Goal: Task Accomplishment & Management: Complete application form

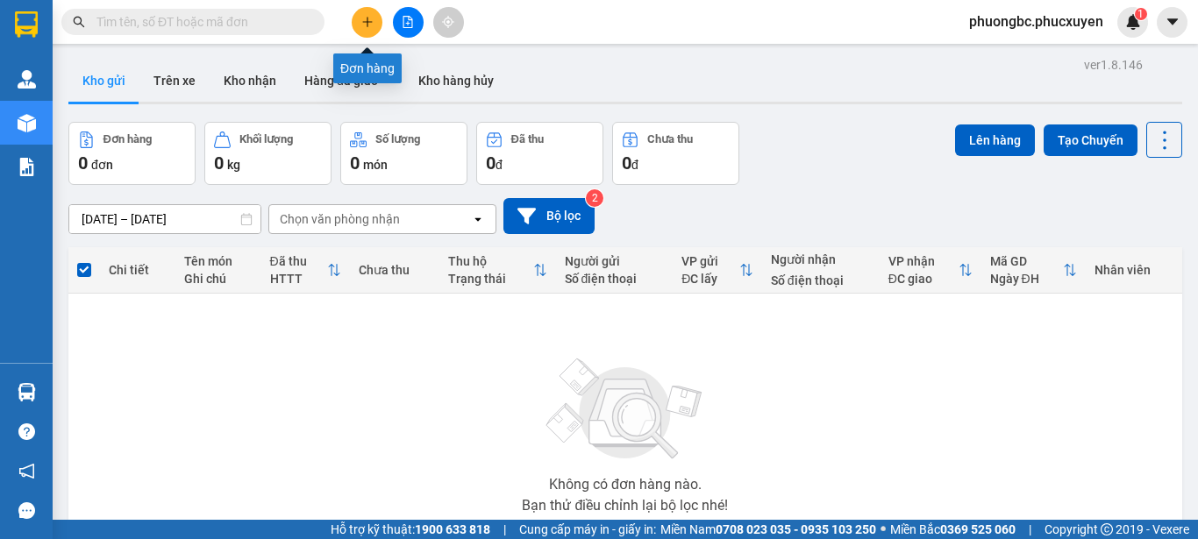
click at [367, 18] on icon "plus" at bounding box center [367, 22] width 12 height 12
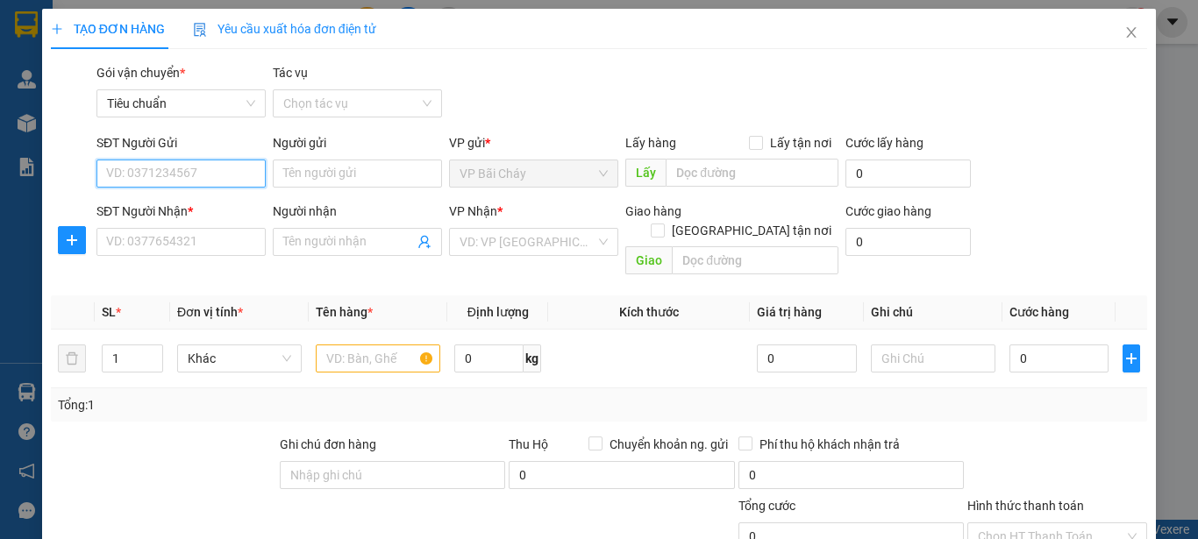
click at [169, 172] on input "SĐT Người Gửi" at bounding box center [180, 174] width 169 height 28
type input "0375936588"
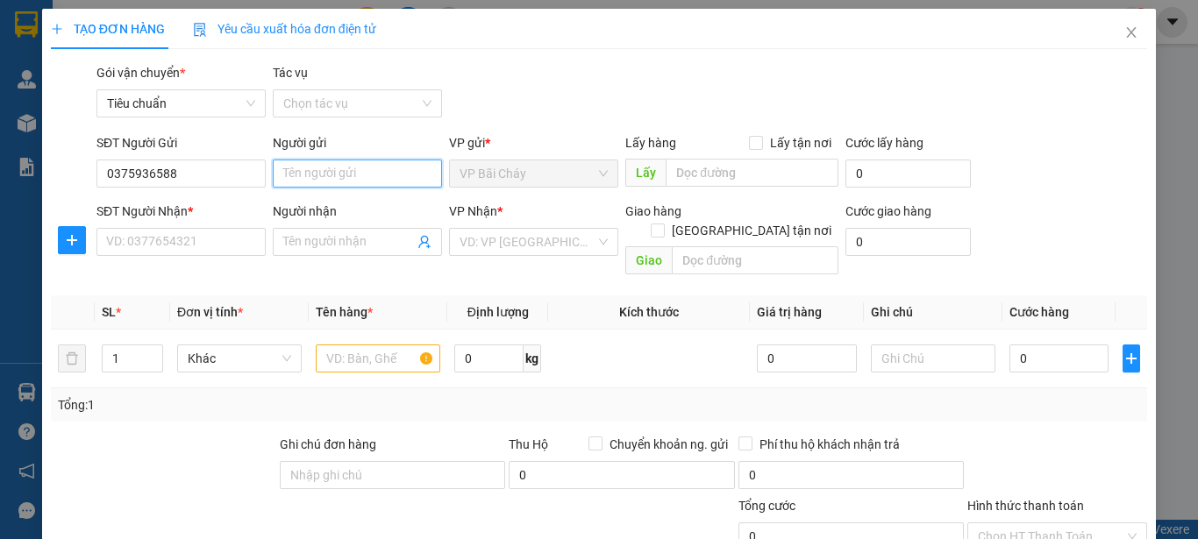
click at [339, 173] on input "Người gửi" at bounding box center [357, 174] width 169 height 28
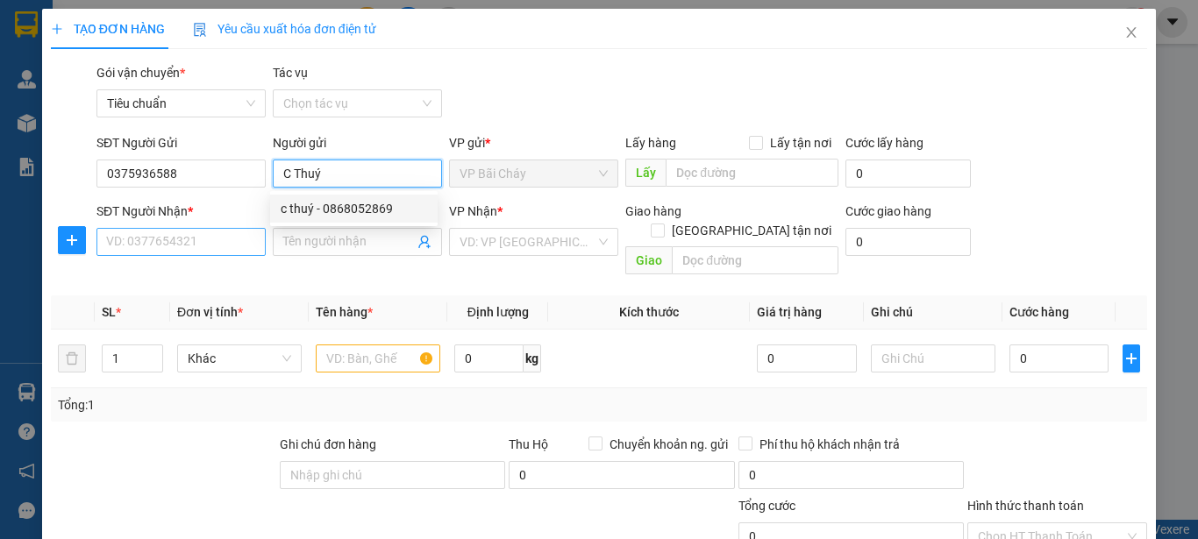
type input "C Thuý"
click at [158, 244] on input "SĐT Người Nhận *" at bounding box center [180, 242] width 169 height 28
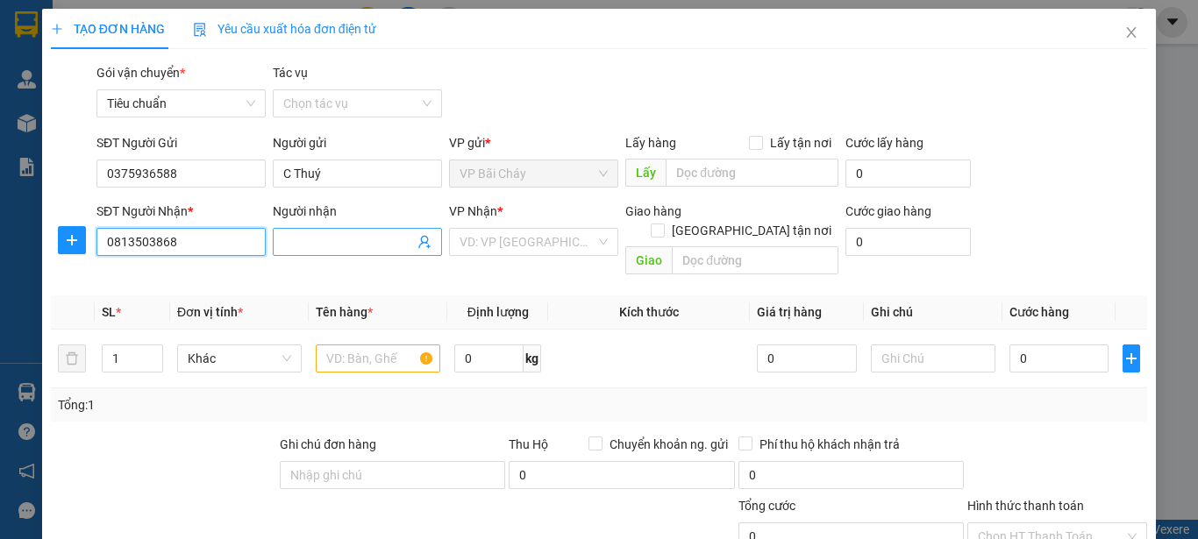
type input "0813503868"
click at [337, 241] on input "Người nhận" at bounding box center [348, 241] width 131 height 19
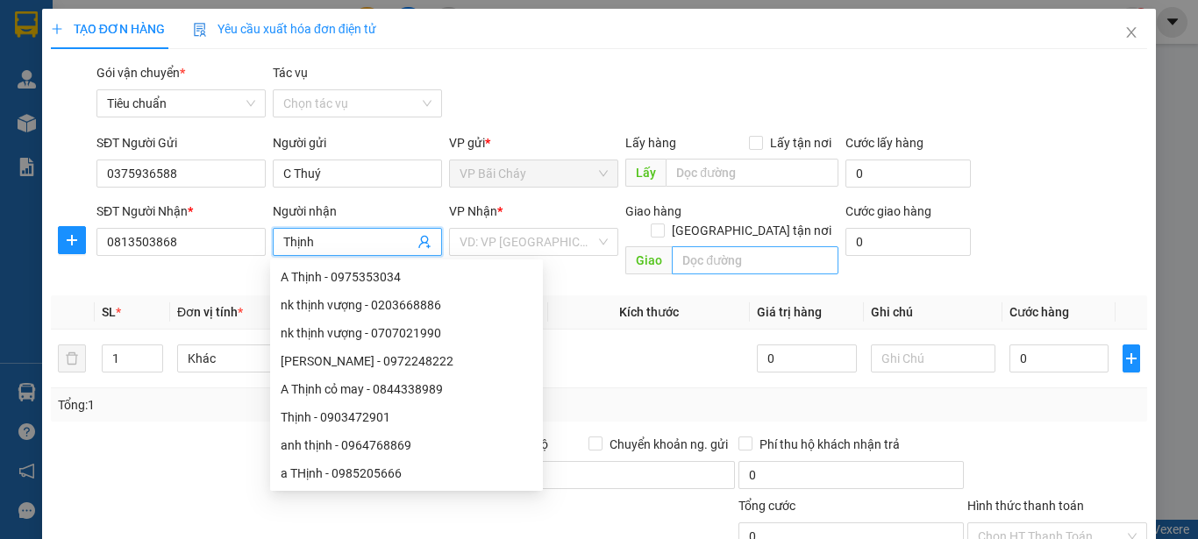
type input "Thịnh"
click at [717, 246] on input "text" at bounding box center [755, 260] width 167 height 28
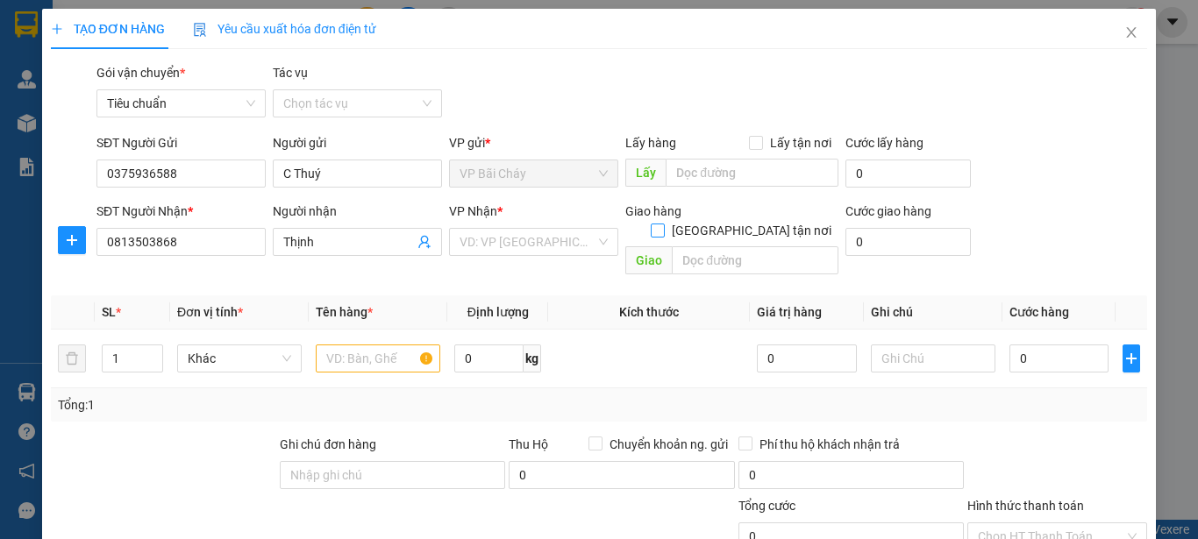
click at [663, 224] on input "[GEOGRAPHIC_DATA] tận nơi" at bounding box center [657, 230] width 12 height 12
checkbox input "true"
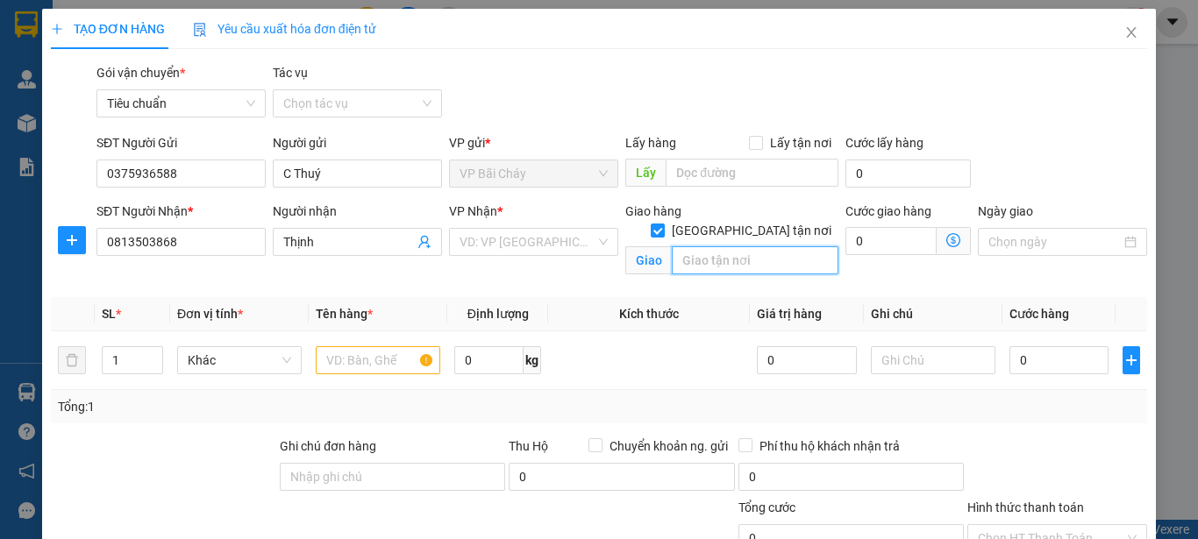
click at [704, 246] on input "text" at bounding box center [755, 260] width 167 height 28
click at [699, 246] on input "text" at bounding box center [755, 260] width 167 height 28
paste input "GO! Thăng Long, 222 Đ. Trần Duy Hưng, Trung Hoà, Cầu Giấy, Hà Nội 100000, Việt …"
type input "GO! Thăng Long, 222 Đ. [PERSON_NAME], [GEOGRAPHIC_DATA], [GEOGRAPHIC_DATA],HN"
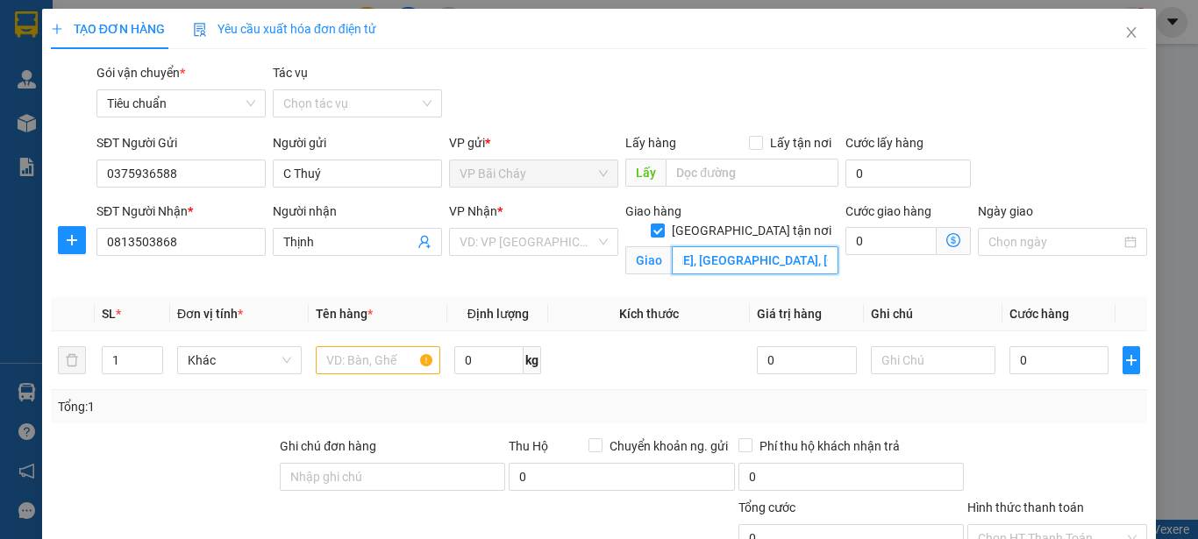
scroll to position [0, 0]
click at [876, 242] on input "0" at bounding box center [890, 241] width 91 height 28
type input "6"
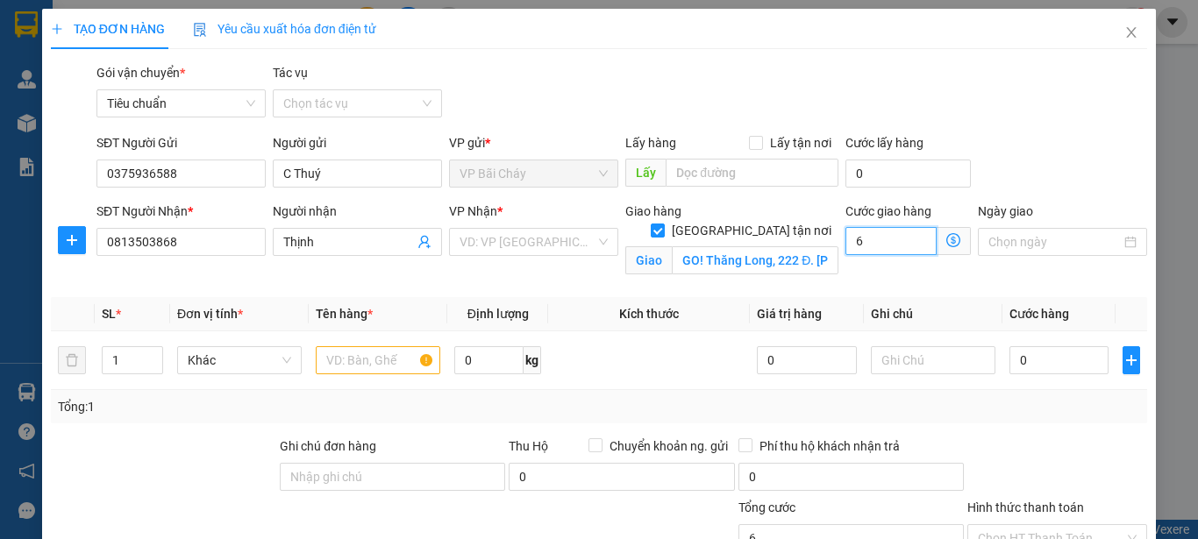
type input "60"
type input "60.000"
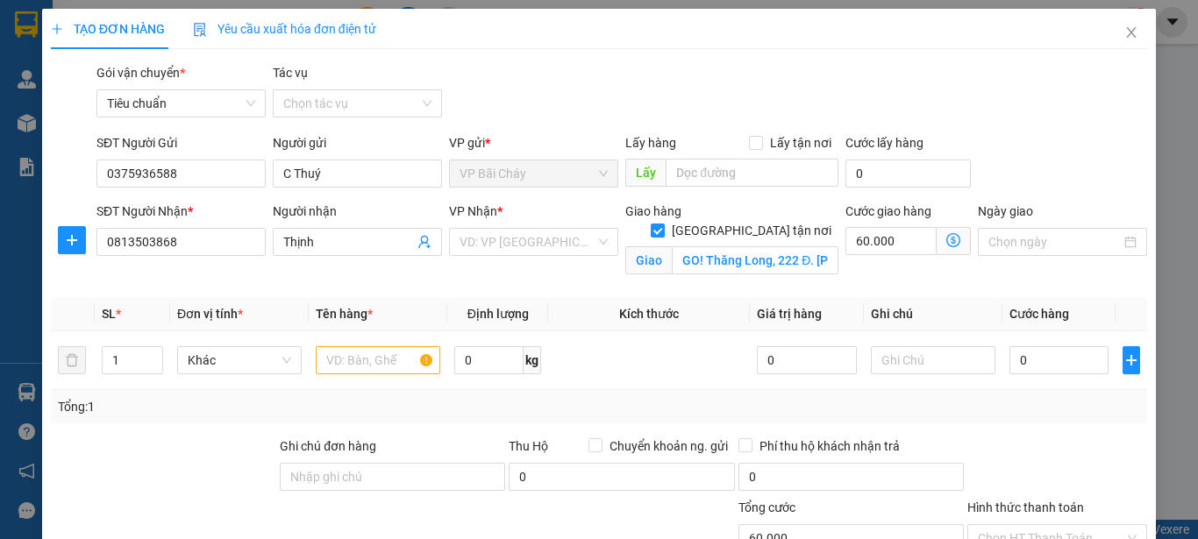
click at [1029, 119] on div "Gói vận chuyển * Tiêu chuẩn Tác vụ Chọn tác vụ" at bounding box center [622, 93] width 1058 height 61
click at [894, 241] on input "60.000" at bounding box center [890, 241] width 91 height 28
type input "7"
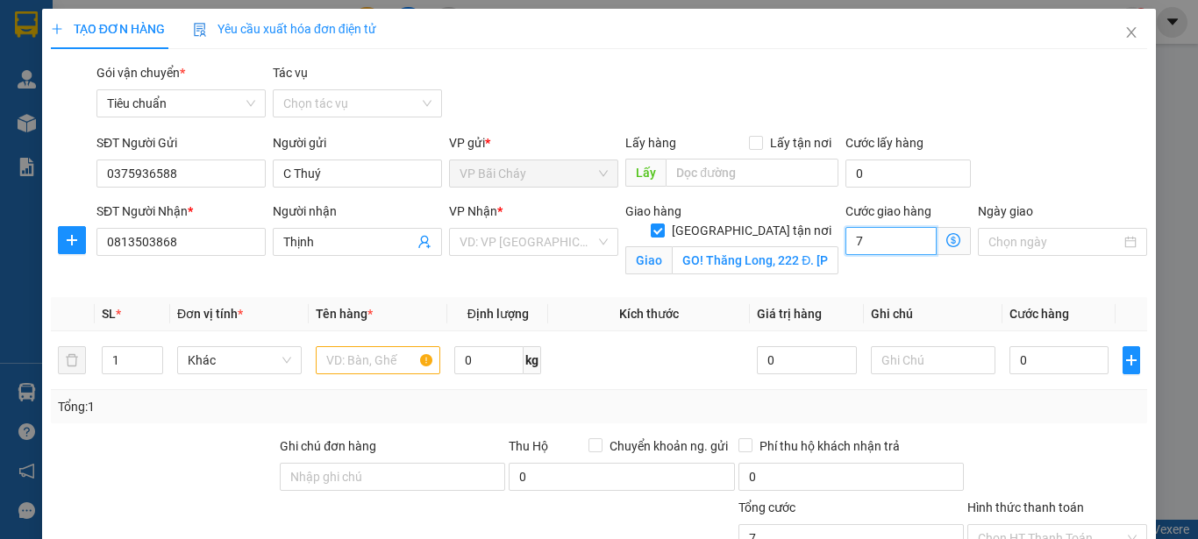
type input "70"
type input "70.000"
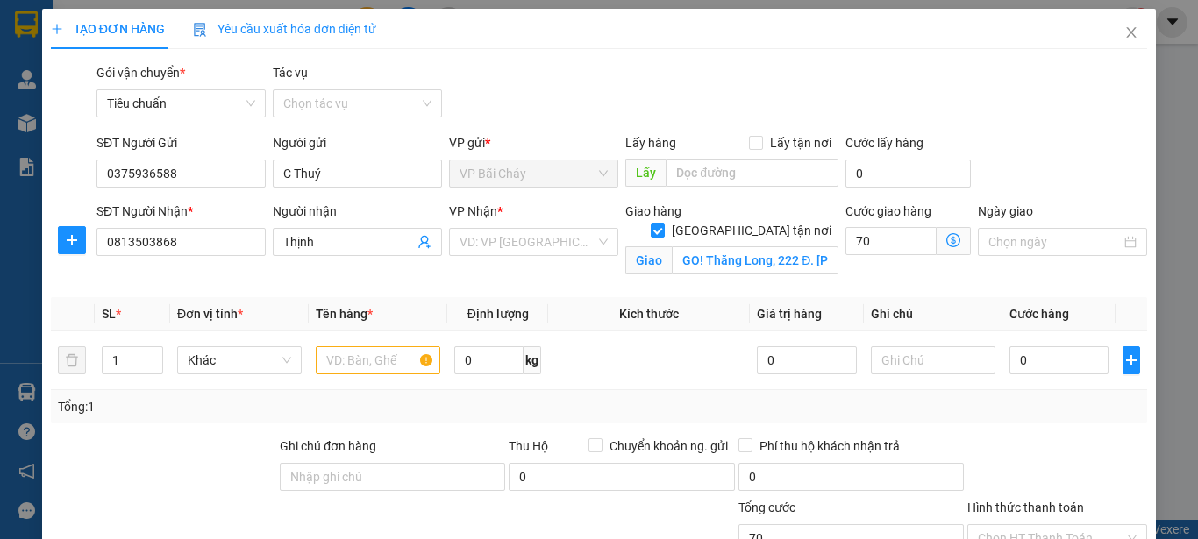
type input "70.000"
click at [1024, 139] on div "SĐT Người Gửi 0375936588 Người gửi C Thuý VP gửi * VP Bãi Cháy Lấy hàng Lấy tận…" at bounding box center [622, 163] width 1058 height 61
click at [1032, 360] on input "0" at bounding box center [1058, 360] width 99 height 28
type input "1"
type input "70.001"
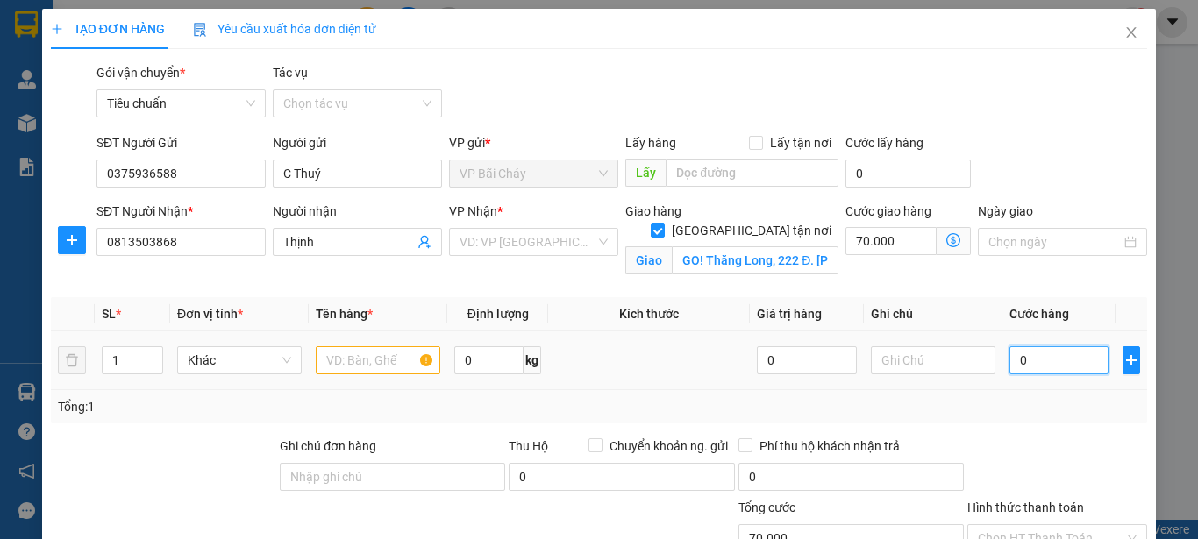
type input "70.001"
type input "10"
type input "70.010"
type input "100"
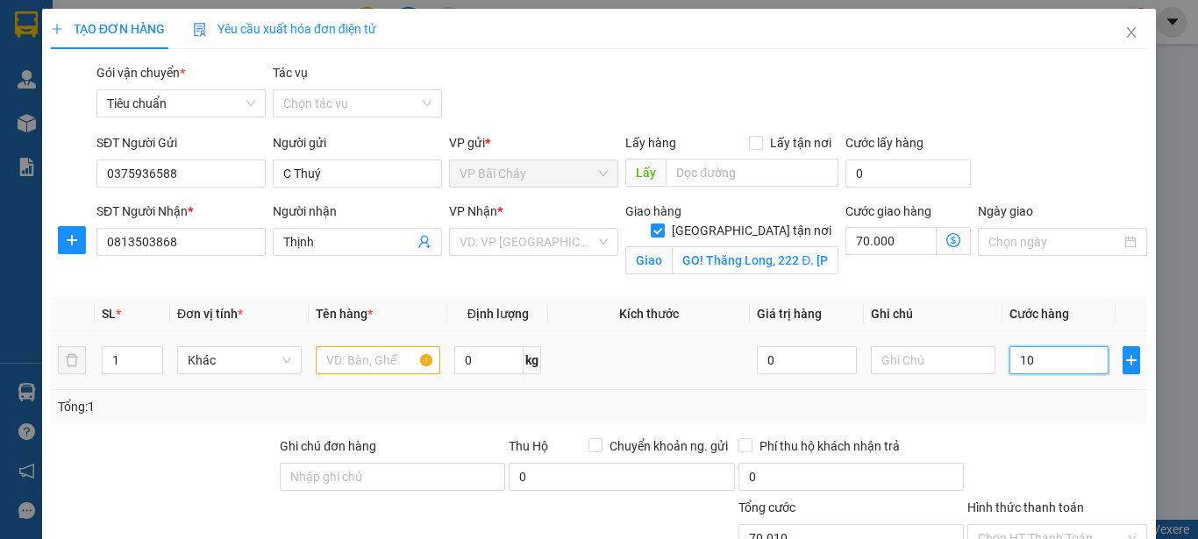
type input "70.100"
type input "100.000"
type input "170.000"
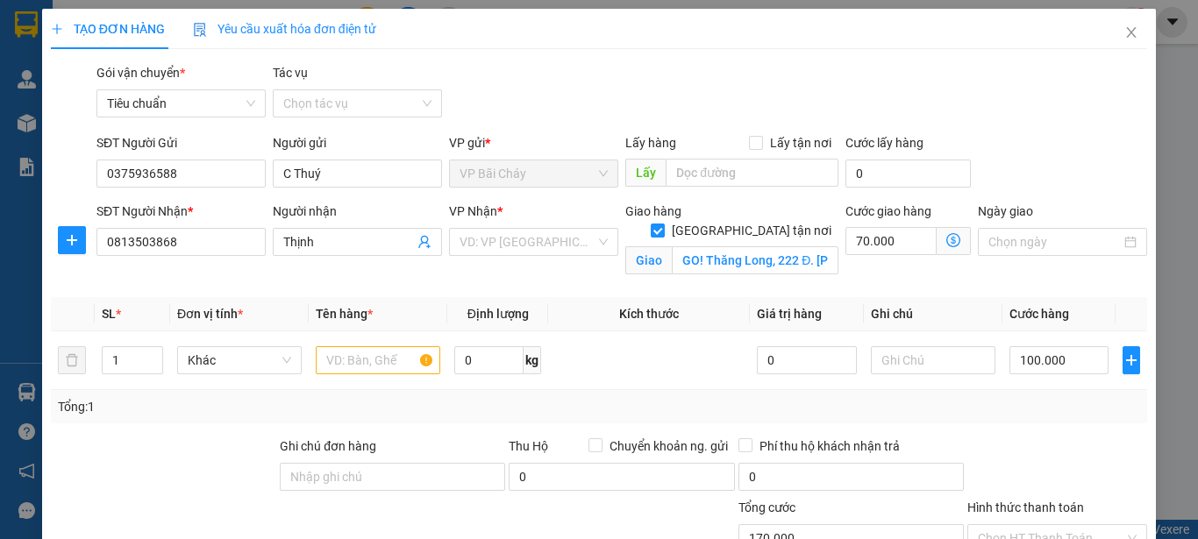
click at [1029, 135] on div "SĐT Người Gửi 0375936588 Người gửi C Thuý VP gửi * VP Bãi Cháy Lấy hàng Lấy tận…" at bounding box center [622, 163] width 1058 height 61
click at [1057, 360] on input "100.000" at bounding box center [1058, 360] width 99 height 28
type input "9"
type input "70.009"
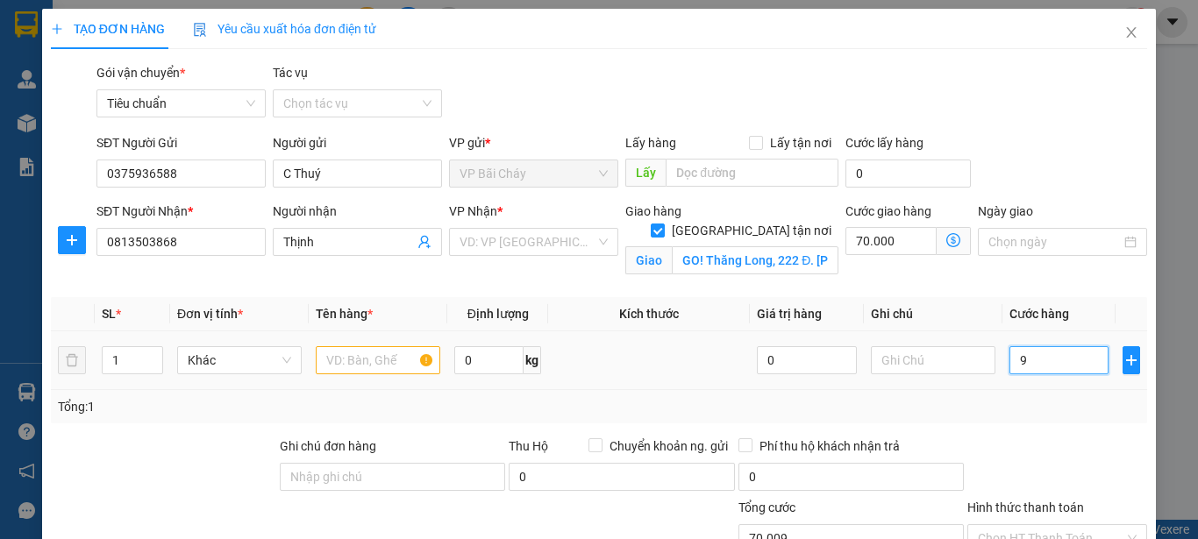
type input "90"
type input "70.090"
type input "90.000"
type input "160.000"
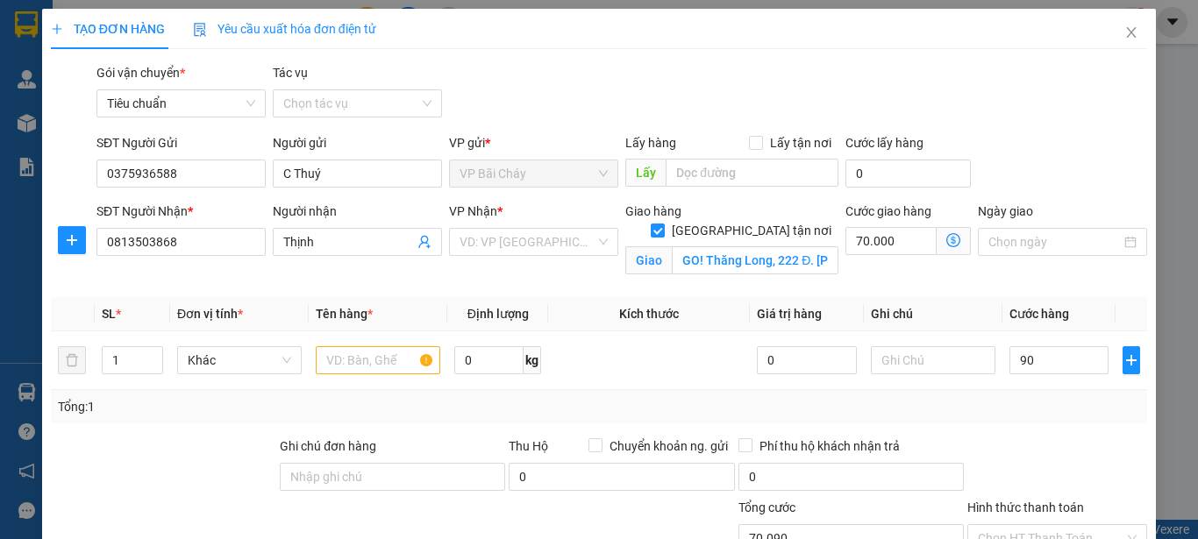
type input "160.000"
click at [1030, 147] on div "SĐT Người Gửi 0375936588 Người gửi C Thuý VP gửi * VP Bãi Cháy Lấy hàng Lấy tận…" at bounding box center [622, 163] width 1058 height 61
click at [1052, 360] on input "90.000" at bounding box center [1058, 360] width 99 height 28
type input "1"
type input "70.001"
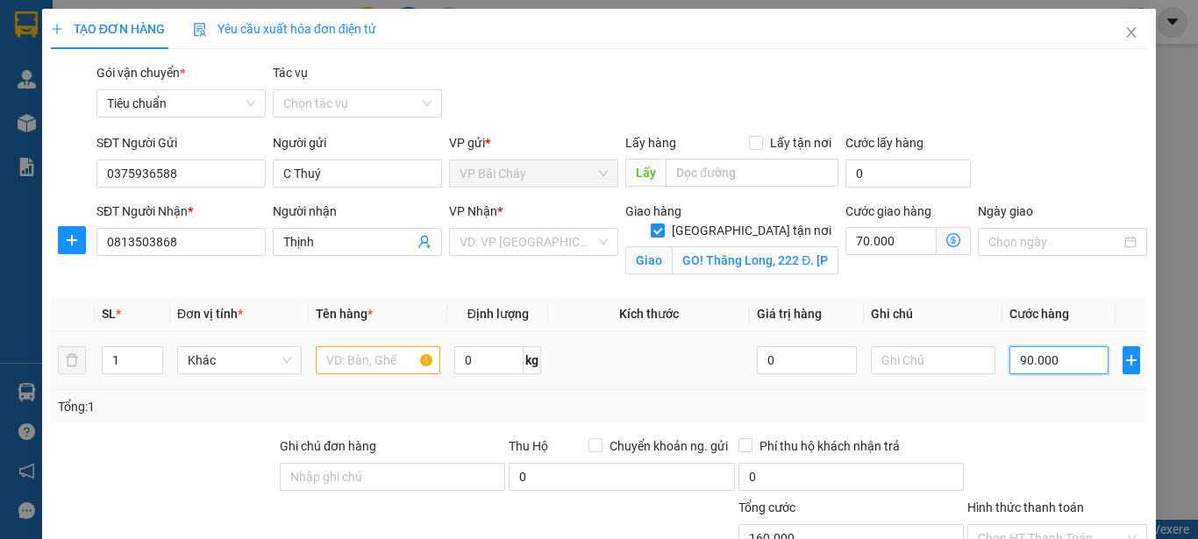
type input "70.001"
type input "10"
type input "70.010"
type input "100"
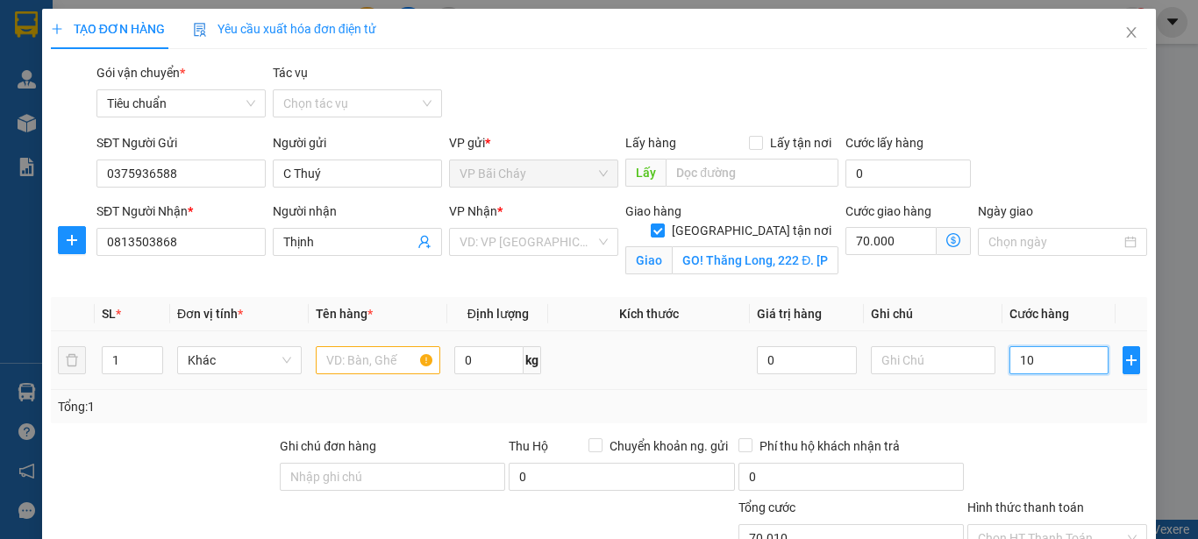
type input "70.100"
click at [1052, 118] on div "Gói vận chuyển * Tiêu chuẩn Tác vụ Chọn tác vụ" at bounding box center [622, 93] width 1058 height 61
type input "100.000"
type input "170.000"
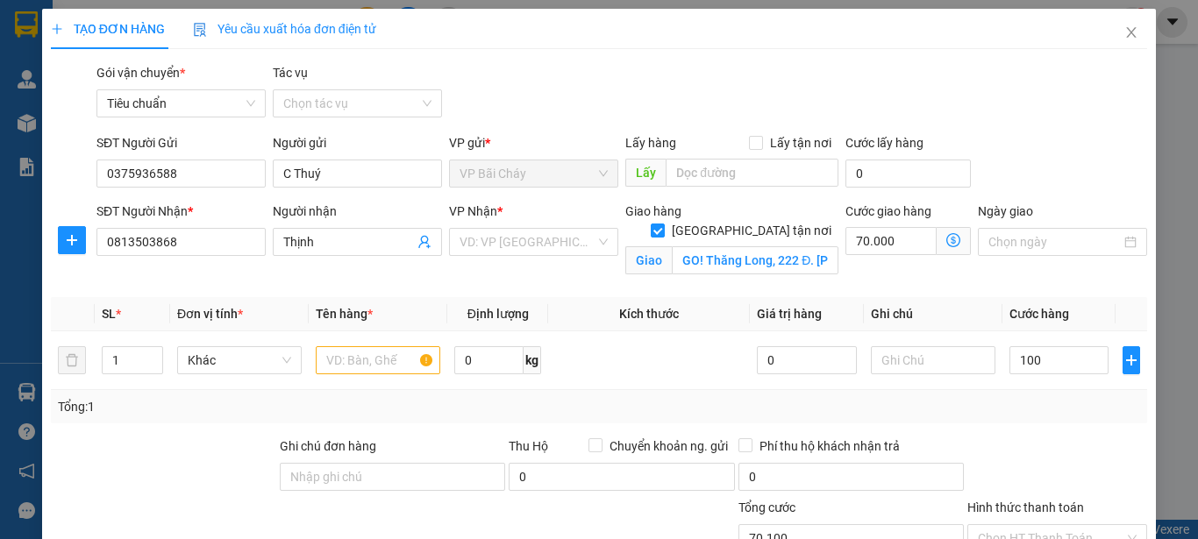
type input "170.000"
click at [360, 353] on input "text" at bounding box center [378, 360] width 125 height 28
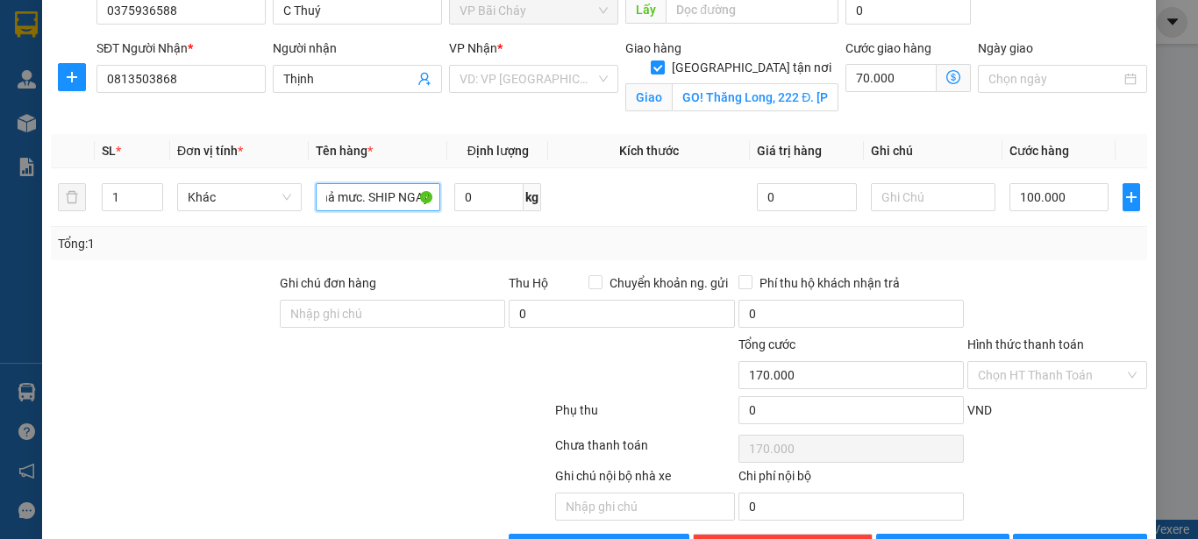
scroll to position [175, 0]
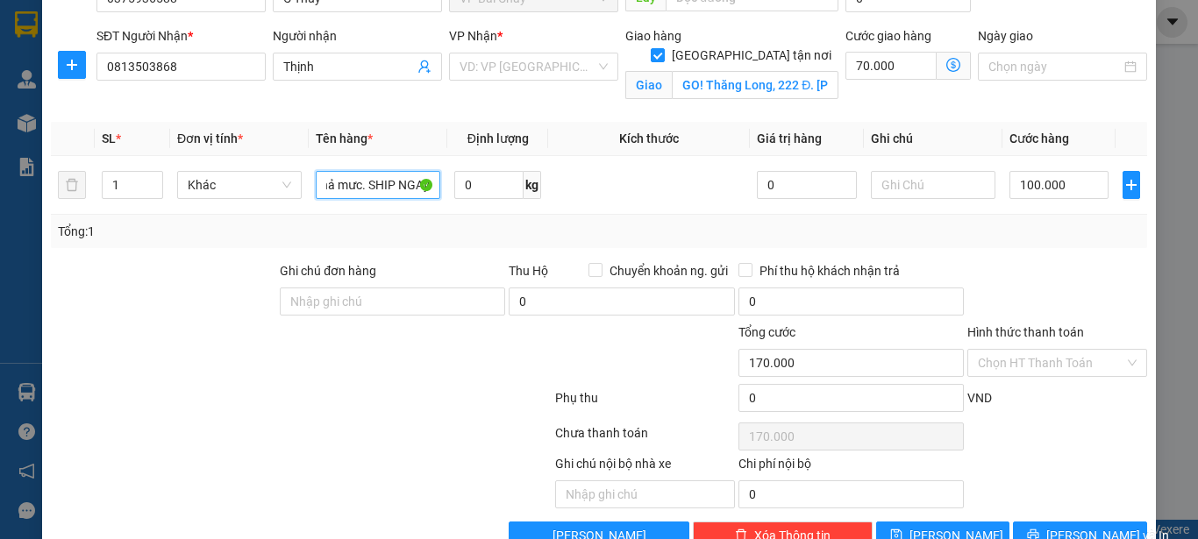
type input "2 xốp cua+ ghẹ chả mưc. SHIP NGAy"
click at [1052, 255] on div "Transit Pickup Surcharge Ids Transit Deliver Surcharge Ids Transit Deliver Surc…" at bounding box center [599, 219] width 1096 height 662
click at [301, 431] on div at bounding box center [301, 436] width 504 height 35
click at [909, 182] on input "text" at bounding box center [933, 185] width 125 height 28
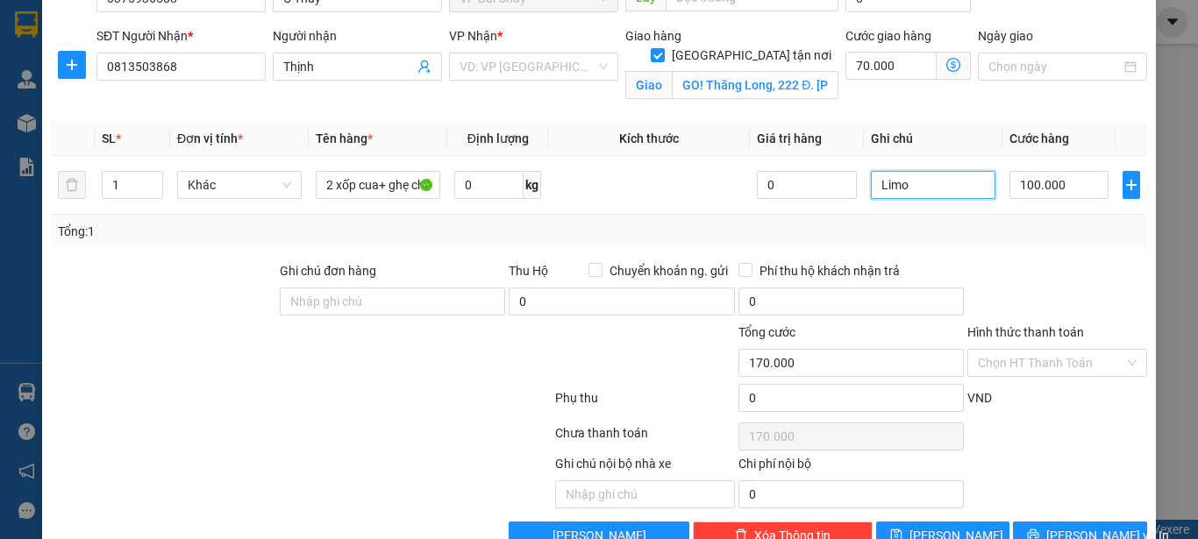
type input "Limo"
click at [80, 387] on div at bounding box center [301, 401] width 504 height 35
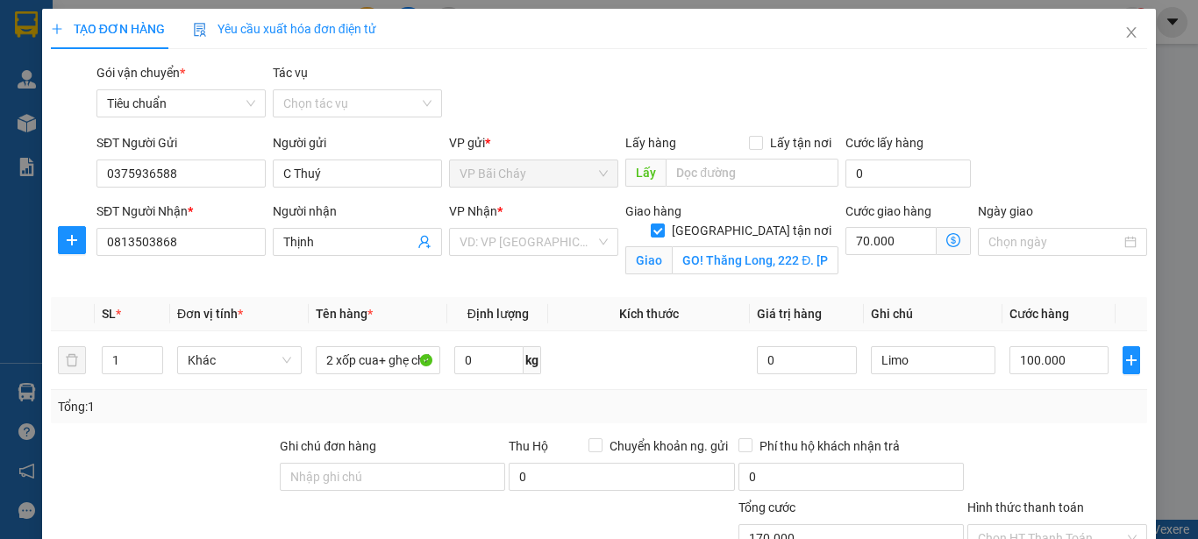
scroll to position [220, 0]
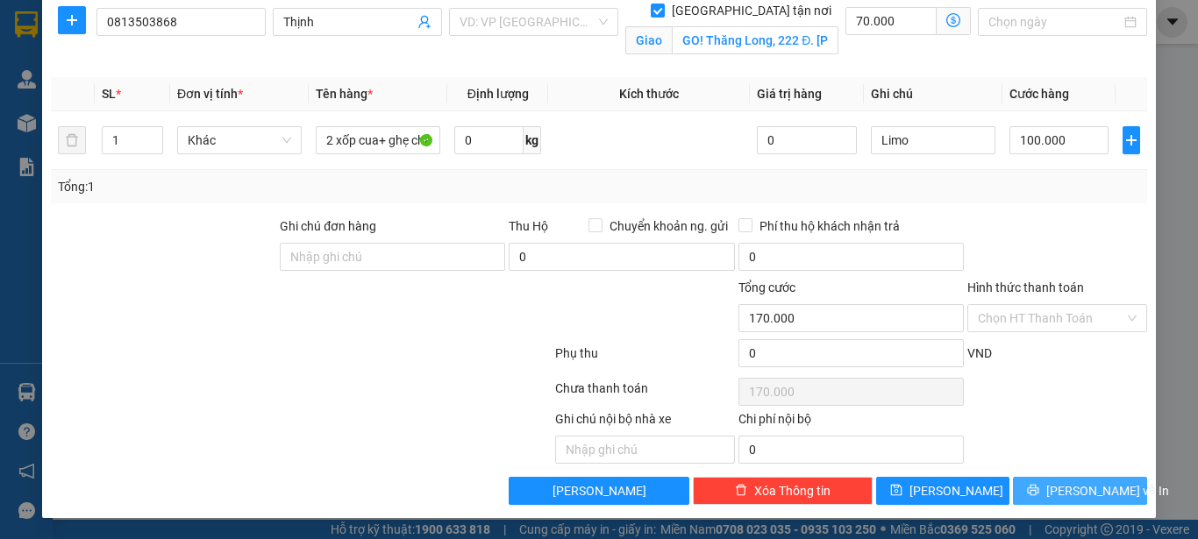
click at [1059, 487] on span "[PERSON_NAME] và In" at bounding box center [1107, 490] width 123 height 19
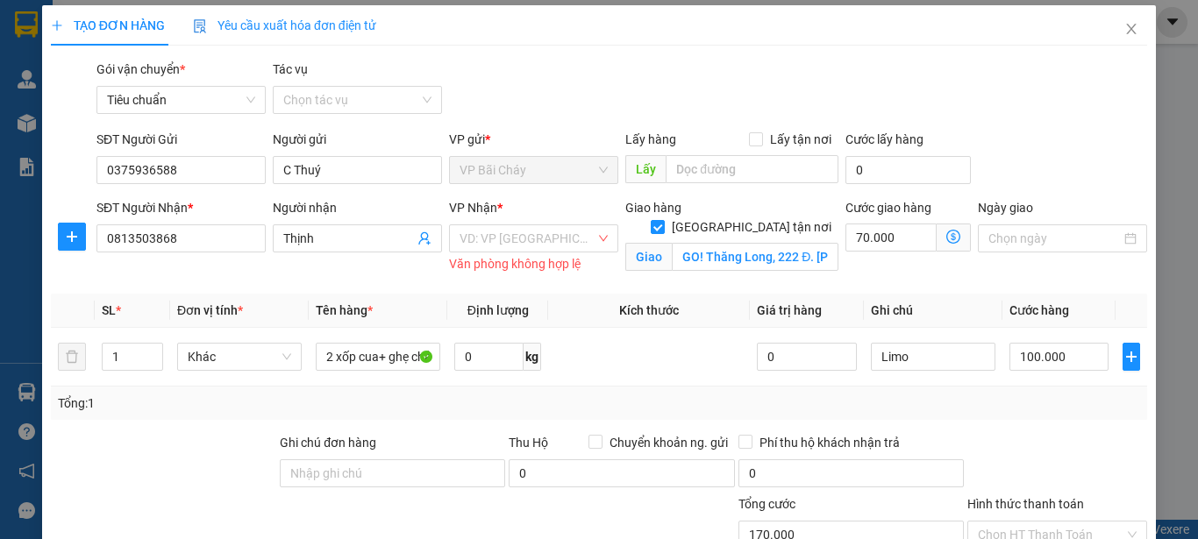
scroll to position [0, 0]
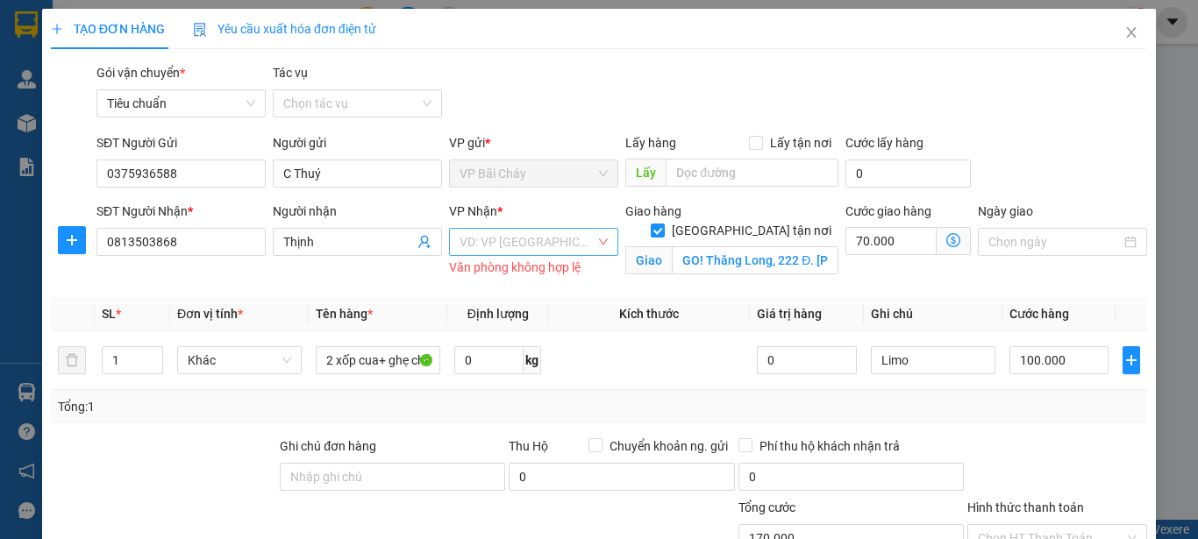
click at [520, 242] on input "search" at bounding box center [528, 242] width 136 height 26
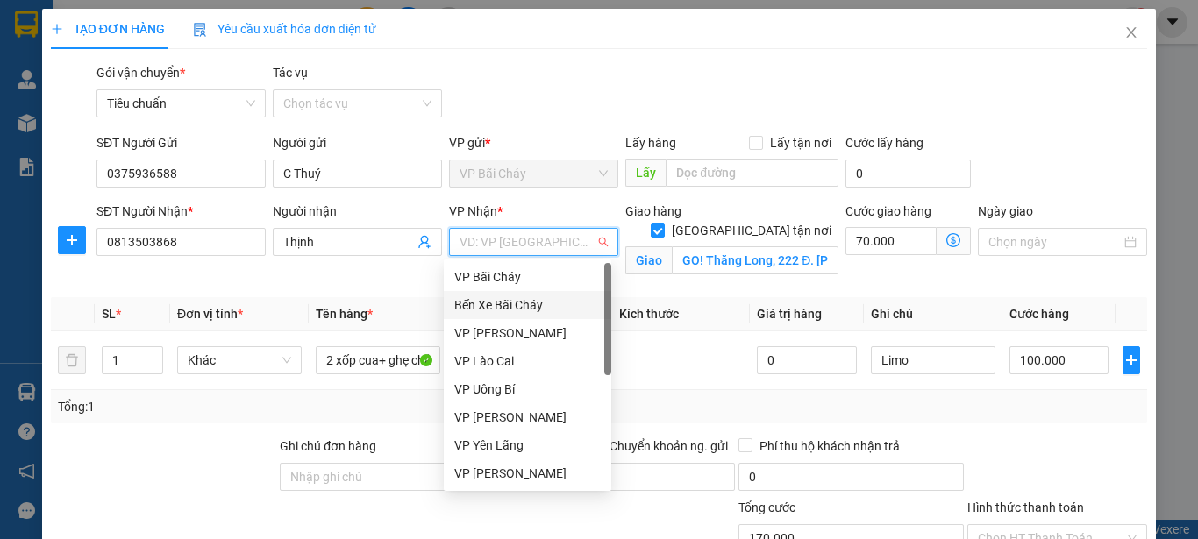
type input "d"
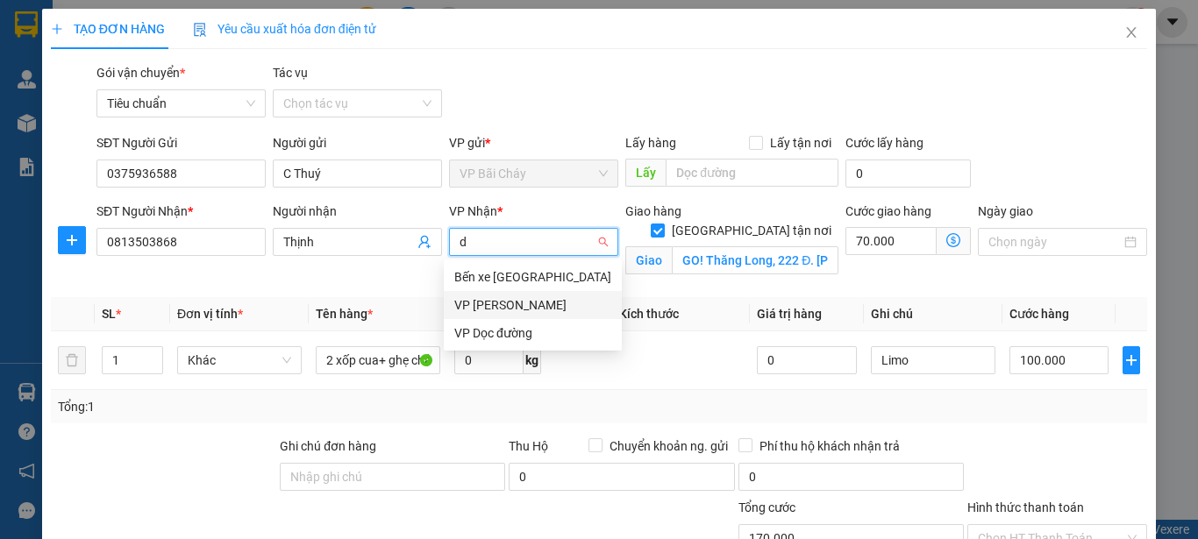
click at [540, 305] on div "VP [PERSON_NAME]" at bounding box center [532, 305] width 157 height 19
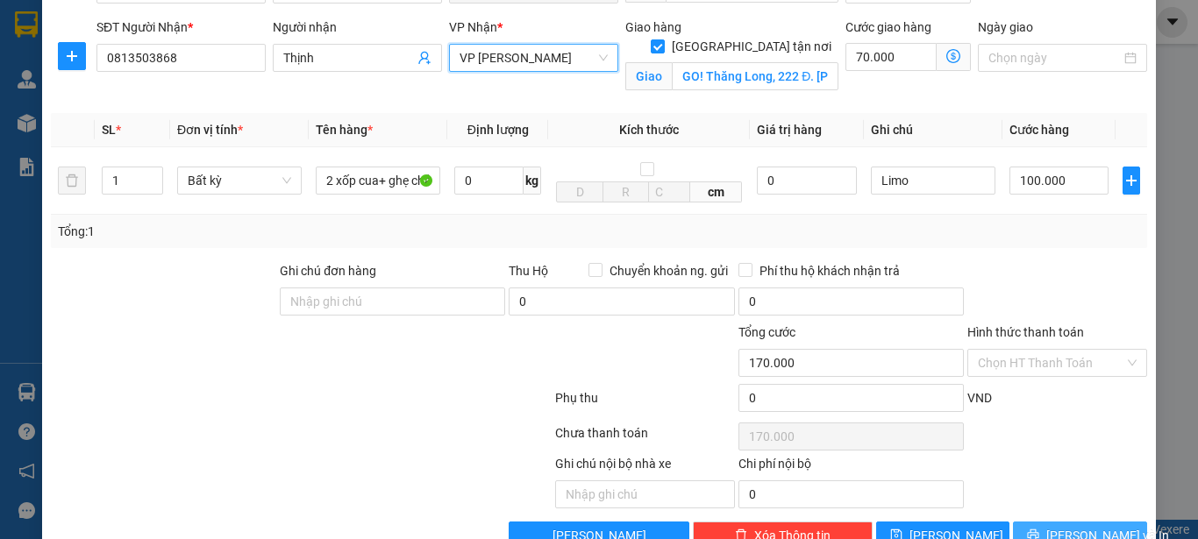
scroll to position [230, 0]
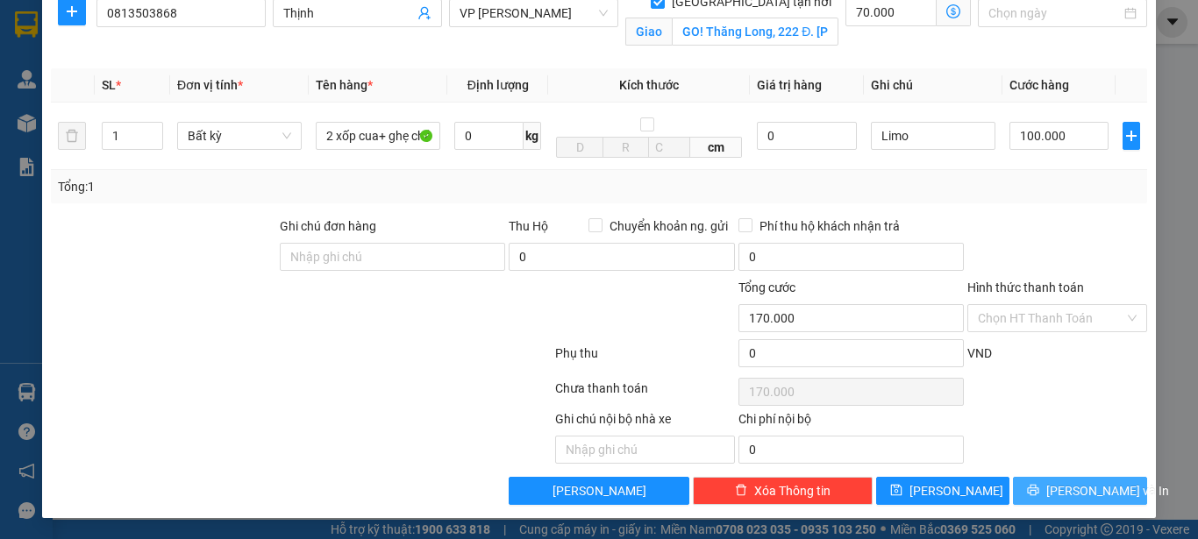
click at [1070, 486] on span "[PERSON_NAME] và In" at bounding box center [1107, 490] width 123 height 19
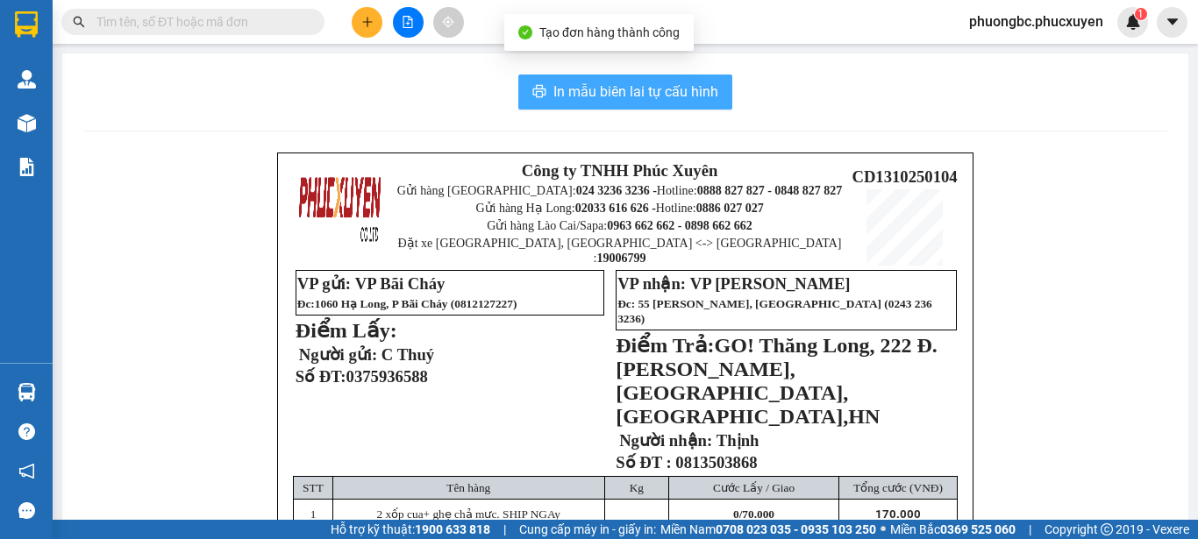
click at [625, 84] on span "In mẫu biên lai tự cấu hình" at bounding box center [635, 92] width 165 height 22
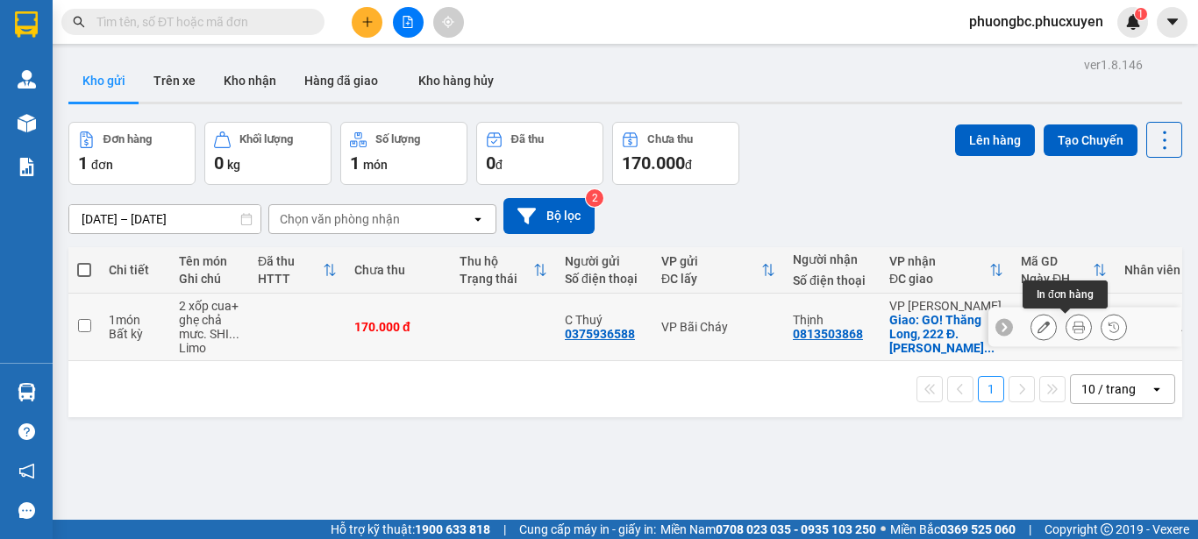
click at [1073, 328] on icon at bounding box center [1079, 327] width 12 height 12
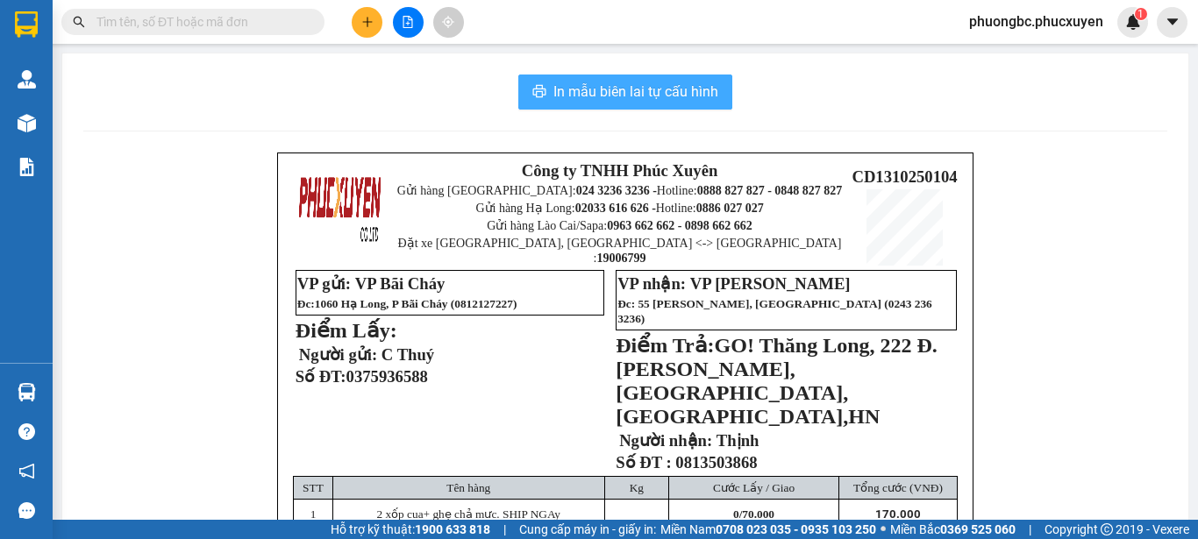
click at [575, 90] on span "In mẫu biên lai tự cấu hình" at bounding box center [635, 92] width 165 height 22
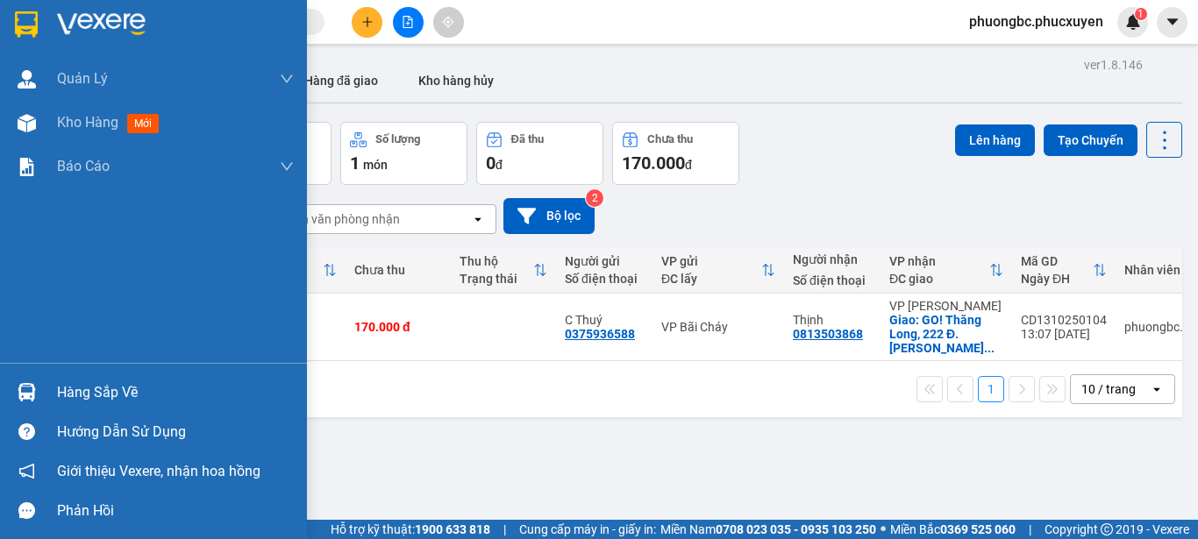
click at [85, 395] on div "Hàng sắp về" at bounding box center [175, 393] width 237 height 26
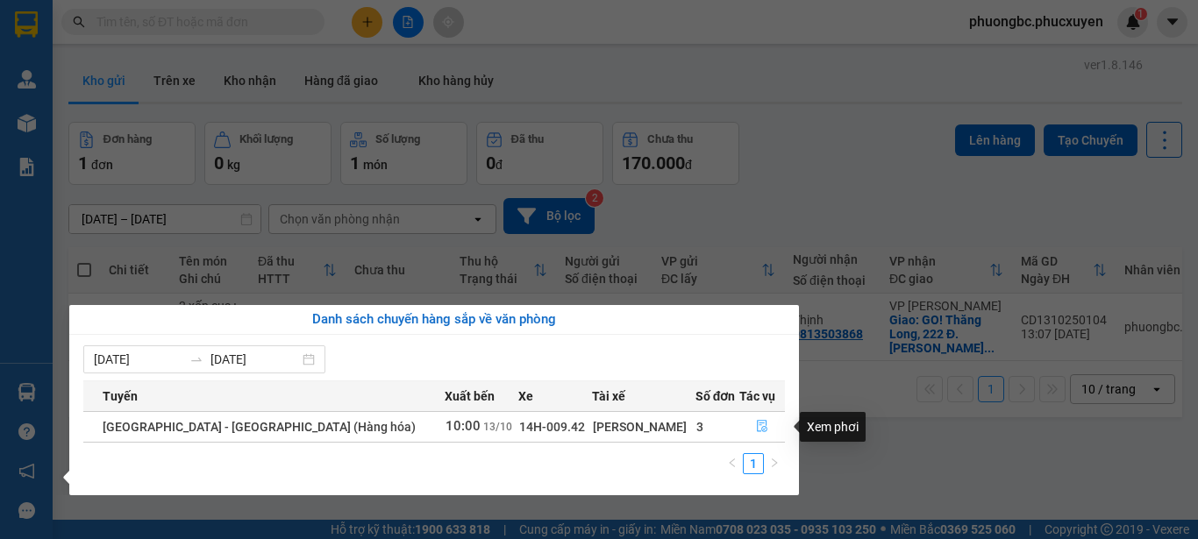
click at [756, 424] on icon "file-done" at bounding box center [762, 426] width 12 height 12
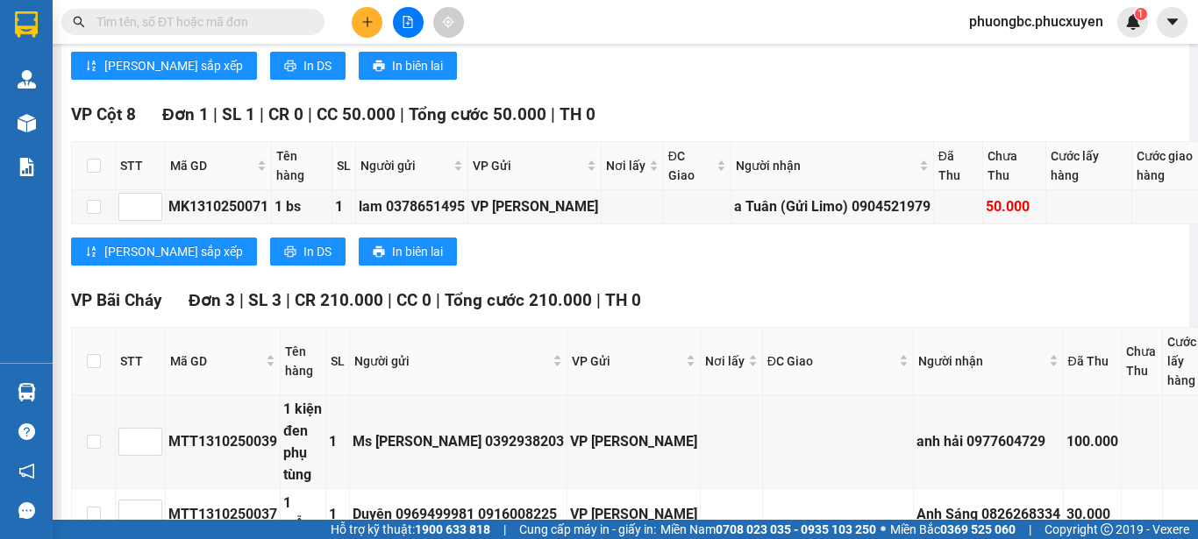
scroll to position [1578, 0]
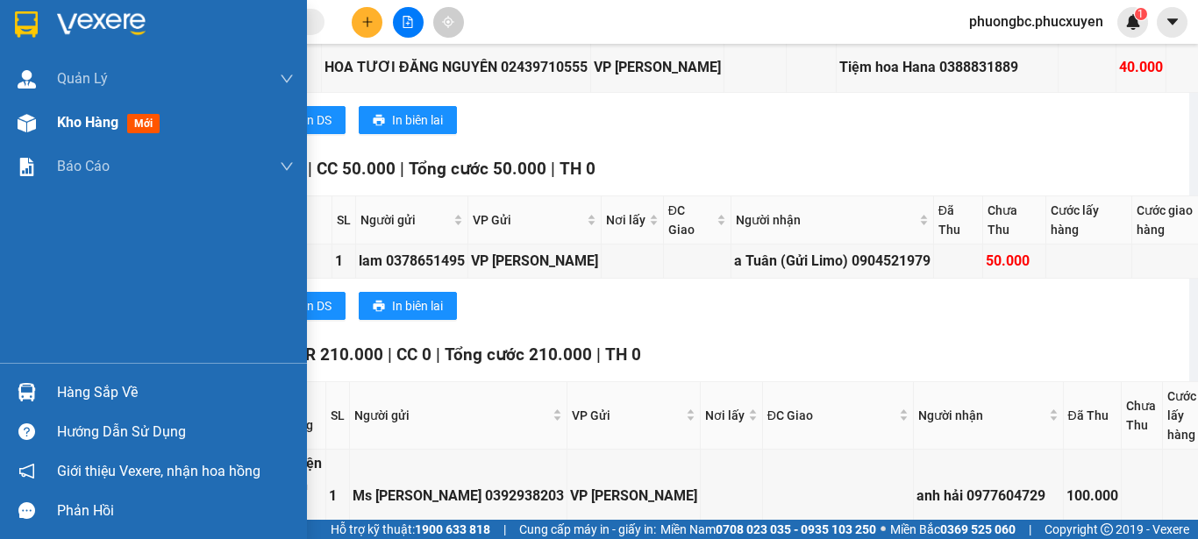
click at [70, 118] on span "Kho hàng" at bounding box center [87, 122] width 61 height 17
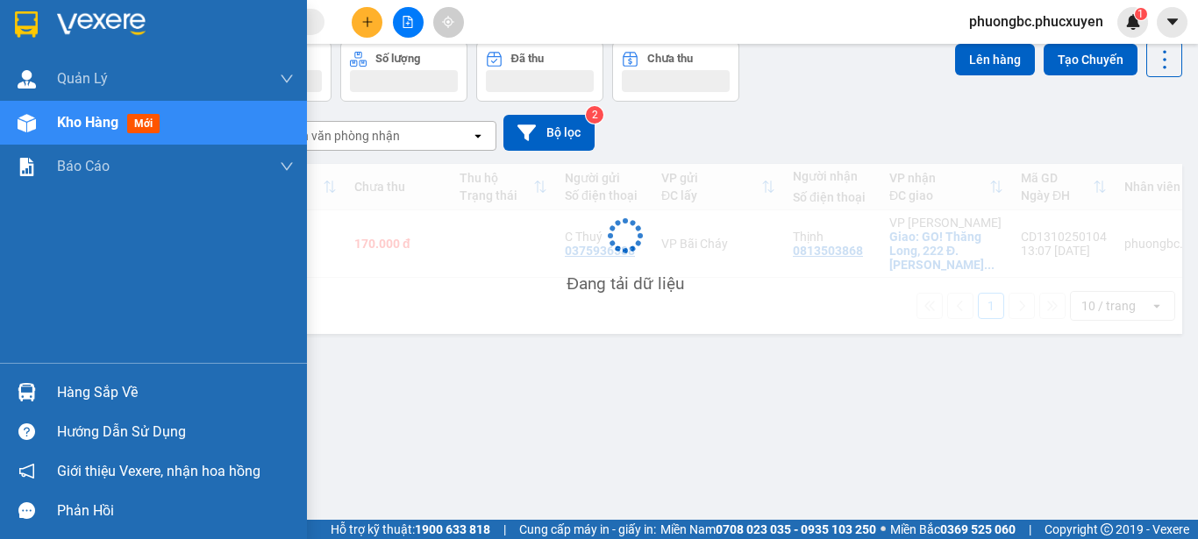
scroll to position [81, 0]
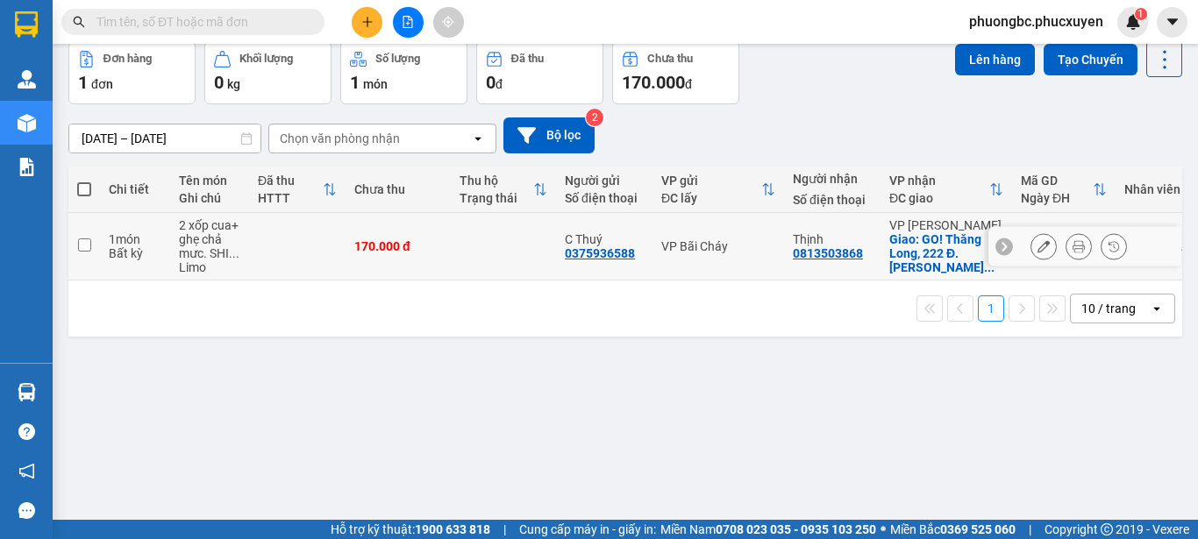
click at [85, 242] on input "checkbox" at bounding box center [84, 245] width 13 height 13
checkbox input "true"
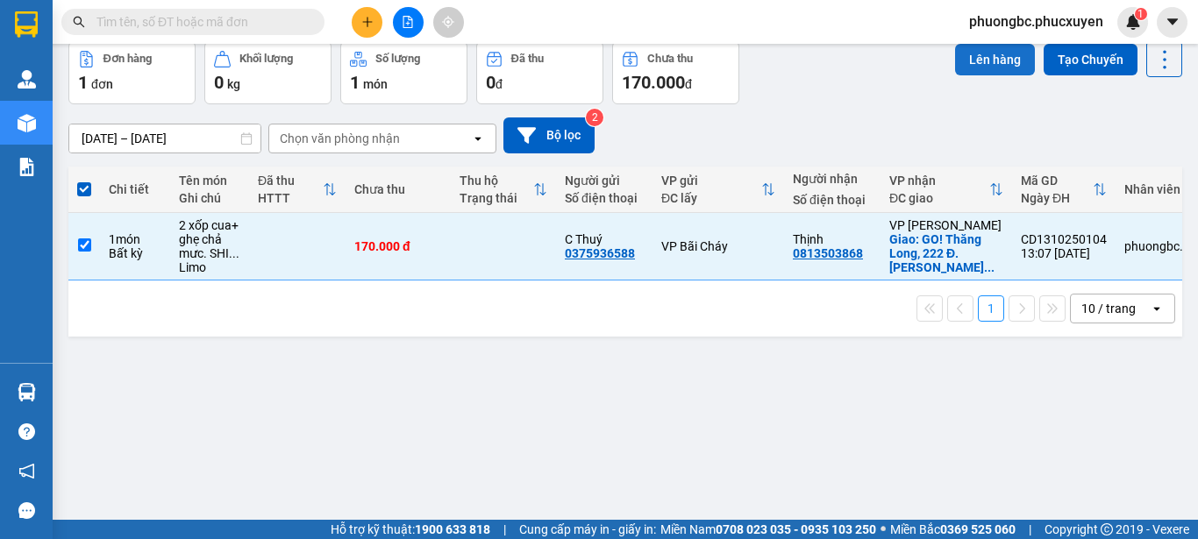
click at [969, 56] on button "Lên hàng" at bounding box center [995, 60] width 80 height 32
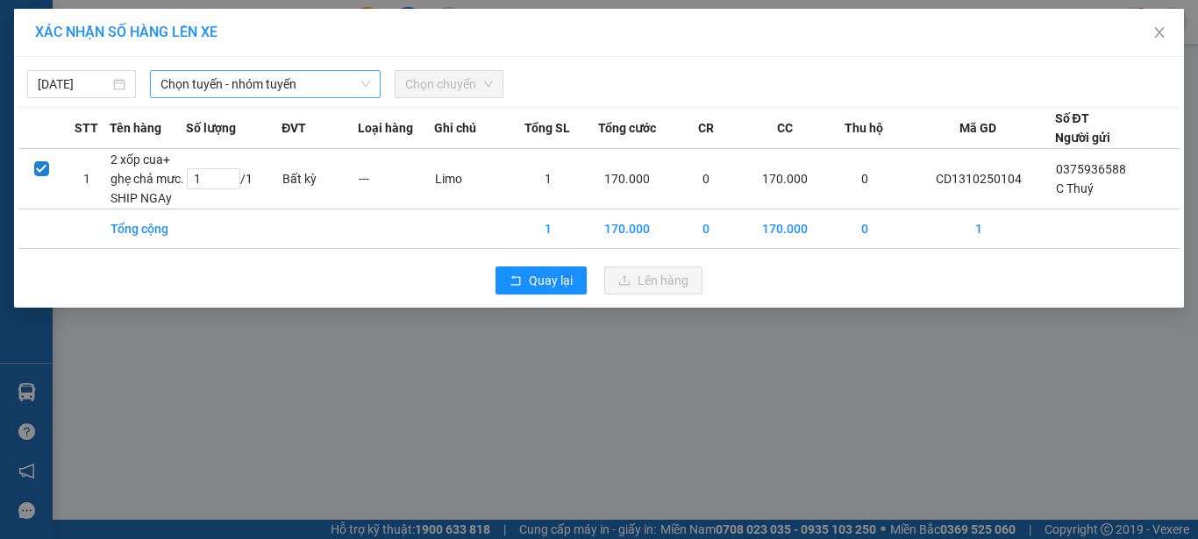
click at [302, 81] on span "Chọn tuyến - nhóm tuyến" at bounding box center [265, 84] width 210 height 26
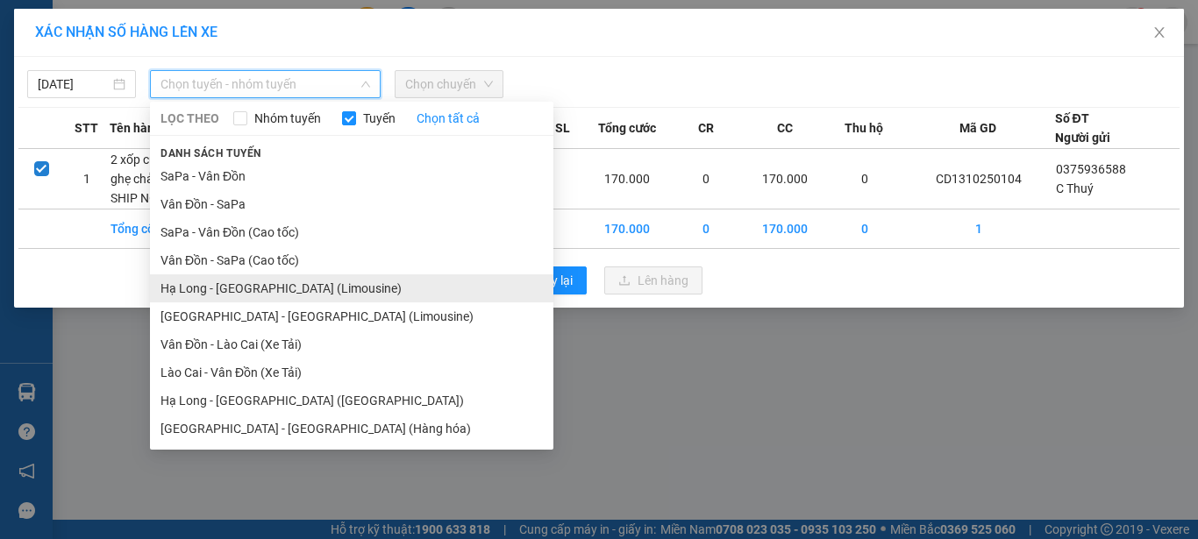
click at [240, 287] on li "Hạ Long - [GEOGRAPHIC_DATA] (Limousine)" at bounding box center [351, 289] width 403 height 28
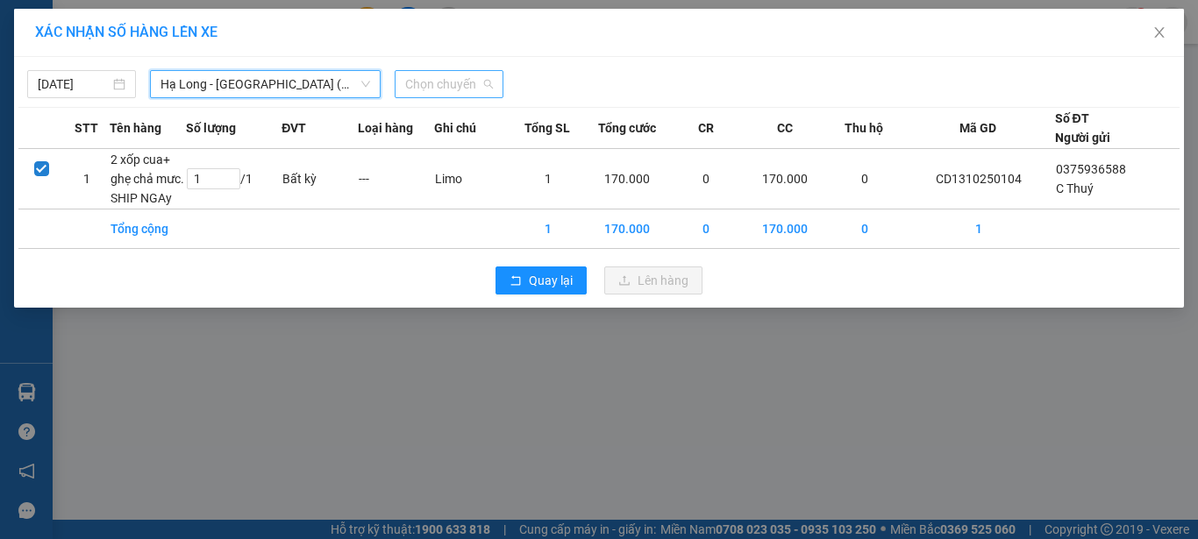
click at [468, 83] on span "Chọn chuyến" at bounding box center [449, 84] width 88 height 26
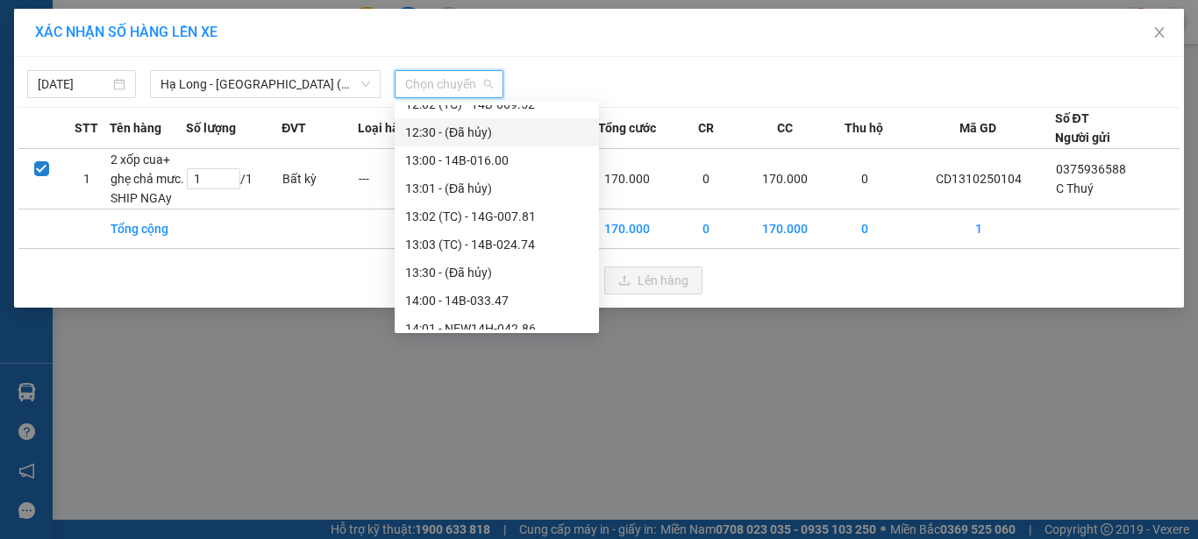
scroll to position [965, 0]
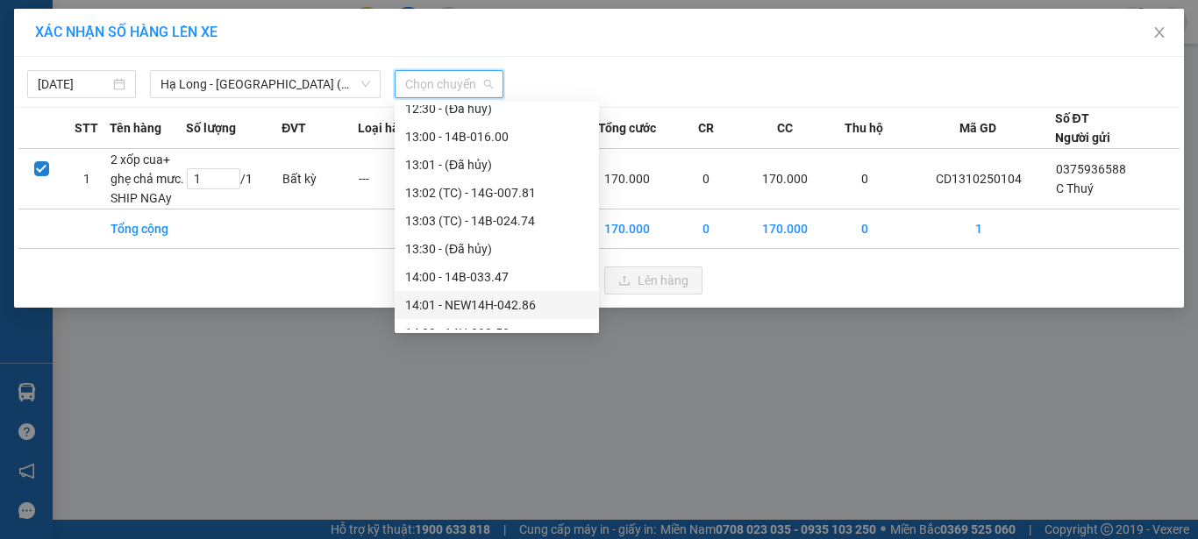
click at [475, 303] on div "14:01 - NEW14H-042.86" at bounding box center [496, 305] width 183 height 19
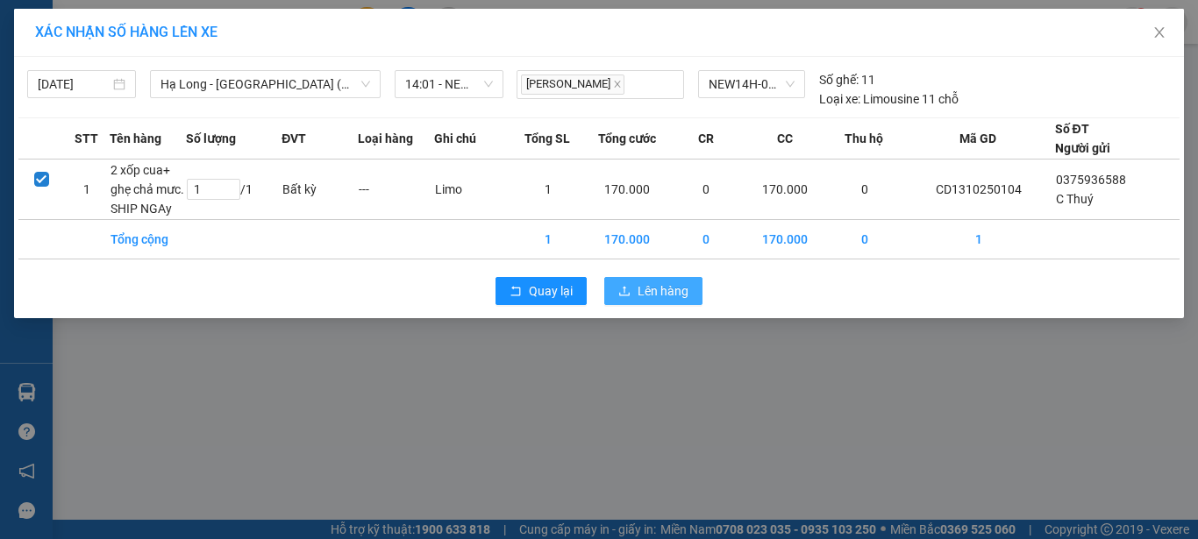
click at [650, 288] on span "Lên hàng" at bounding box center [663, 291] width 51 height 19
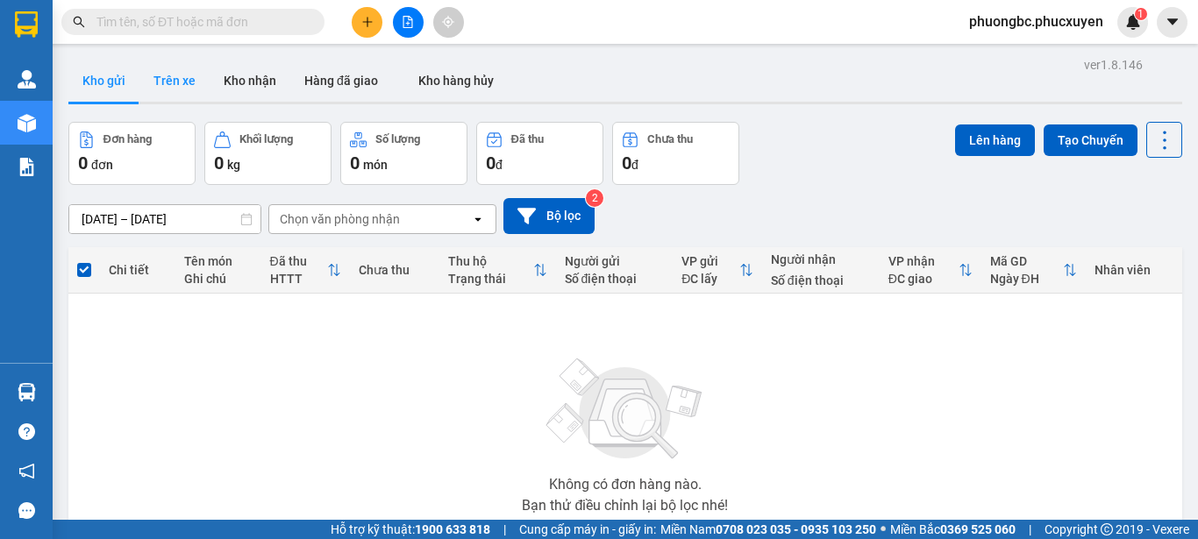
click at [175, 82] on button "Trên xe" at bounding box center [174, 81] width 70 height 42
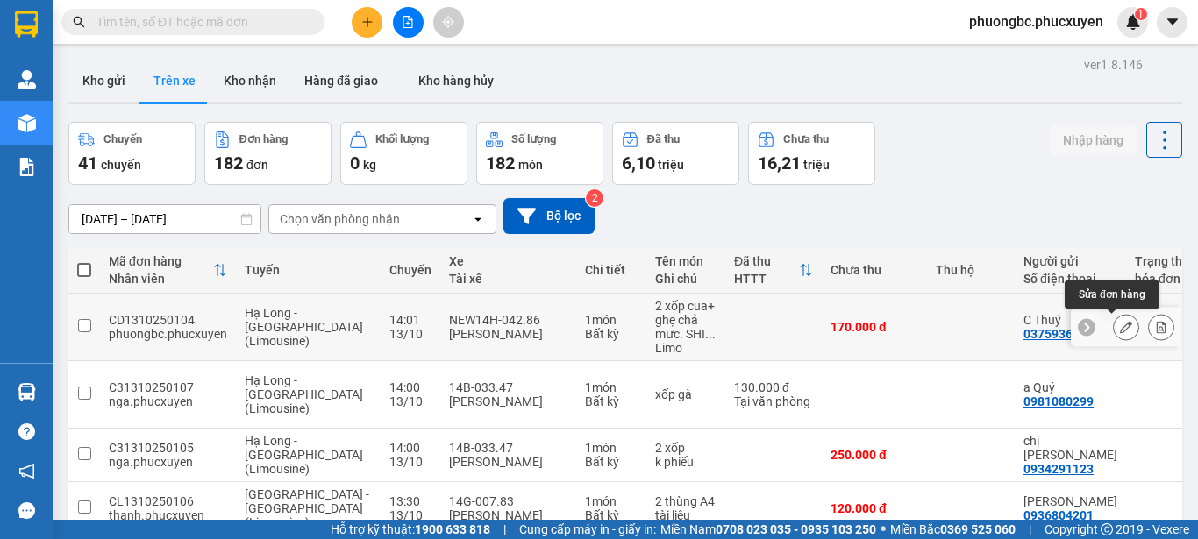
click at [1120, 330] on icon at bounding box center [1126, 327] width 12 height 12
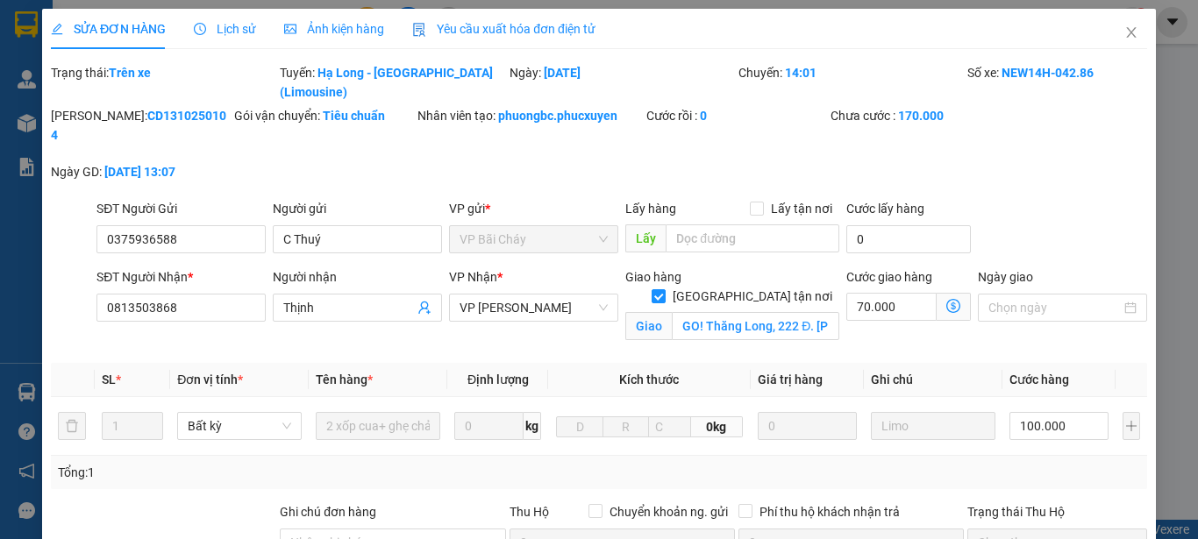
type input "0375936588"
type input "C Thuý"
type input "0813503868"
type input "Thịnh"
checkbox input "true"
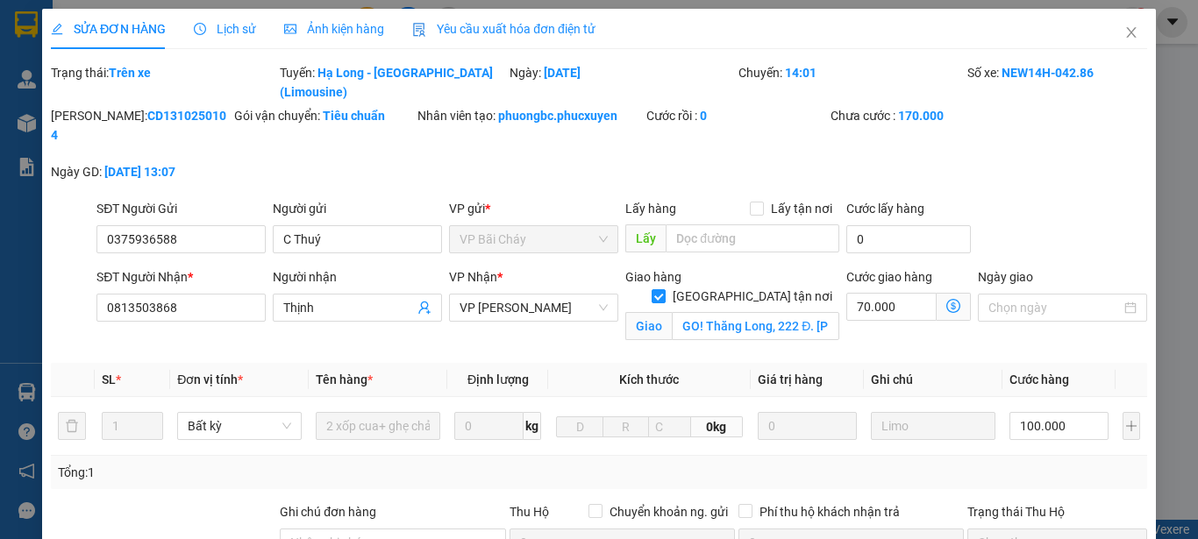
type input "GO! Thăng Long, 222 Đ. [PERSON_NAME], [GEOGRAPHIC_DATA], [GEOGRAPHIC_DATA],HN"
type input "0"
type input "170.000"
click at [1124, 32] on icon "close" at bounding box center [1131, 32] width 14 height 14
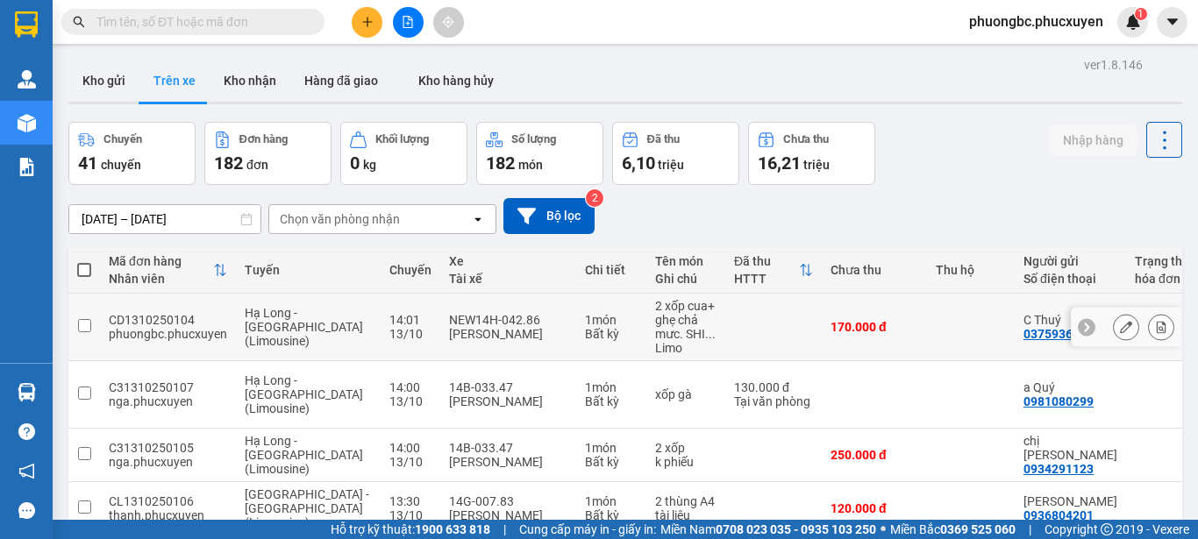
click at [83, 327] on input "checkbox" at bounding box center [84, 325] width 13 height 13
checkbox input "true"
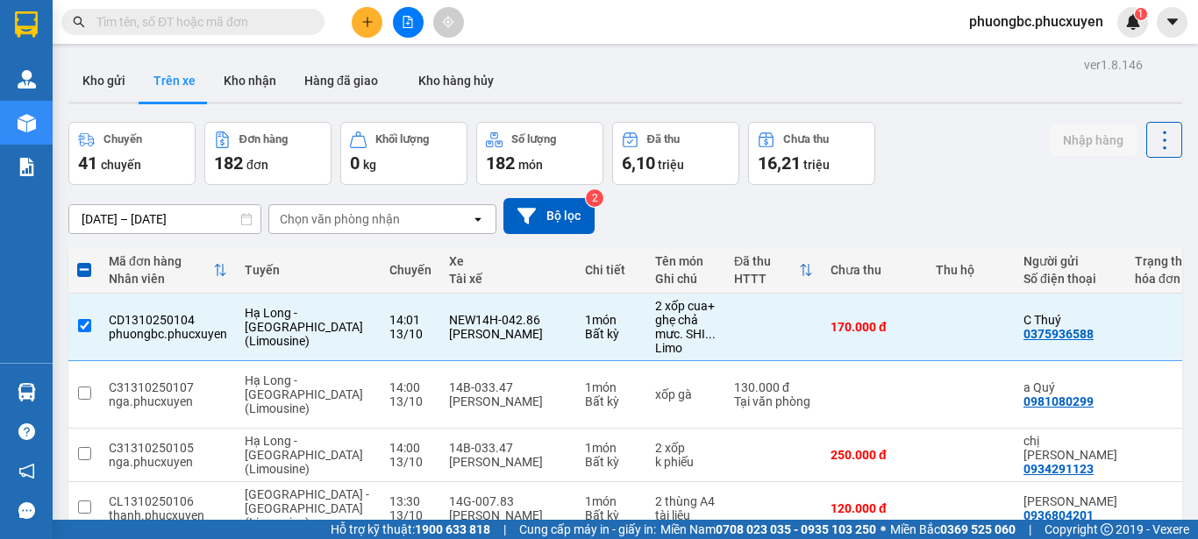
click at [980, 181] on div "Chuyến 41 chuyến Đơn hàng 182 đơn Khối lượng 0 kg Số lượng 182 món Đã thu 6,10 …" at bounding box center [625, 153] width 1114 height 63
click at [406, 19] on icon "file-add" at bounding box center [408, 22] width 12 height 12
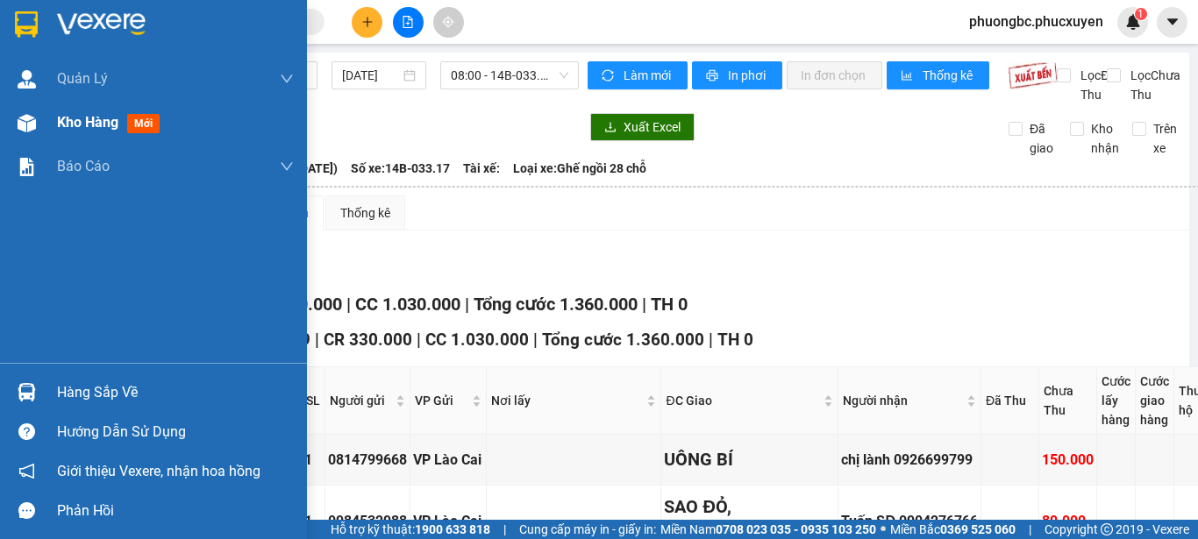
click at [77, 125] on span "Kho hàng" at bounding box center [87, 122] width 61 height 17
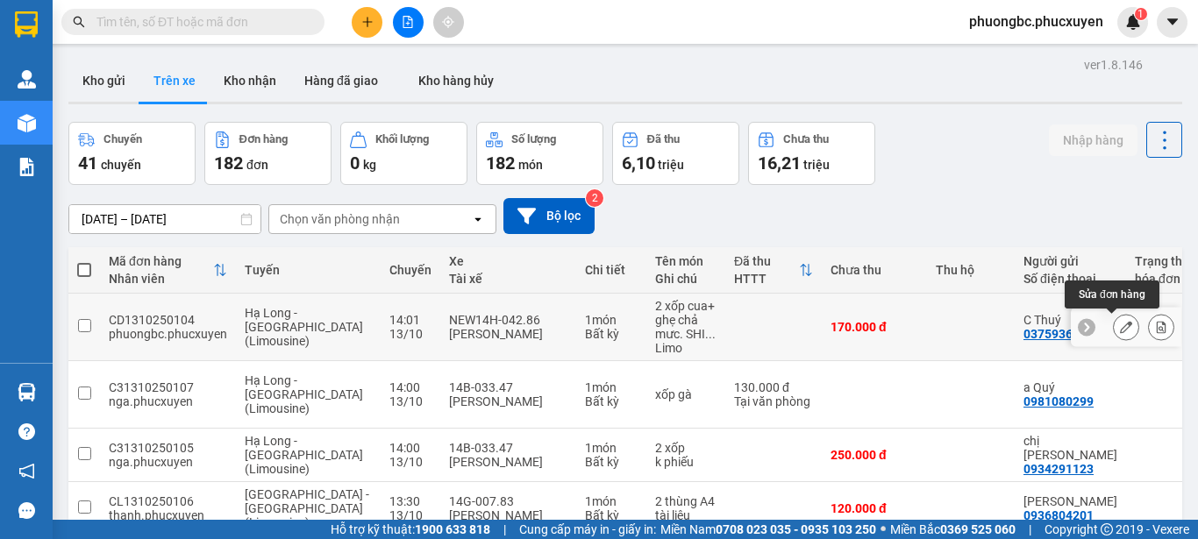
click at [1120, 325] on icon at bounding box center [1126, 327] width 12 height 12
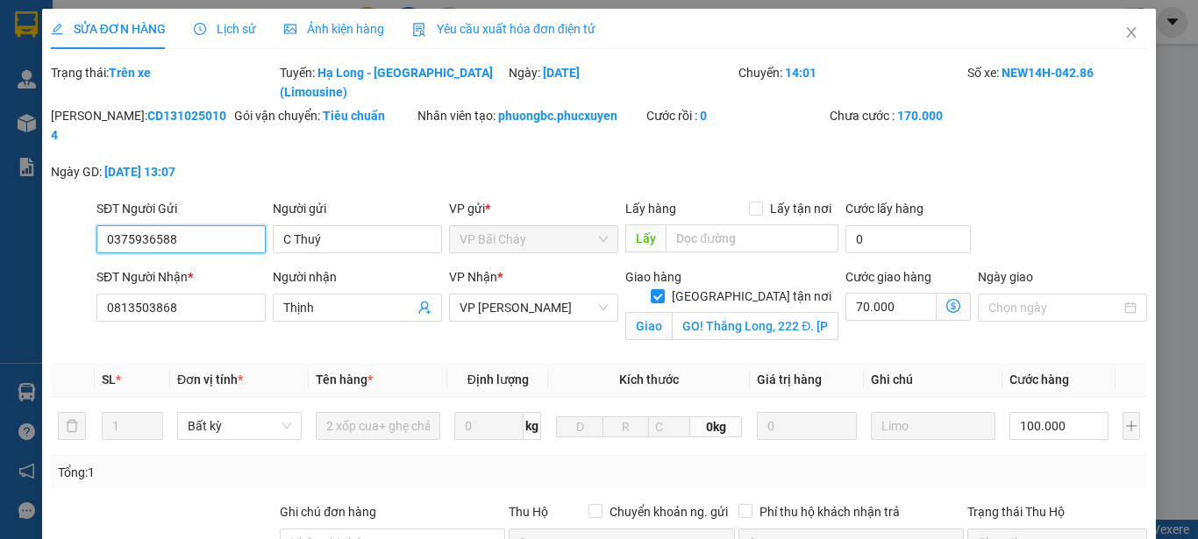
type input "0375936588"
type input "C Thuý"
type input "0813503868"
type input "Thịnh"
checkbox input "true"
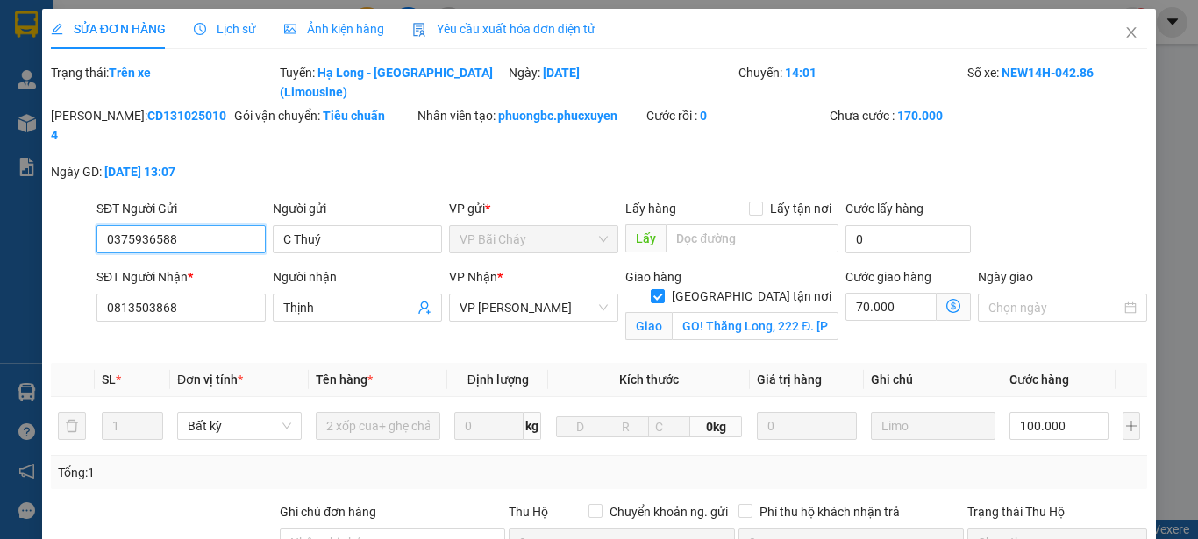
type input "GO! Thăng Long, 222 Đ. [PERSON_NAME], [GEOGRAPHIC_DATA], [GEOGRAPHIC_DATA],HN"
type input "0"
type input "170.000"
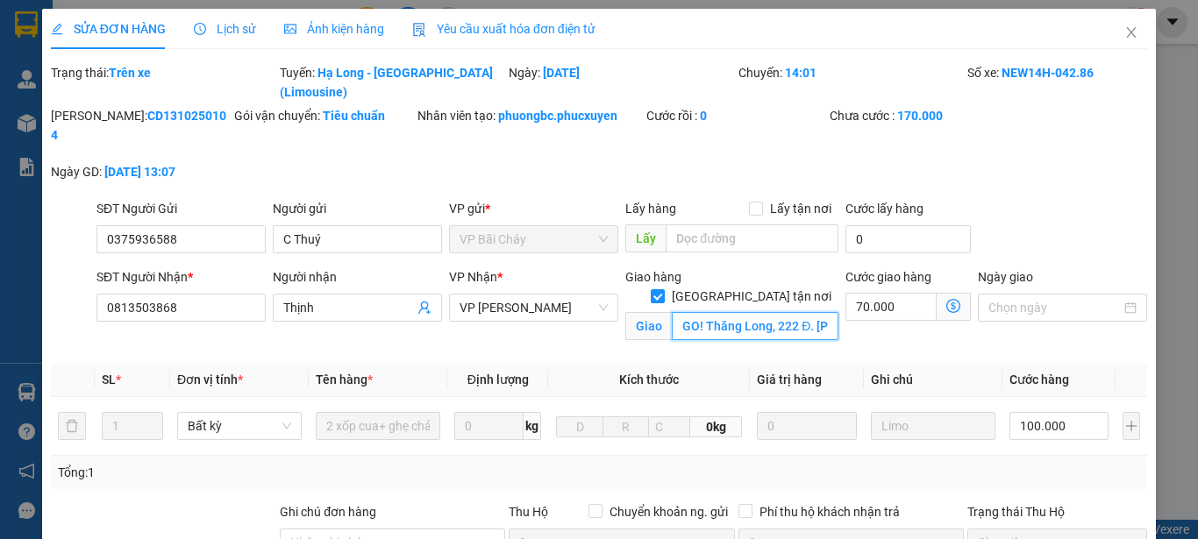
click at [708, 312] on input "GO! Thăng Long, 222 Đ. [PERSON_NAME], [GEOGRAPHIC_DATA], [GEOGRAPHIC_DATA],HN" at bounding box center [755, 326] width 167 height 28
click at [959, 463] on div "Tổng: 1" at bounding box center [599, 472] width 1082 height 19
drag, startPoint x: 192, startPoint y: 98, endPoint x: 97, endPoint y: 103, distance: 94.9
click at [97, 106] on div "[PERSON_NAME]: CD1310250104" at bounding box center [141, 125] width 180 height 39
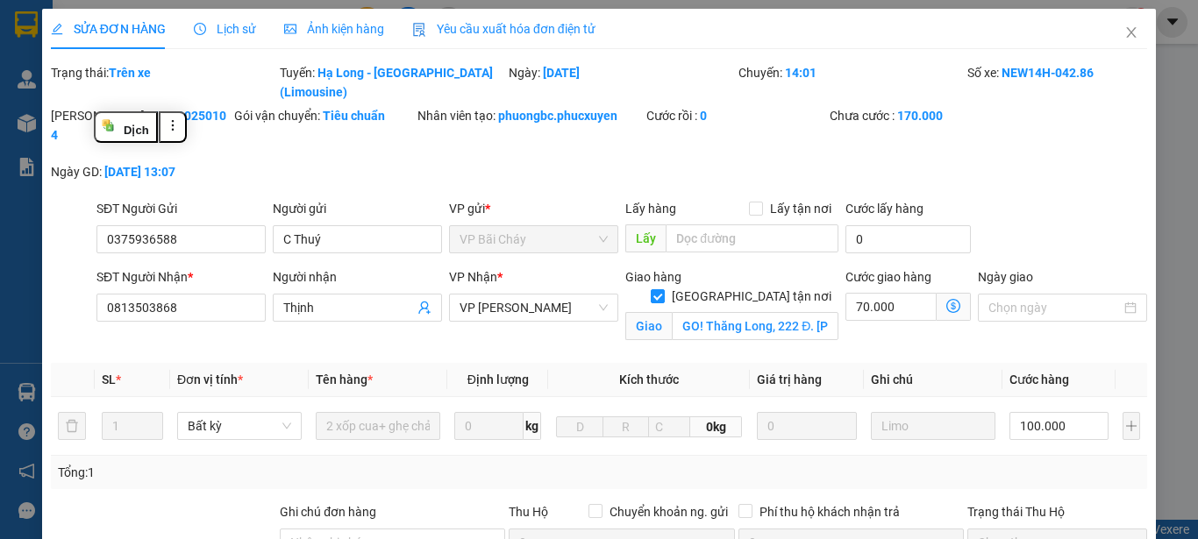
copy b "CD1310250104"
click at [1124, 32] on icon "close" at bounding box center [1131, 32] width 14 height 14
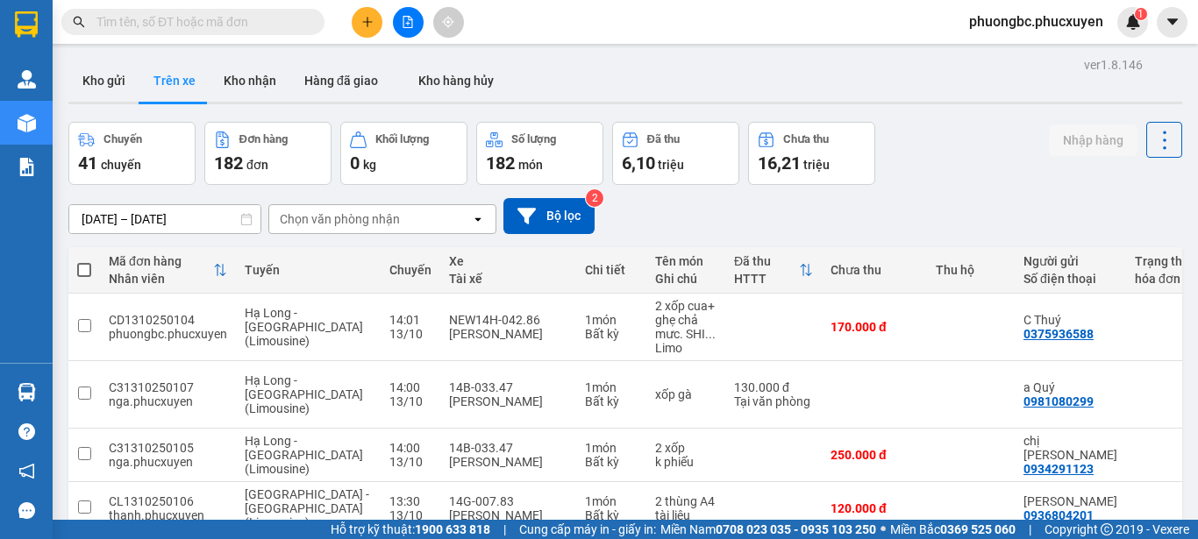
click at [235, 16] on input "text" at bounding box center [199, 21] width 207 height 19
paste input "CD1310250104"
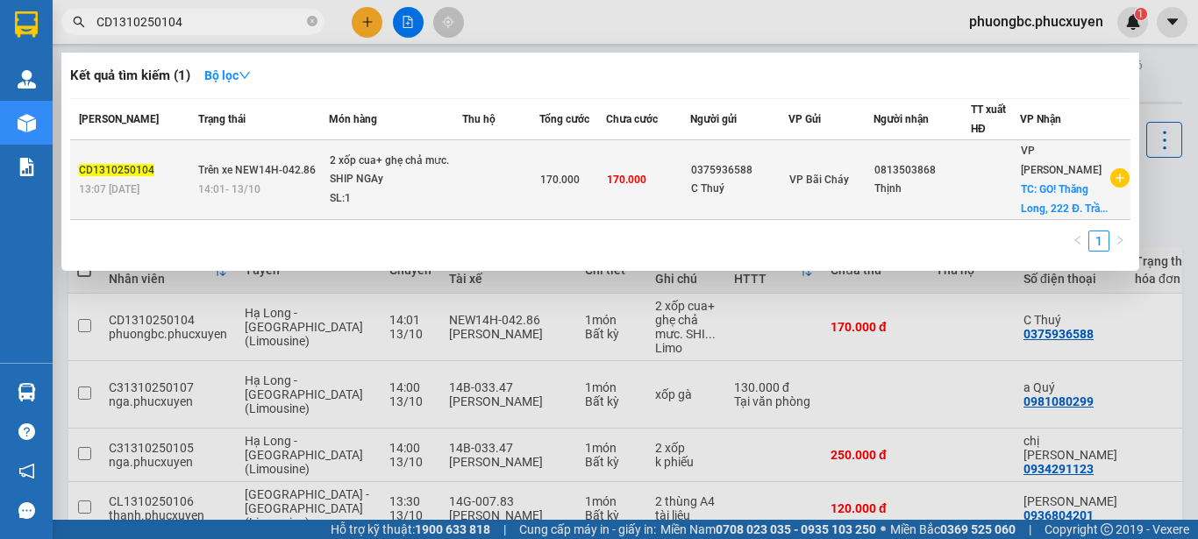
type input "CD1310250104"
click at [118, 176] on span "CD1310250104" at bounding box center [116, 170] width 75 height 12
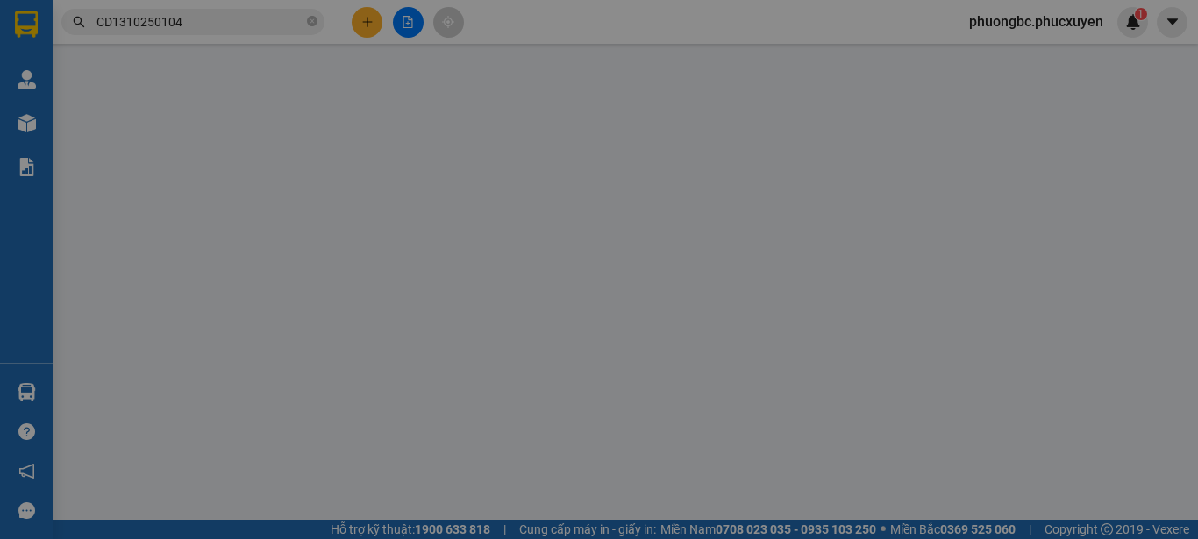
click at [118, 176] on input "SĐT Người Gửi" at bounding box center [180, 177] width 169 height 28
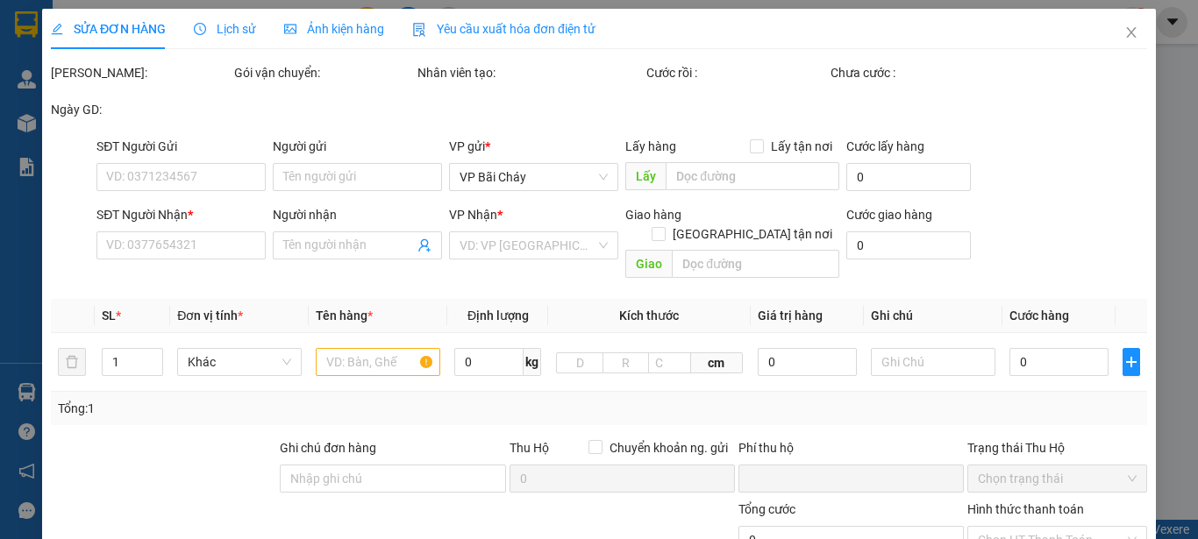
type input "0375936588"
type input "C Thuý"
type input "0813503868"
type input "Thịnh"
checkbox input "true"
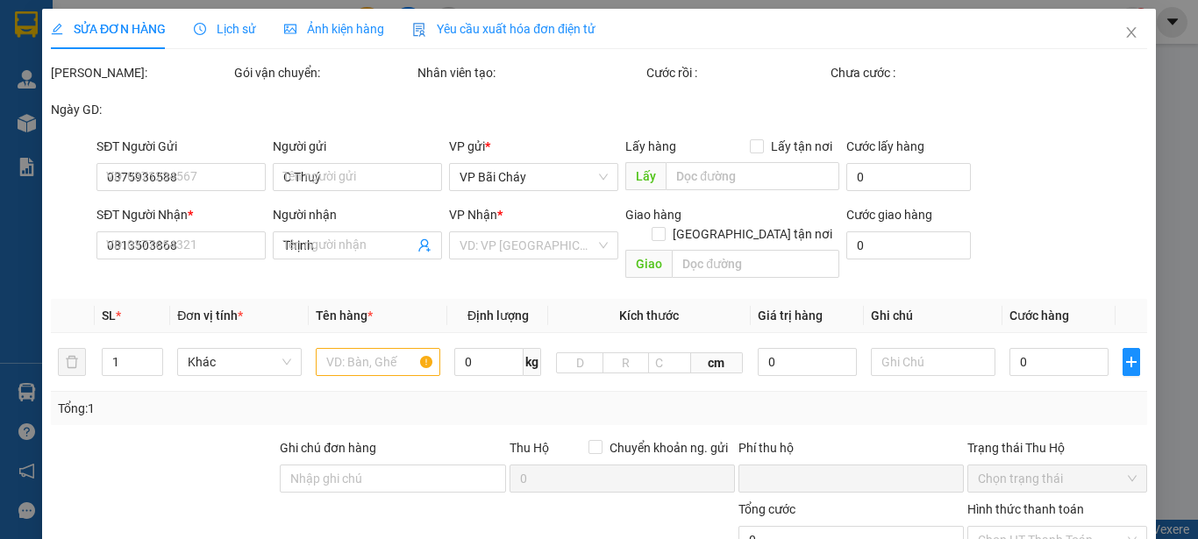
type input "GO! Thăng Long, 222 Đ. [PERSON_NAME], [GEOGRAPHIC_DATA], [GEOGRAPHIC_DATA],HN"
type input "0"
type input "170.000"
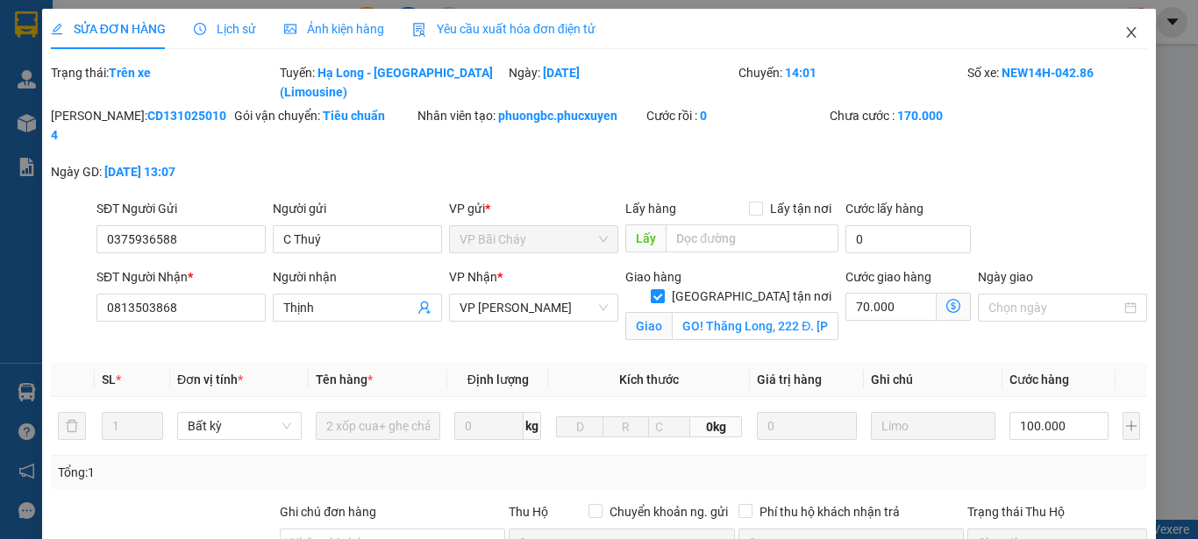
click at [1127, 32] on icon "close" at bounding box center [1132, 32] width 10 height 11
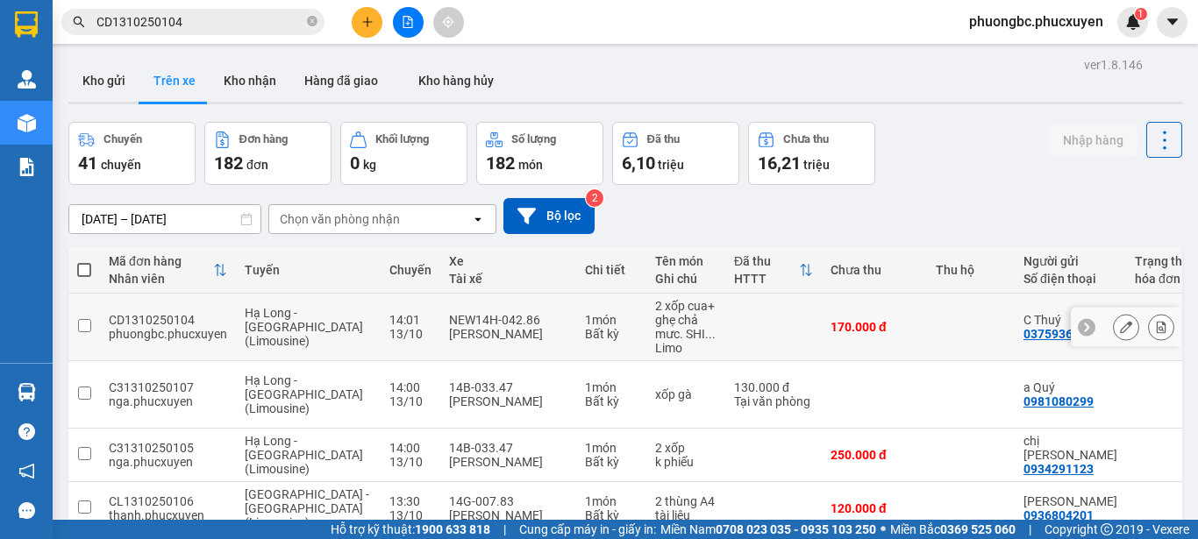
click at [87, 324] on input "checkbox" at bounding box center [84, 325] width 13 height 13
checkbox input "true"
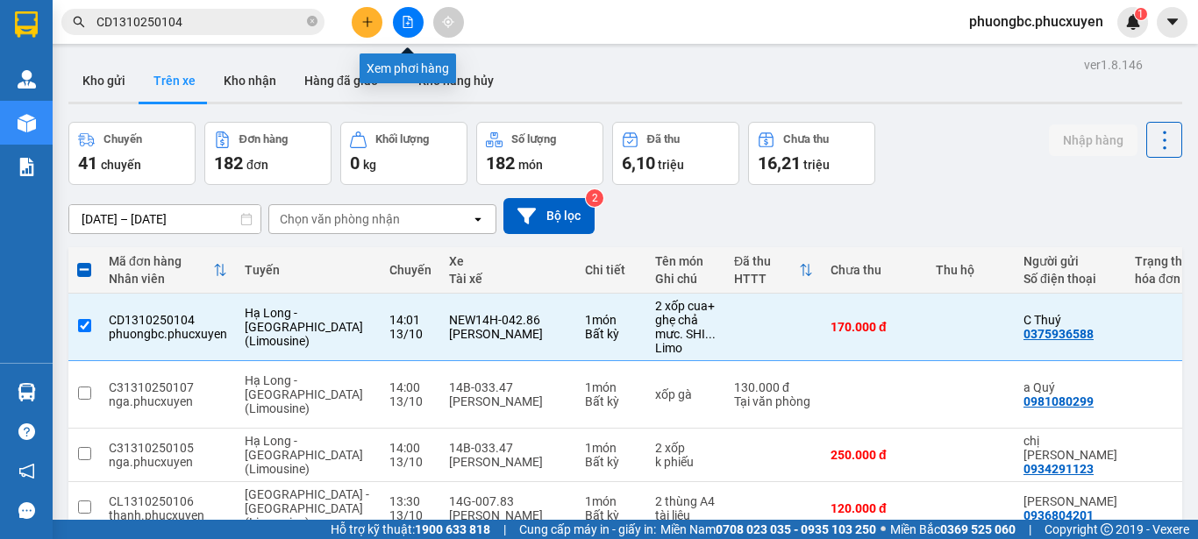
click at [402, 17] on icon "file-add" at bounding box center [408, 22] width 12 height 12
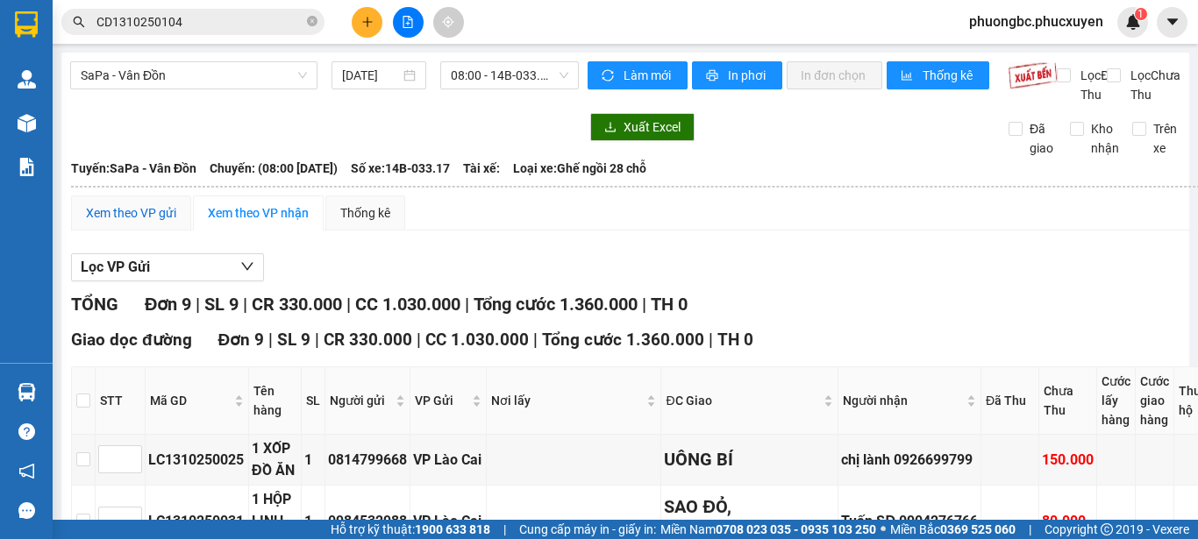
click at [146, 223] on div "Xem theo VP gửi" at bounding box center [131, 212] width 90 height 19
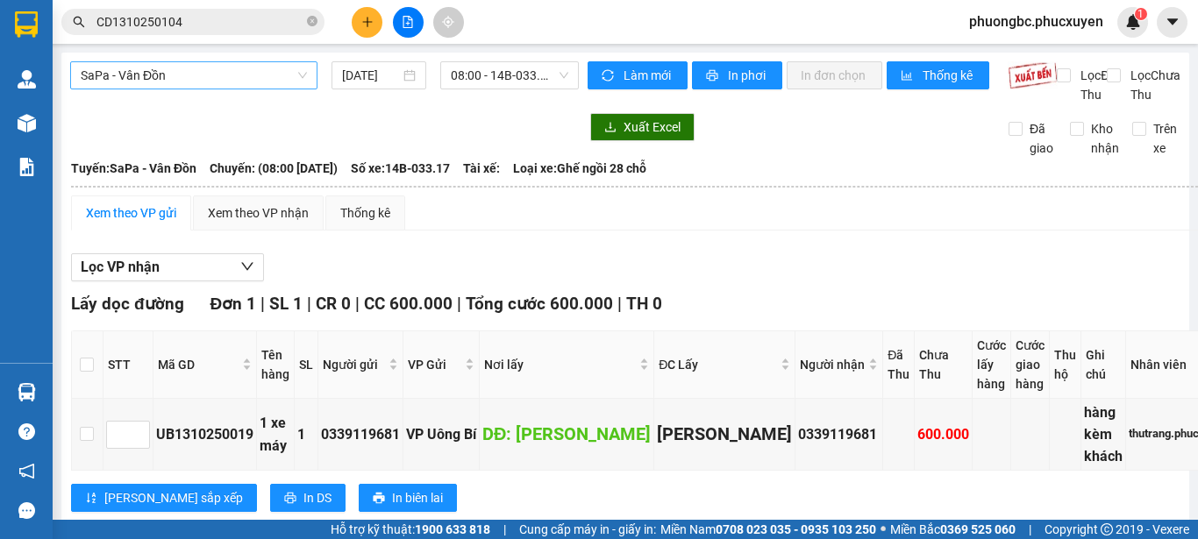
click at [276, 75] on span "SaPa - Vân Đồn" at bounding box center [194, 75] width 226 height 26
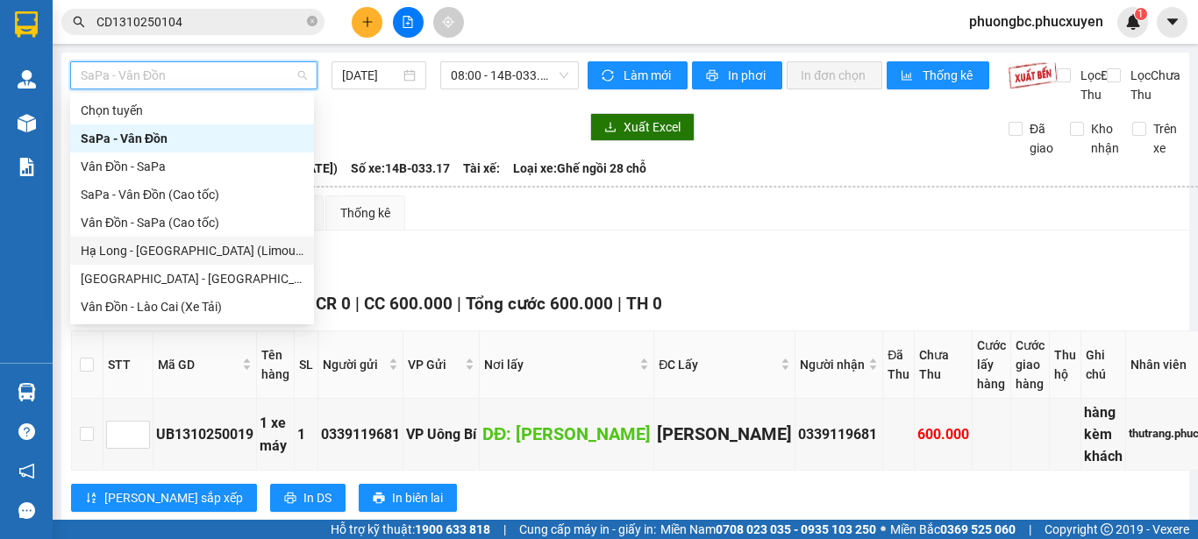
click at [146, 253] on div "Hạ Long - [GEOGRAPHIC_DATA] (Limousine)" at bounding box center [192, 250] width 223 height 19
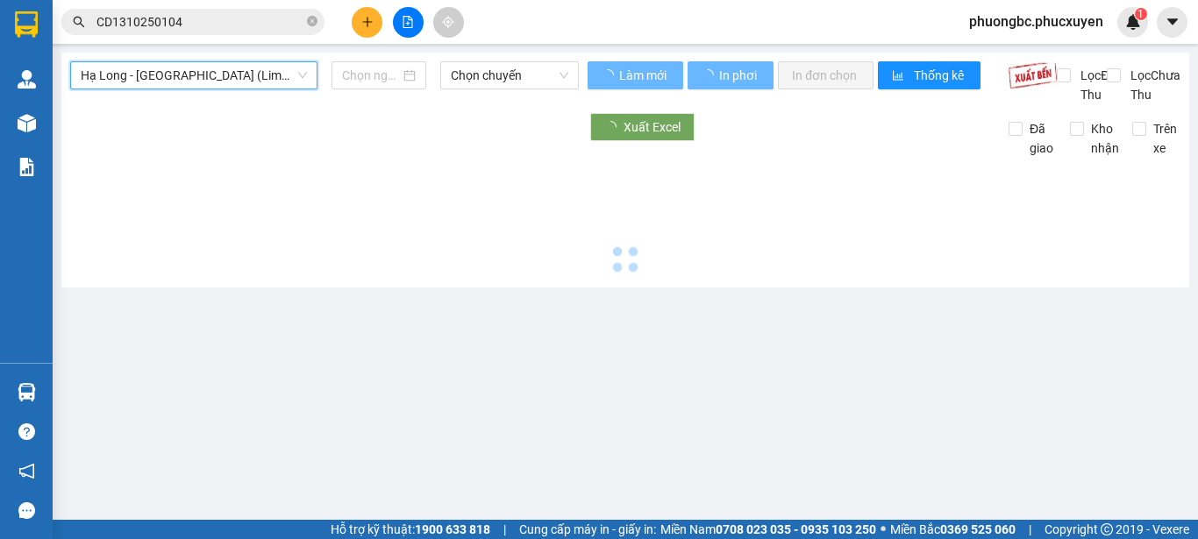
type input "[DATE]"
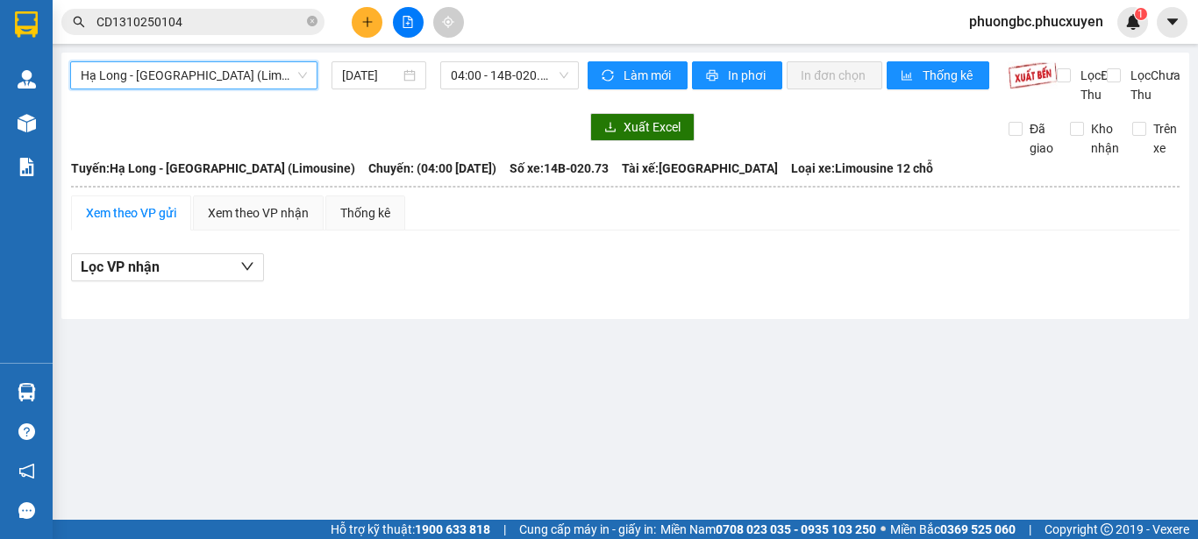
click at [150, 223] on div "Xem theo VP gửi" at bounding box center [131, 212] width 90 height 19
click at [560, 76] on span "04:00 - 14B-020.73" at bounding box center [510, 75] width 118 height 26
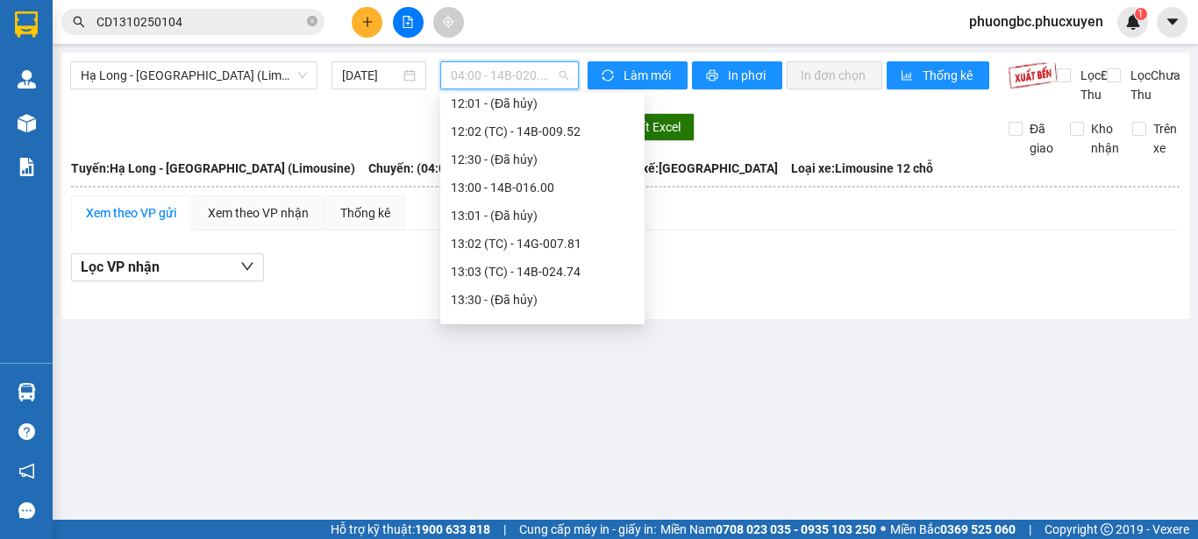
scroll to position [965, 0]
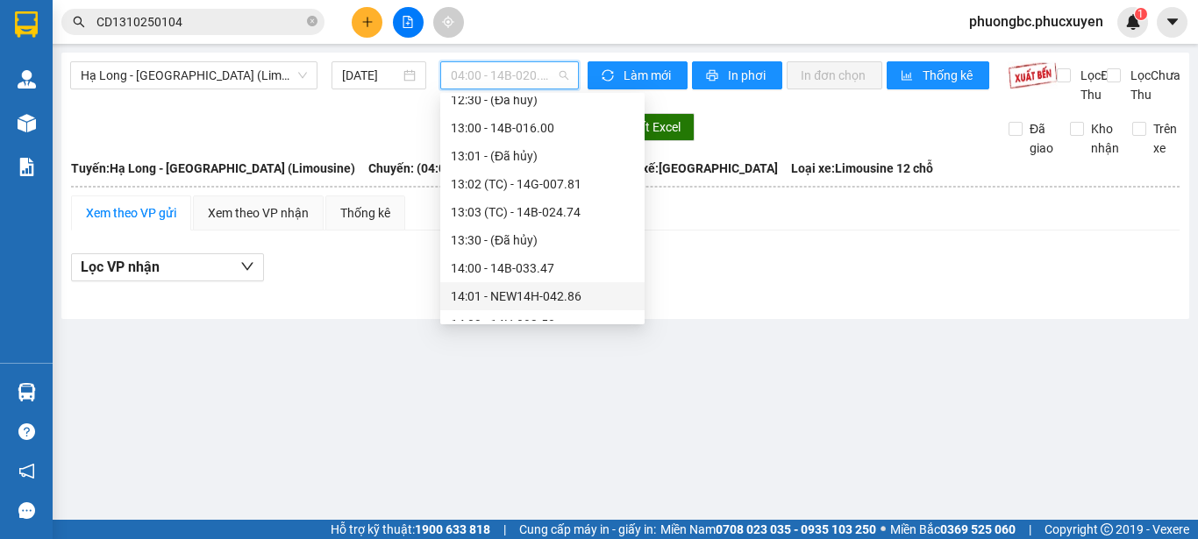
click at [538, 292] on div "14:01 - NEW14H-042.86" at bounding box center [542, 296] width 183 height 19
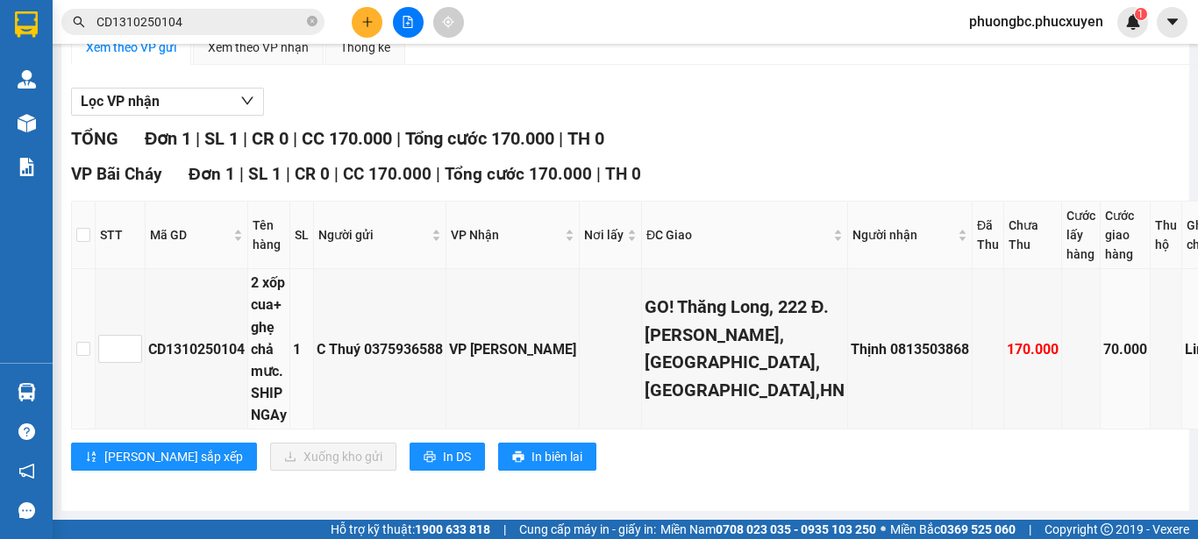
scroll to position [260, 0]
click at [78, 346] on input "checkbox" at bounding box center [83, 349] width 14 height 14
checkbox input "true"
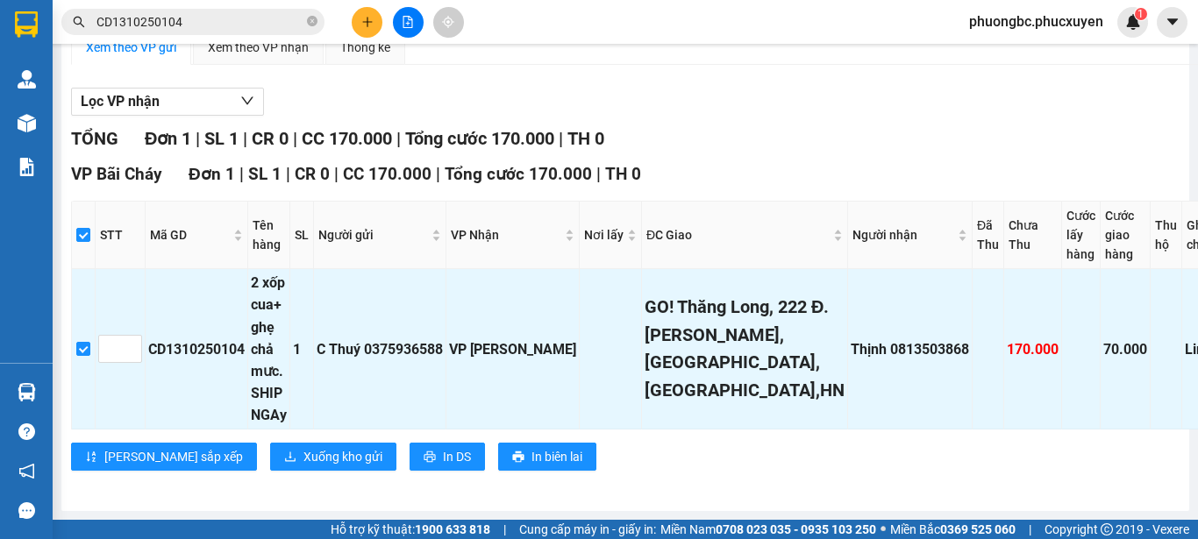
scroll to position [348, 0]
click at [303, 447] on span "Xuống kho gửi" at bounding box center [342, 456] width 79 height 19
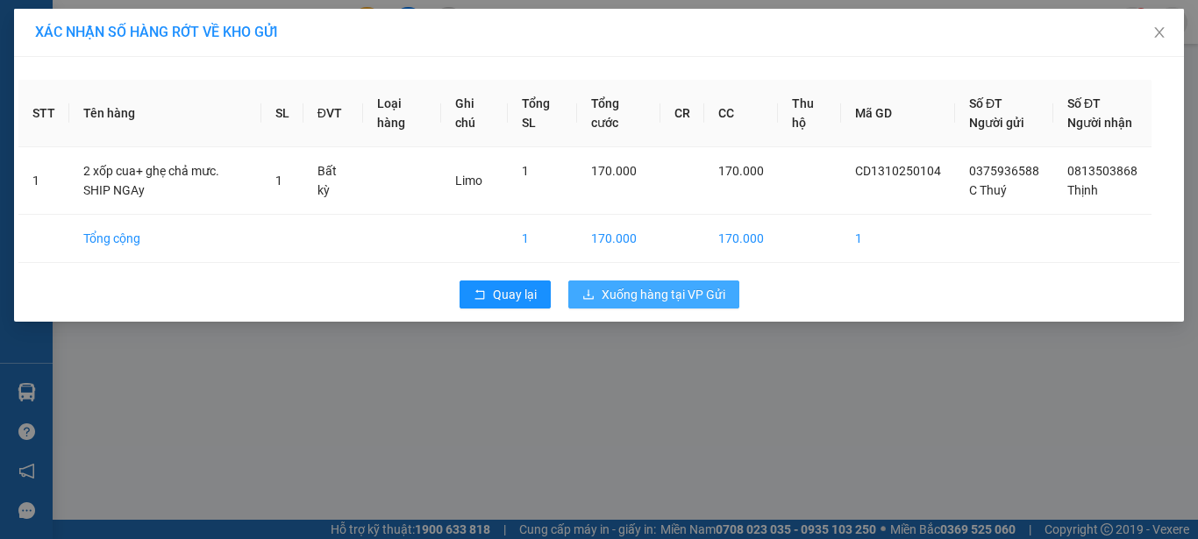
click at [660, 304] on span "Xuống hàng tại VP Gửi" at bounding box center [664, 294] width 124 height 19
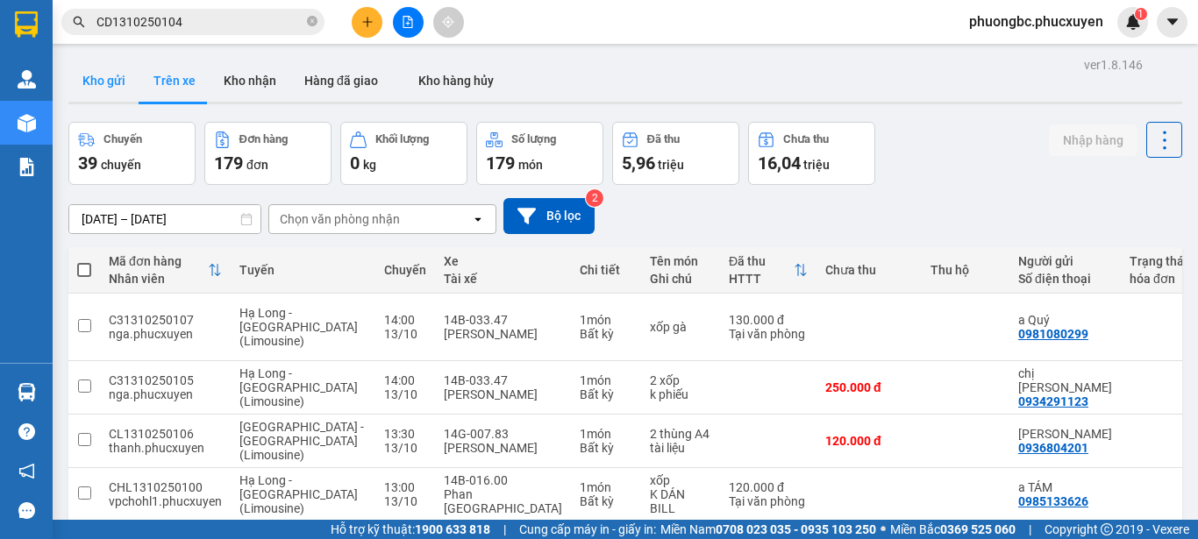
click at [102, 80] on button "Kho gửi" at bounding box center [103, 81] width 71 height 42
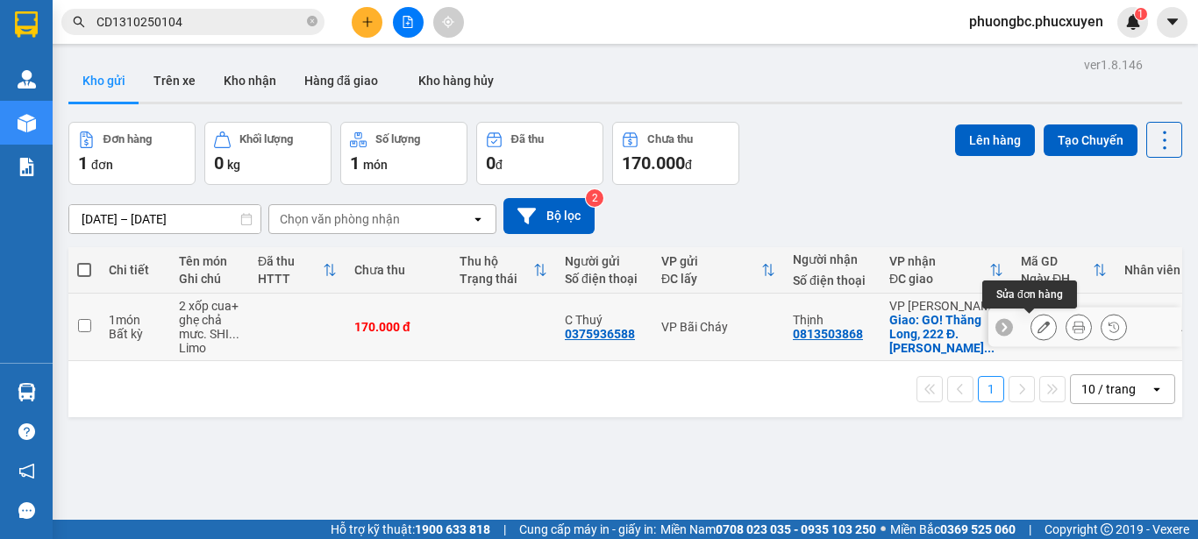
click at [1038, 325] on icon at bounding box center [1044, 327] width 12 height 12
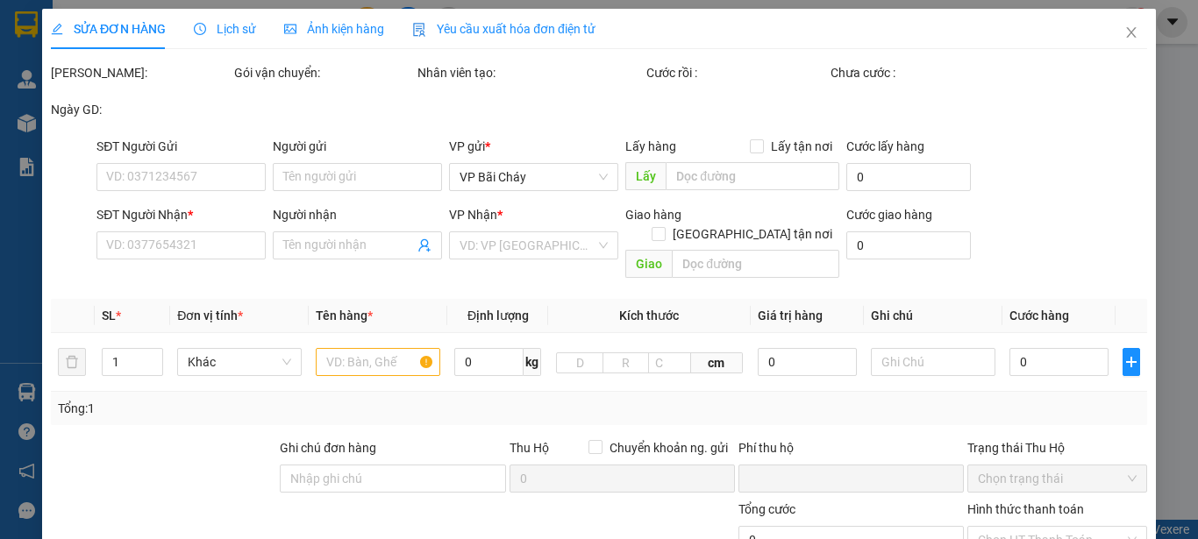
type input "0375936588"
type input "C Thuý"
type input "0813503868"
type input "Thịnh"
checkbox input "true"
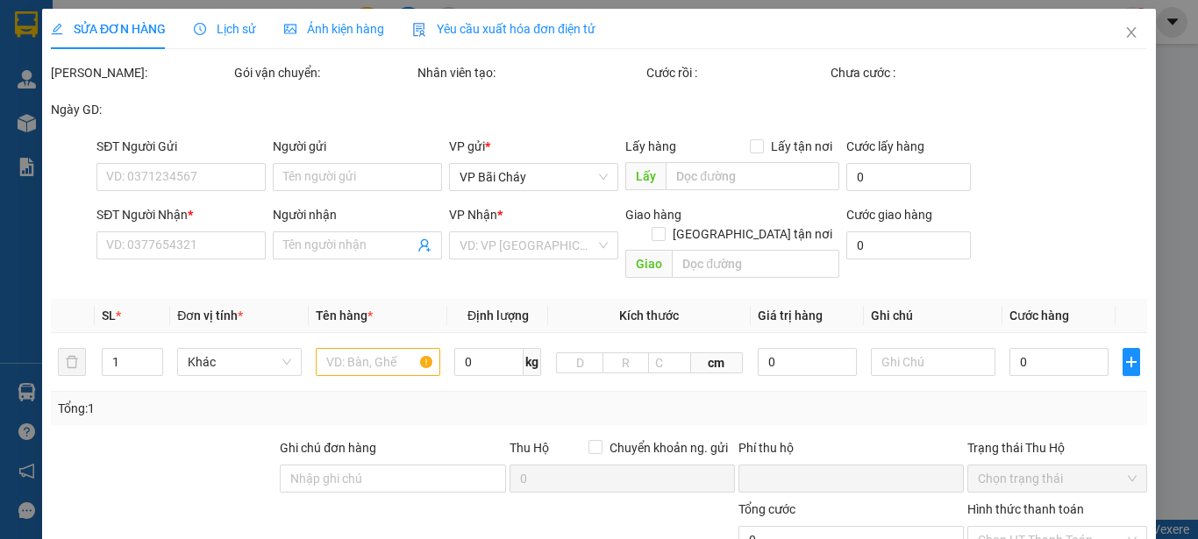
type input "GO! Thăng Long, 222 Đ. [PERSON_NAME], [GEOGRAPHIC_DATA], [GEOGRAPHIC_DATA],HN"
type input "0"
type input "170.000"
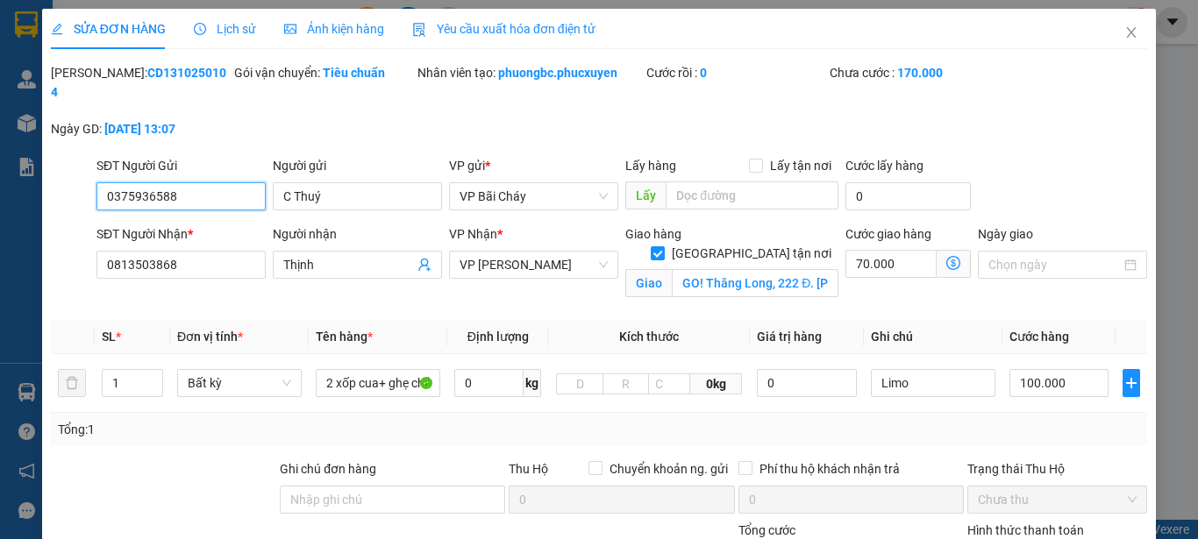
scroll to position [175, 0]
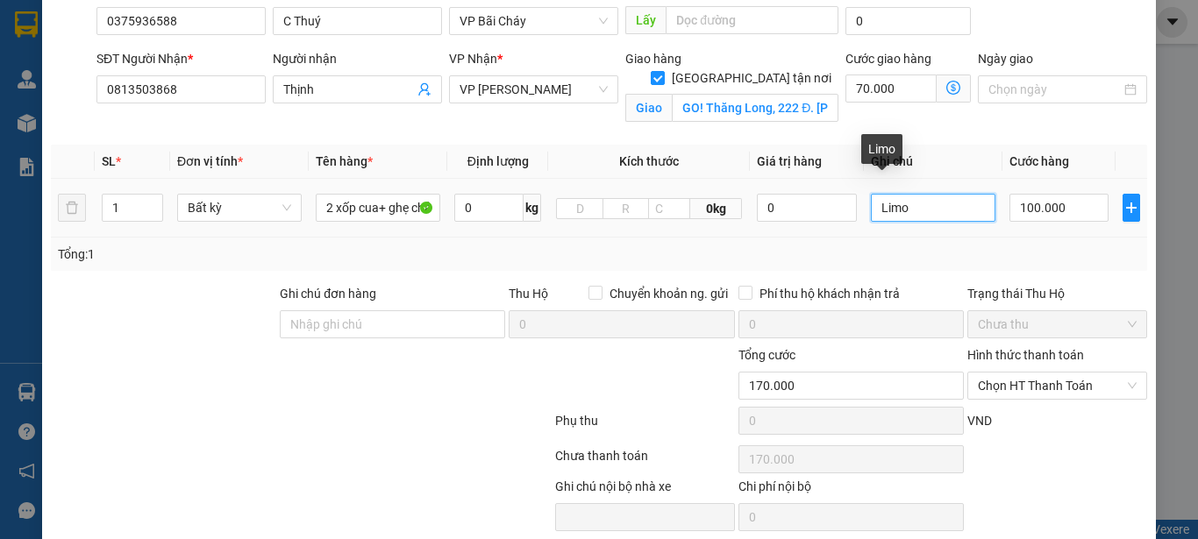
click at [906, 194] on input "Limo" at bounding box center [933, 208] width 125 height 28
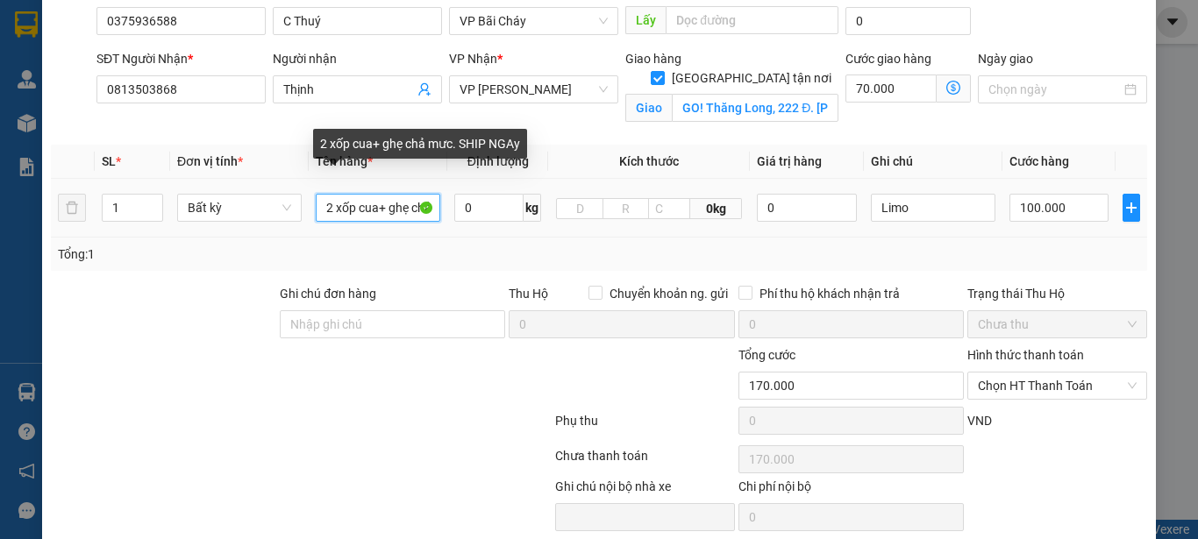
click at [408, 194] on input "2 xốp cua+ ghẹ chả mưc. SHIP NGAy" at bounding box center [378, 208] width 125 height 28
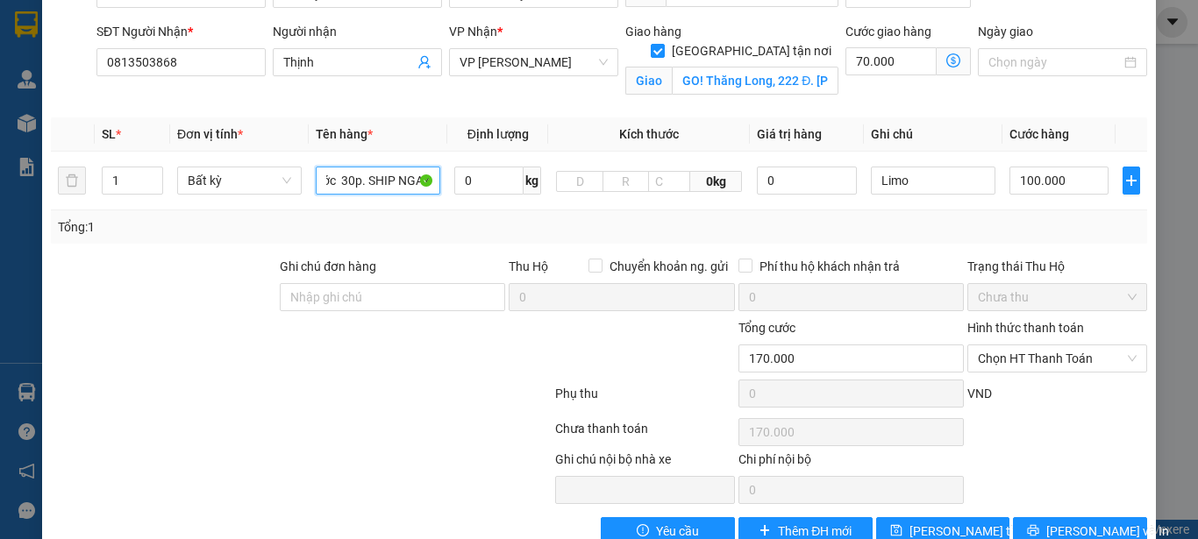
scroll to position [224, 0]
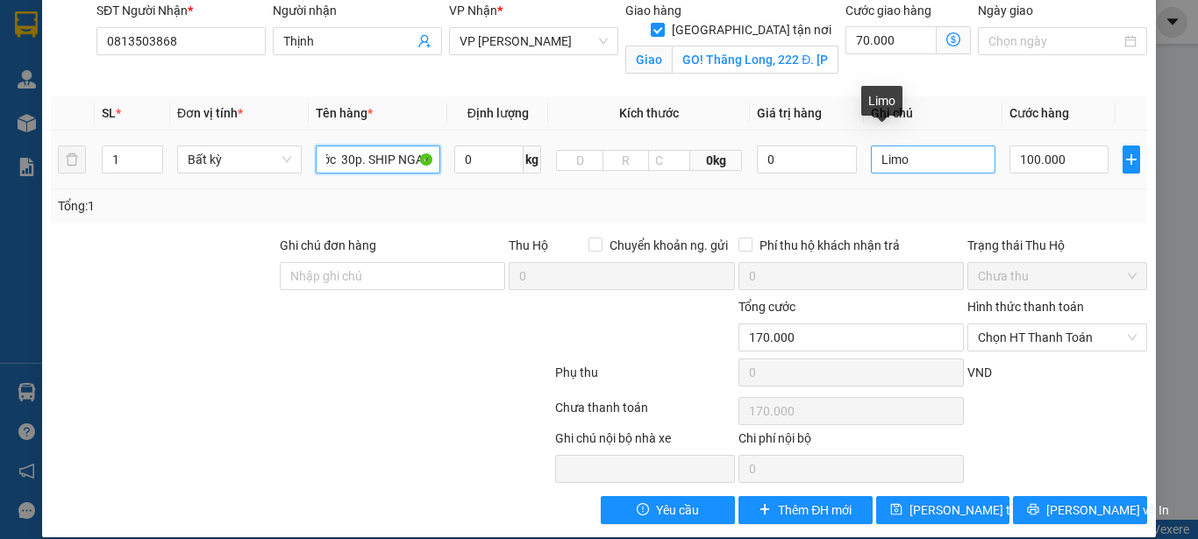
type input "2 xốp cua+ ghẹ chả mưc. Gọi Cho Khách trước 30p. SHIP NGAY"
click at [917, 146] on input "Limo" at bounding box center [933, 160] width 125 height 28
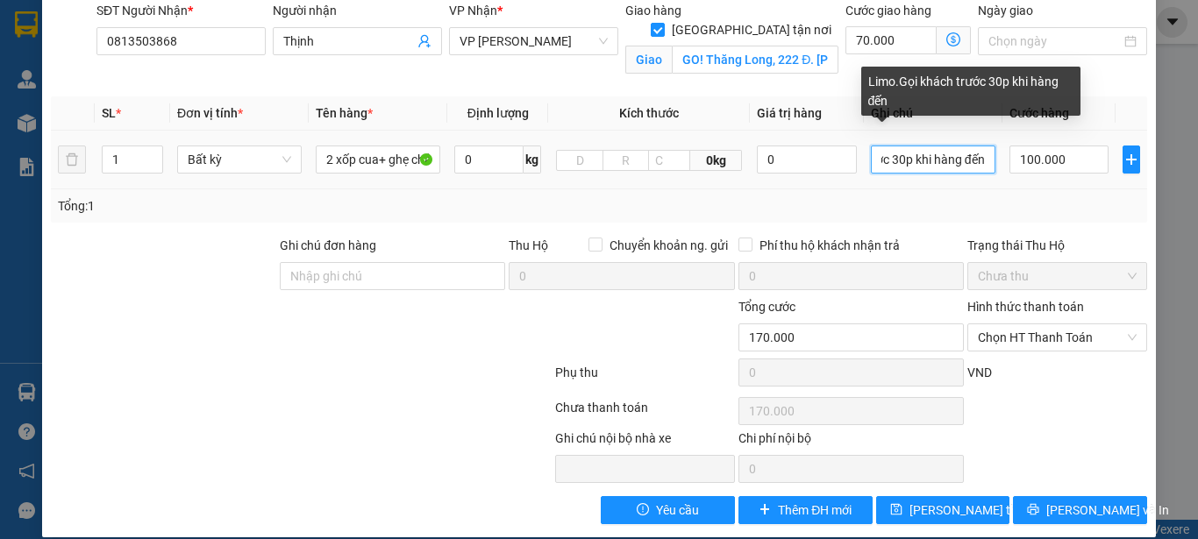
scroll to position [0, 114]
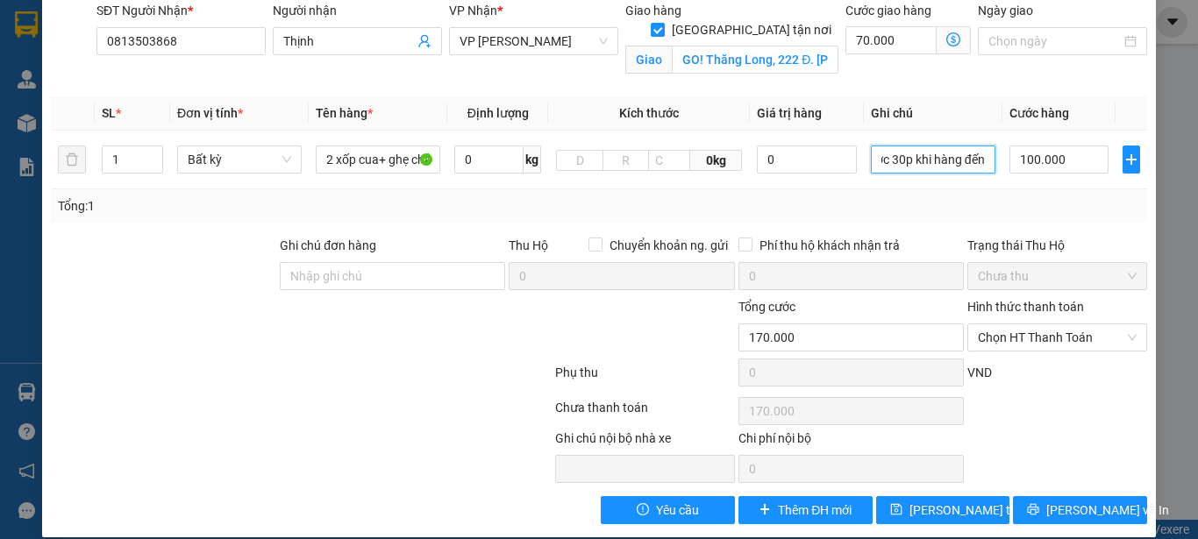
type input "Limo.Gọi khách trước 30p khi hàng đến"
click at [276, 359] on div at bounding box center [301, 376] width 504 height 35
click at [935, 501] on span "[PERSON_NAME] thay đổi" at bounding box center [979, 510] width 140 height 19
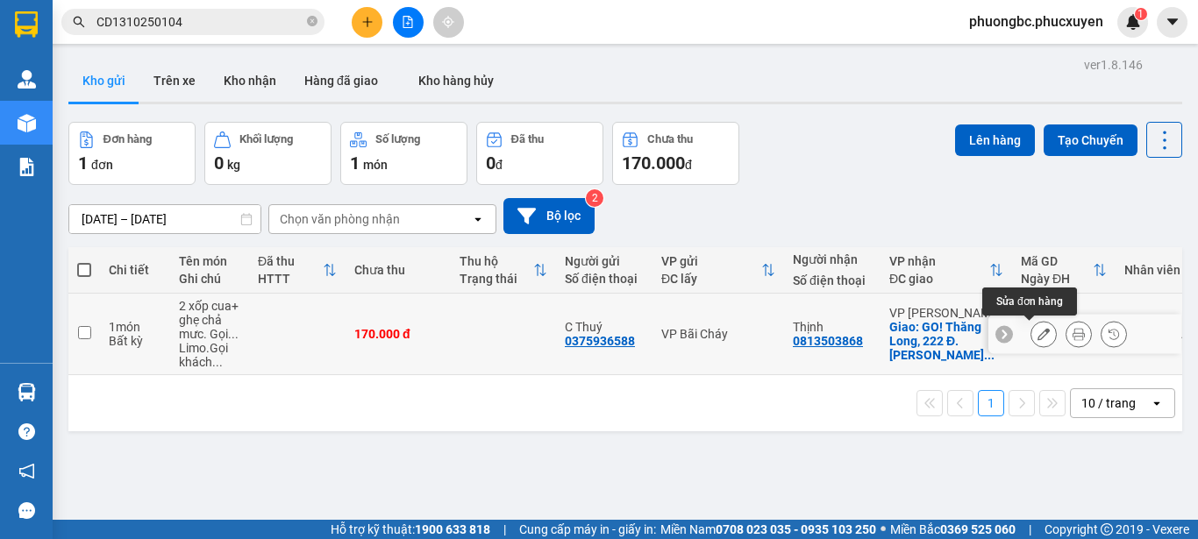
click at [1038, 333] on icon at bounding box center [1044, 334] width 12 height 12
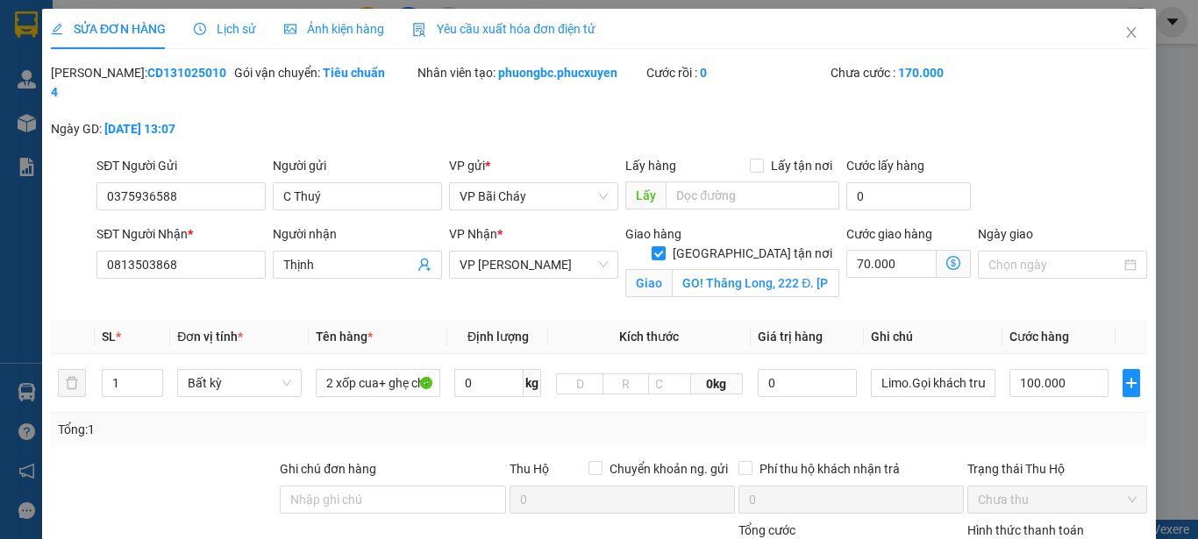
type input "0375936588"
type input "C Thuý"
type input "0813503868"
type input "Thịnh"
checkbox input "true"
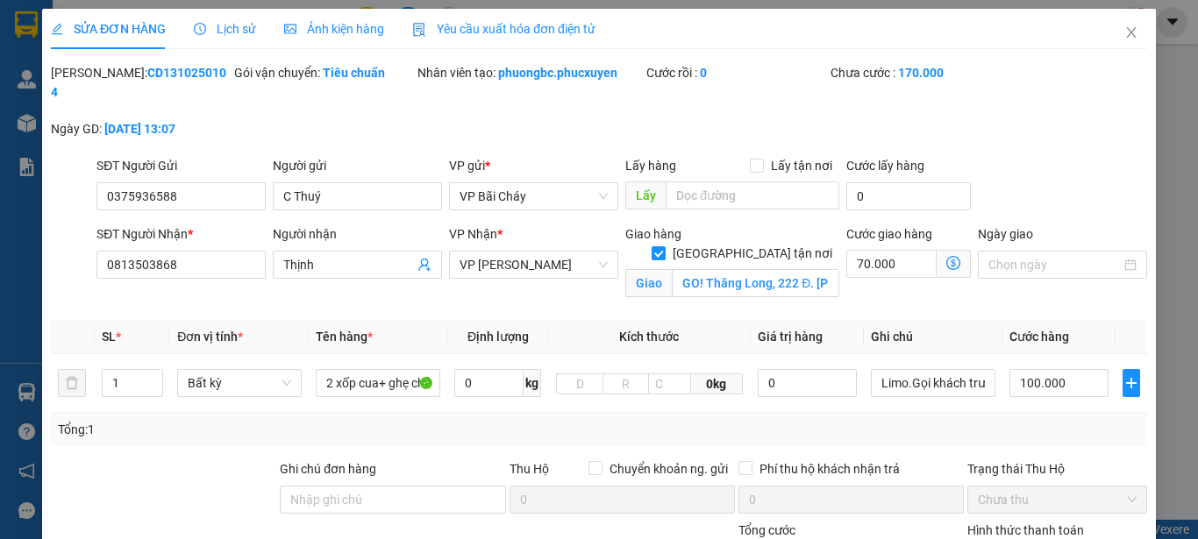
type input "GO! Thăng Long, 222 Đ. [PERSON_NAME], [GEOGRAPHIC_DATA], [GEOGRAPHIC_DATA],HN"
type input "0"
type input "170.000"
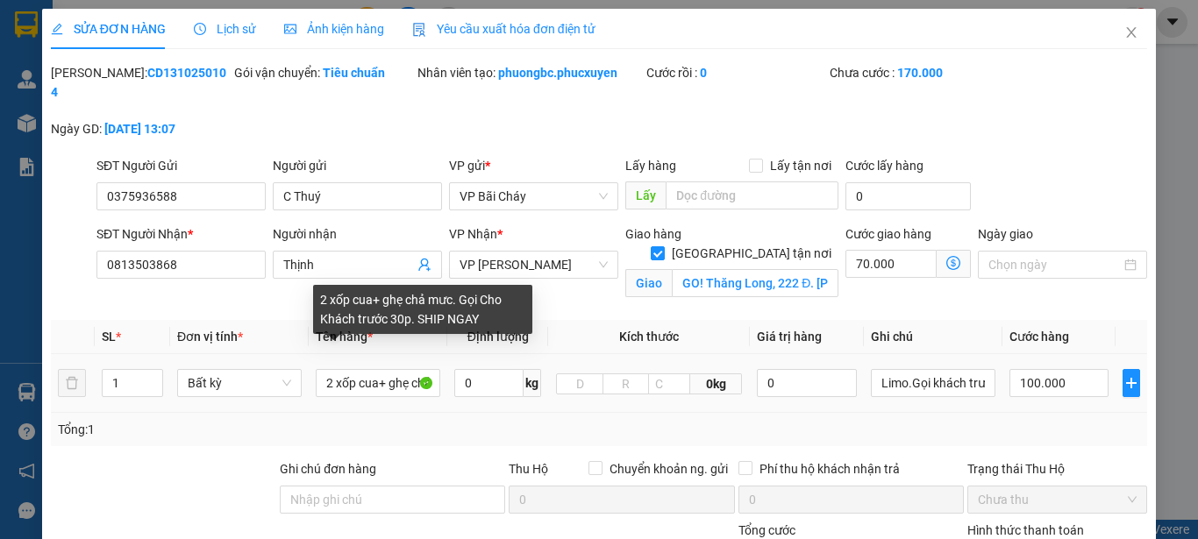
click at [410, 323] on div "2 xốp cua+ ghẹ chả mưc. Gọi Cho Khách trước 30p. SHIP NGAY" at bounding box center [422, 309] width 219 height 49
click at [410, 369] on input "2 xốp cua+ ghẹ chả mưc. Gọi Cho Khách trước 30p. SHIP NGAY" at bounding box center [378, 383] width 125 height 28
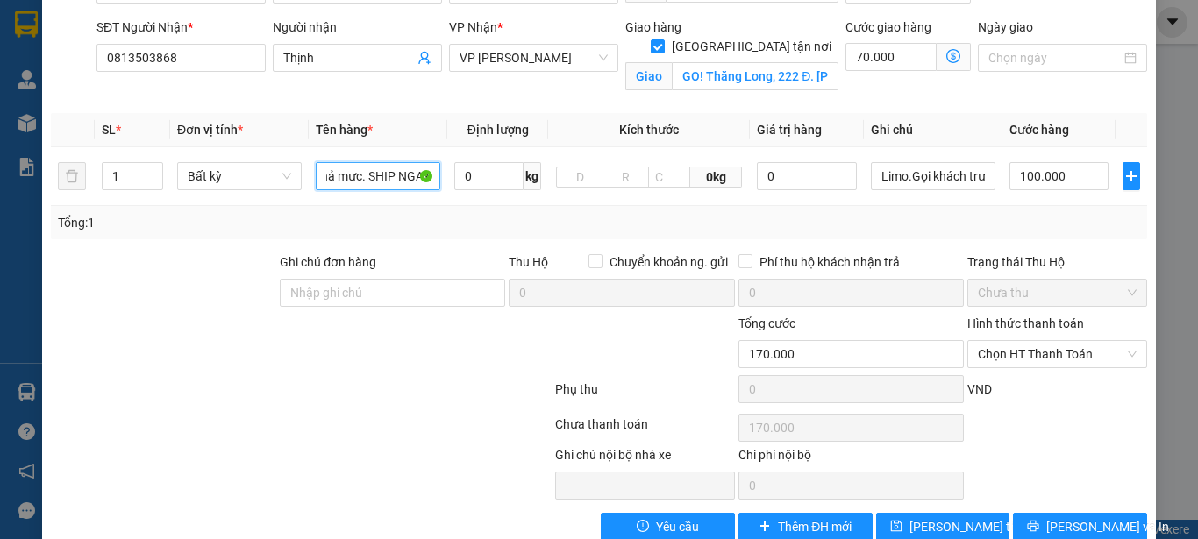
scroll to position [224, 0]
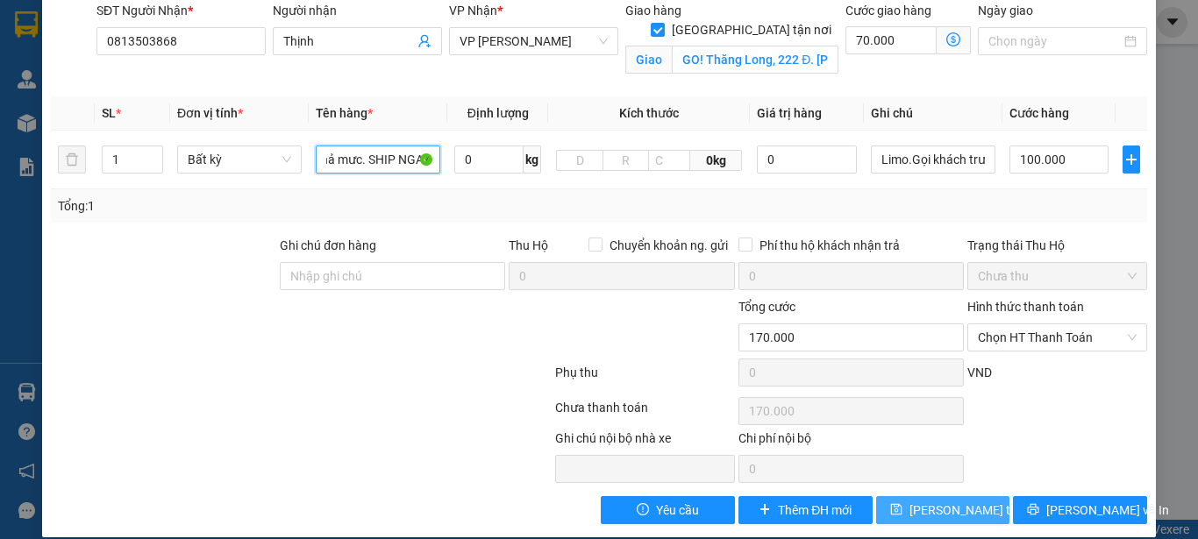
type input "2 xốp cua+ ghẹ chả mưc. SHIP NGAY"
click at [932, 501] on span "[PERSON_NAME] thay đổi" at bounding box center [979, 510] width 140 height 19
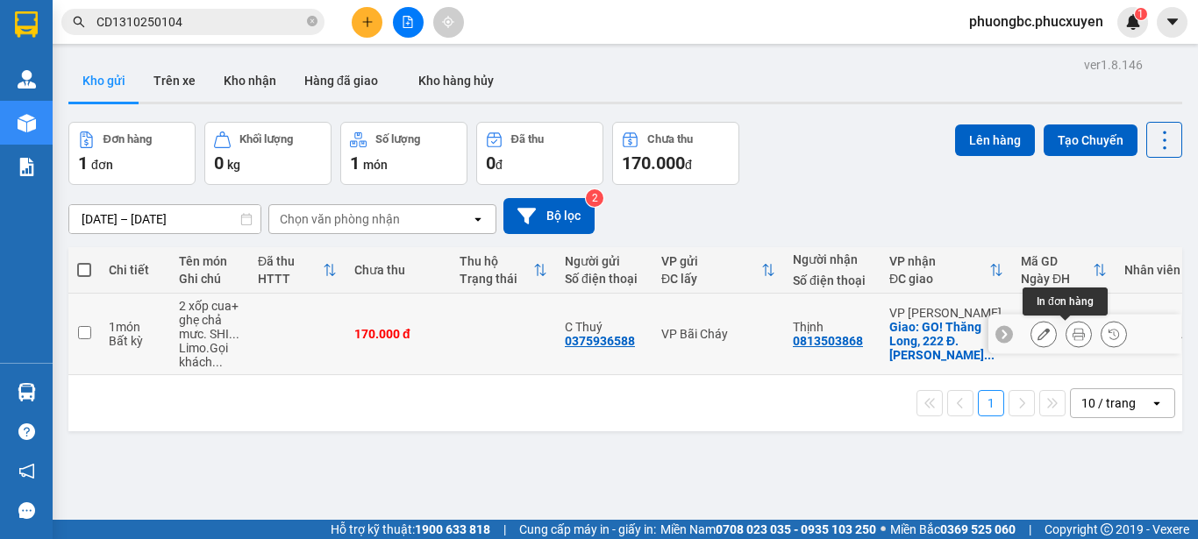
click at [1073, 337] on icon at bounding box center [1079, 334] width 12 height 12
click at [81, 334] on input "checkbox" at bounding box center [84, 332] width 13 height 13
checkbox input "true"
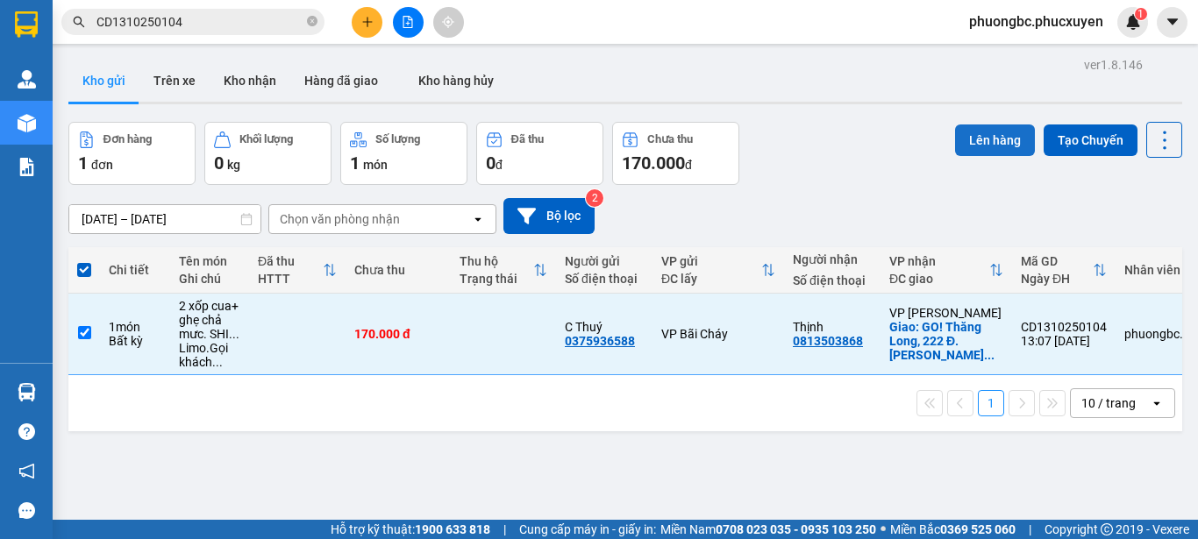
click at [965, 139] on button "Lên hàng" at bounding box center [995, 141] width 80 height 32
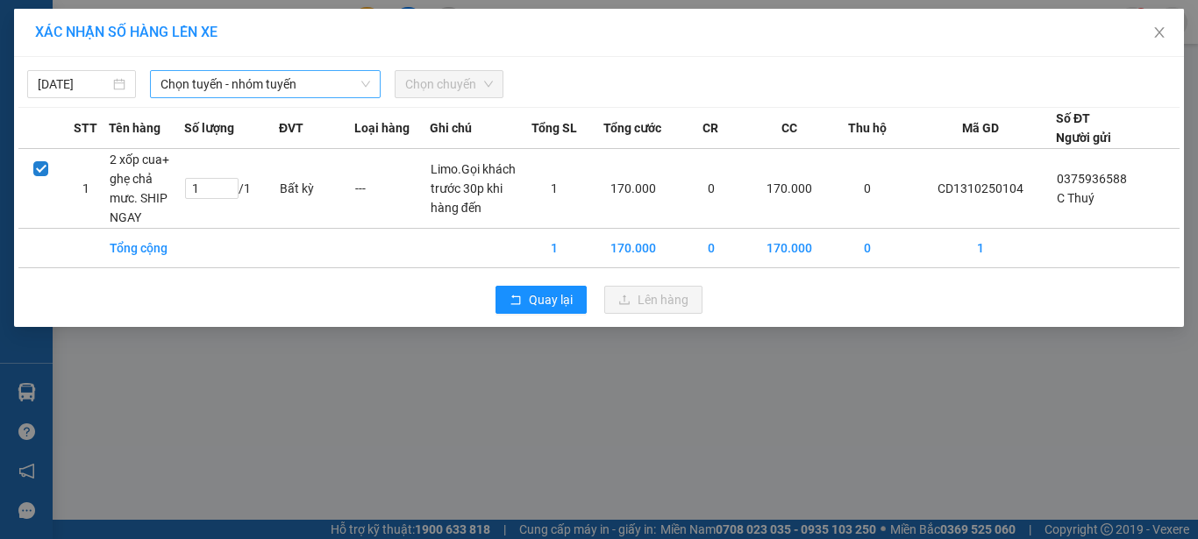
click at [318, 89] on span "Chọn tuyến - nhóm tuyến" at bounding box center [265, 84] width 210 height 26
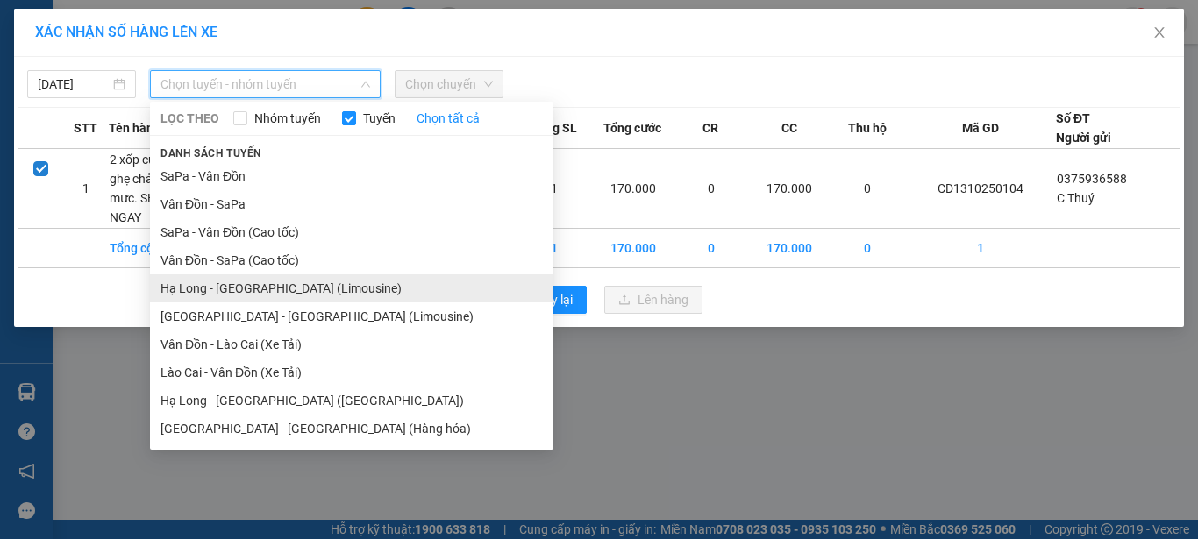
click at [252, 290] on li "Hạ Long - [GEOGRAPHIC_DATA] (Limousine)" at bounding box center [351, 289] width 403 height 28
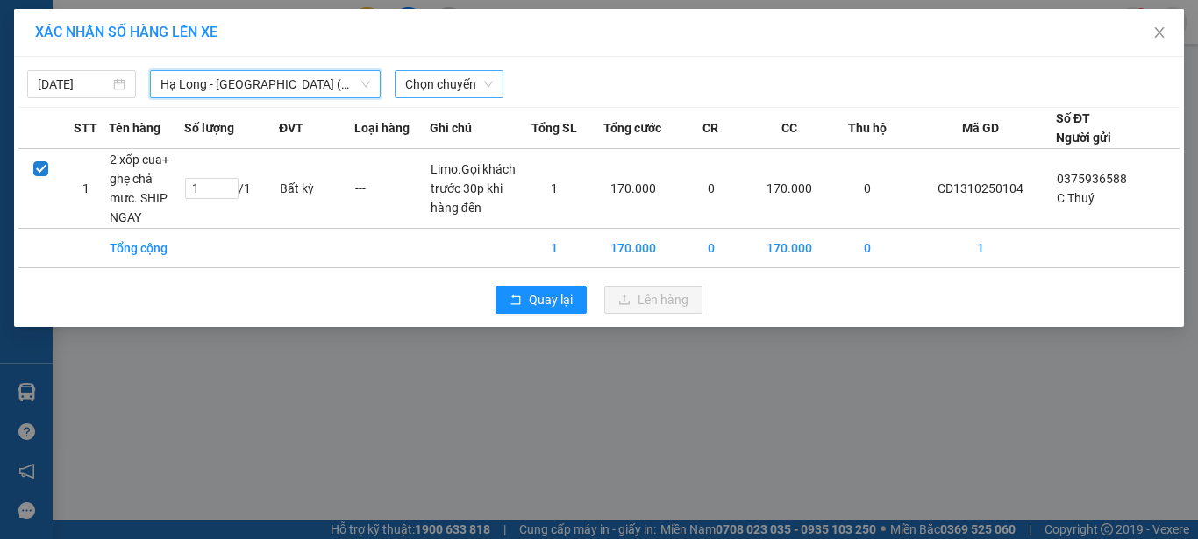
click at [441, 82] on span "Chọn chuyến" at bounding box center [449, 84] width 88 height 26
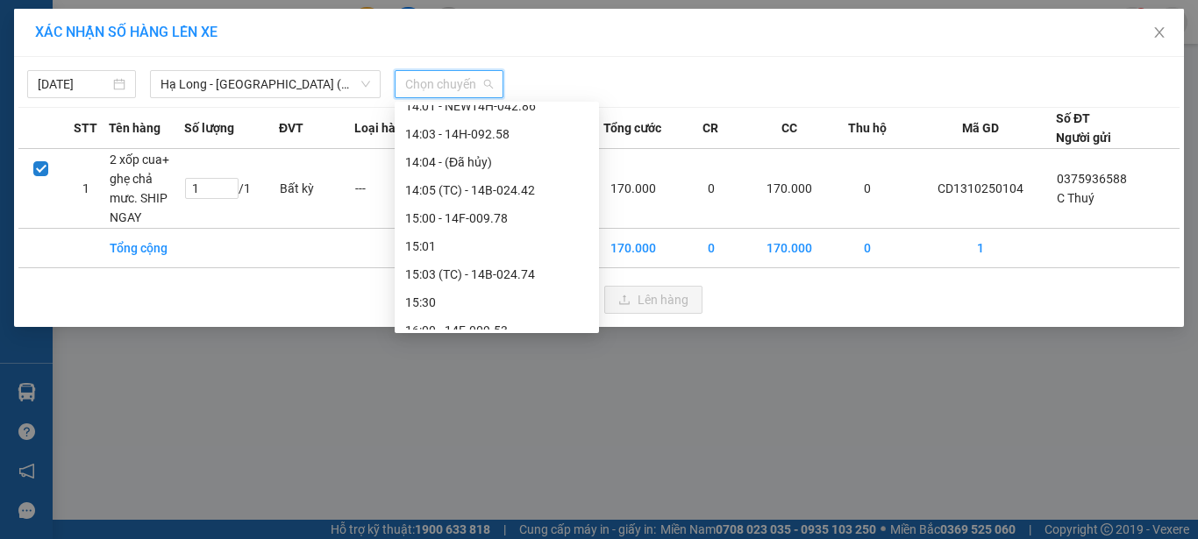
scroll to position [1140, 0]
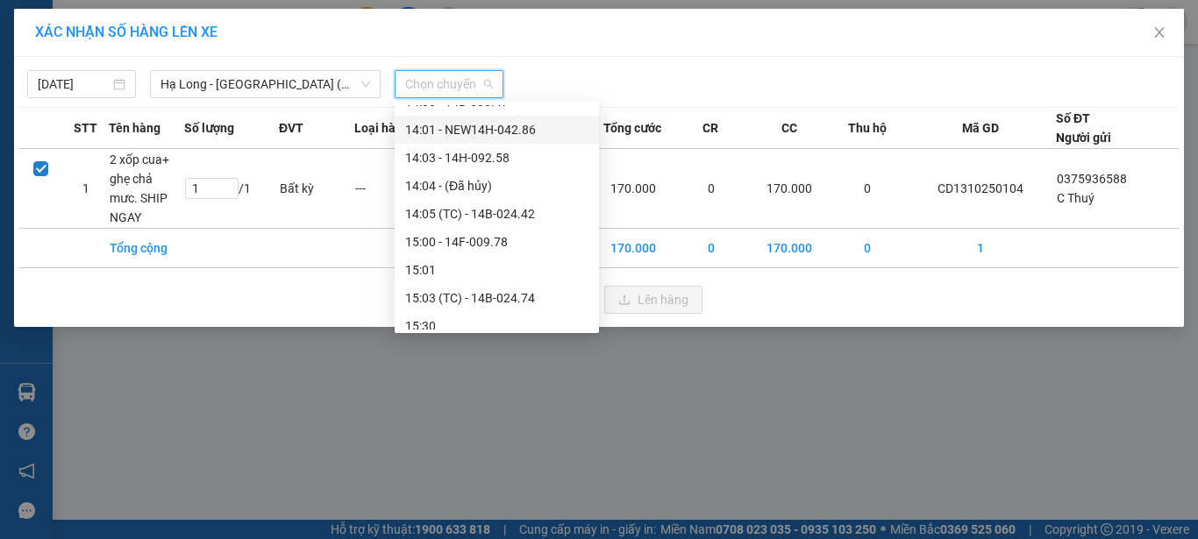
click at [469, 132] on div "14:01 - NEW14H-042.86" at bounding box center [496, 129] width 183 height 19
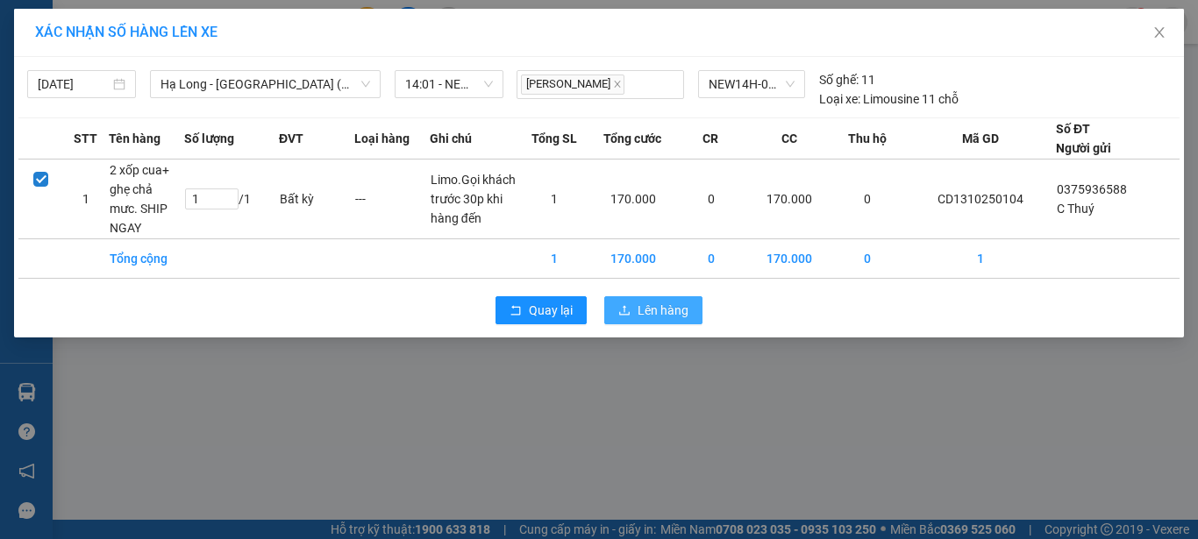
click at [655, 301] on span "Lên hàng" at bounding box center [663, 310] width 51 height 19
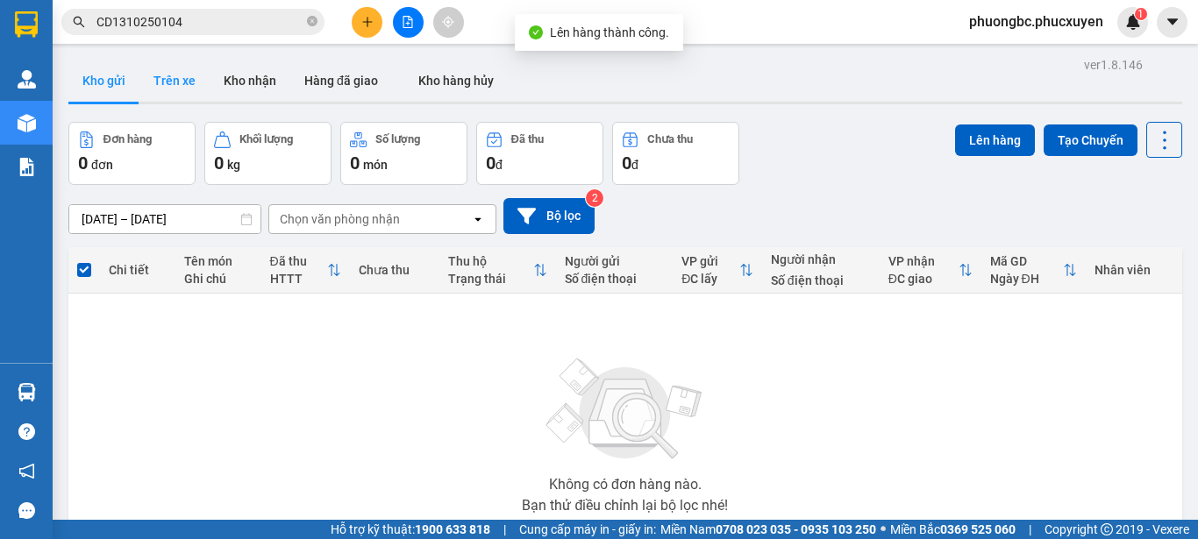
click at [183, 82] on button "Trên xe" at bounding box center [174, 81] width 70 height 42
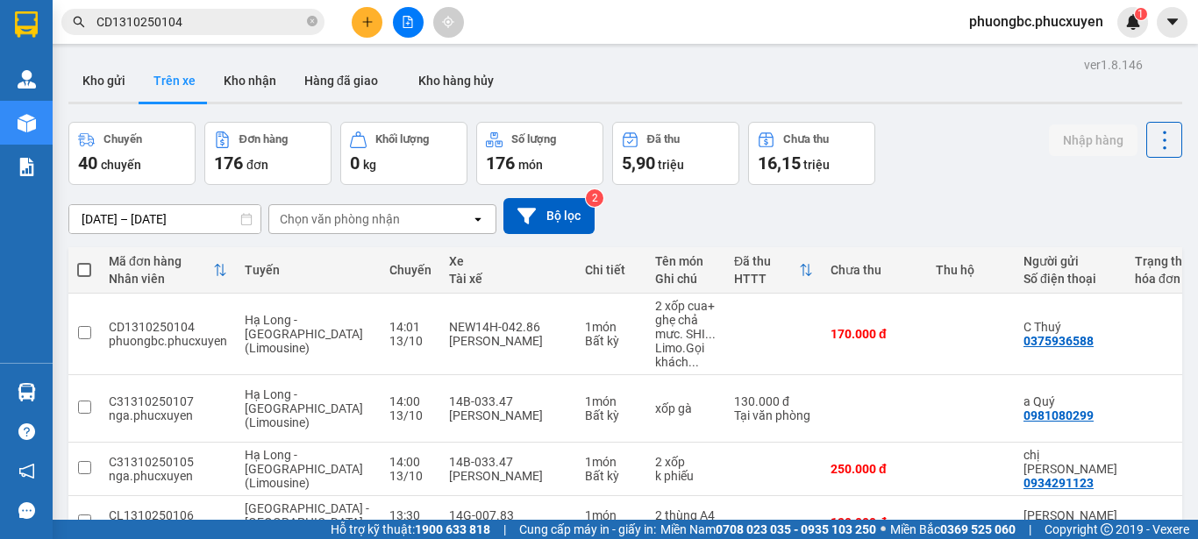
click at [938, 156] on div "Chuyến 40 chuyến Đơn hàng 176 đơn Khối lượng 0 kg Số lượng 176 món Đã thu 5,90 …" at bounding box center [625, 153] width 1114 height 63
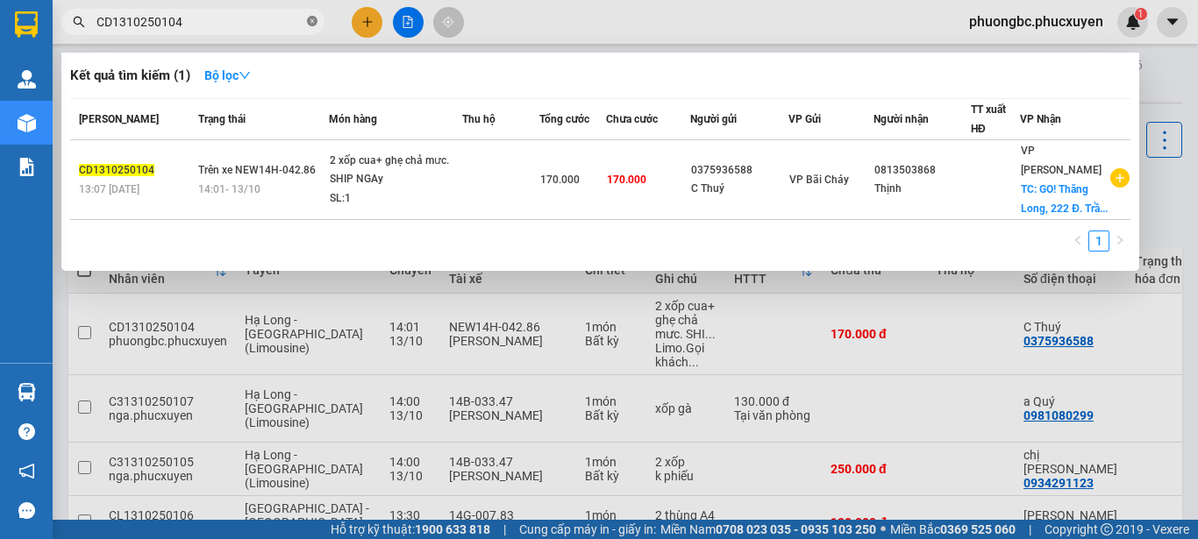
click at [310, 23] on icon "close-circle" at bounding box center [312, 21] width 11 height 11
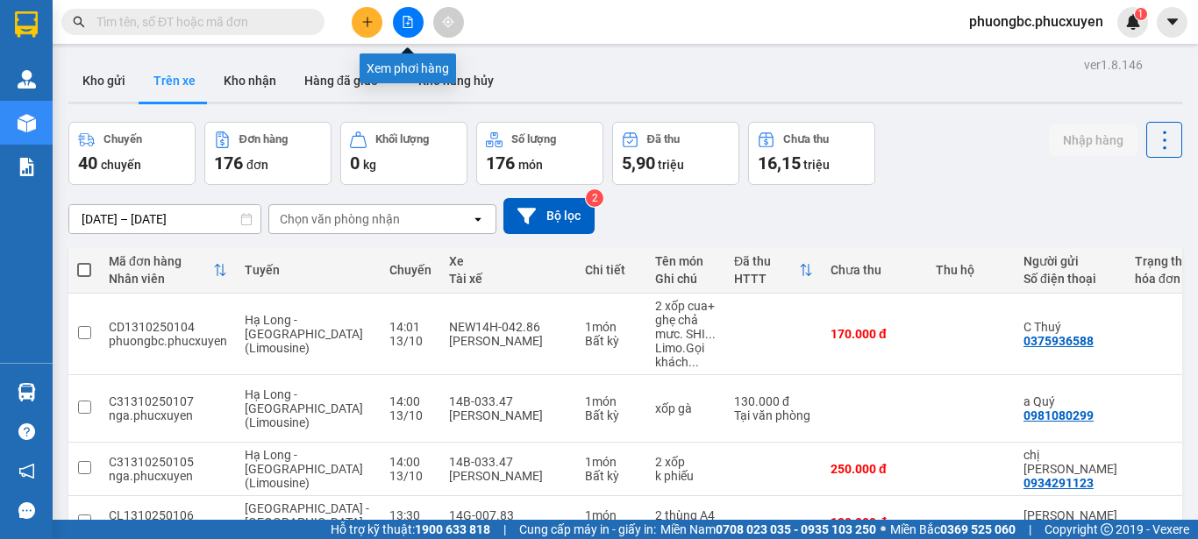
click at [406, 22] on icon "file-add" at bounding box center [408, 22] width 12 height 12
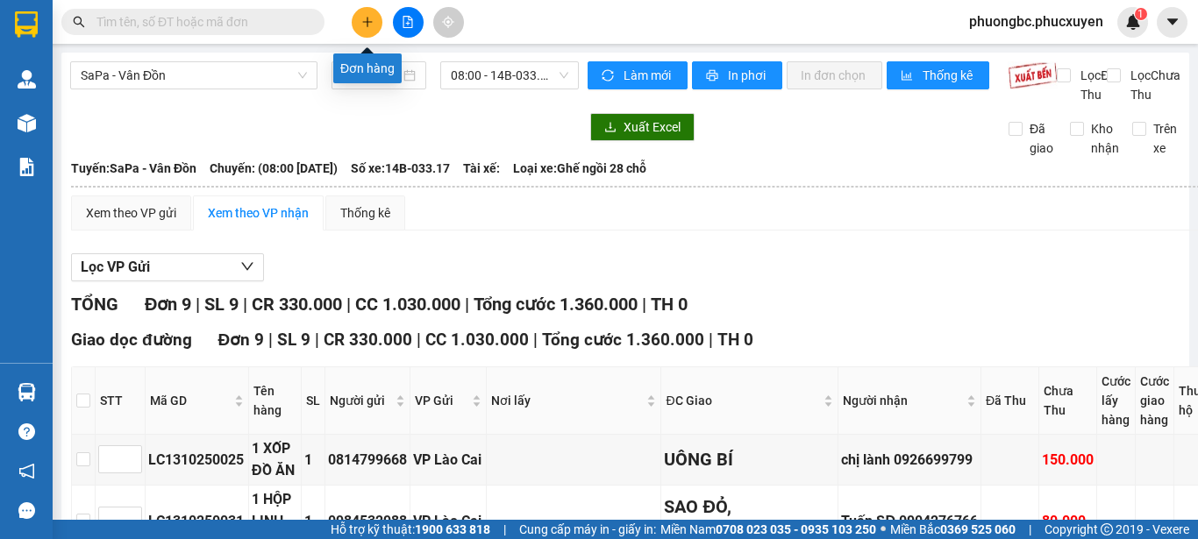
click at [367, 17] on button at bounding box center [367, 22] width 31 height 31
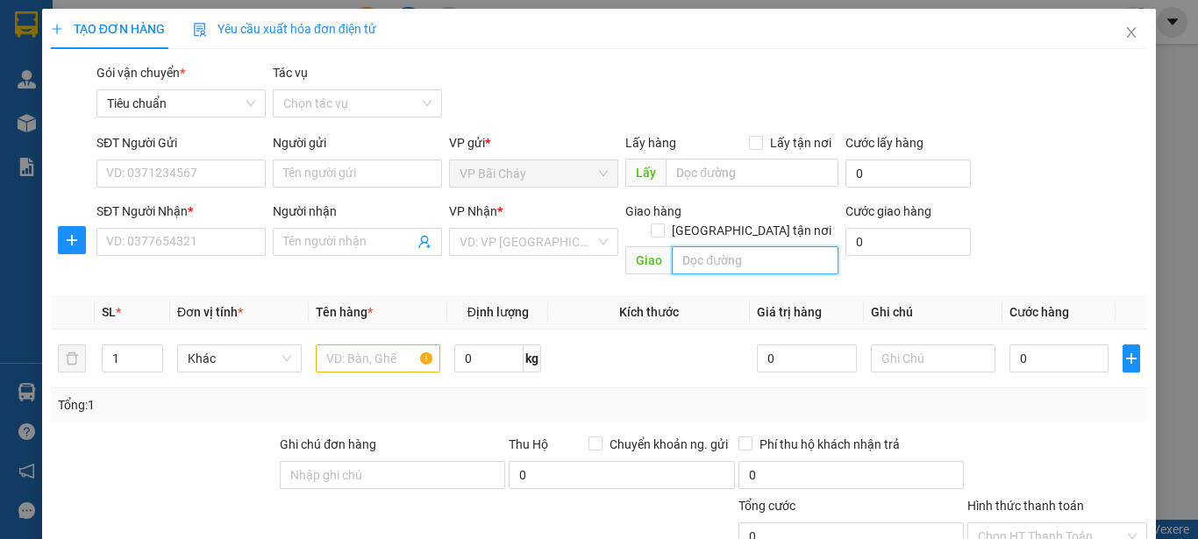
click at [742, 246] on input "text" at bounding box center [755, 260] width 167 height 28
paste input "28 Ng. 80 P. Chùa Láng, Láng Thượng, Ba Đình, Hà Nội, Việt Nam"
type input "28 Ng. 80 P. [GEOGRAPHIC_DATA], [GEOGRAPHIC_DATA], [GEOGRAPHIC_DATA], [GEOGRAPH…"
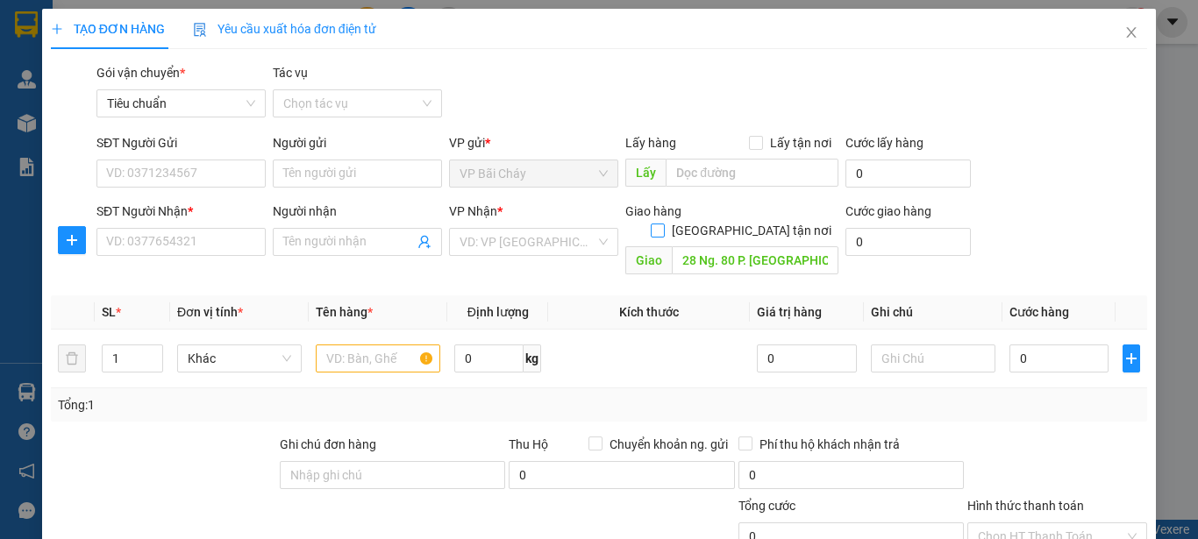
click at [663, 224] on input "[GEOGRAPHIC_DATA] tận nơi" at bounding box center [657, 230] width 12 height 12
checkbox input "true"
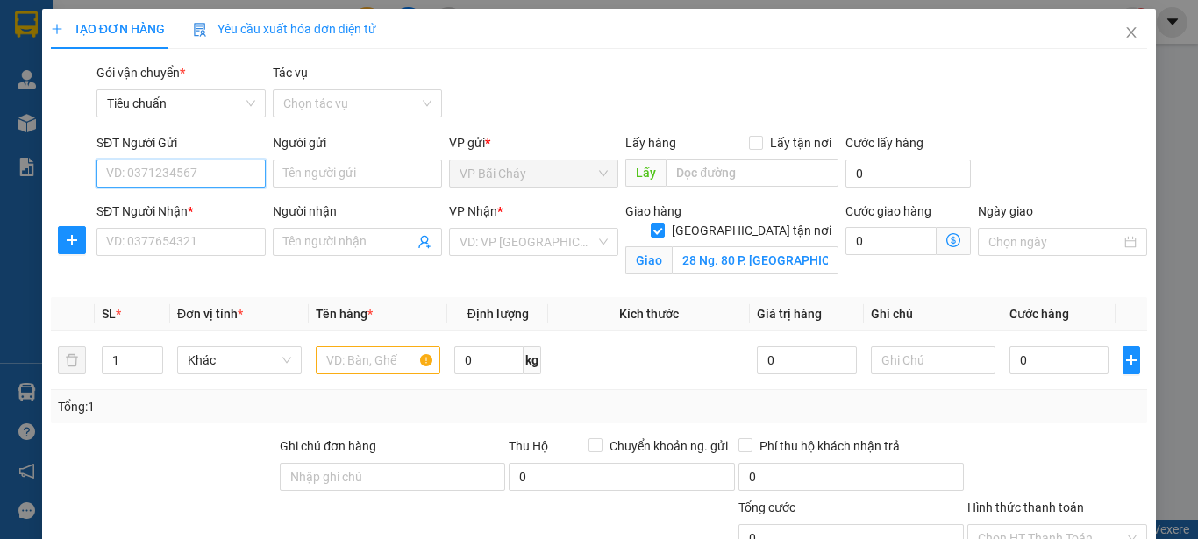
click at [149, 168] on input "SĐT Người Gửi" at bounding box center [180, 174] width 169 height 28
click at [323, 174] on input "Người gửi" at bounding box center [357, 174] width 169 height 28
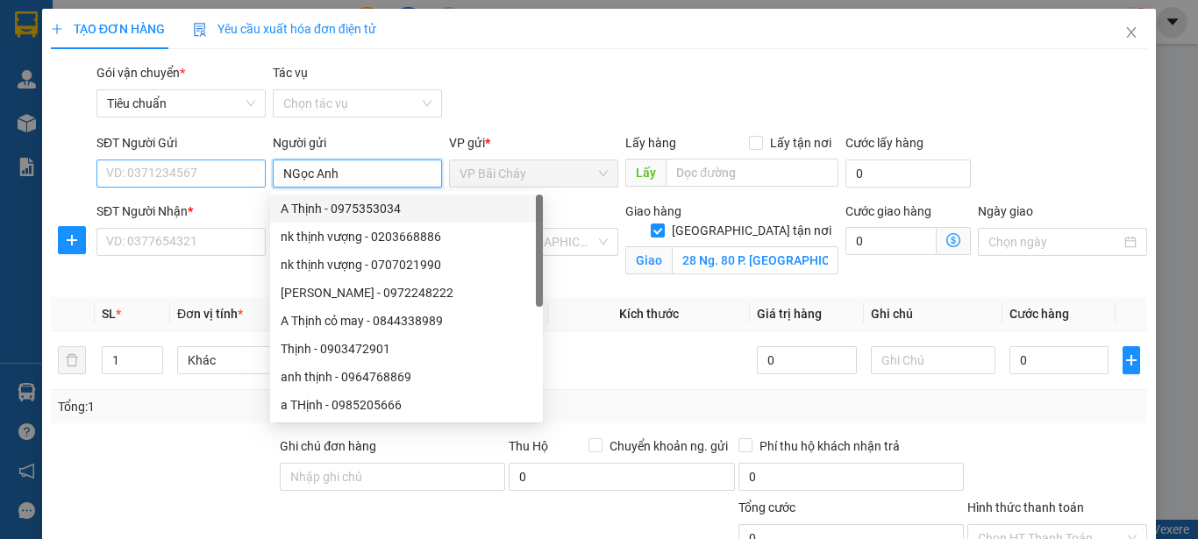
type input "NGọc Anh"
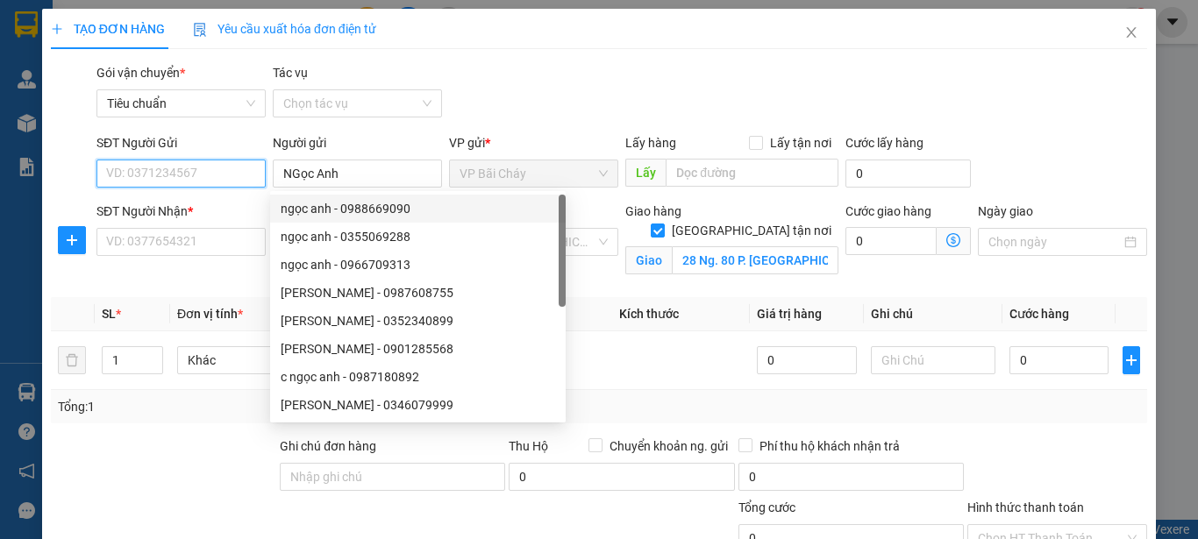
click at [197, 175] on input "SĐT Người Gửi" at bounding box center [180, 174] width 169 height 28
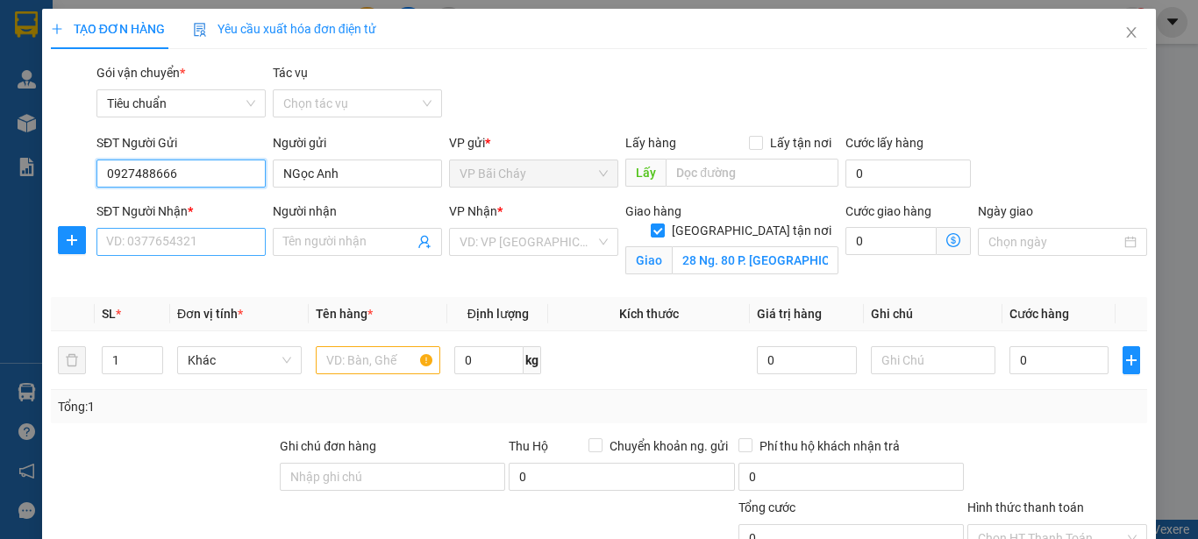
type input "0927488666"
click at [190, 241] on input "SĐT Người Nhận *" at bounding box center [180, 242] width 169 height 28
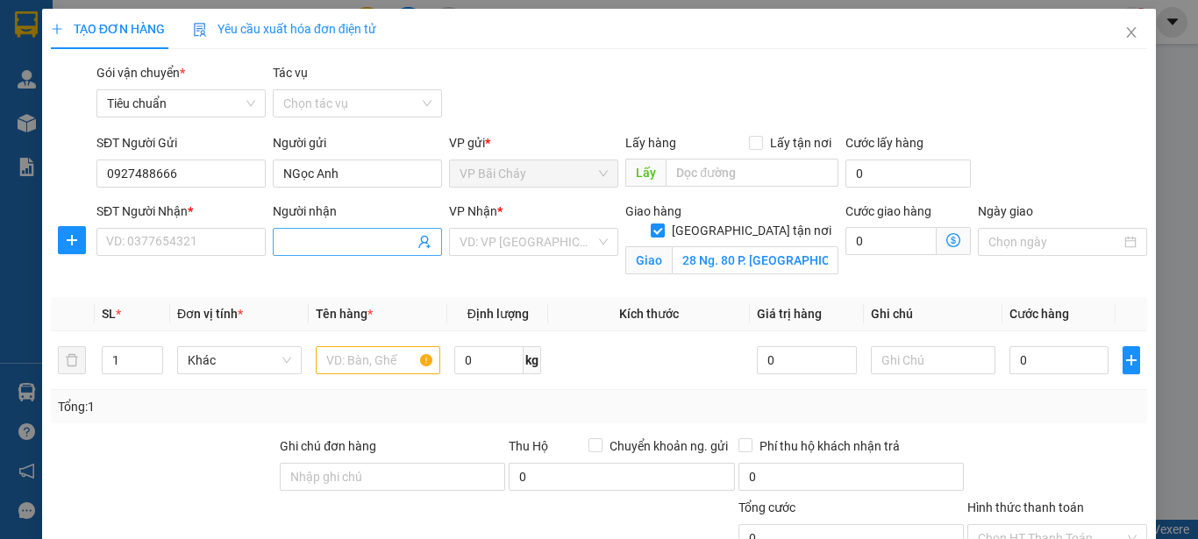
click at [289, 241] on input "Người nhận" at bounding box center [348, 241] width 131 height 19
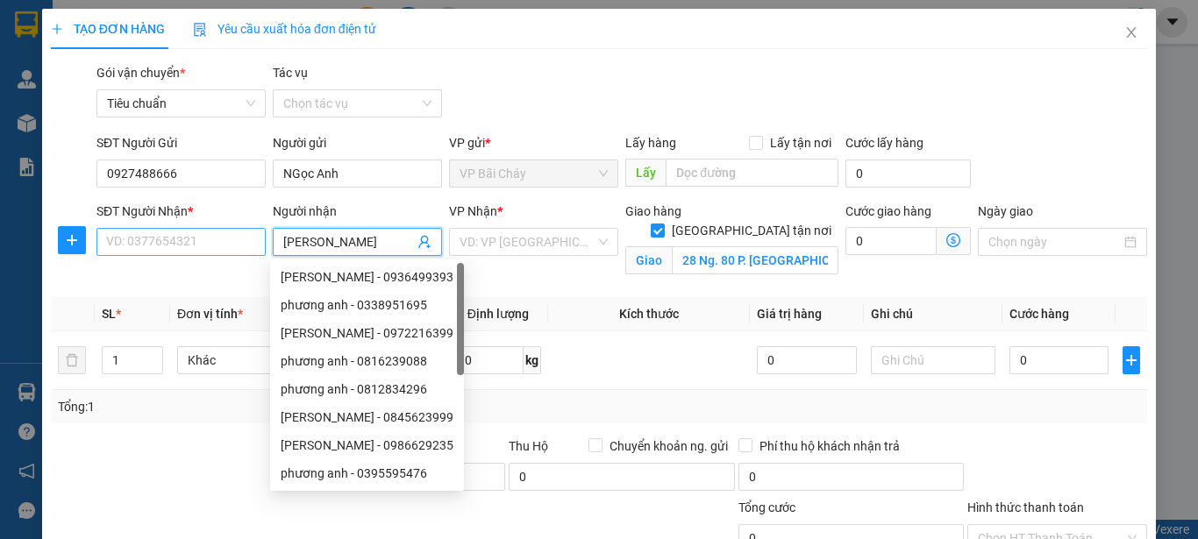
type input "[PERSON_NAME]"
click at [197, 246] on input "SĐT Người Nhận *" at bounding box center [180, 242] width 169 height 28
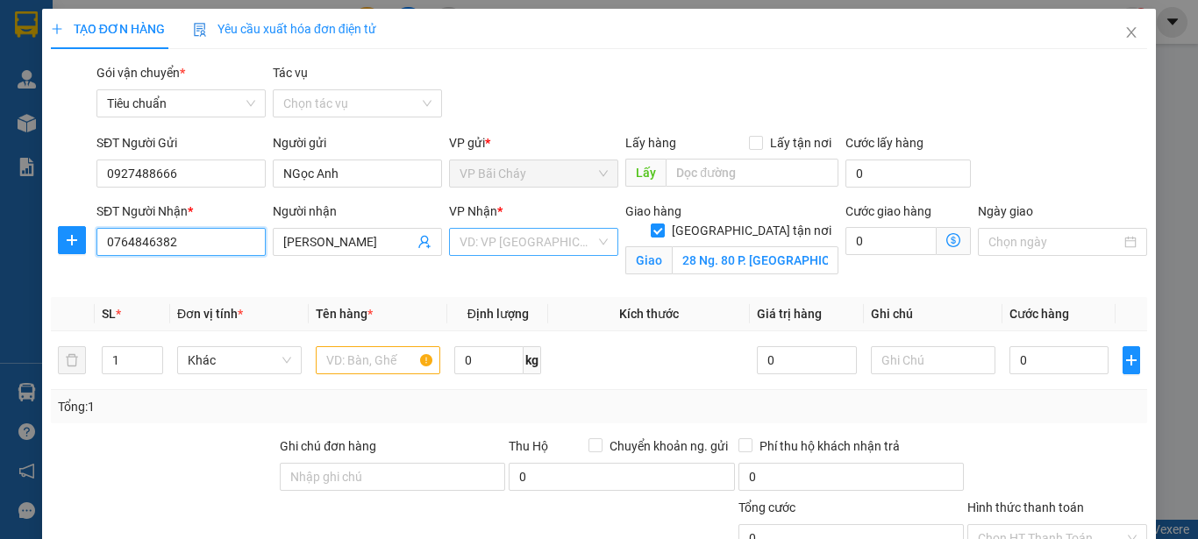
type input "0764846382"
click at [525, 244] on input "search" at bounding box center [528, 242] width 136 height 26
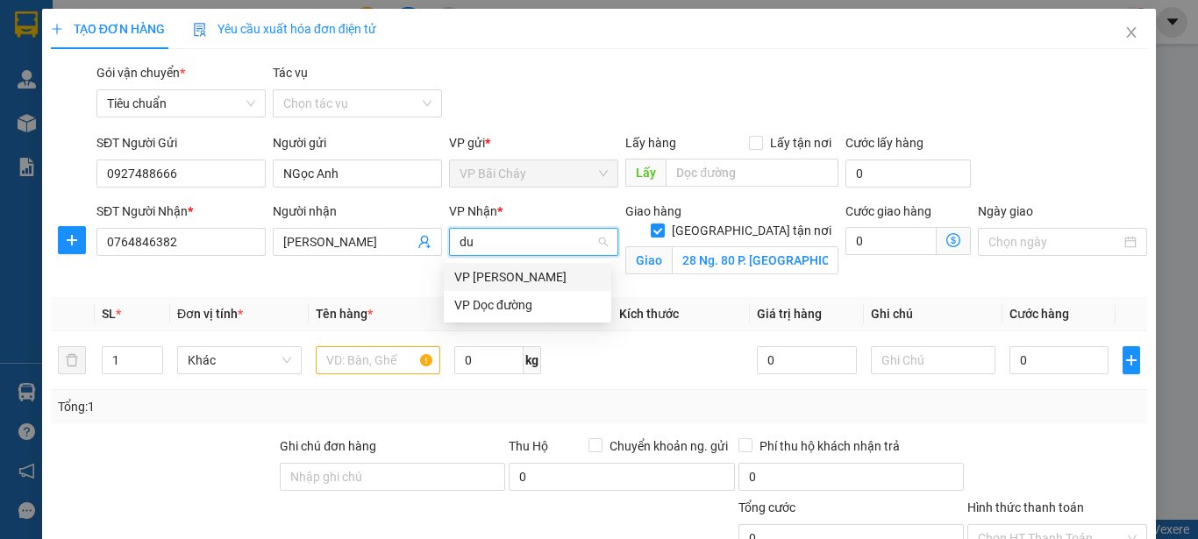
type input "duo"
click at [503, 274] on div "VP [PERSON_NAME]" at bounding box center [527, 276] width 146 height 19
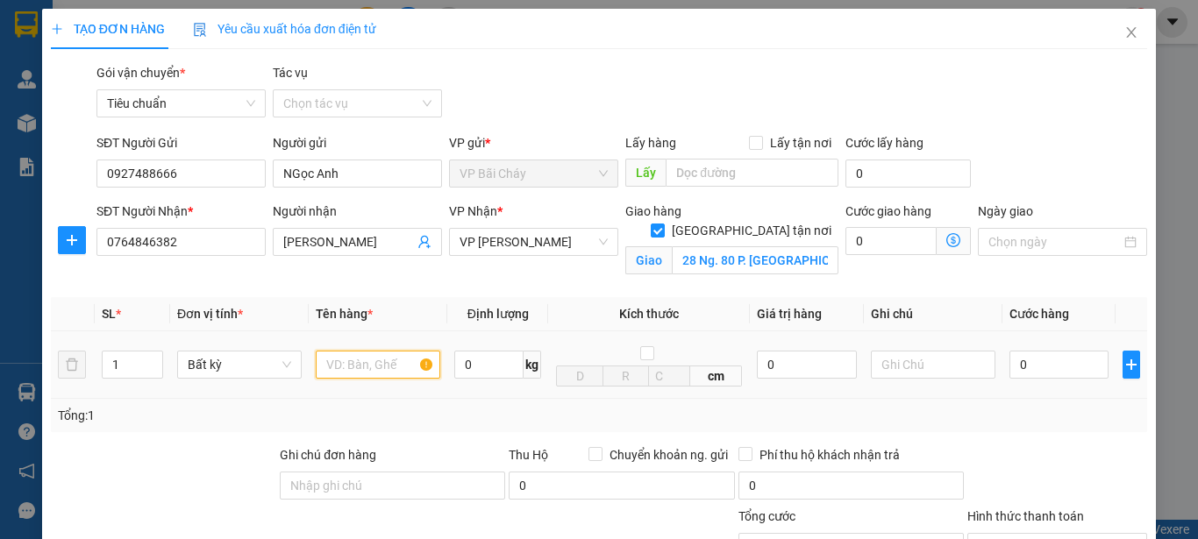
click at [389, 362] on input "text" at bounding box center [378, 365] width 125 height 28
type input "1 máy tính xách tay"
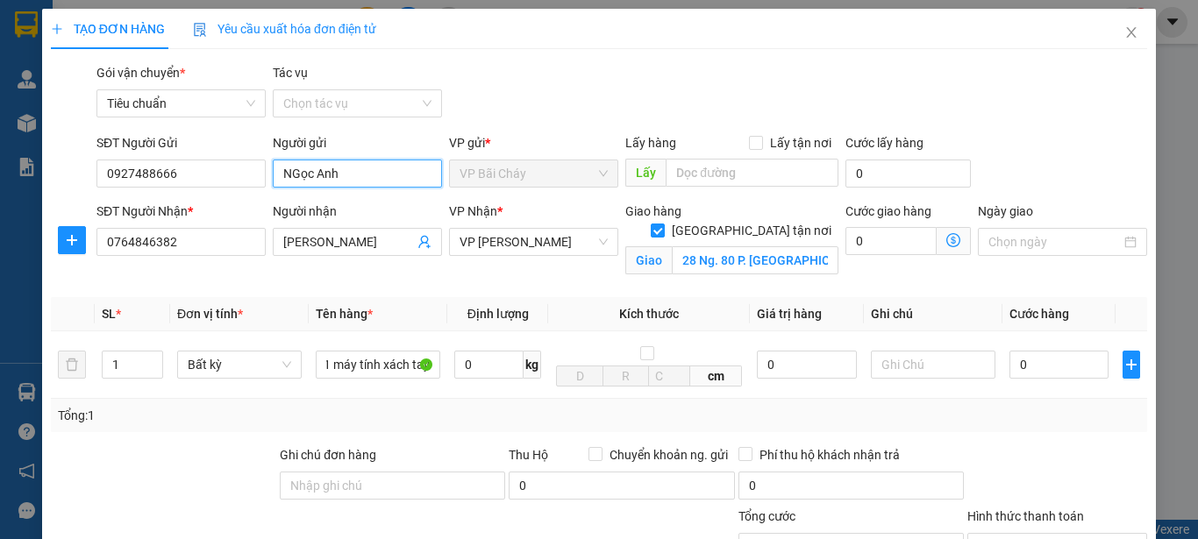
scroll to position [0, 0]
click at [296, 174] on input "NGọc Anh" at bounding box center [357, 174] width 169 height 28
type input "[PERSON_NAME]"
click at [503, 77] on div "Gói vận chuyển * Tiêu chuẩn Tác vụ Chọn tác vụ" at bounding box center [622, 93] width 1058 height 61
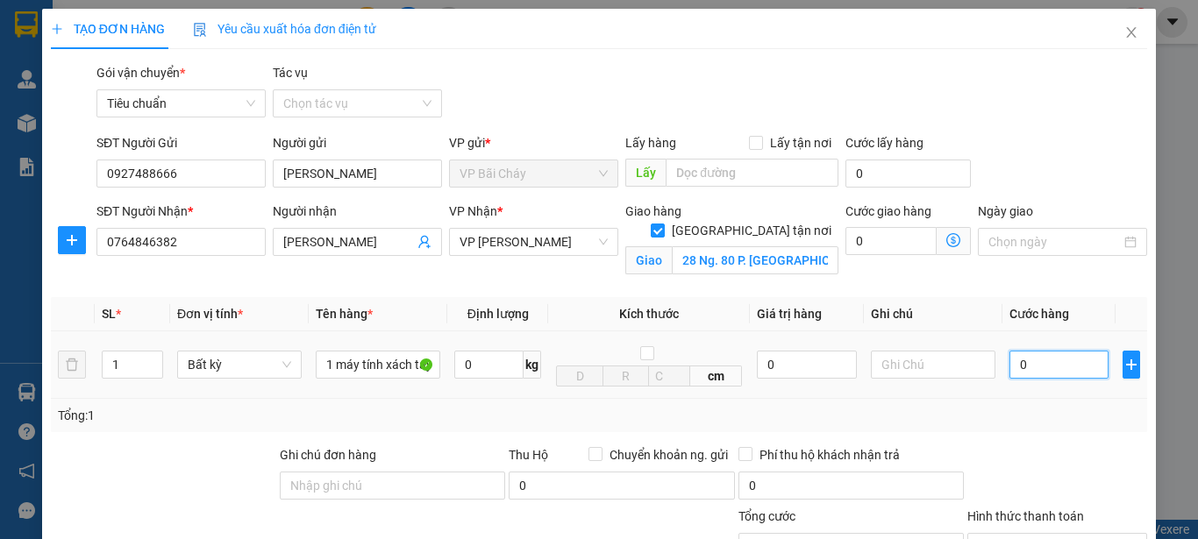
click at [1035, 363] on input "0" at bounding box center [1058, 365] width 99 height 28
type input "5"
type input "50"
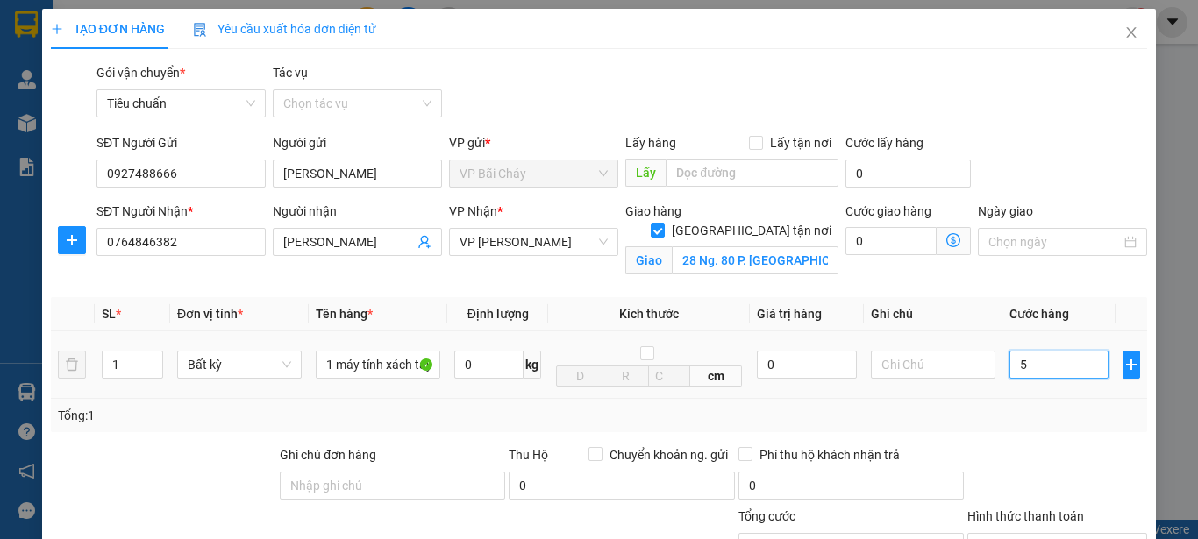
type input "50"
type input "50.000"
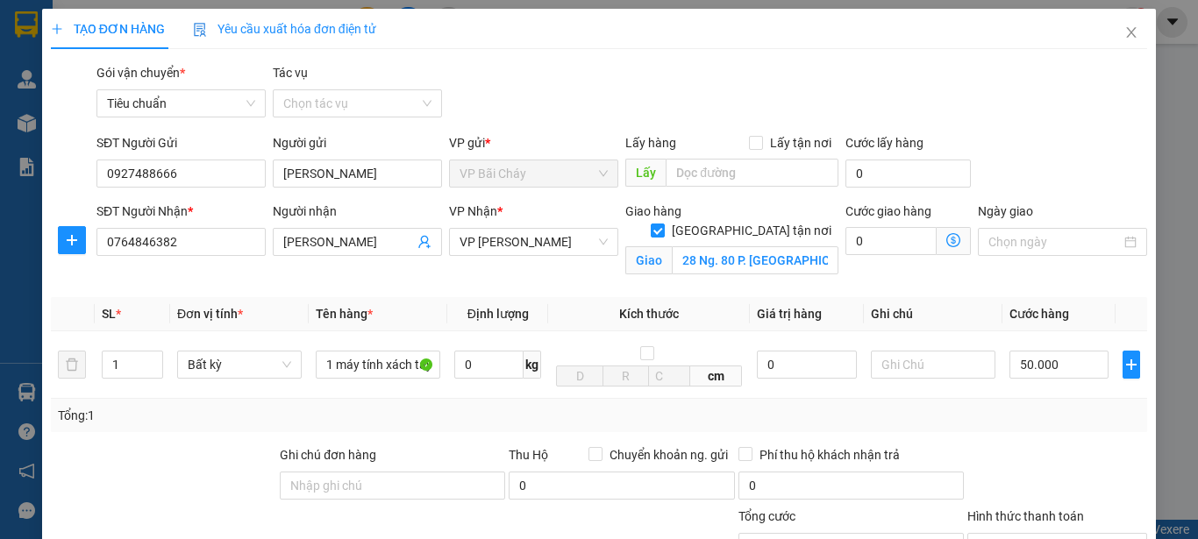
click at [1047, 130] on div "Transit Pickup Surcharge Ids Transit Deliver Surcharge Ids Transit Deliver Surc…" at bounding box center [599, 398] width 1096 height 671
click at [900, 365] on input "text" at bounding box center [933, 365] width 125 height 28
type input "l"
click at [1005, 106] on div "Gói vận chuyển * Tiêu chuẩn Tác vụ Chọn tác vụ" at bounding box center [622, 93] width 1058 height 61
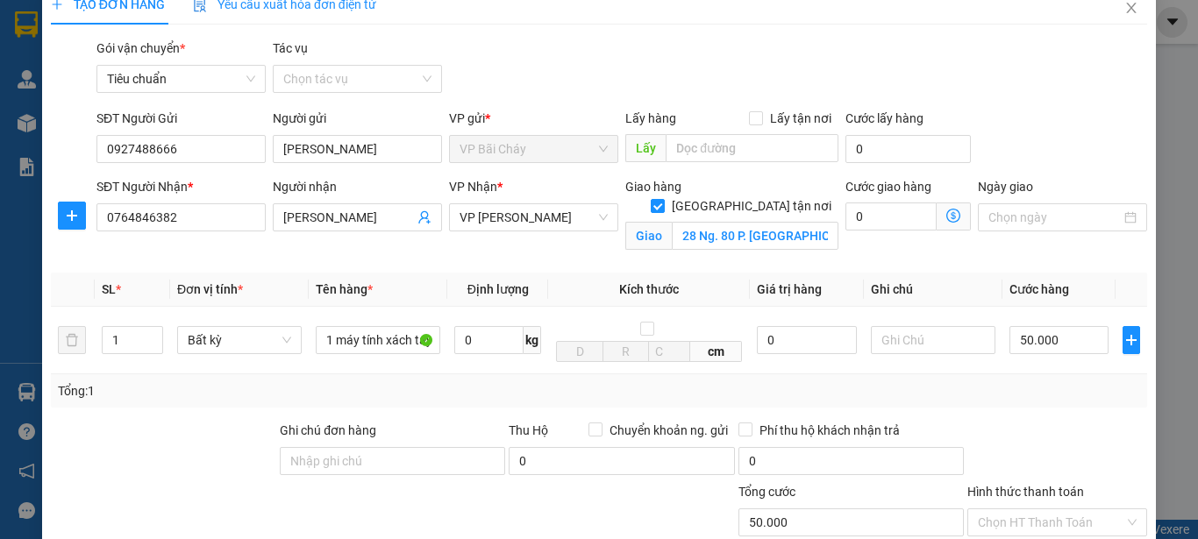
scroll to position [88, 0]
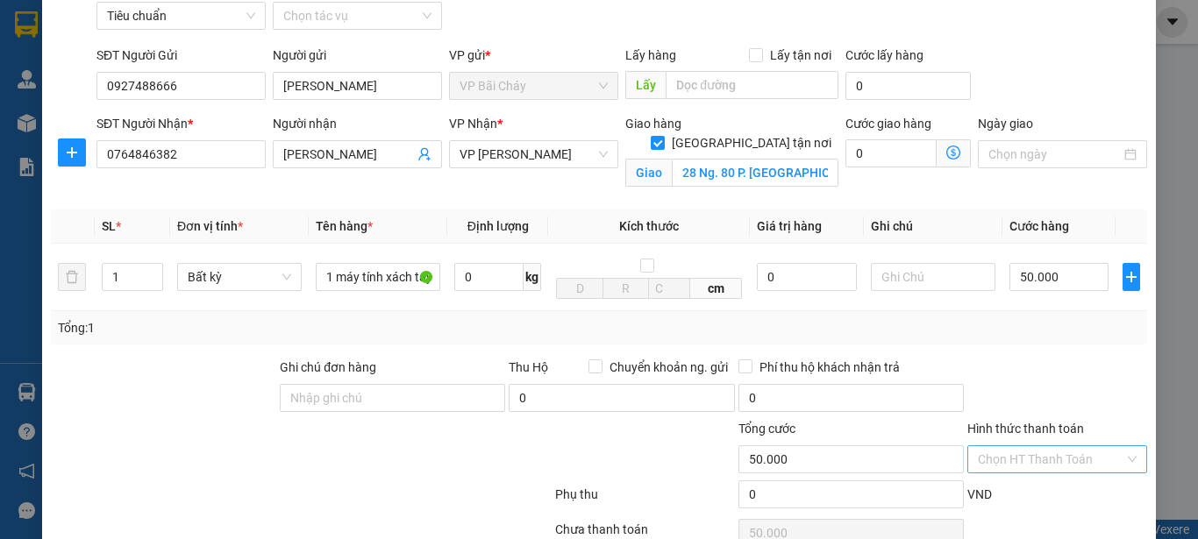
click at [1038, 460] on input "Hình thức thanh toán" at bounding box center [1051, 459] width 146 height 26
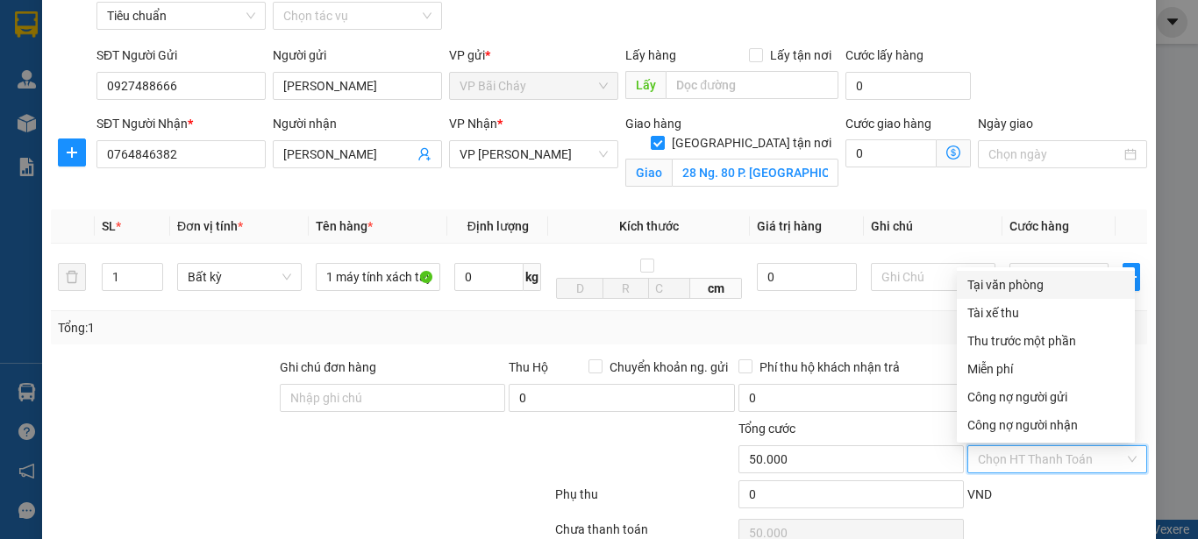
click at [1019, 284] on div "Tại văn phòng" at bounding box center [1045, 284] width 157 height 19
type input "0"
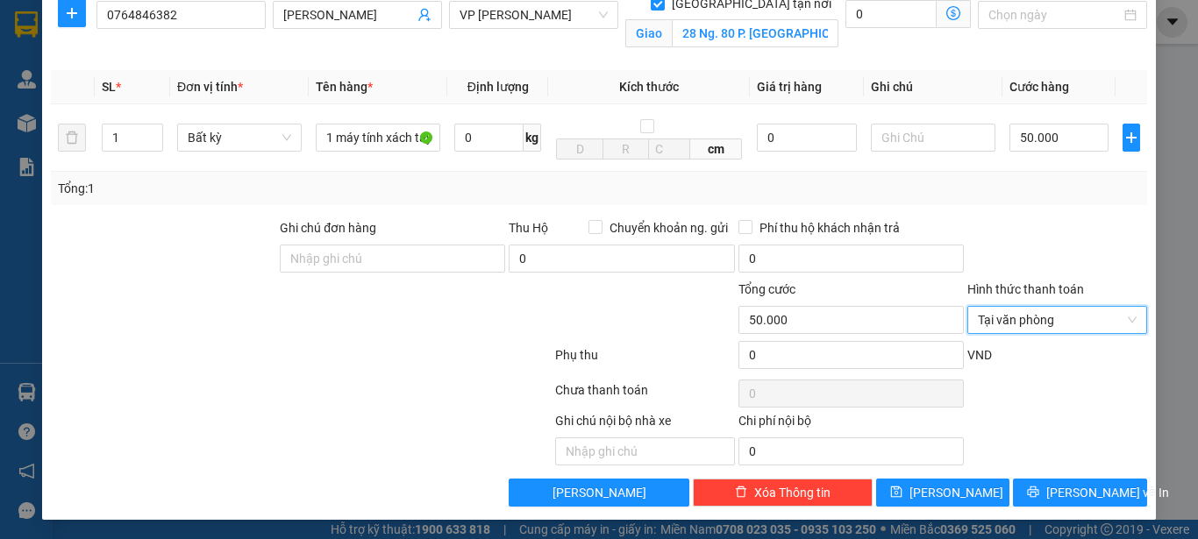
scroll to position [230, 0]
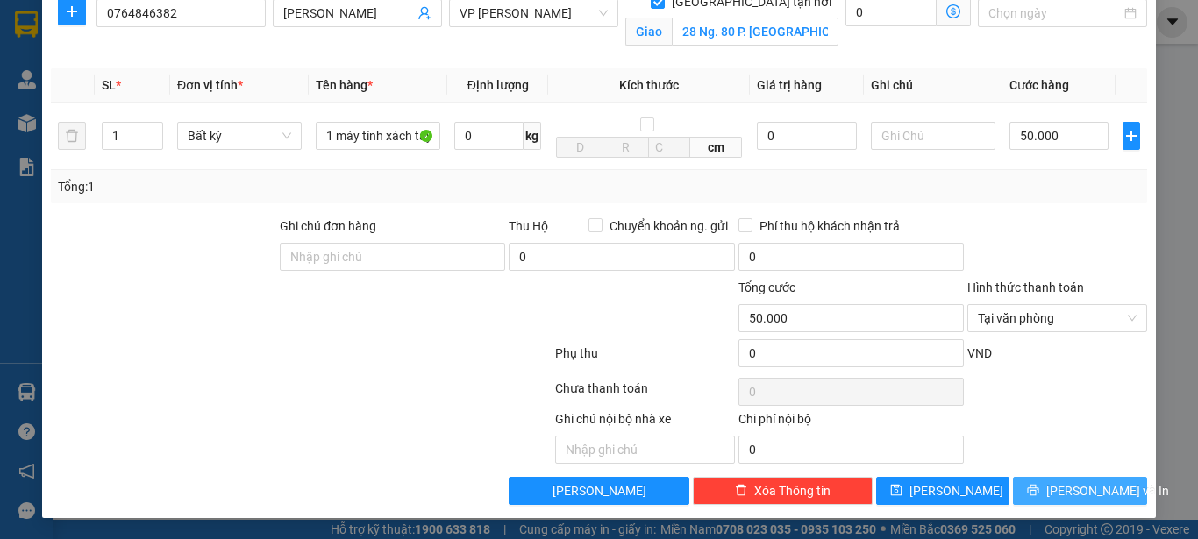
click at [1066, 490] on span "[PERSON_NAME] và In" at bounding box center [1107, 490] width 123 height 19
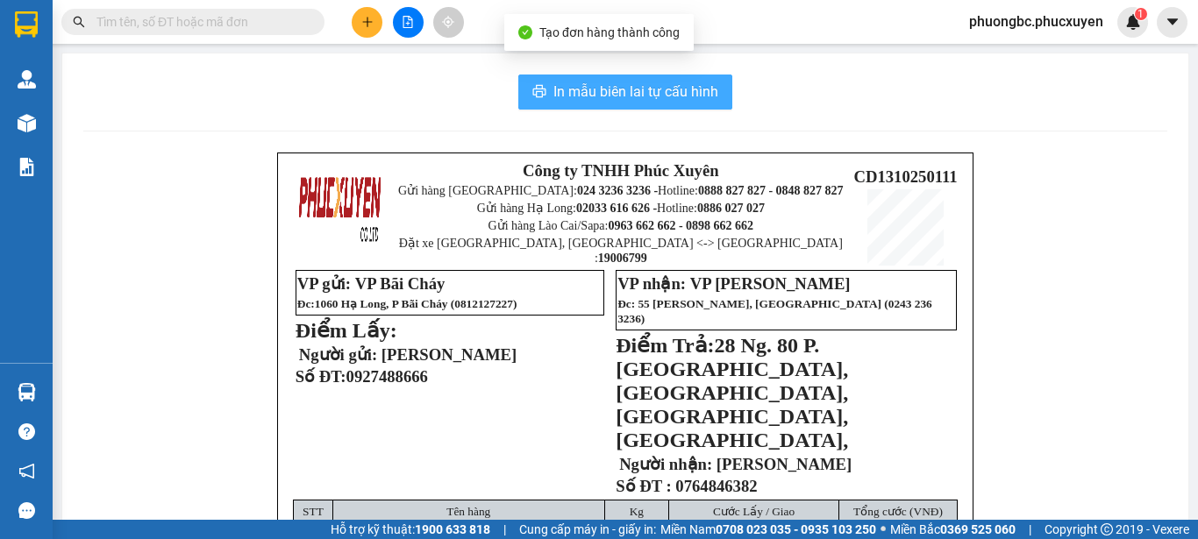
click at [635, 88] on span "In mẫu biên lai tự cấu hình" at bounding box center [635, 92] width 165 height 22
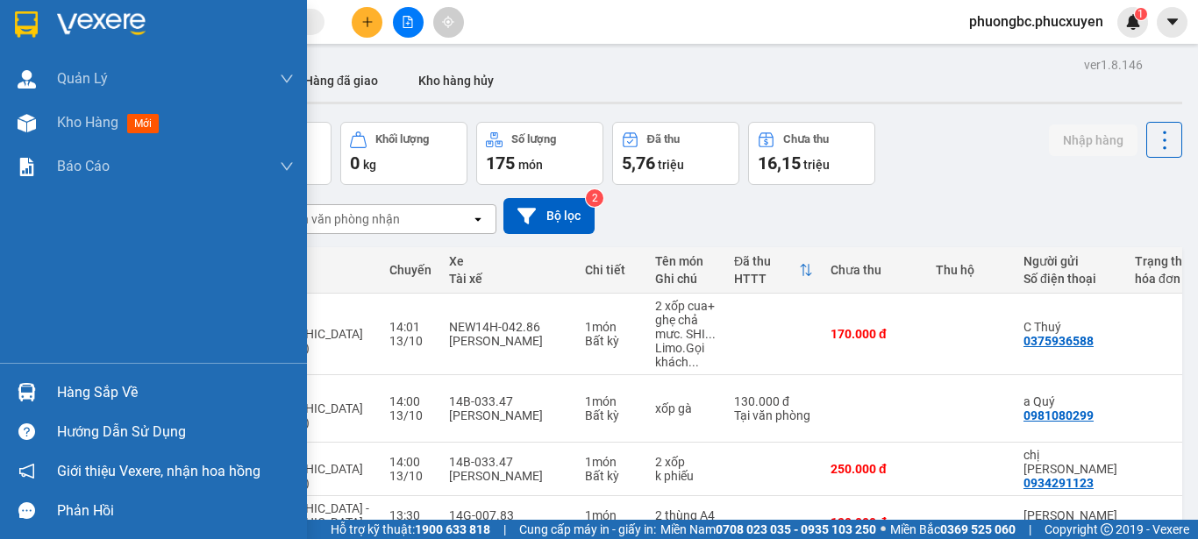
click at [89, 394] on div "Hàng sắp về" at bounding box center [175, 393] width 237 height 26
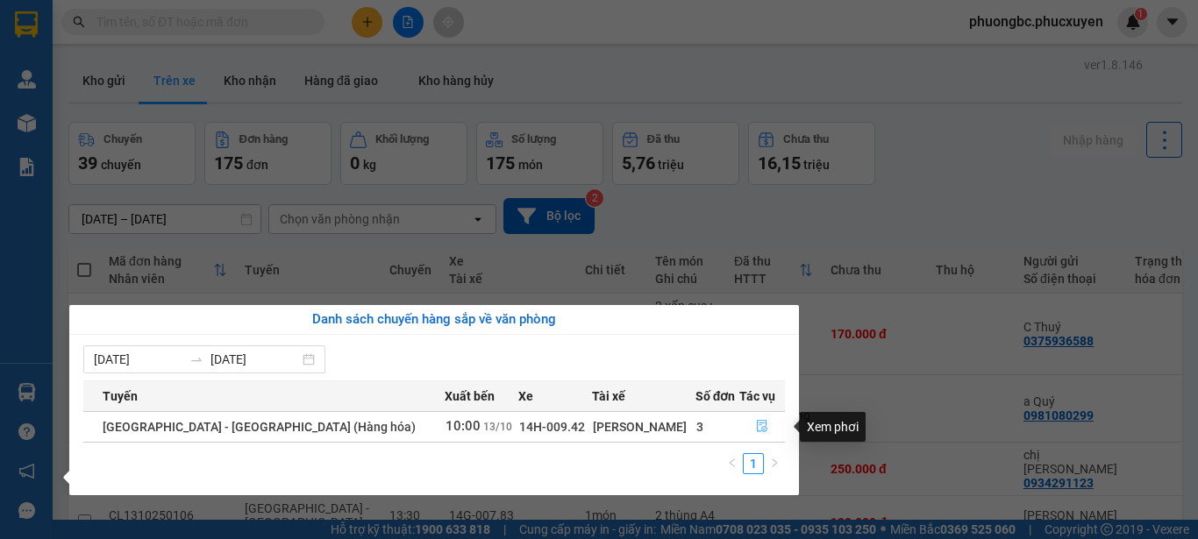
click at [756, 423] on icon "file-done" at bounding box center [762, 426] width 12 height 12
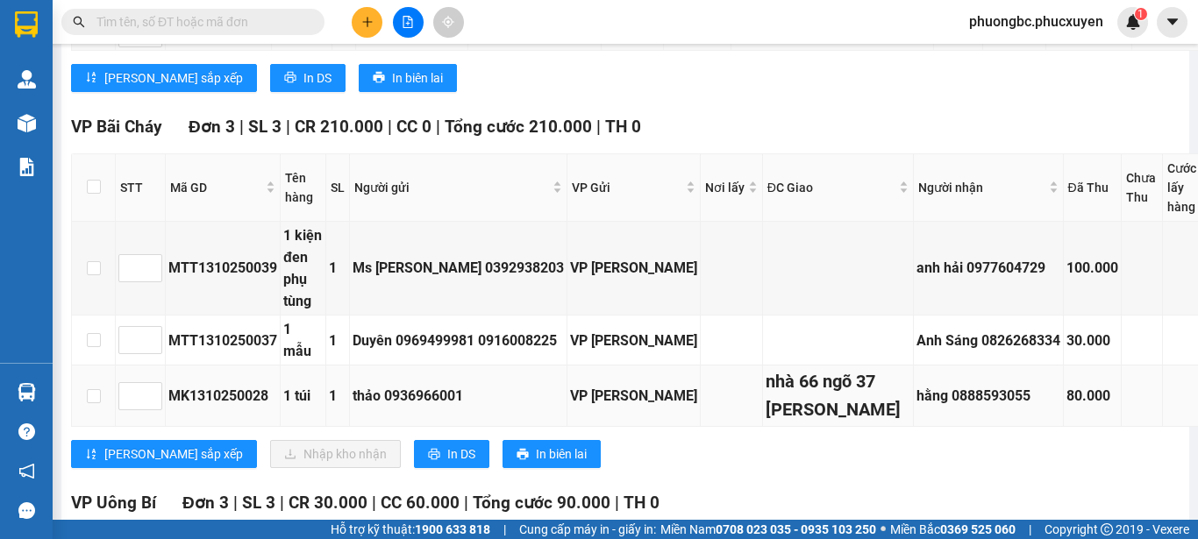
scroll to position [1491, 0]
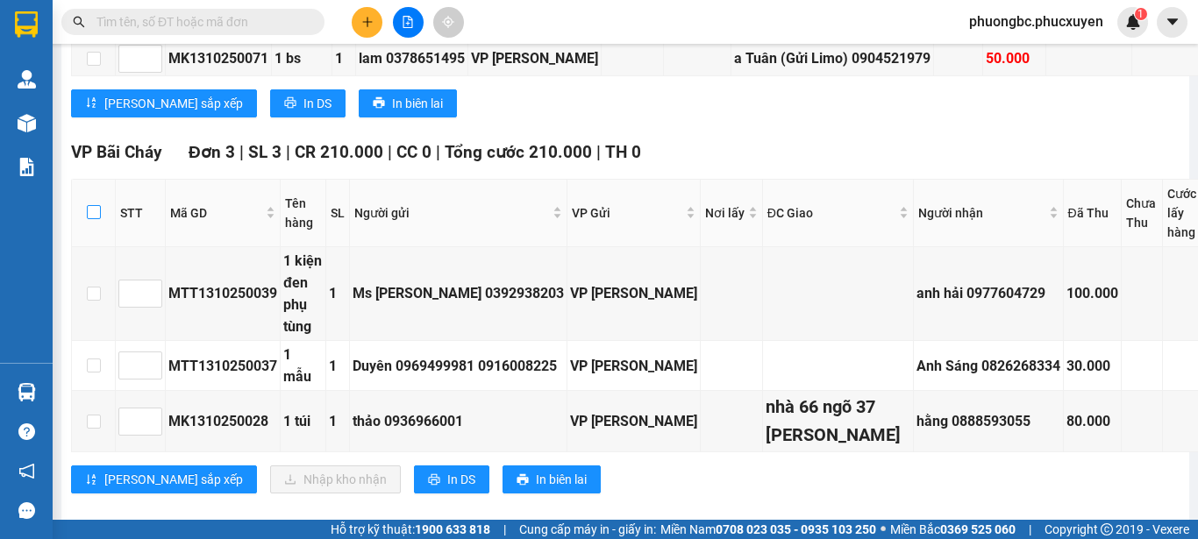
click at [91, 205] on input "checkbox" at bounding box center [94, 212] width 14 height 14
checkbox input "true"
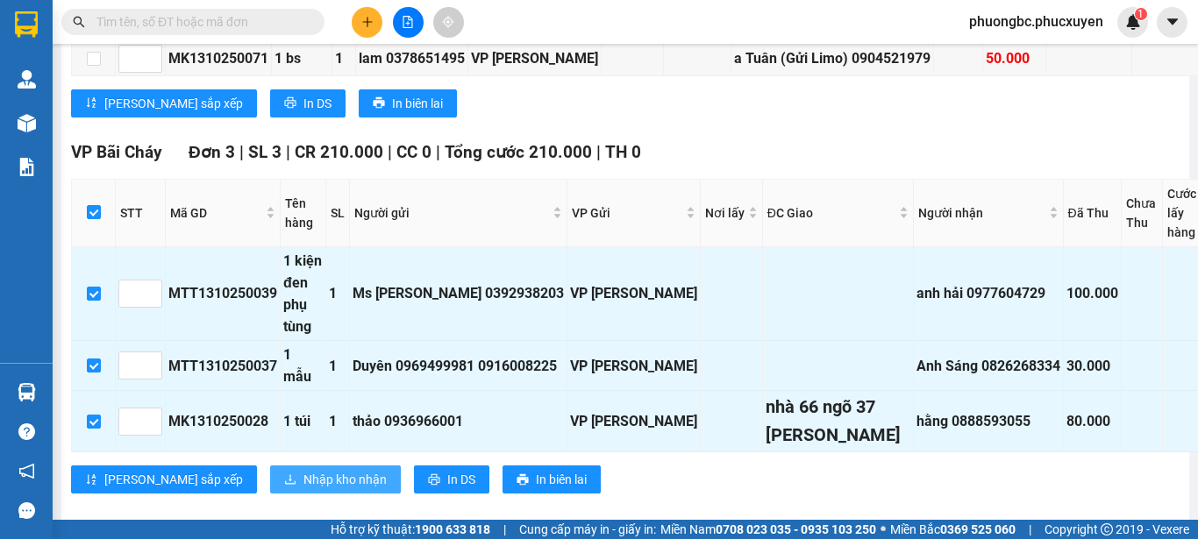
click at [303, 470] on span "Nhập kho nhận" at bounding box center [344, 479] width 83 height 19
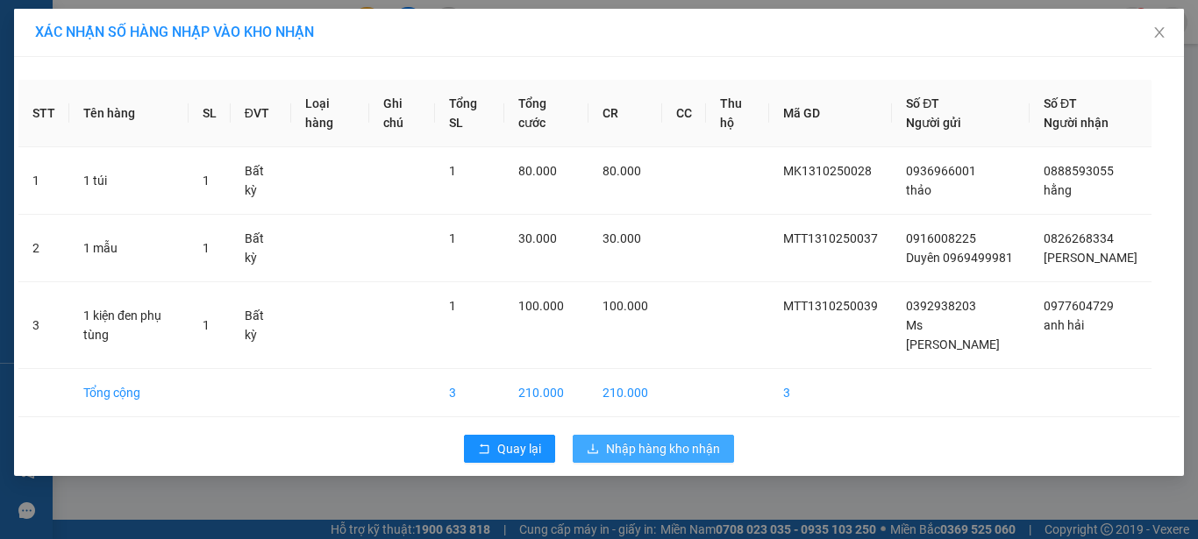
click at [653, 439] on span "Nhập hàng kho nhận" at bounding box center [663, 448] width 114 height 19
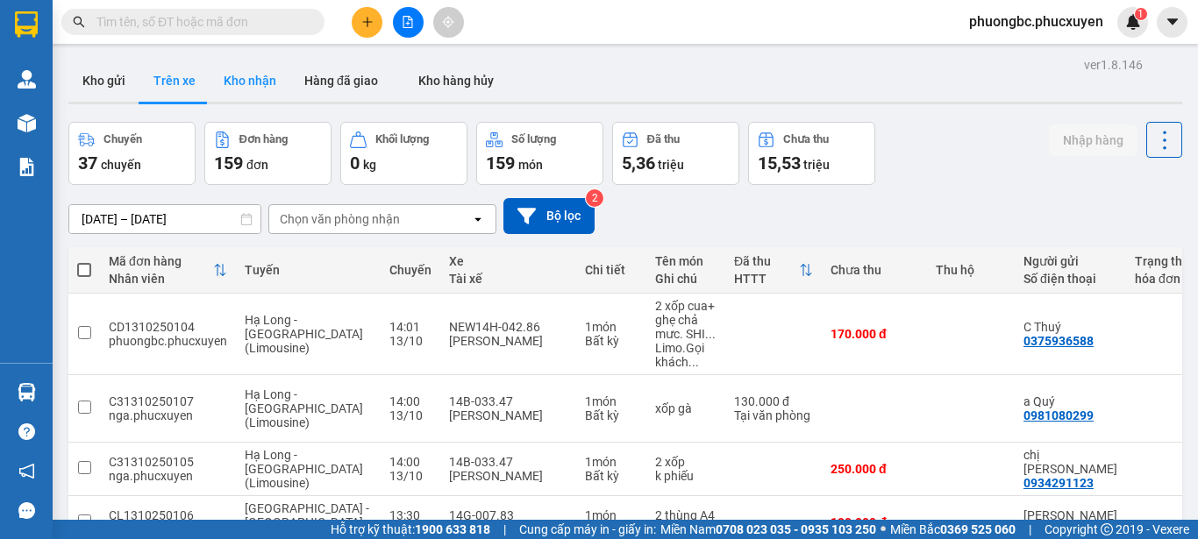
click at [245, 80] on button "Kho nhận" at bounding box center [250, 81] width 81 height 42
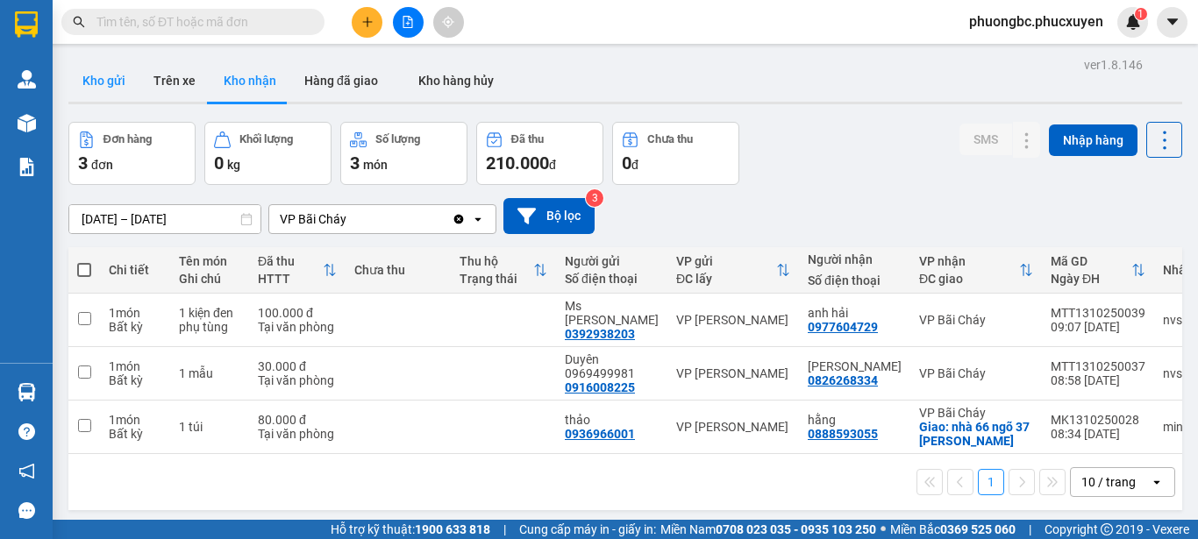
click at [110, 76] on button "Kho gửi" at bounding box center [103, 81] width 71 height 42
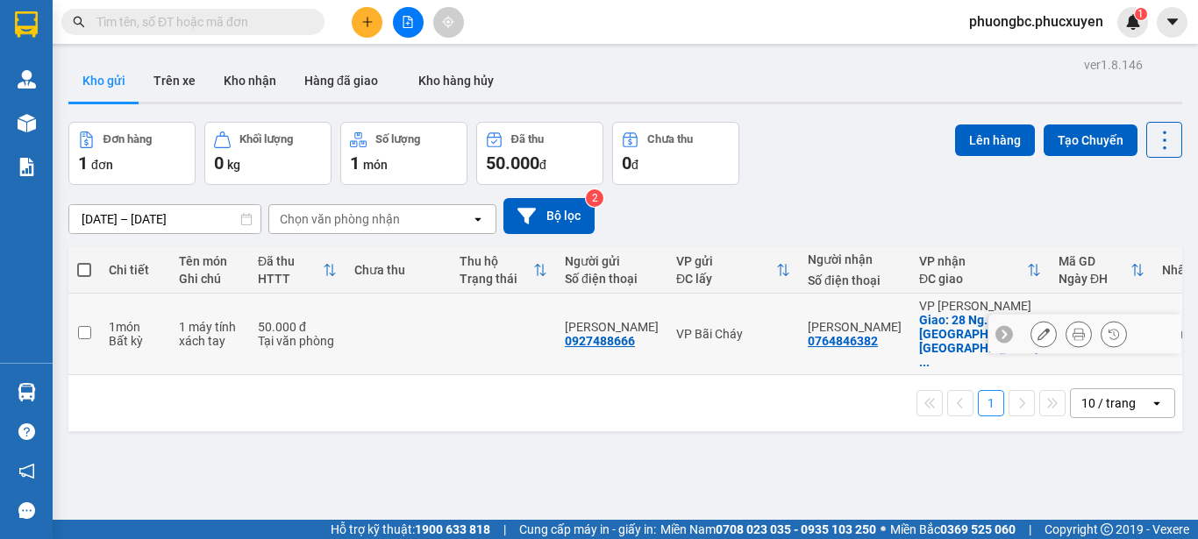
click at [68, 60] on button "Kho gửi" at bounding box center [103, 81] width 71 height 42
click at [239, 82] on button "Kho nhận" at bounding box center [250, 81] width 81 height 42
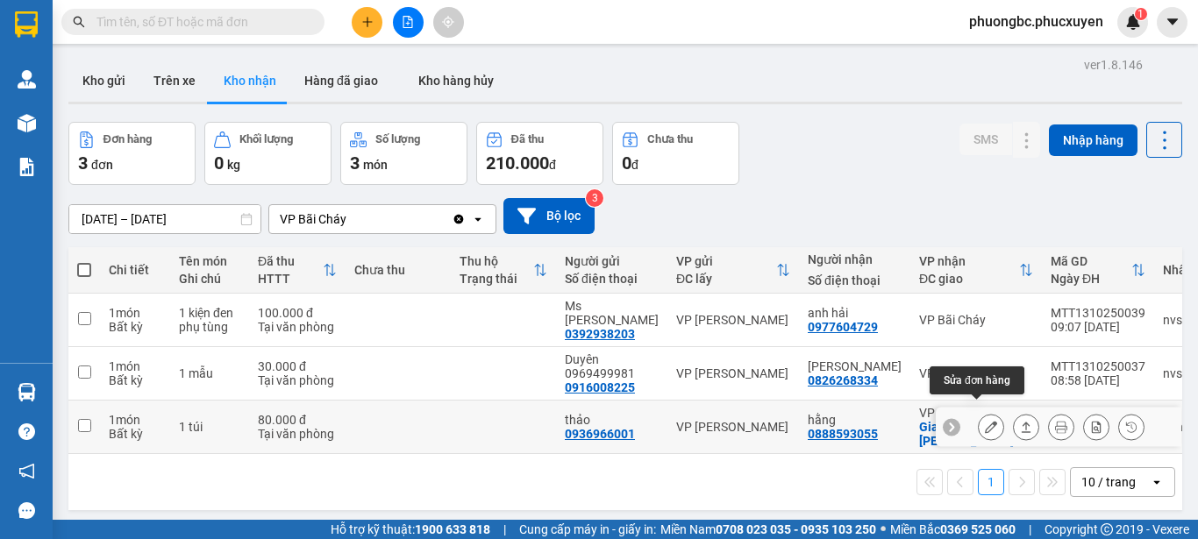
click at [985, 421] on icon at bounding box center [991, 427] width 12 height 12
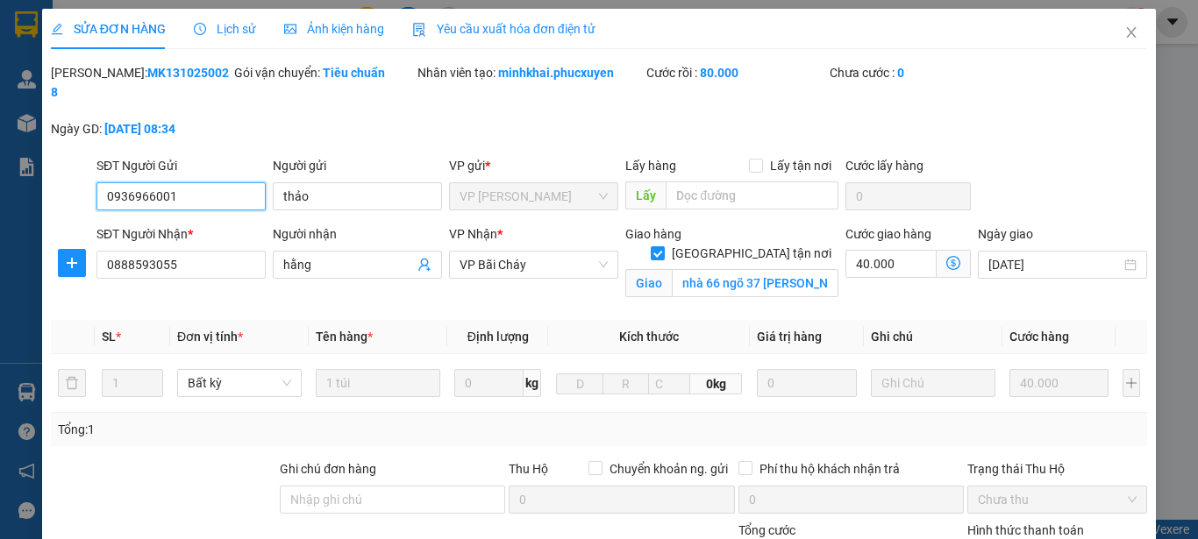
type input "0936966001"
type input "thảo"
type input "0888593055"
type input "hằng"
checkbox input "true"
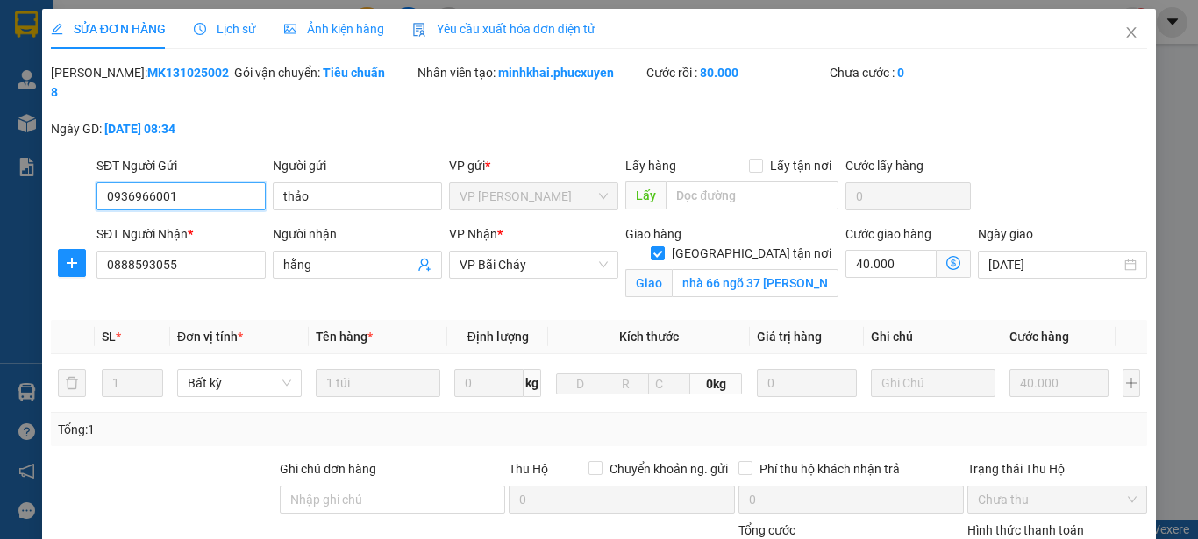
type input "nhà 66 ngõ 37 [PERSON_NAME]"
type input "0"
type input "80.000"
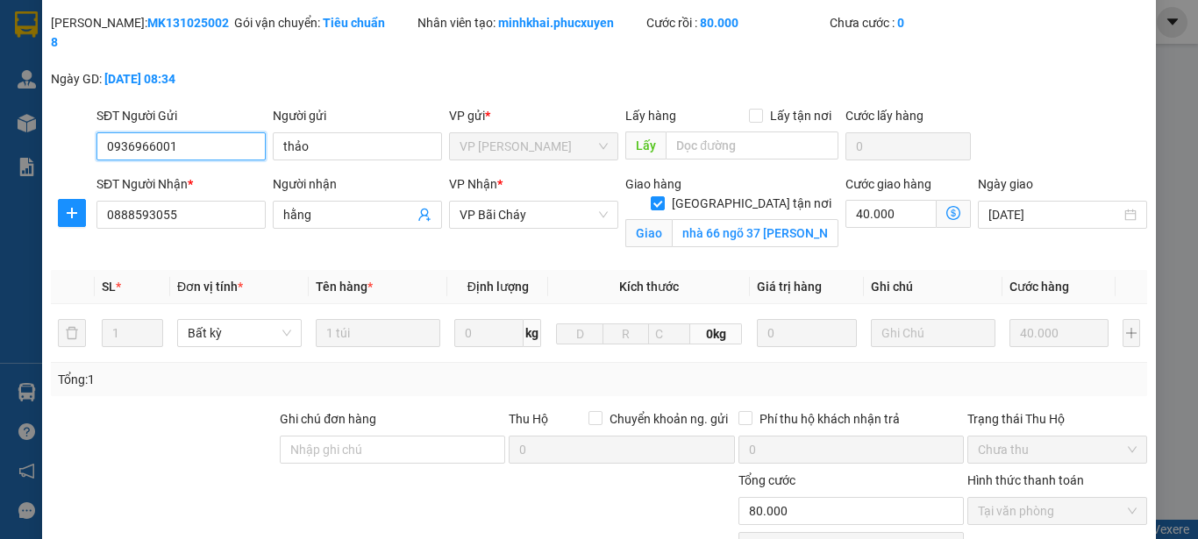
scroll to position [48, 0]
drag, startPoint x: 197, startPoint y: 26, endPoint x: 96, endPoint y: 38, distance: 101.5
click at [96, 38] on div "Mã ĐH: MK1310250028" at bounding box center [140, 43] width 183 height 56
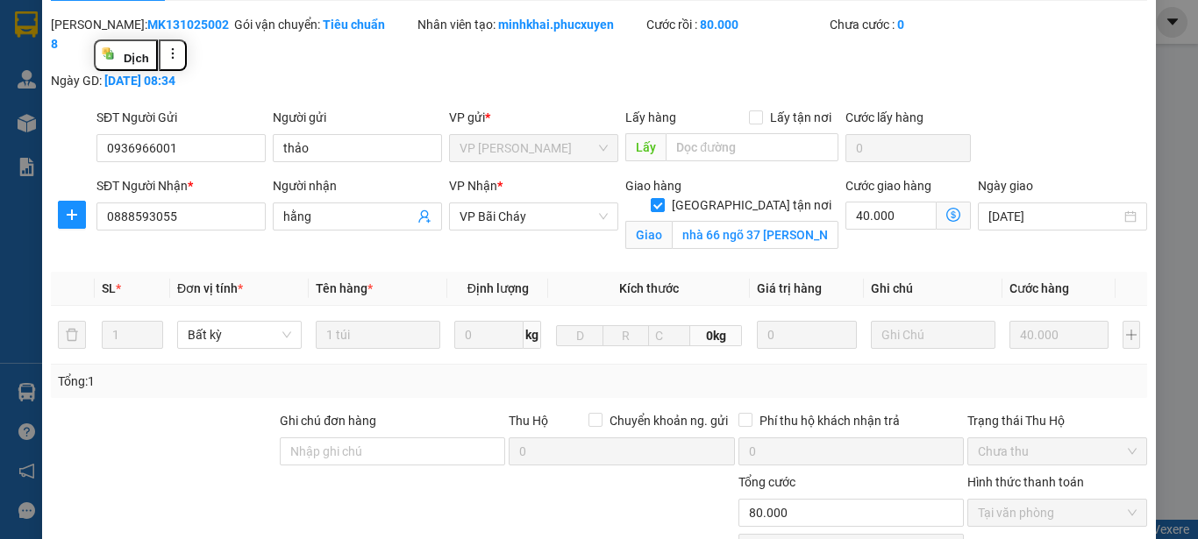
copy b "MK1310250028"
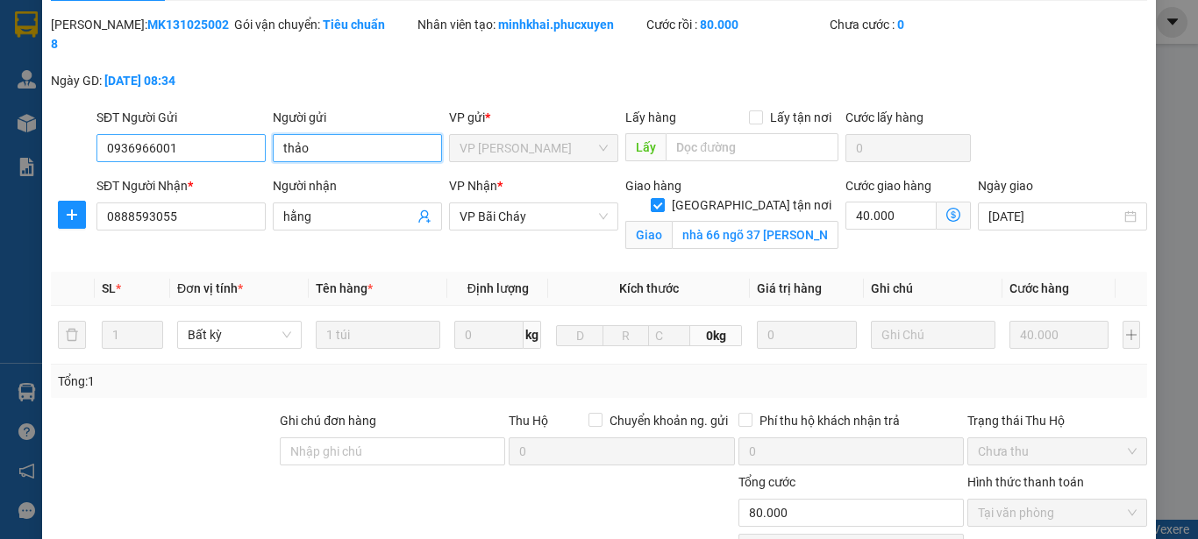
drag, startPoint x: 333, startPoint y: 129, endPoint x: 189, endPoint y: 125, distance: 143.9
click at [189, 125] on div "SĐT Người Gửi 0936966001 Người gửi thảo thảo VP gửi * VP Minh Khai Lấy hàng Lấy…" at bounding box center [622, 138] width 1058 height 61
drag, startPoint x: 224, startPoint y: 125, endPoint x: 0, endPoint y: 116, distance: 223.8
click at [0, 116] on div "SỬA ĐƠN HÀNG Lịch sử Ảnh kiện hàng Yêu cầu xuất hóa đơn điện tử Total Paid Fee …" at bounding box center [599, 269] width 1198 height 539
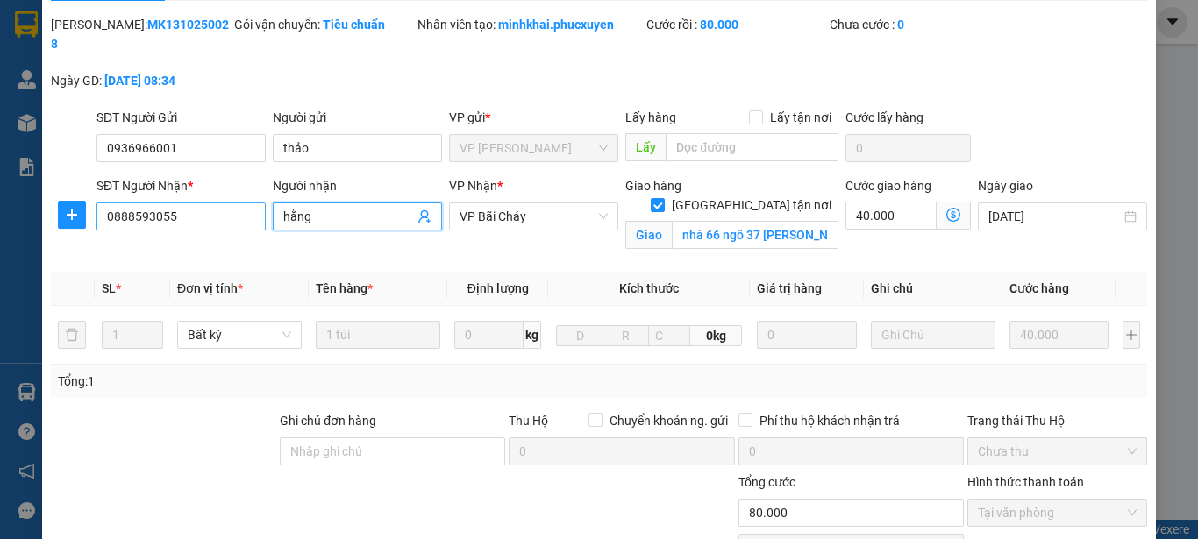
drag, startPoint x: 338, startPoint y: 197, endPoint x: 191, endPoint y: 201, distance: 146.5
click at [191, 201] on div "SĐT Người Nhận * 0888593055 Người nhận hằng VP Nhận * VP Bãi Cháy Giao hàng Gia…" at bounding box center [622, 217] width 1058 height 82
drag, startPoint x: 186, startPoint y: 198, endPoint x: 0, endPoint y: 173, distance: 187.7
click at [0, 173] on div "SỬA ĐƠN HÀNG Lịch sử Ảnh kiện hàng Yêu cầu xuất hóa đơn điện tử Total Paid Fee …" at bounding box center [599, 269] width 1198 height 539
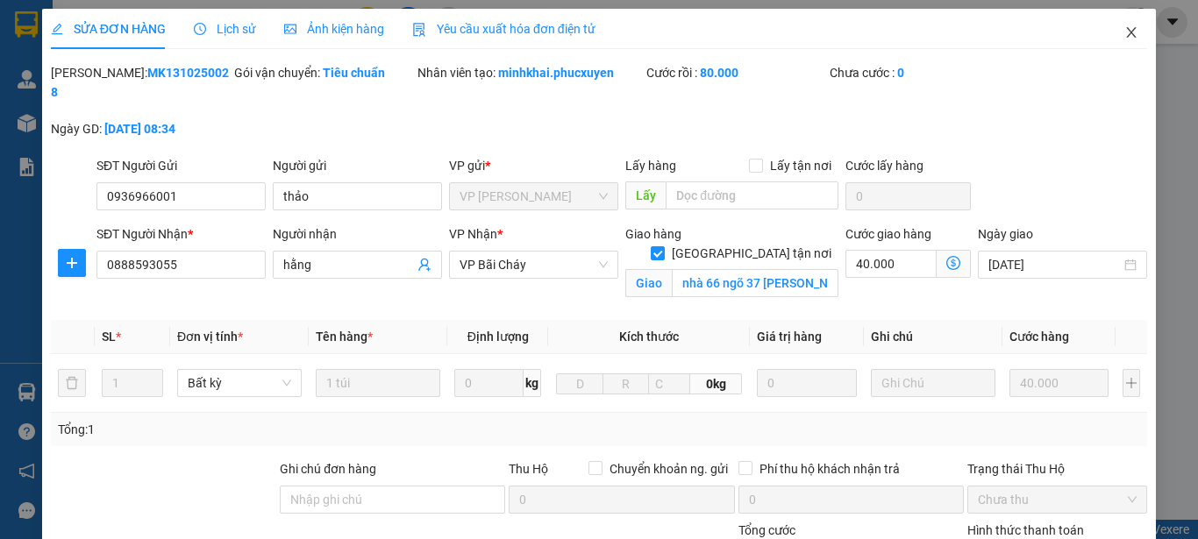
click at [1124, 32] on icon "close" at bounding box center [1131, 32] width 14 height 14
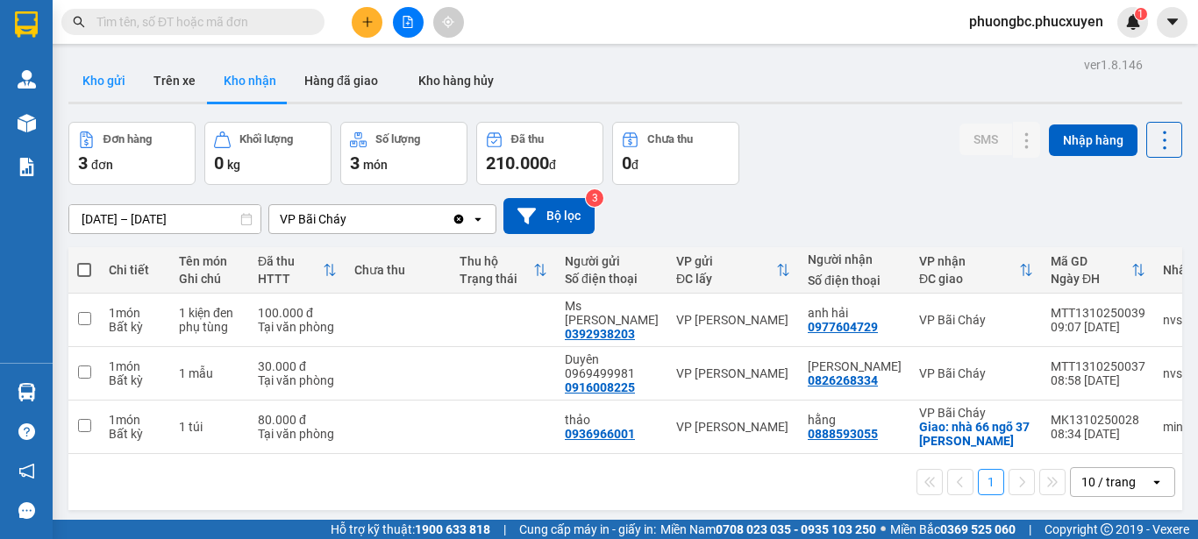
click at [108, 76] on button "Kho gửi" at bounding box center [103, 81] width 71 height 42
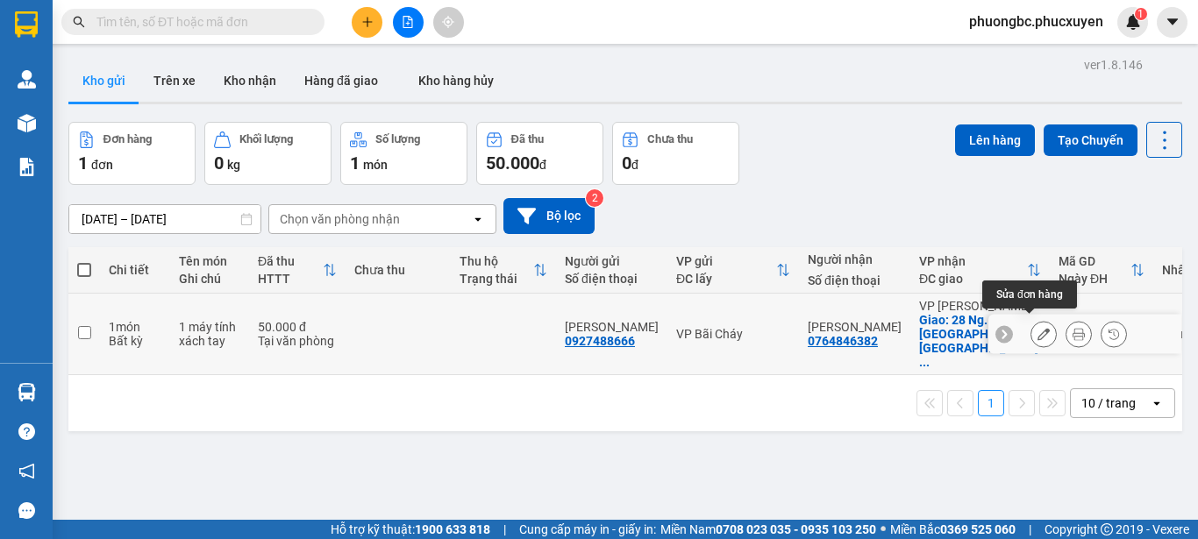
click at [1038, 329] on icon at bounding box center [1044, 334] width 12 height 12
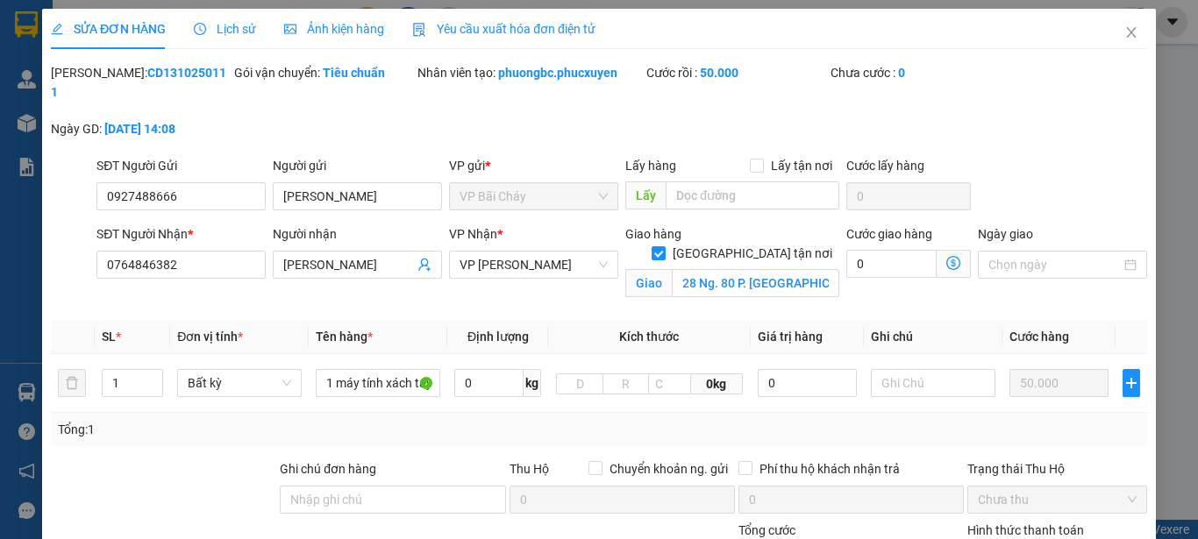
type input "0927488666"
type input "[PERSON_NAME]"
type input "0764846382"
type input "[PERSON_NAME]"
checkbox input "true"
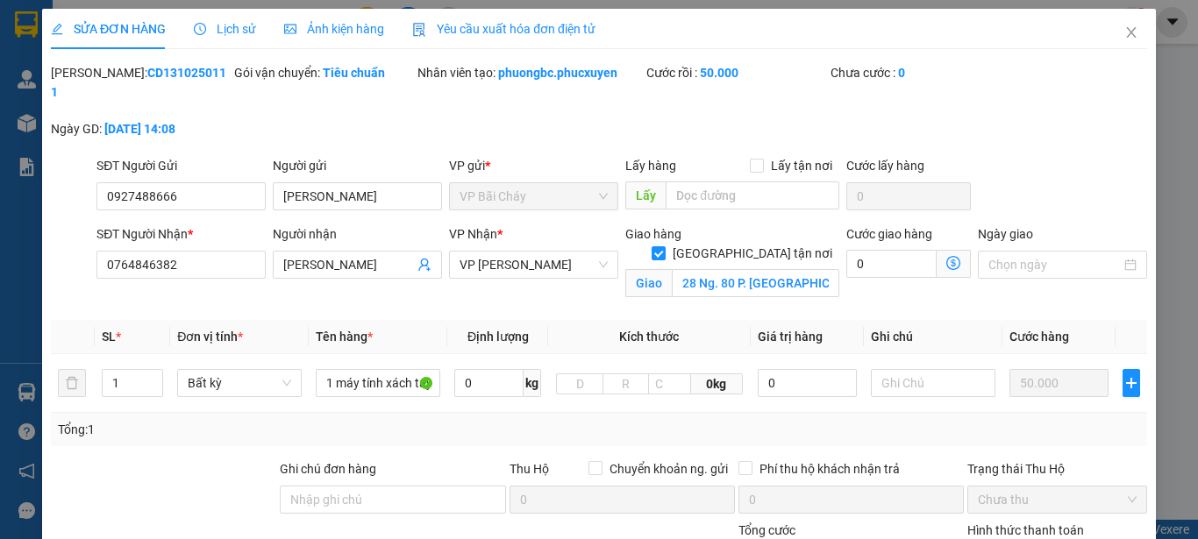
type input "28 Ng. 80 P. [GEOGRAPHIC_DATA], [GEOGRAPHIC_DATA], [GEOGRAPHIC_DATA], [GEOGRAPH…"
type input "0"
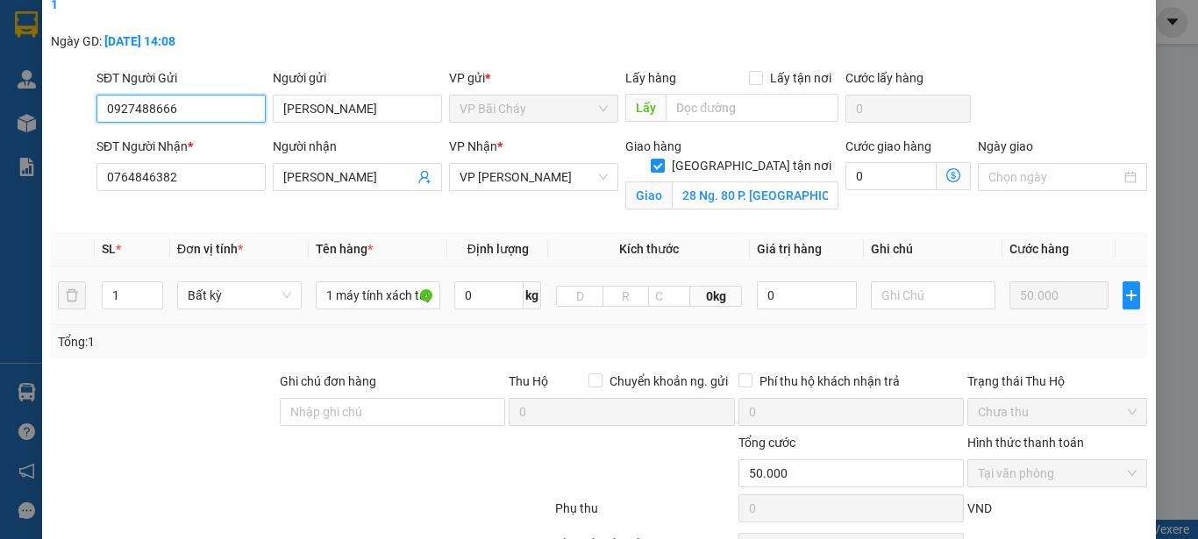
scroll to position [175, 0]
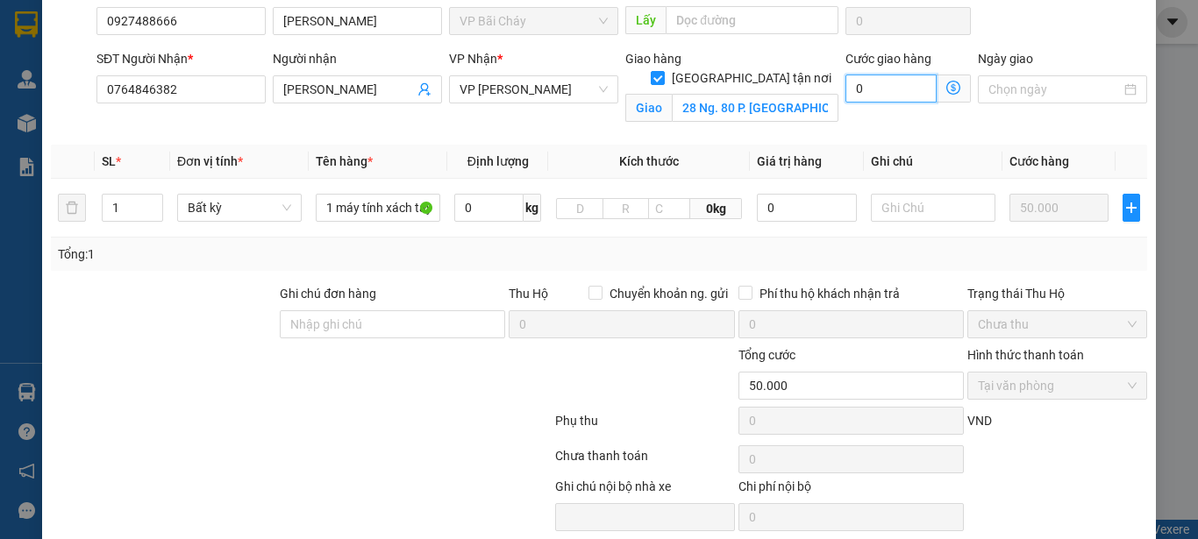
click at [870, 75] on input "0" at bounding box center [890, 89] width 91 height 28
type input "50.004"
type input "4"
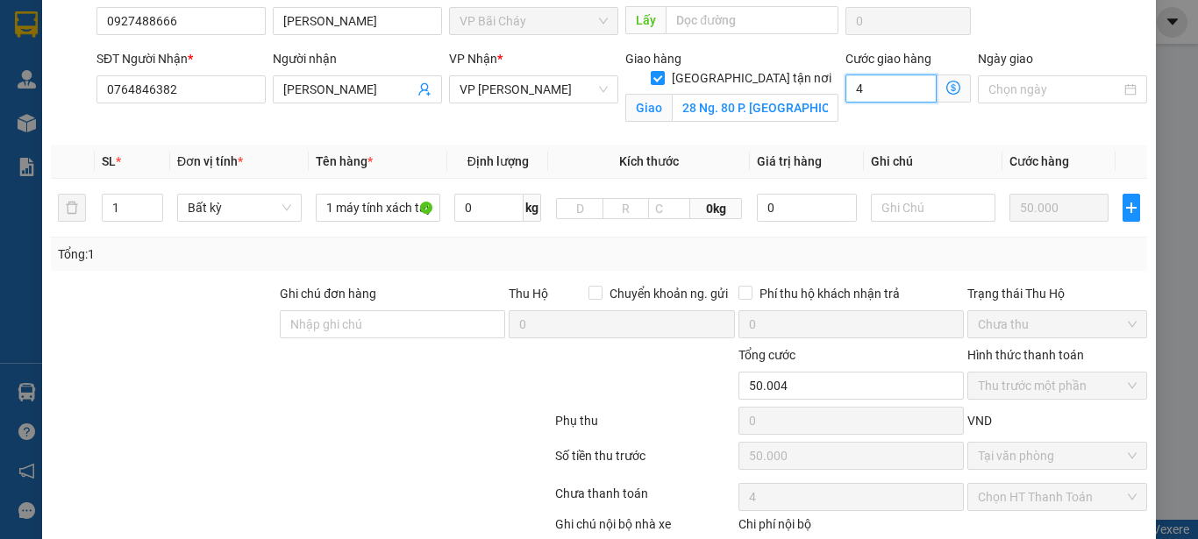
type input "50.040"
type input "40"
type input "90.000"
type input "40.000"
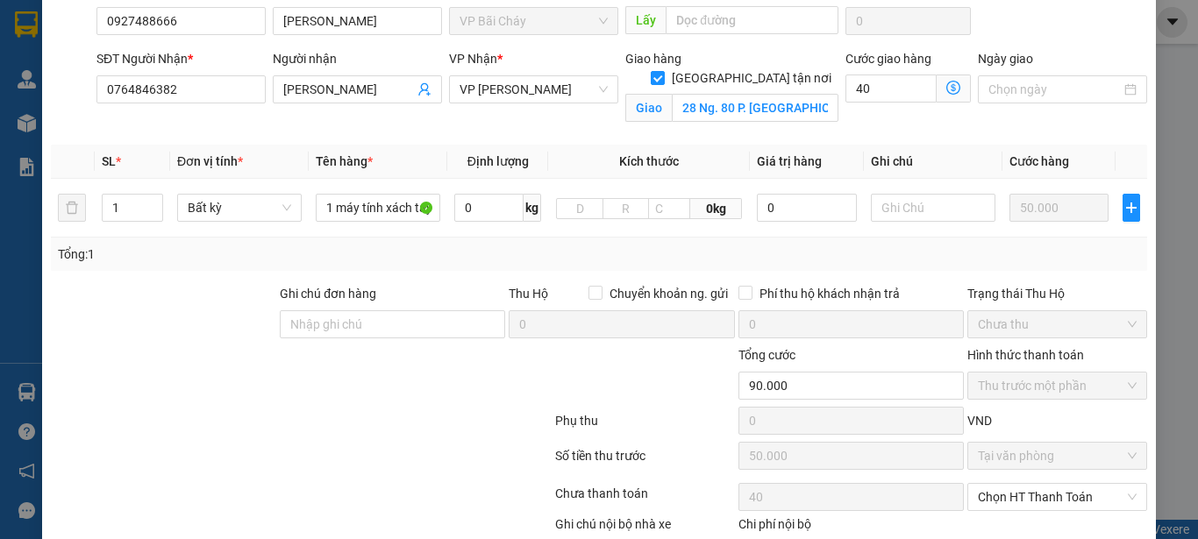
type input "40.000"
click at [1082, 23] on form "SĐT Người Gửi 0927488666 Người gửi Ngọc Anh VP gửi * VP Bãi Cháy Lấy hàng Lấy t…" at bounding box center [599, 56] width 1096 height 151
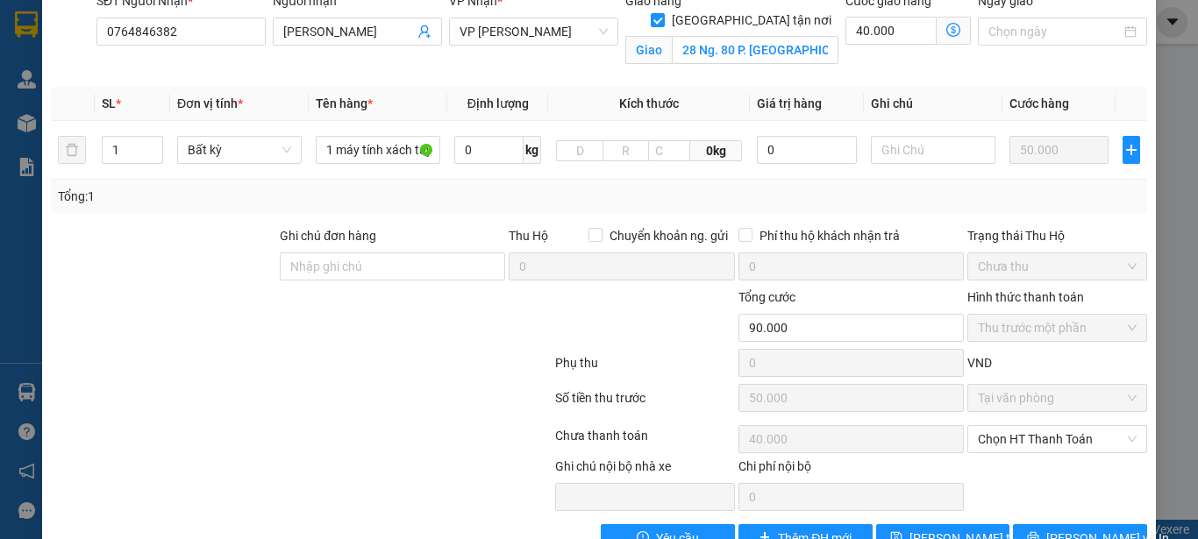
scroll to position [261, 0]
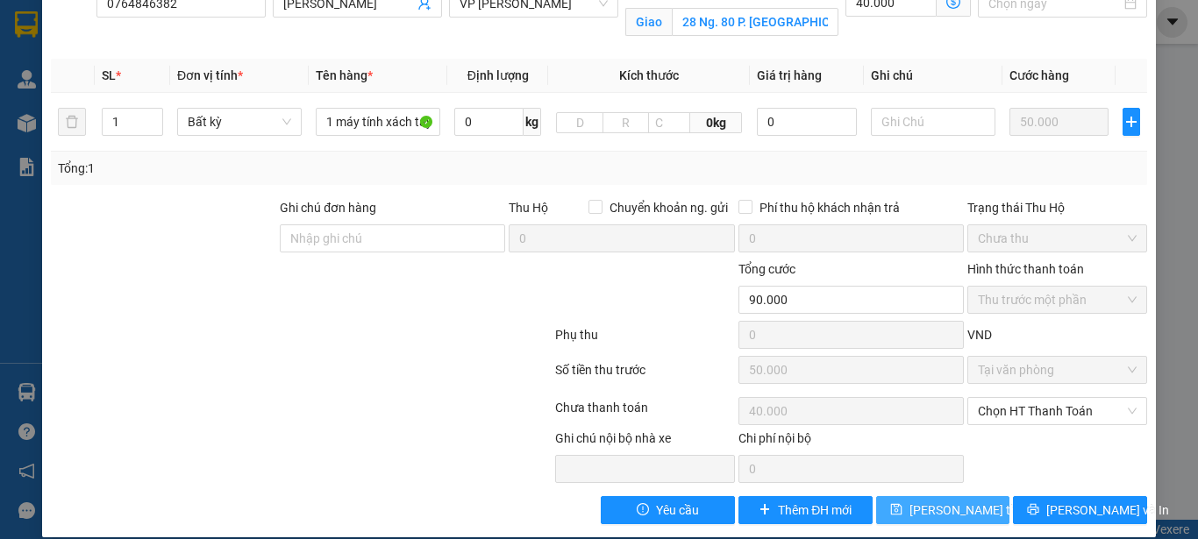
click at [948, 501] on span "[PERSON_NAME] thay đổi" at bounding box center [979, 510] width 140 height 19
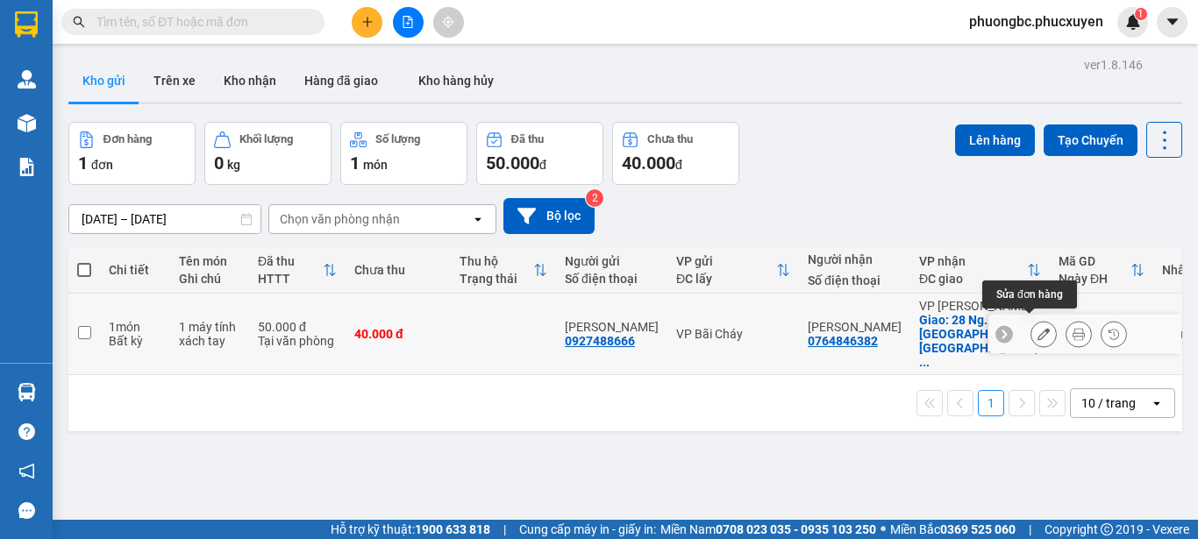
click at [1038, 328] on icon at bounding box center [1044, 334] width 12 height 12
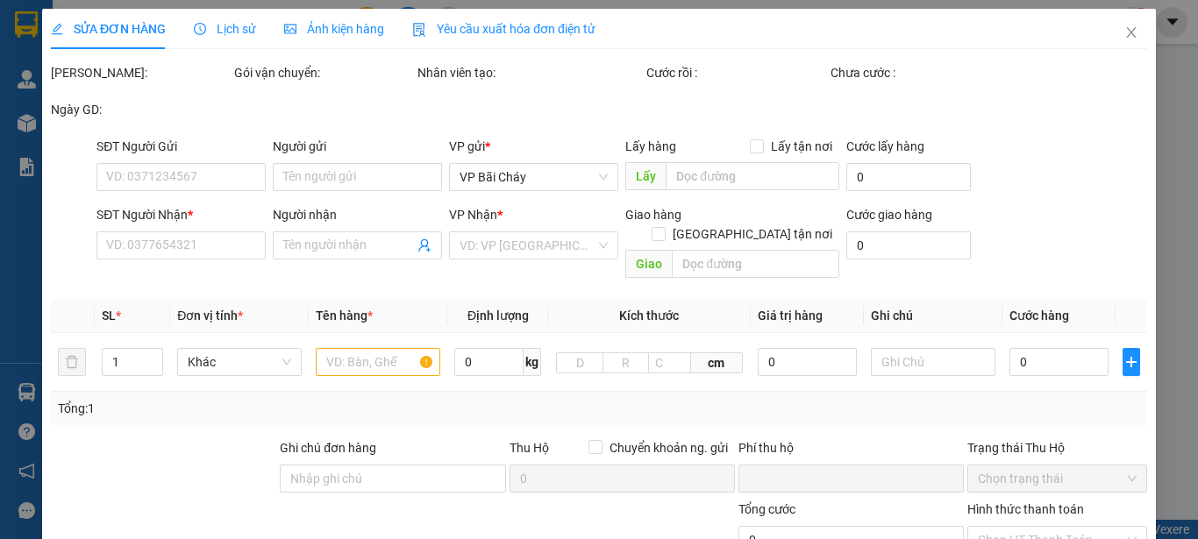
type input "0927488666"
type input "[PERSON_NAME]"
type input "0764846382"
type input "[PERSON_NAME]"
checkbox input "true"
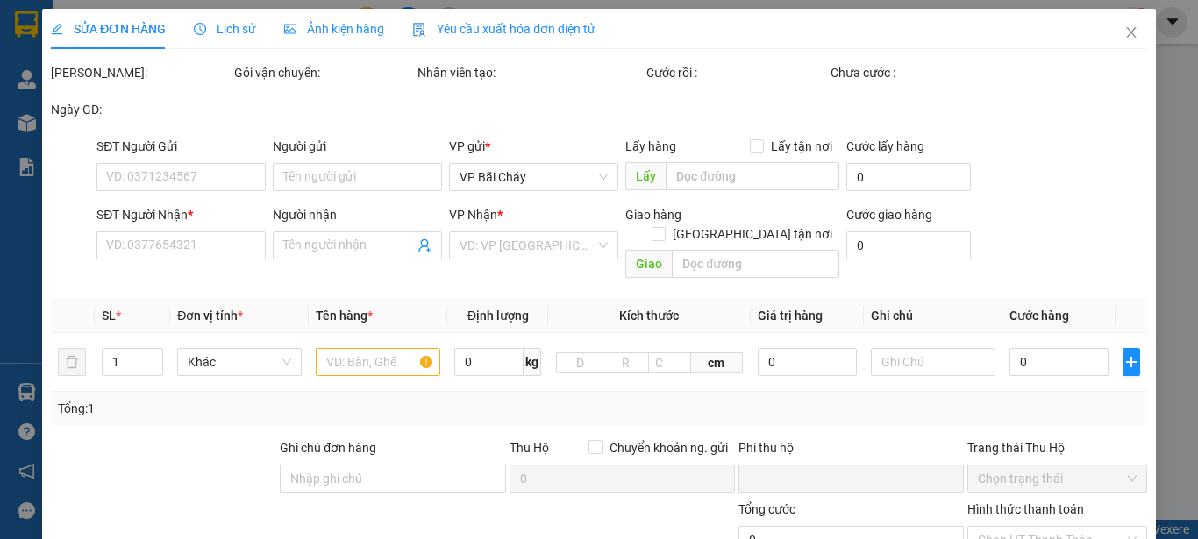
type input "28 Ng. 80 P. [GEOGRAPHIC_DATA], [GEOGRAPHIC_DATA], [GEOGRAPHIC_DATA], [GEOGRAPH…"
type input "0"
type input "90.000"
type input "50.000"
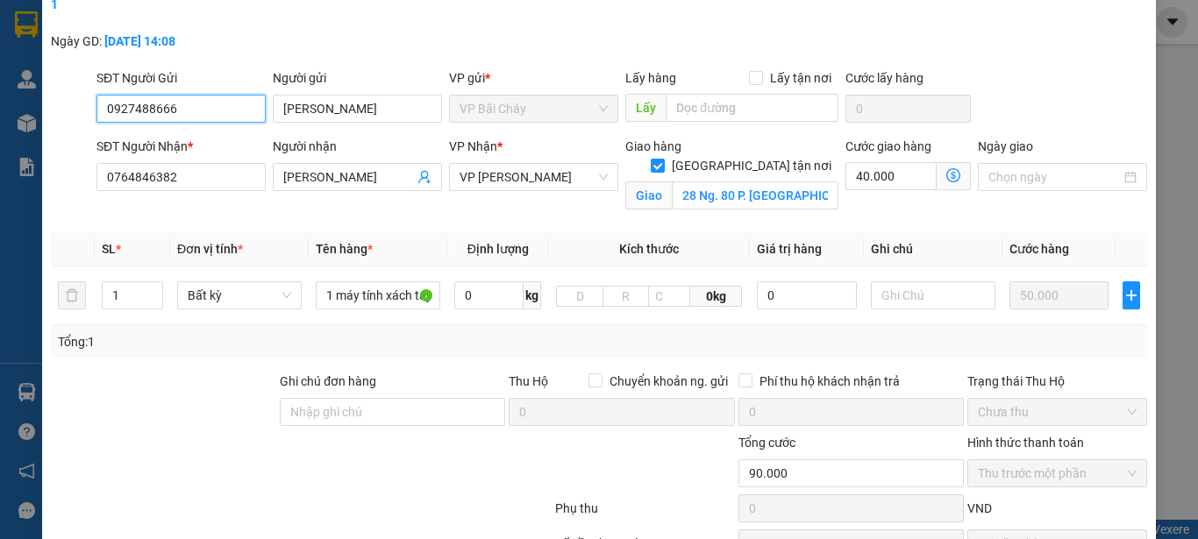
scroll to position [175, 0]
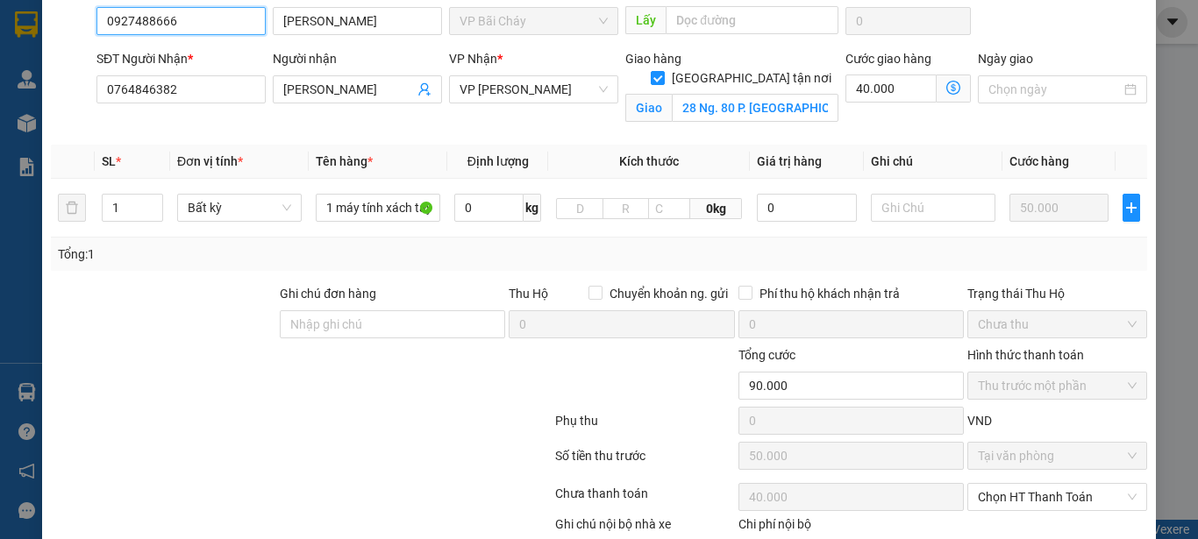
click at [1019, 373] on span "Thu trước một phần" at bounding box center [1057, 386] width 159 height 26
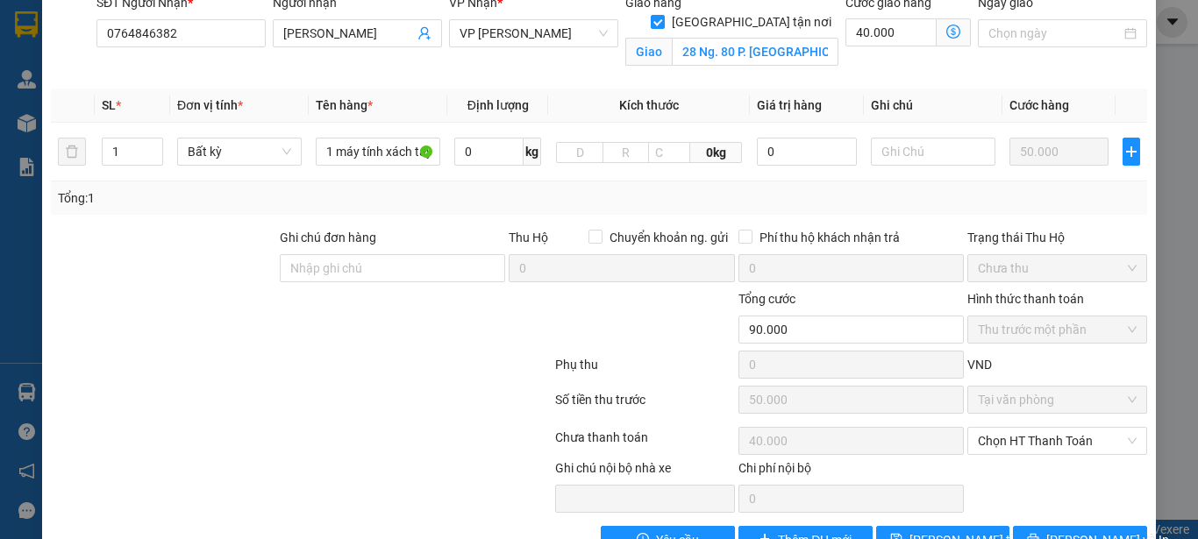
scroll to position [261, 0]
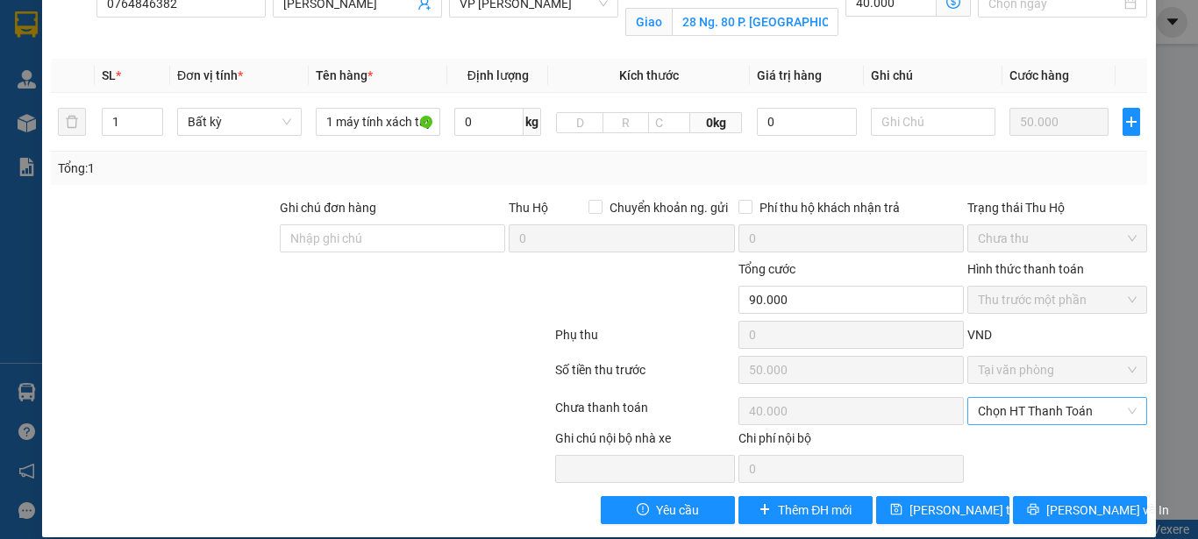
click at [1039, 398] on span "Chọn HT Thanh Toán" at bounding box center [1057, 411] width 159 height 26
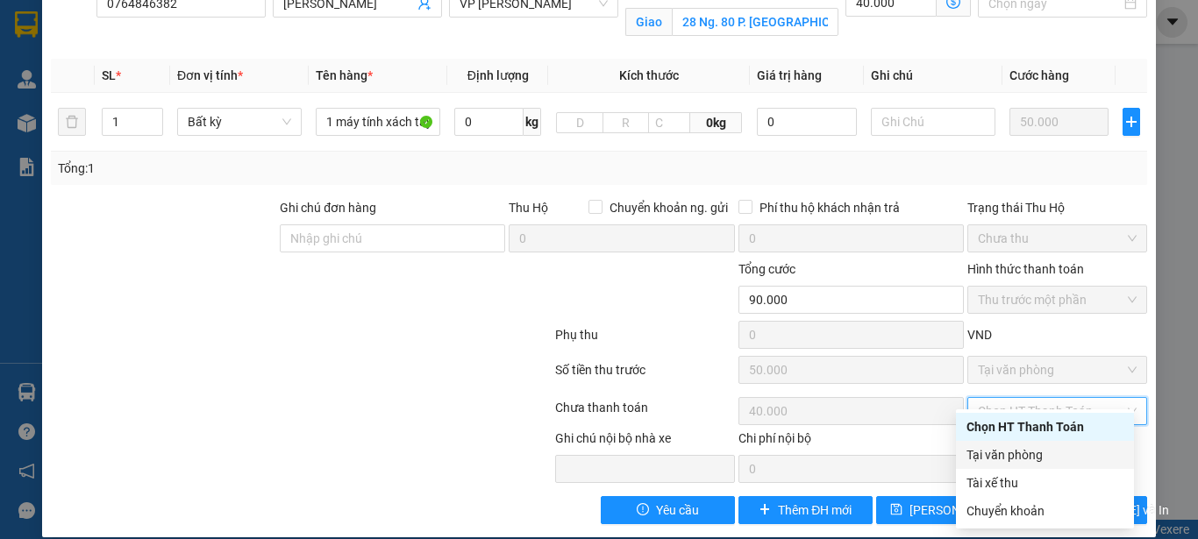
click at [1001, 448] on div "Tại văn phòng" at bounding box center [1044, 455] width 157 height 19
type input "0"
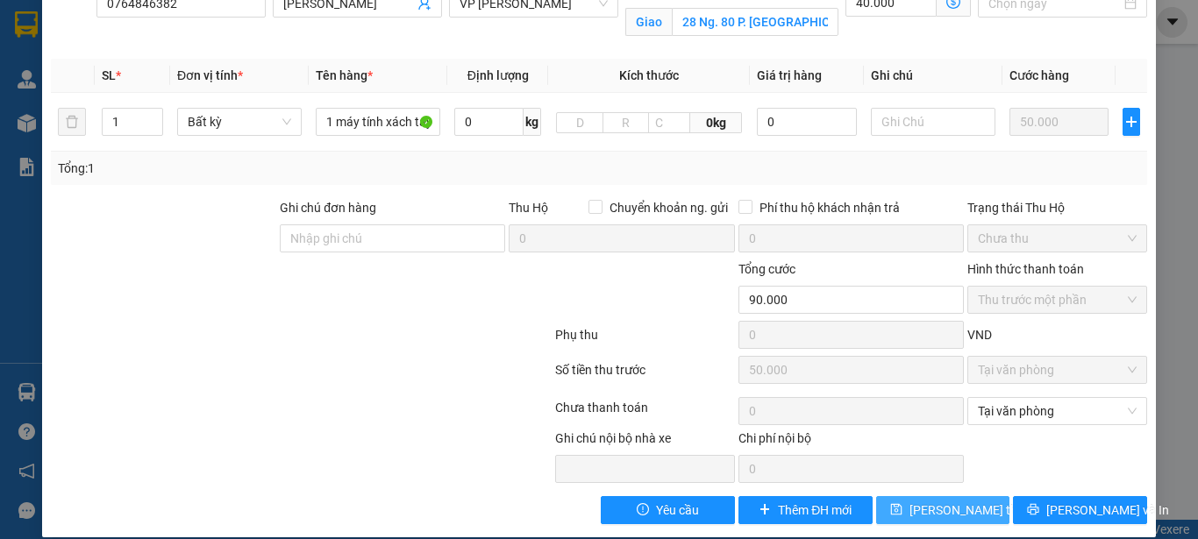
click at [938, 501] on span "[PERSON_NAME] thay đổi" at bounding box center [979, 510] width 140 height 19
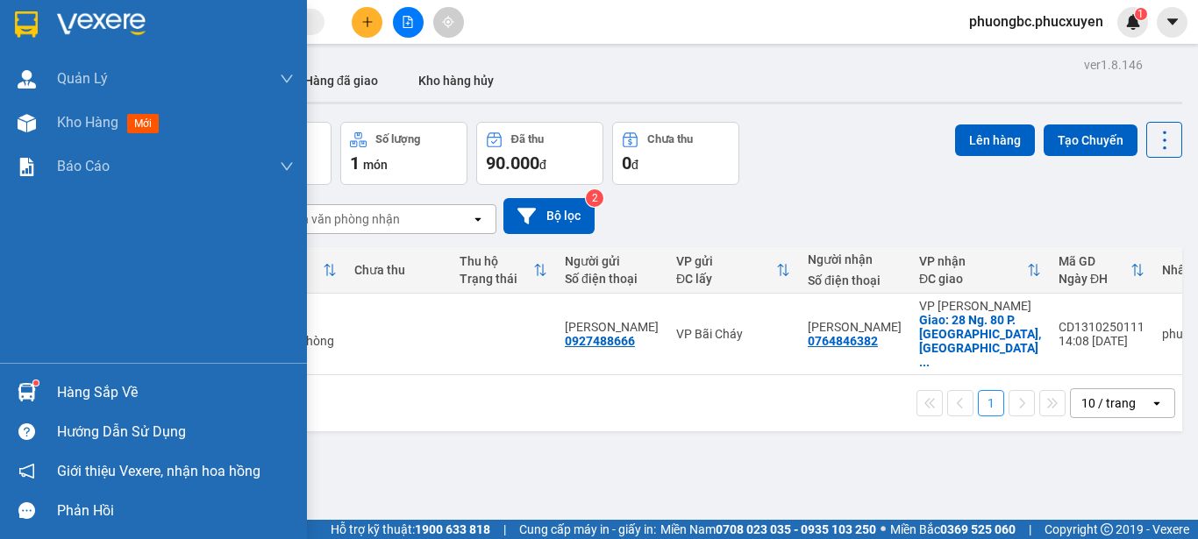
click at [77, 389] on div "Hàng sắp về" at bounding box center [175, 393] width 237 height 26
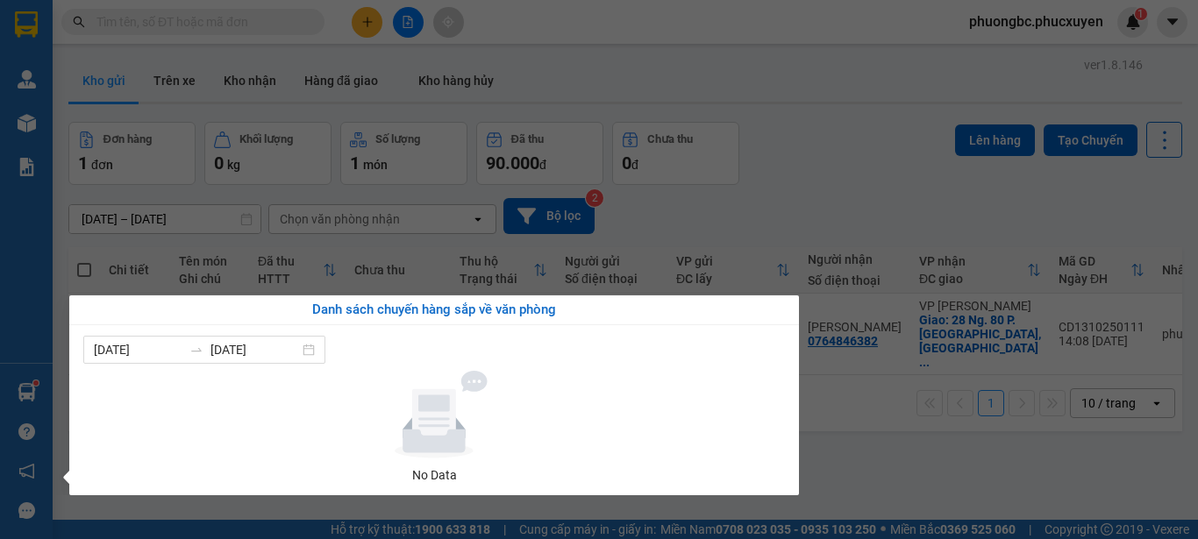
click at [915, 462] on section "Kết quả tìm kiếm ( 1 ) Bộ lọc Mã ĐH Trạng thái Món hàng Thu hộ Tổng cước Chưa c…" at bounding box center [599, 269] width 1198 height 539
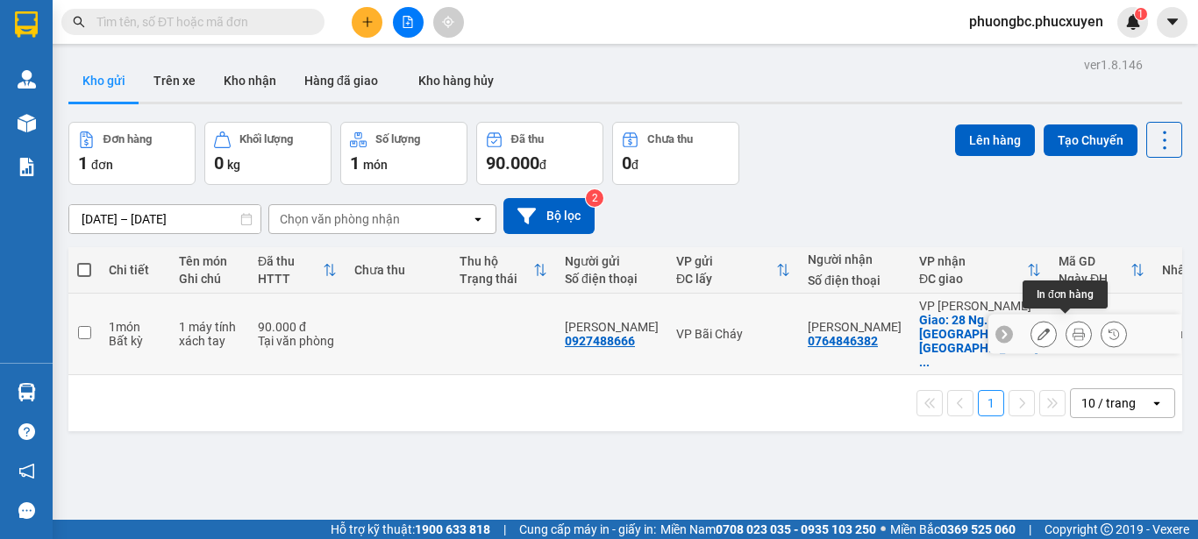
click at [1073, 330] on icon at bounding box center [1079, 334] width 12 height 12
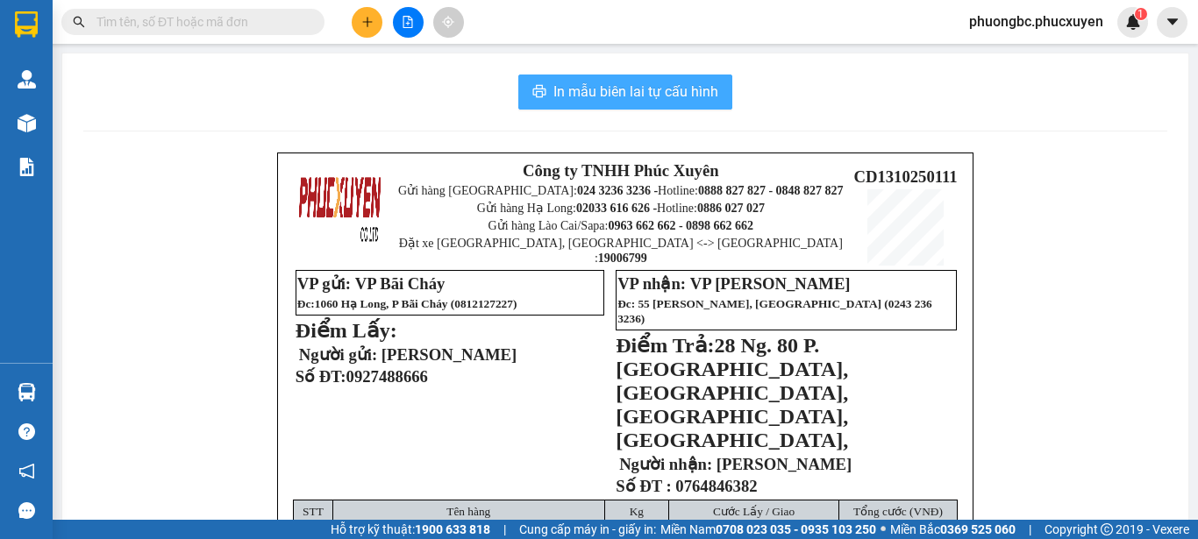
click at [615, 91] on span "In mẫu biên lai tự cấu hình" at bounding box center [635, 92] width 165 height 22
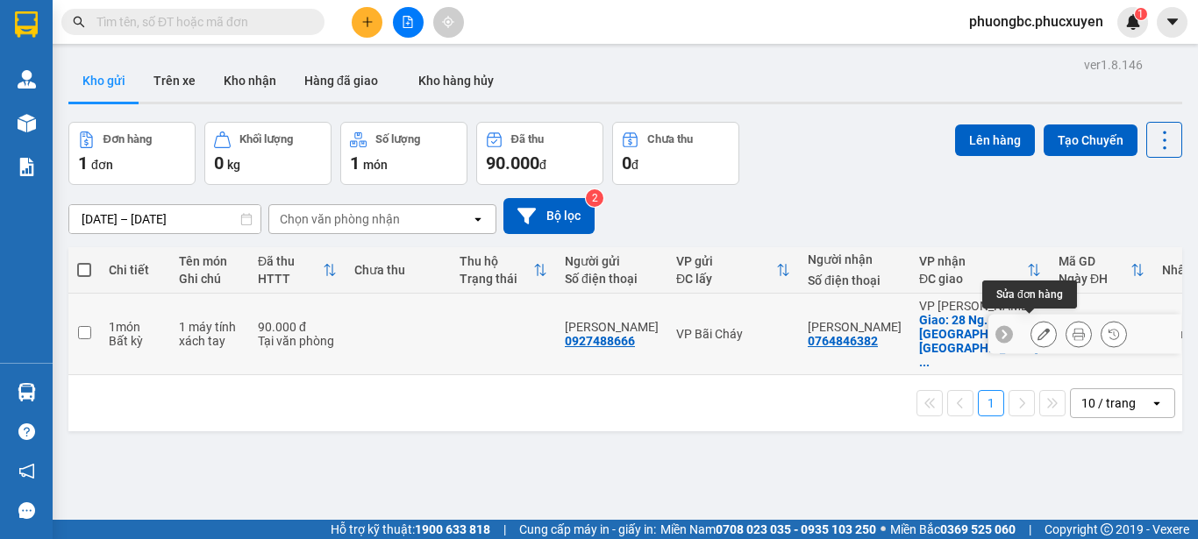
click at [1038, 328] on icon at bounding box center [1044, 334] width 12 height 12
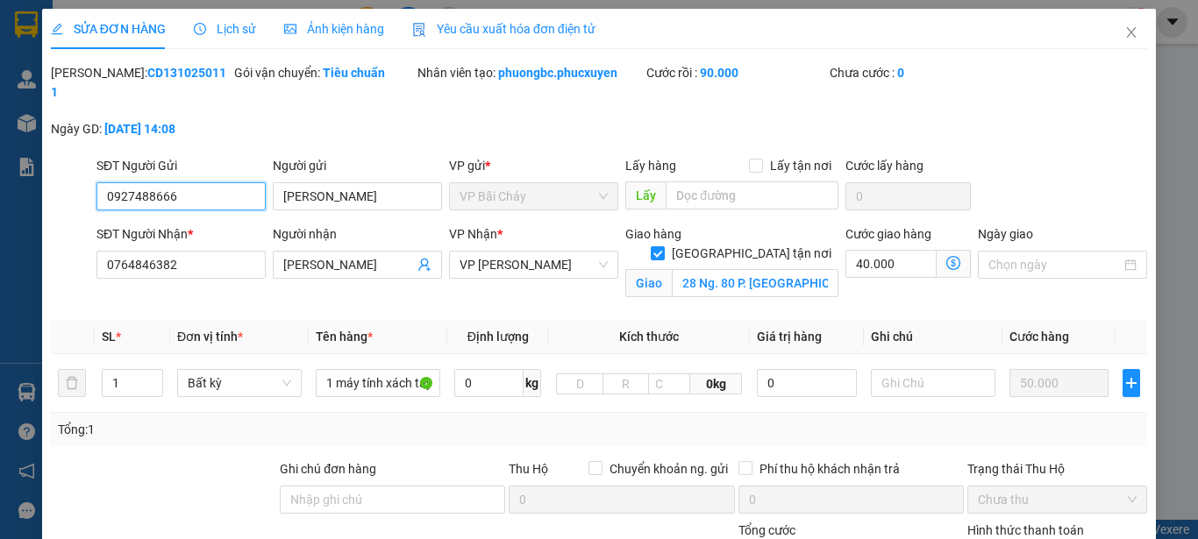
type input "0927488666"
type input "[PERSON_NAME]"
type input "0764846382"
type input "[PERSON_NAME]"
checkbox input "true"
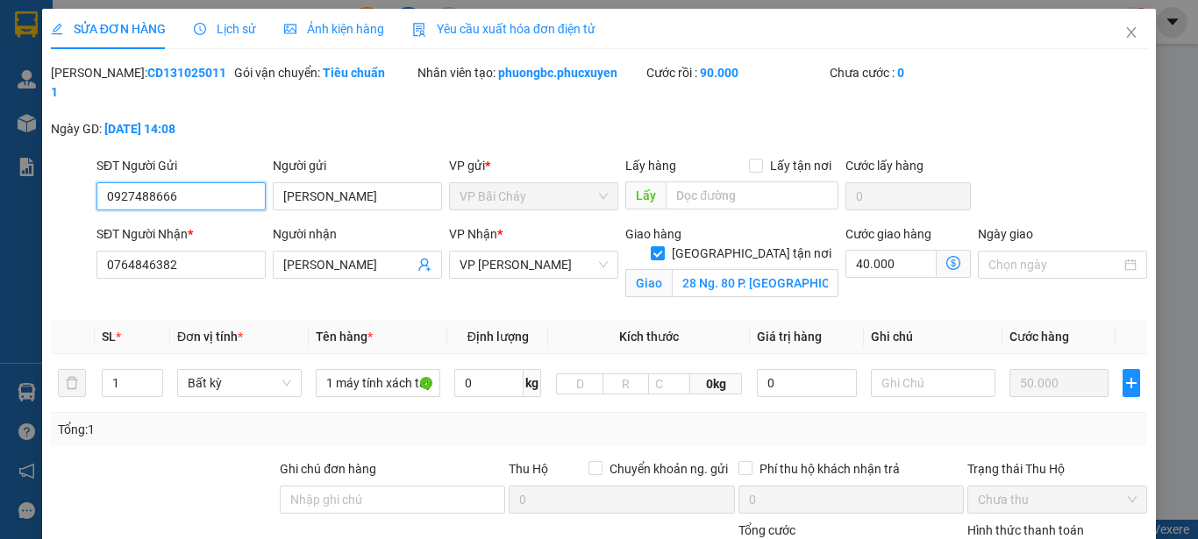
type input "28 Ng. 80 P. [GEOGRAPHIC_DATA], [GEOGRAPHIC_DATA], [GEOGRAPHIC_DATA], [GEOGRAPH…"
type input "0"
type input "90.000"
drag, startPoint x: 194, startPoint y: 69, endPoint x: 95, endPoint y: 83, distance: 100.1
click at [95, 83] on div "[PERSON_NAME]: CD1310250111" at bounding box center [140, 91] width 183 height 56
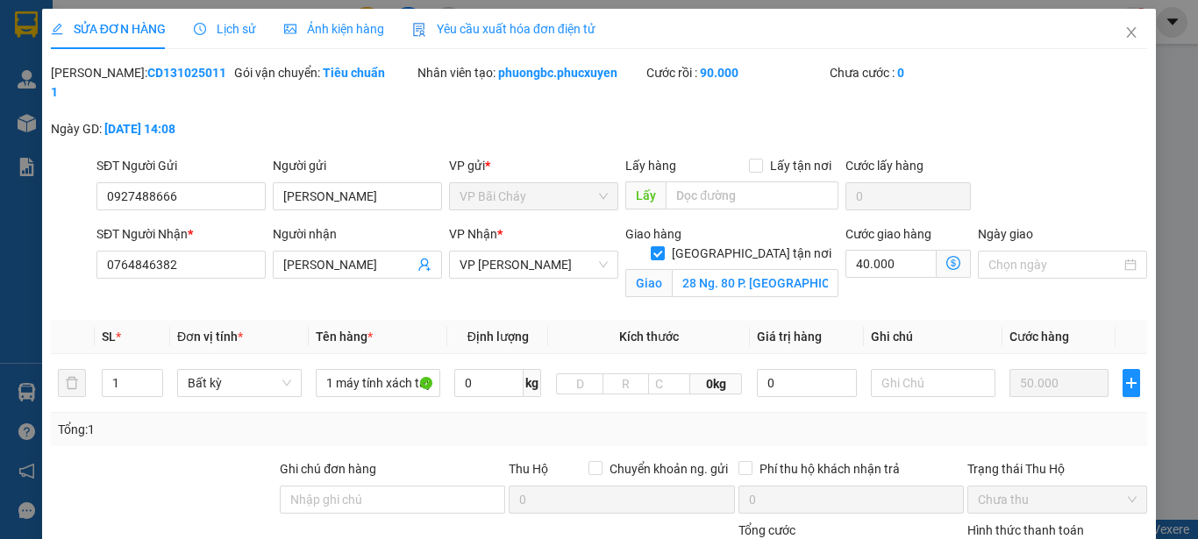
copy b "CD1310250111"
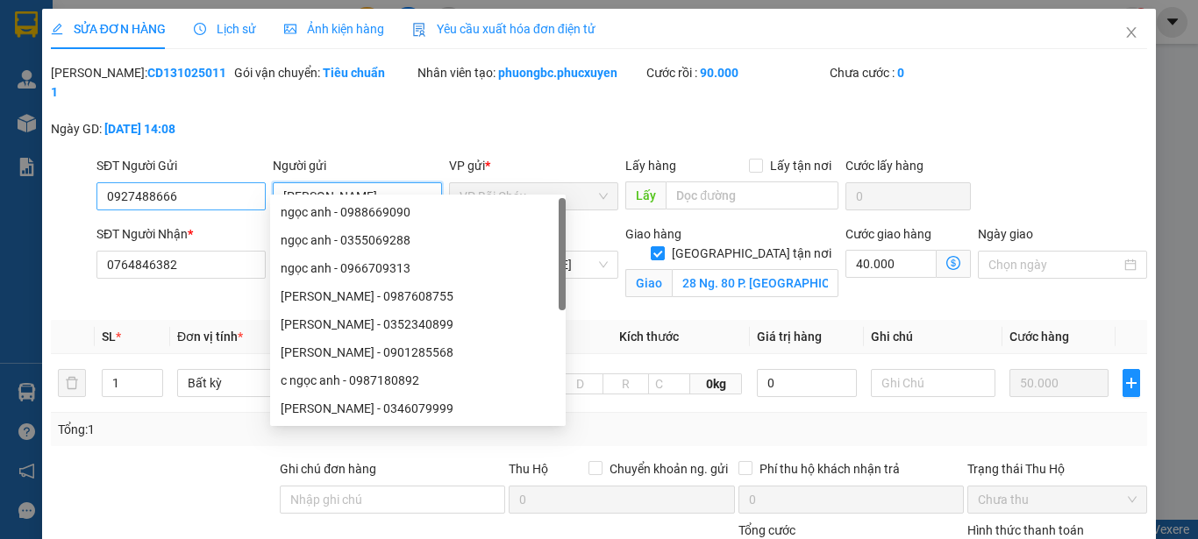
drag, startPoint x: 375, startPoint y: 181, endPoint x: 170, endPoint y: 181, distance: 205.2
click at [170, 181] on div "SĐT Người Gửi 0927488666 Người gửi [PERSON_NAME] VP gửi * VP Bãi Cháy Lấy hàng …" at bounding box center [622, 186] width 1058 height 61
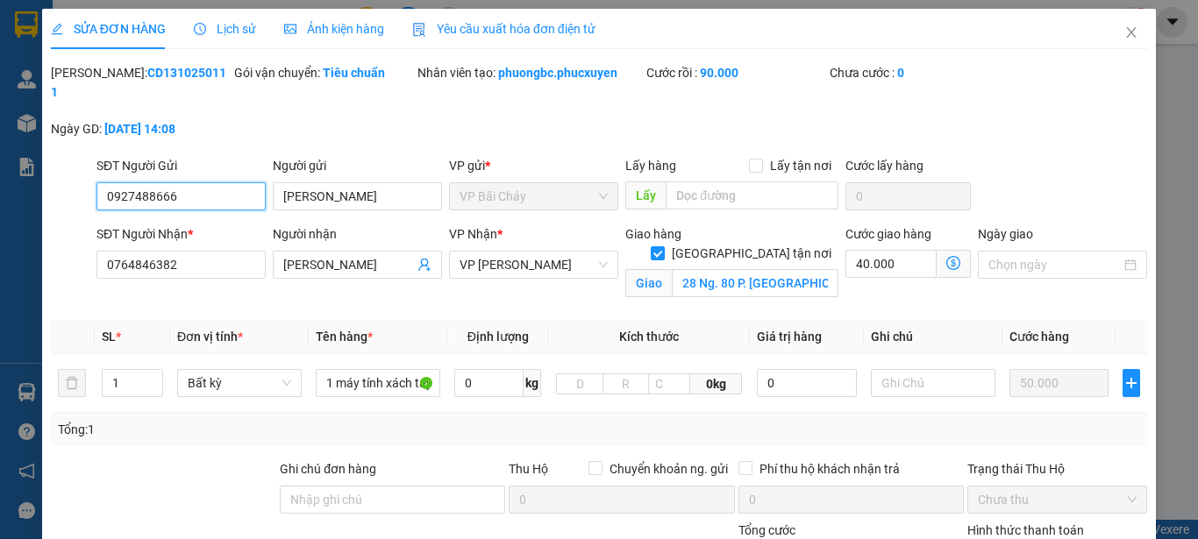
drag, startPoint x: 212, startPoint y: 180, endPoint x: 0, endPoint y: 208, distance: 214.1
click at [0, 208] on div "SỬA ĐƠN HÀNG Lịch sử Ảnh kiện hàng Yêu cầu xuất hóa đơn điện tử Total Paid Fee …" at bounding box center [599, 269] width 1198 height 539
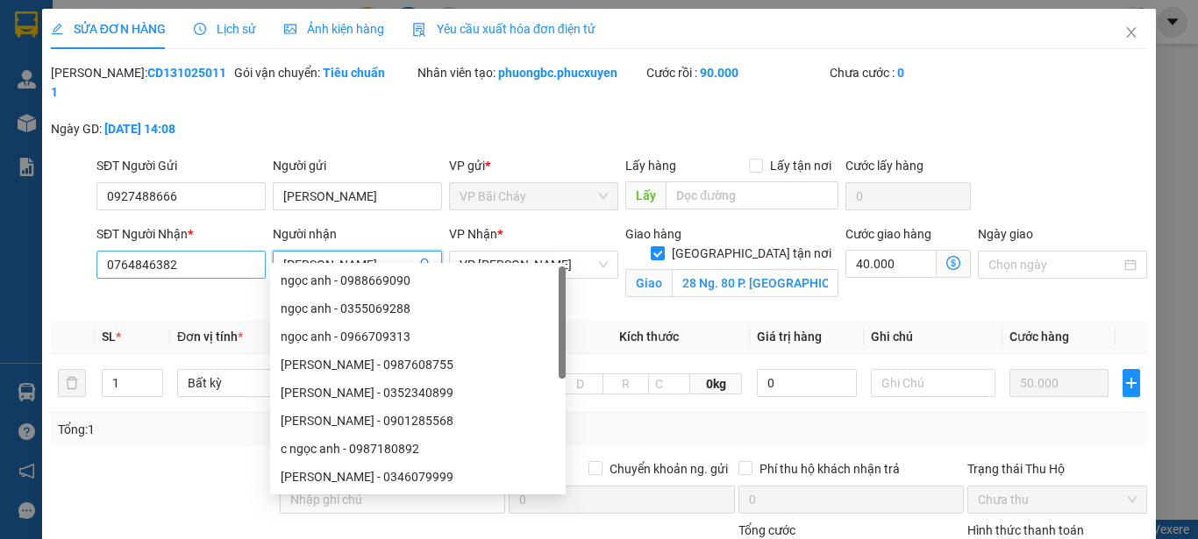
drag, startPoint x: 372, startPoint y: 245, endPoint x: 172, endPoint y: 238, distance: 200.1
click at [172, 238] on div "SĐT Người Nhận * 0764846382 Người nhận Phương Anh VP Nhận * VP [PERSON_NAME] Gi…" at bounding box center [622, 266] width 1058 height 82
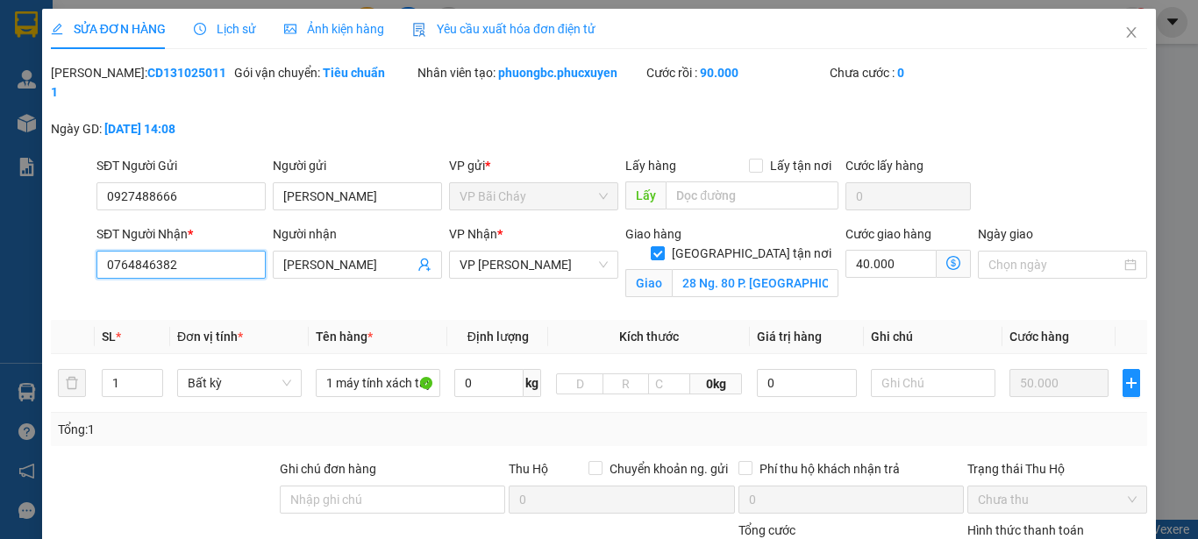
drag, startPoint x: 205, startPoint y: 243, endPoint x: 0, endPoint y: 243, distance: 205.2
click at [0, 243] on div "SỬA ĐƠN HÀNG Lịch sử Ảnh kiện hàng Yêu cầu xuất hóa đơn điện tử Total Paid Fee …" at bounding box center [599, 269] width 1198 height 539
click at [1124, 27] on icon "close" at bounding box center [1131, 32] width 14 height 14
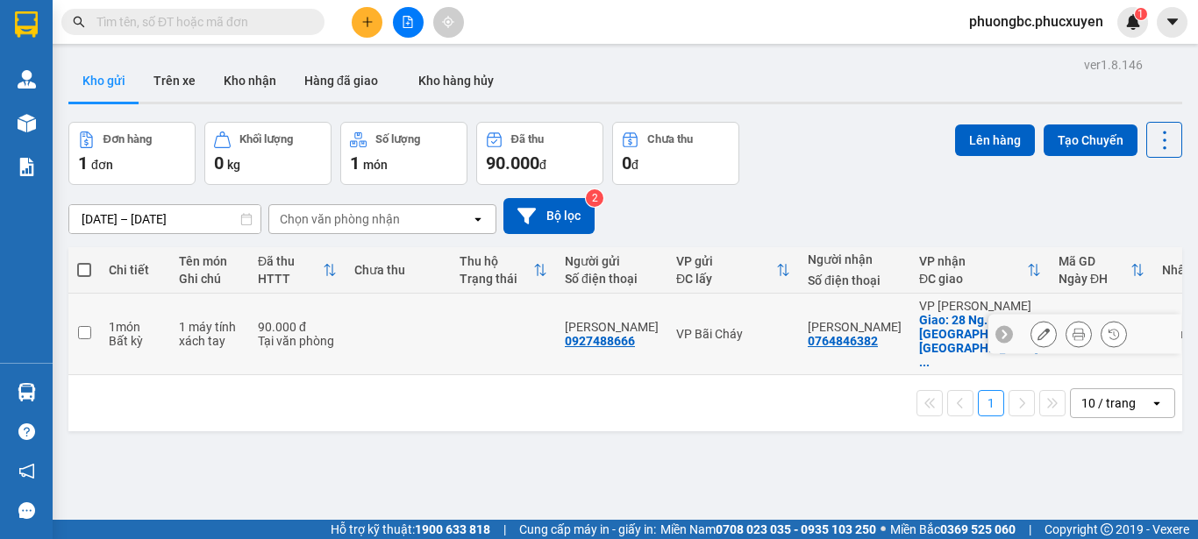
click at [86, 326] on input "checkbox" at bounding box center [84, 332] width 13 height 13
checkbox input "true"
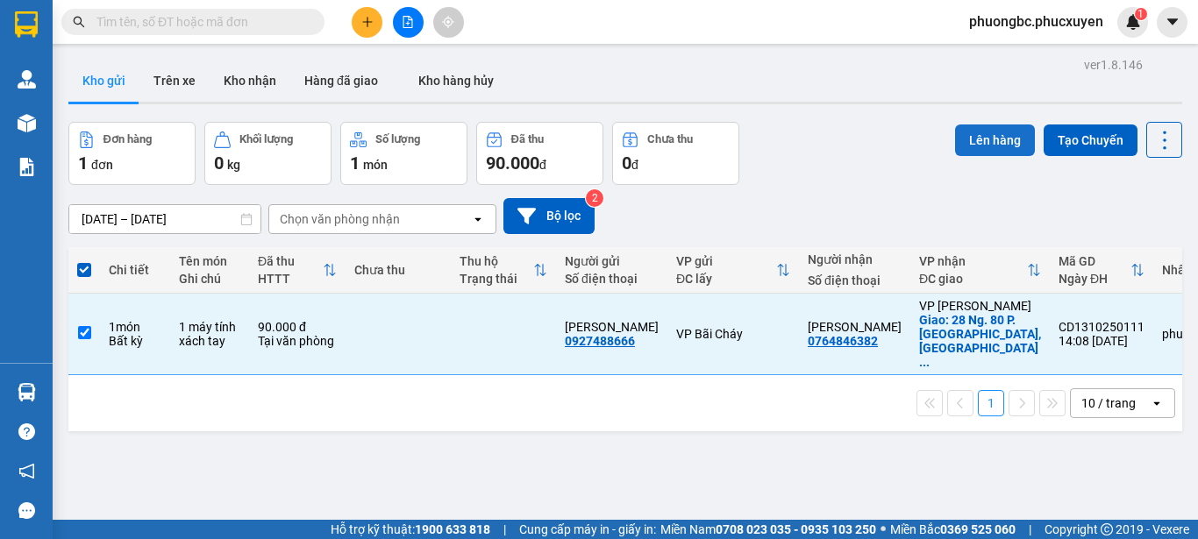
click at [983, 139] on button "Lên hàng" at bounding box center [995, 141] width 80 height 32
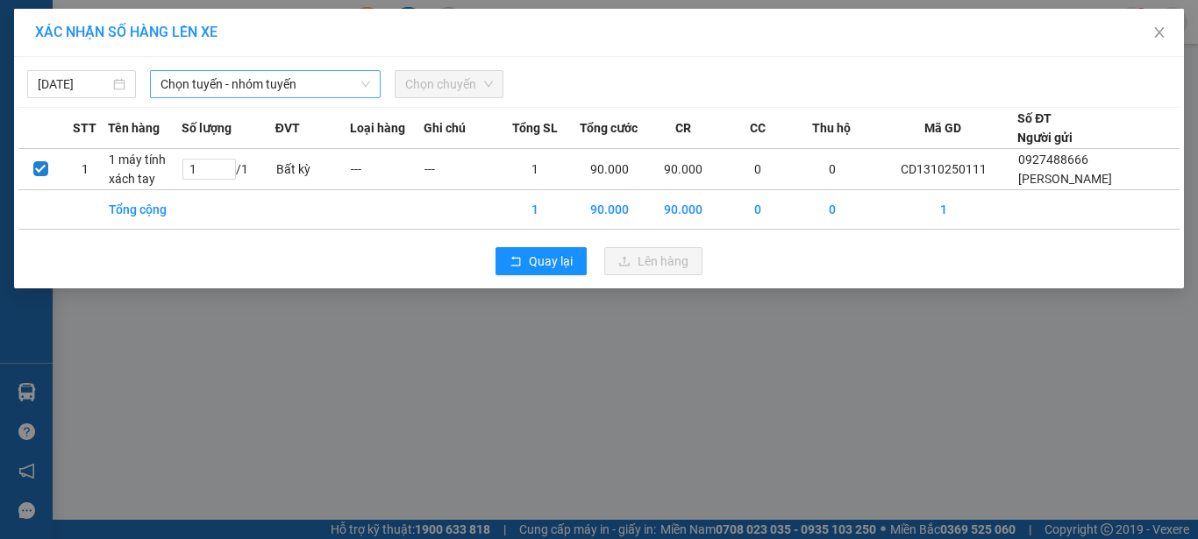
click at [343, 80] on span "Chọn tuyến - nhóm tuyến" at bounding box center [265, 84] width 210 height 26
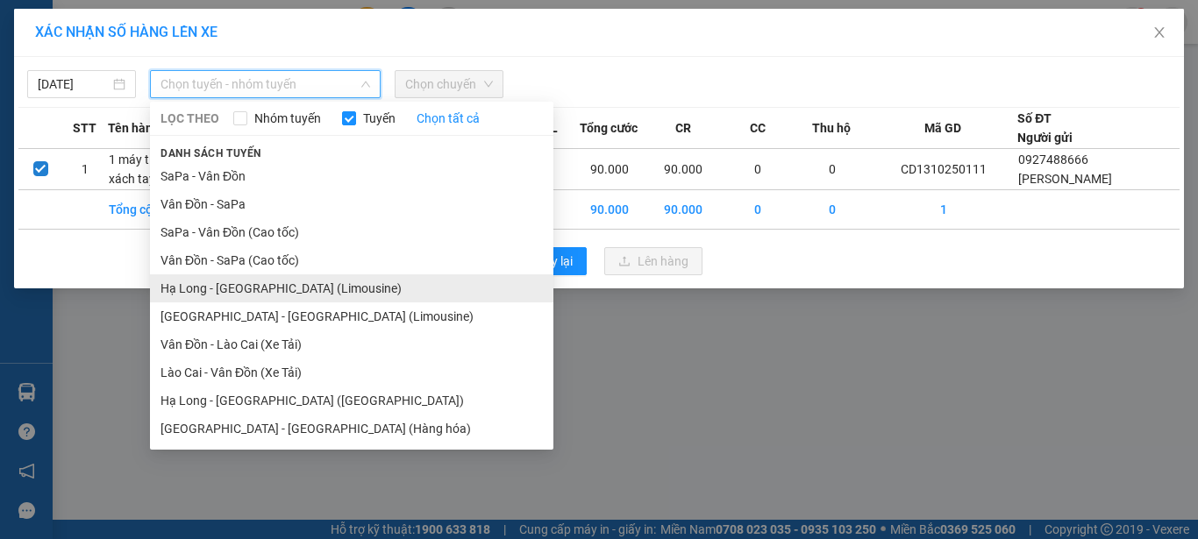
click at [241, 286] on li "Hạ Long - [GEOGRAPHIC_DATA] (Limousine)" at bounding box center [351, 289] width 403 height 28
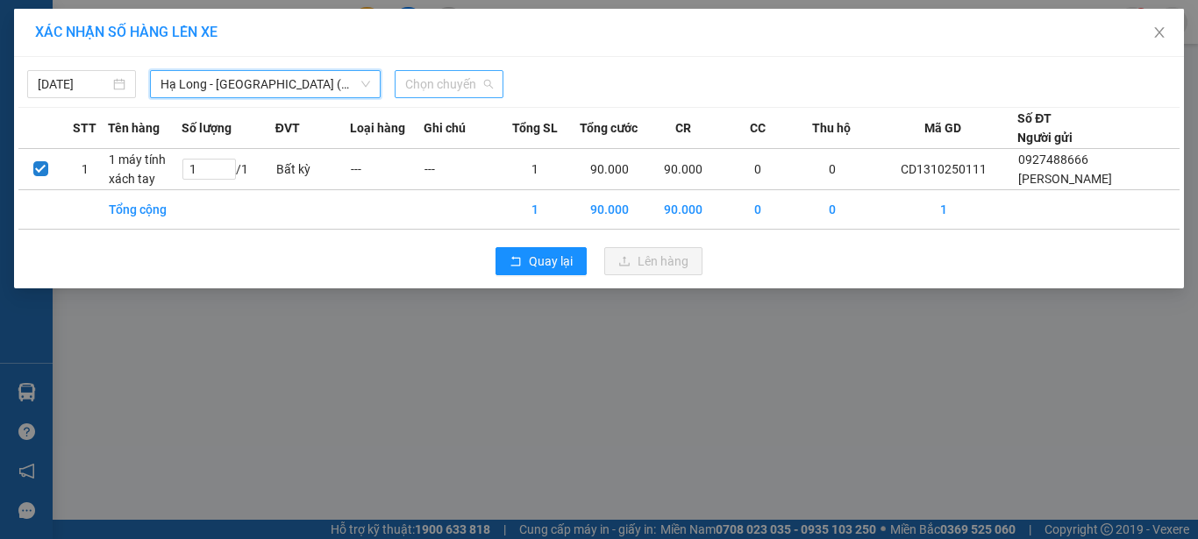
click at [445, 86] on span "Chọn chuyến" at bounding box center [449, 84] width 88 height 26
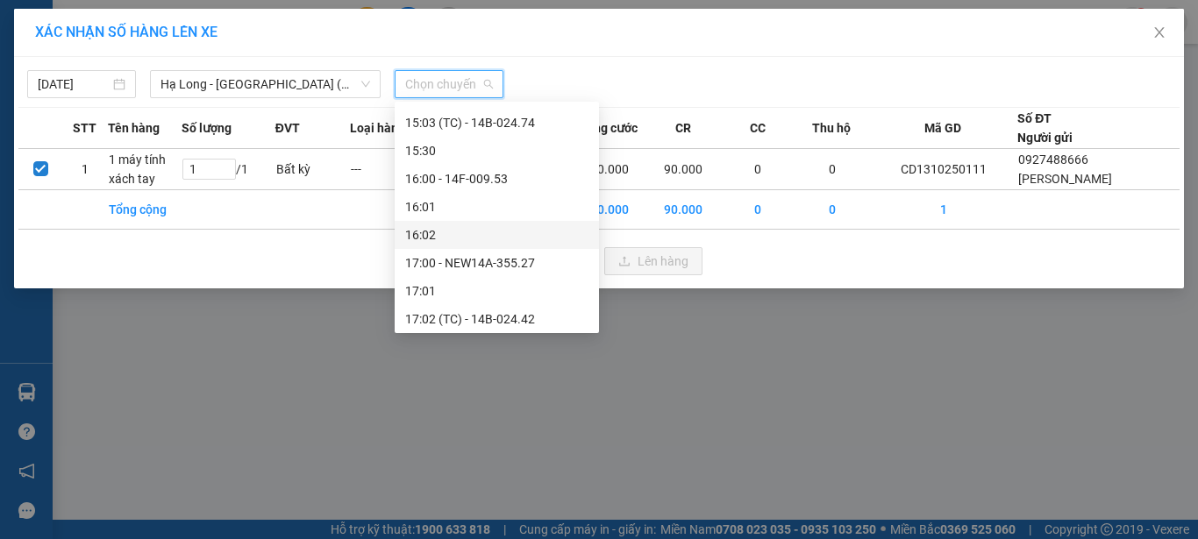
scroll to position [1228, 0]
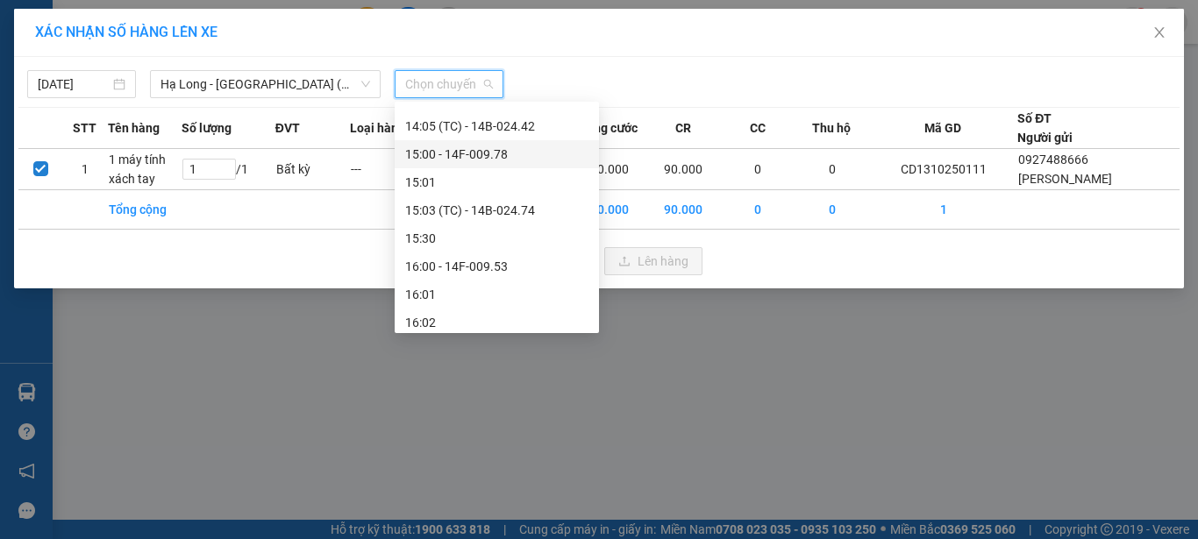
click at [457, 152] on div "15:00 - 14F-009.78" at bounding box center [496, 154] width 183 height 19
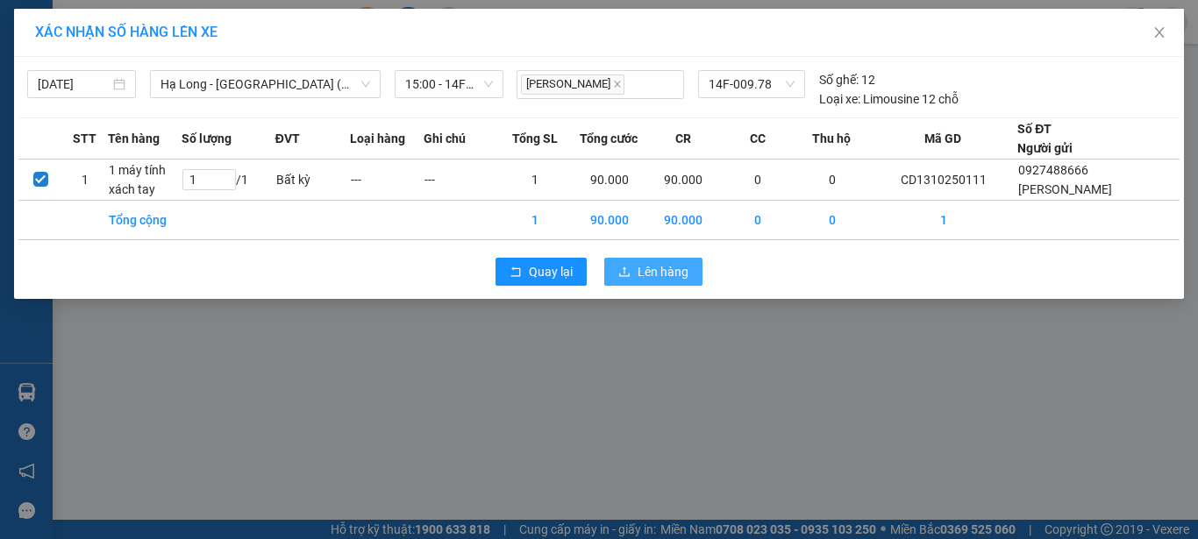
click at [659, 271] on span "Lên hàng" at bounding box center [663, 271] width 51 height 19
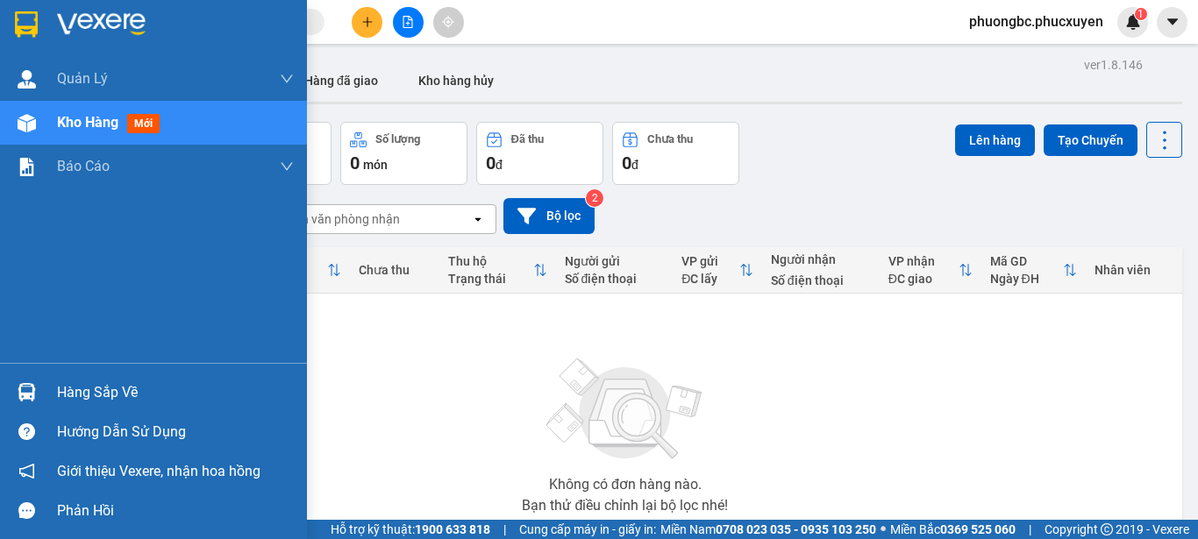
click at [93, 390] on div "Hàng sắp về" at bounding box center [175, 393] width 237 height 26
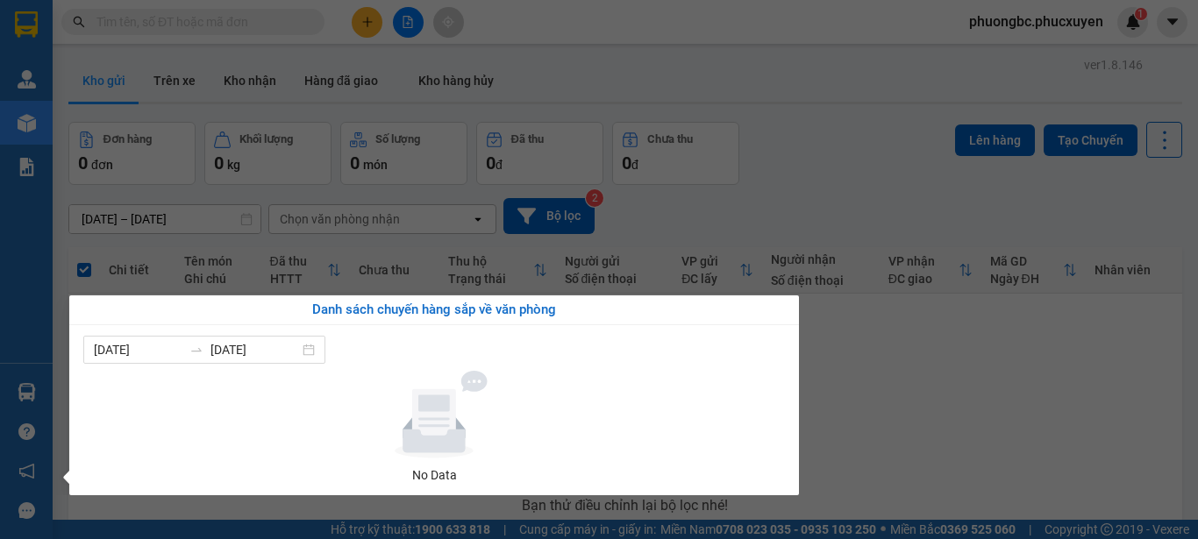
click at [952, 379] on section "Kết quả tìm kiếm ( 1 ) Bộ lọc Mã ĐH Trạng thái Món hàng Thu hộ Tổng cước Chưa c…" at bounding box center [599, 269] width 1198 height 539
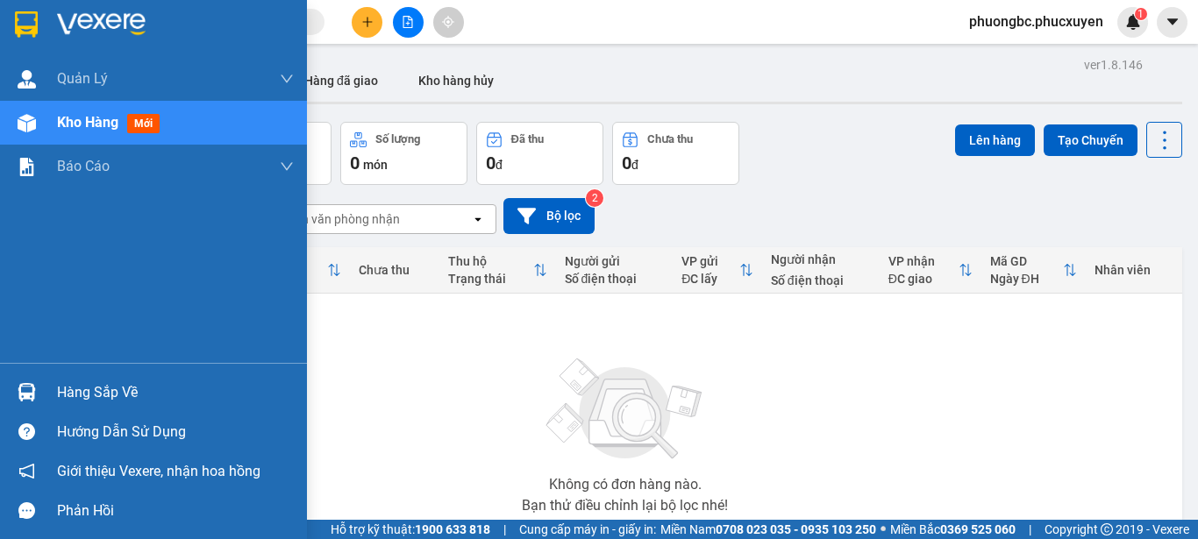
click at [78, 120] on span "Kho hàng" at bounding box center [87, 122] width 61 height 17
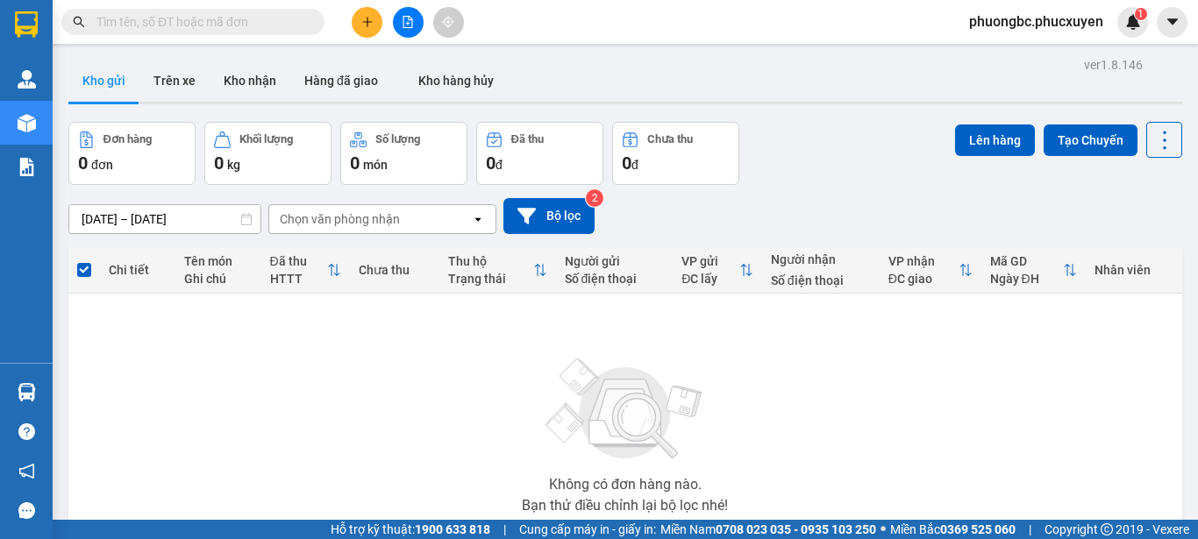
click at [858, 418] on div "Không có đơn hàng nào. Bạn thử điều chỉnh lại bộ lọc nhé!" at bounding box center [625, 430] width 1096 height 263
click at [166, 81] on button "Trên xe" at bounding box center [174, 81] width 70 height 42
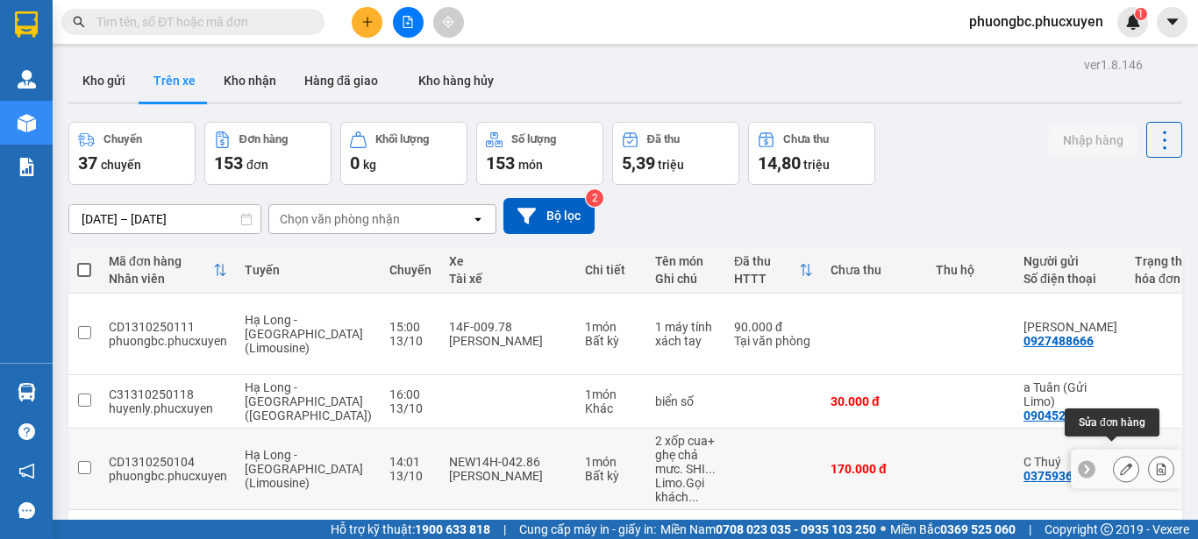
click at [1120, 463] on icon at bounding box center [1126, 469] width 12 height 12
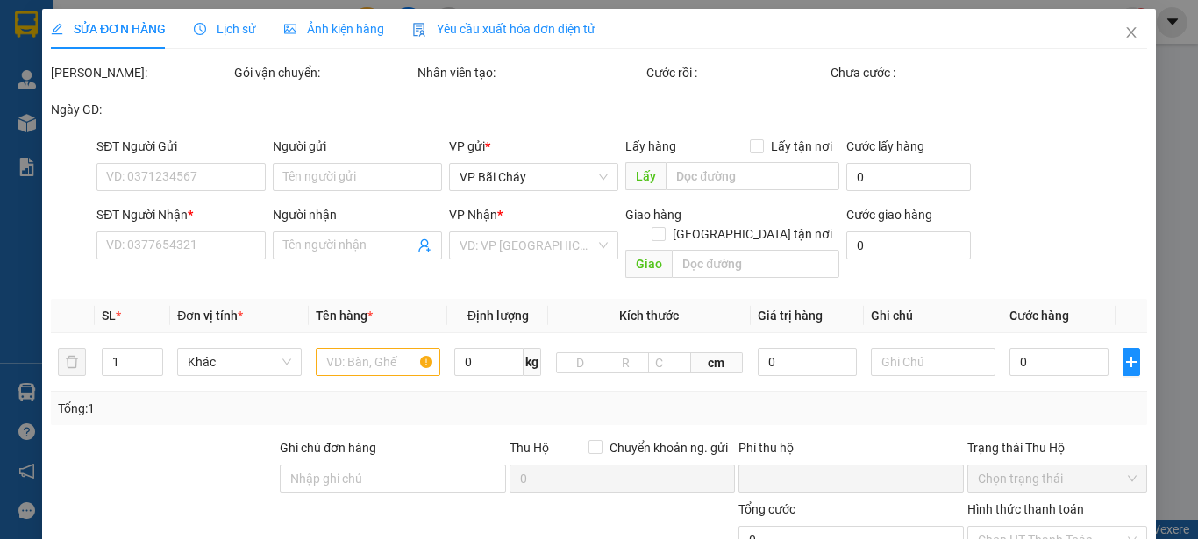
type input "0375936588"
type input "C Thuý"
type input "0813503868"
type input "Thịnh"
checkbox input "true"
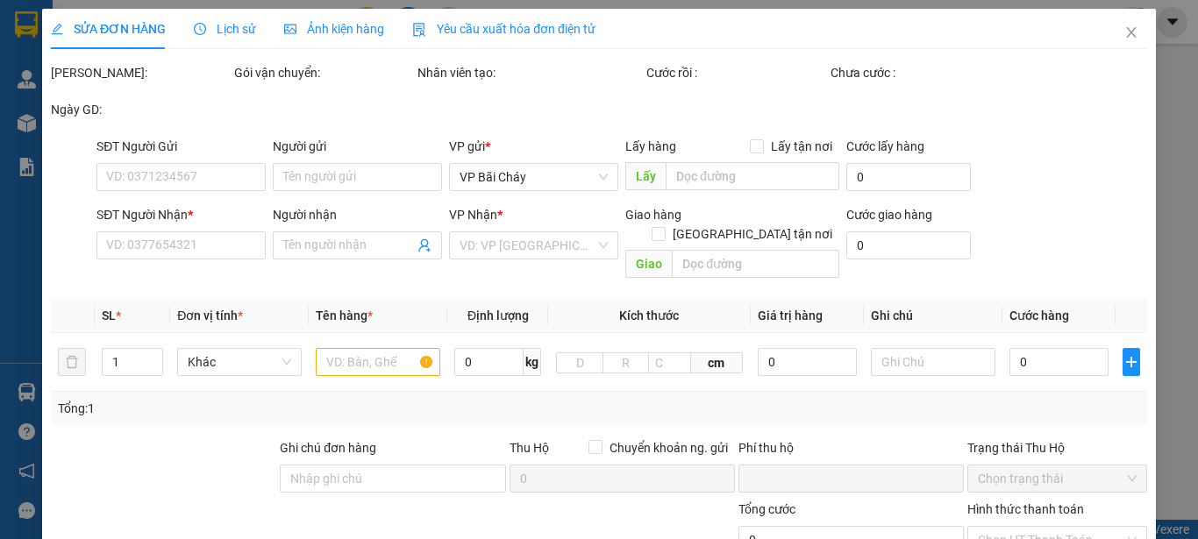
type input "GO! Thăng Long, 222 Đ. [PERSON_NAME], [GEOGRAPHIC_DATA], [GEOGRAPHIC_DATA],HN"
type input "0"
type input "170.000"
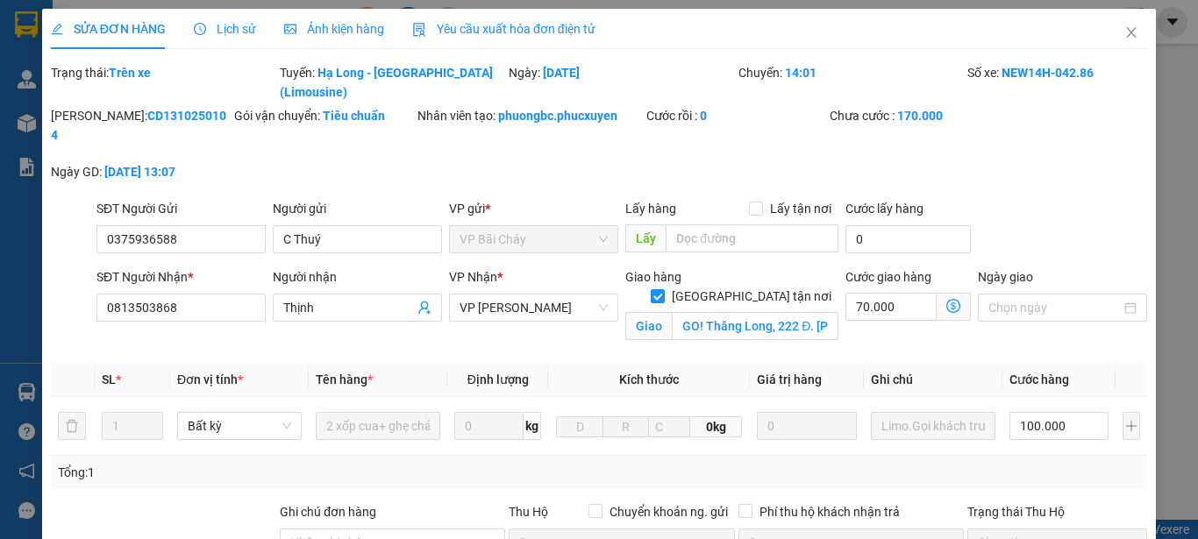
drag, startPoint x: 190, startPoint y: 100, endPoint x: 103, endPoint y: 102, distance: 87.7
click at [103, 106] on div "[PERSON_NAME]: CD1310250104" at bounding box center [141, 125] width 180 height 39
copy b "D1310250104"
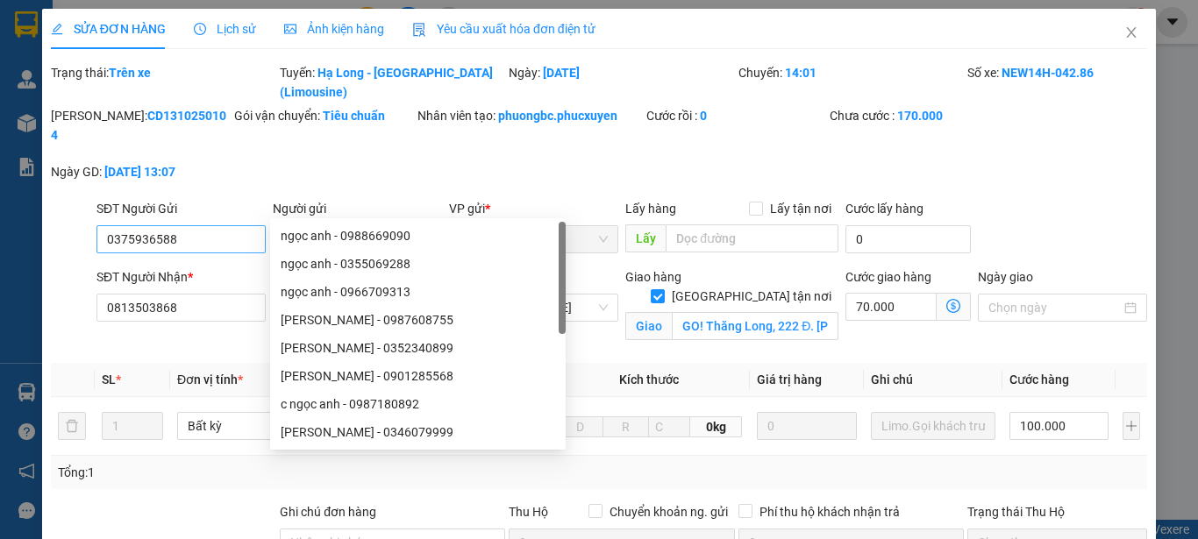
drag, startPoint x: 360, startPoint y: 203, endPoint x: 194, endPoint y: 190, distance: 167.2
click at [194, 199] on div "SĐT Người Gửi 0375936588 Người gửi C Thuý VP gửi * VP Bãi Cháy Lấy hàng Lấy tận…" at bounding box center [622, 229] width 1058 height 61
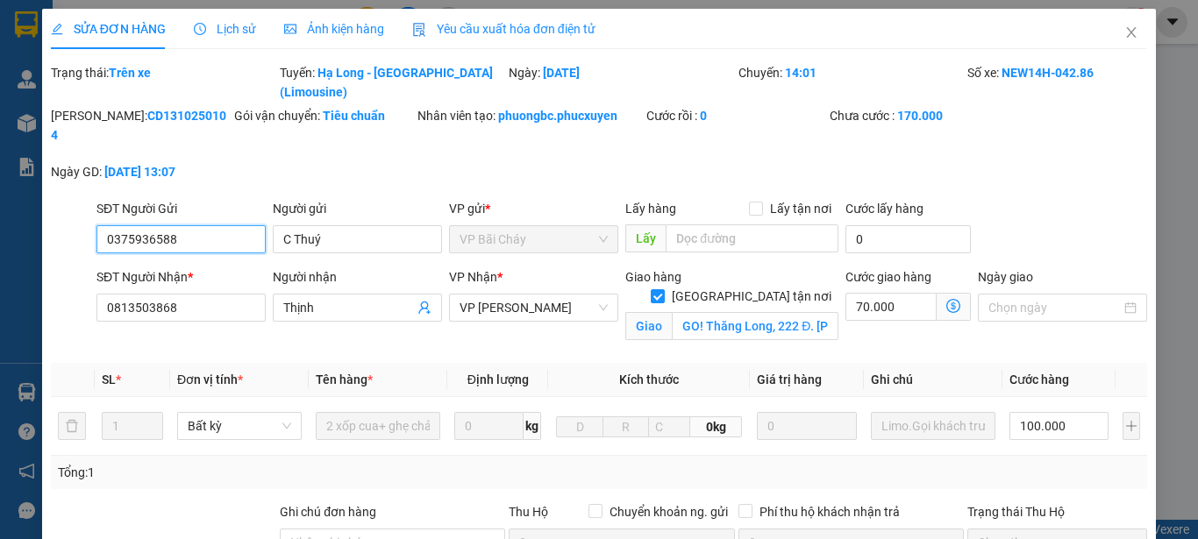
drag, startPoint x: 204, startPoint y: 208, endPoint x: 0, endPoint y: 191, distance: 205.0
click at [0, 191] on div "SỬA ĐƠN HÀNG Lịch sử Ảnh kiện hàng Yêu cầu xuất hóa đơn điện tử Total Paid Fee …" at bounding box center [599, 269] width 1198 height 539
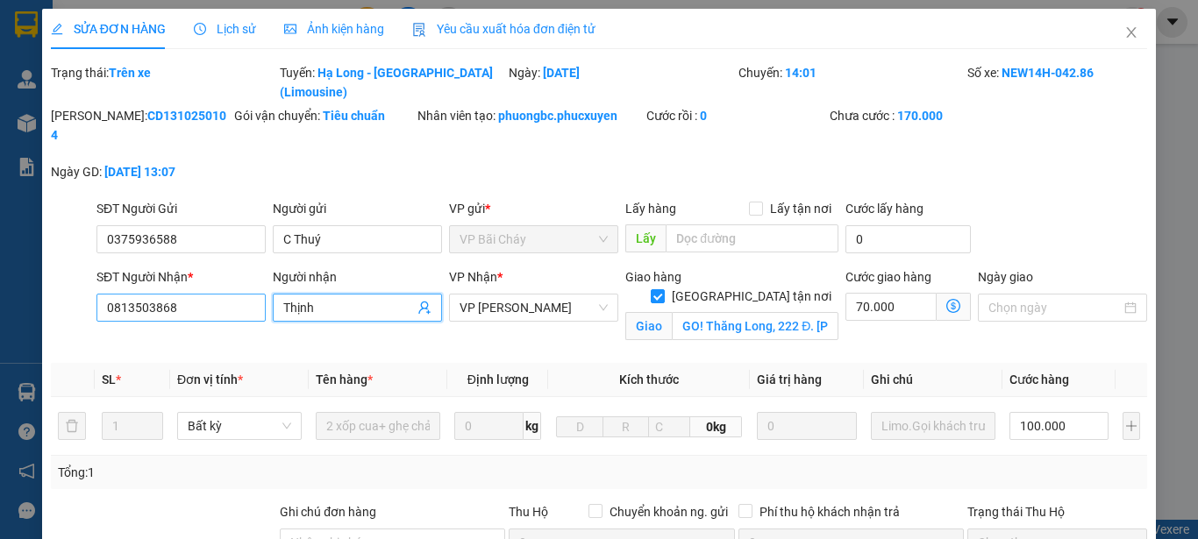
drag, startPoint x: 355, startPoint y: 275, endPoint x: 183, endPoint y: 265, distance: 172.2
click at [183, 267] on div "SĐT Người Nhận * 0813503868 Người nhận Thịnh VP Nhận * VP [PERSON_NAME] Giao hà…" at bounding box center [622, 308] width 1058 height 82
drag, startPoint x: 219, startPoint y: 263, endPoint x: 0, endPoint y: 254, distance: 219.4
click at [0, 254] on div "SỬA ĐƠN HÀNG Lịch sử Ảnh kiện hàng Yêu cầu xuất hóa đơn điện tử Total Paid Fee …" at bounding box center [599, 269] width 1198 height 539
click at [1127, 32] on icon "close" at bounding box center [1132, 32] width 10 height 11
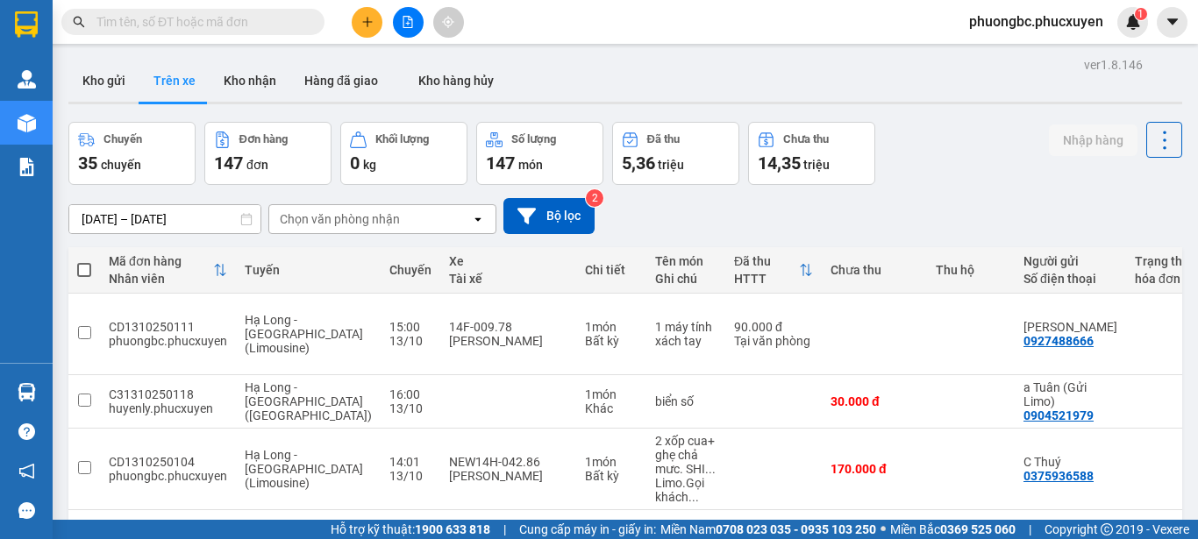
click at [965, 136] on div "Chuyến 35 chuyến Đơn hàng 147 đơn Khối lượng 0 kg Số lượng 147 món Đã thu 5,36 …" at bounding box center [625, 153] width 1114 height 63
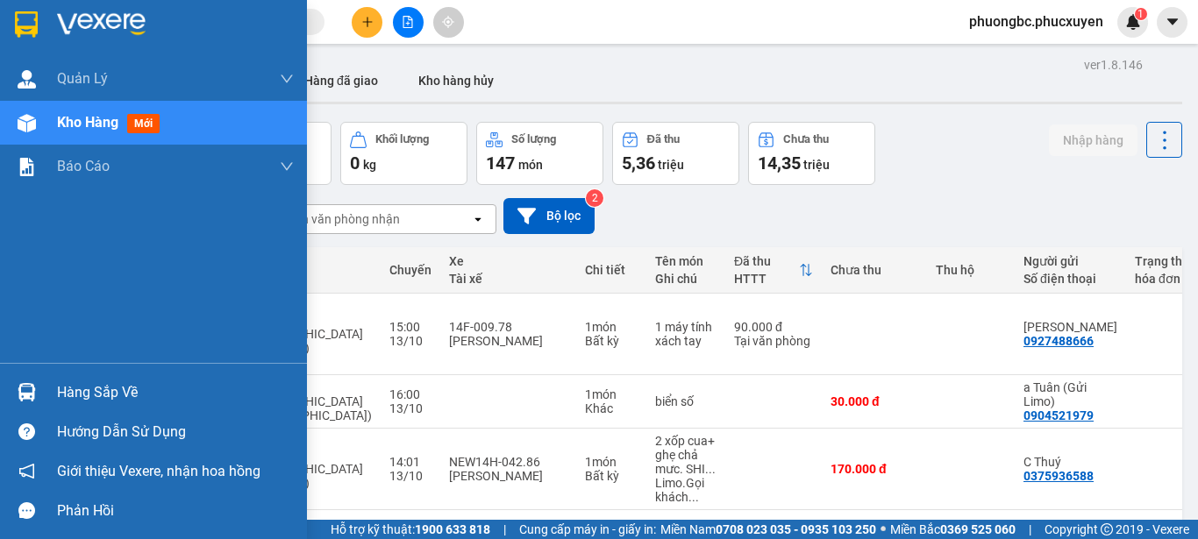
click at [90, 387] on div "Hàng sắp về" at bounding box center [175, 393] width 237 height 26
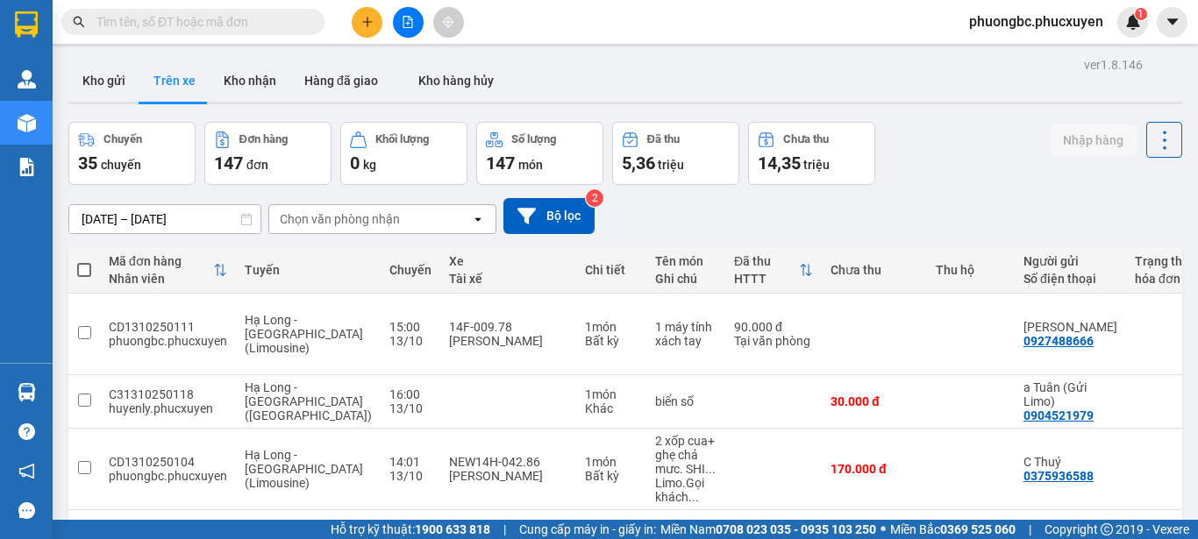
click at [945, 139] on section "Kết quả tìm kiếm ( 1 ) Bộ lọc Mã ĐH Trạng thái Món hàng Thu hộ Tổng cước Chưa c…" at bounding box center [599, 269] width 1198 height 539
click at [102, 81] on button "Kho gửi" at bounding box center [103, 81] width 71 height 42
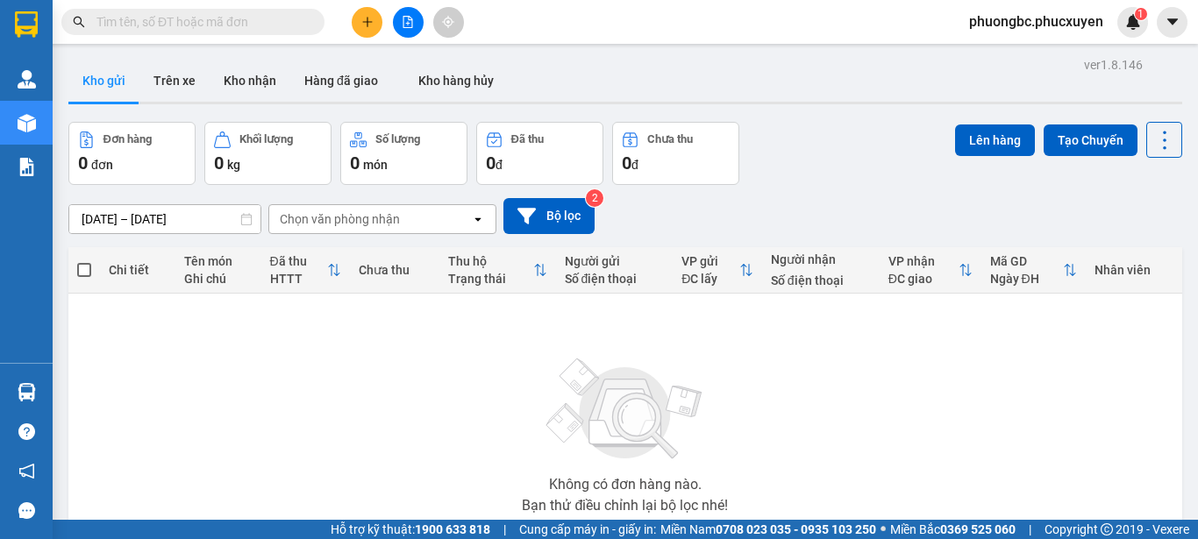
click at [814, 157] on div "Đơn hàng 0 đơn Khối lượng 0 kg Số lượng 0 món Đã thu 0 đ Chưa thu 0 đ Lên hàng …" at bounding box center [625, 153] width 1114 height 63
click at [177, 79] on button "Trên xe" at bounding box center [174, 81] width 70 height 42
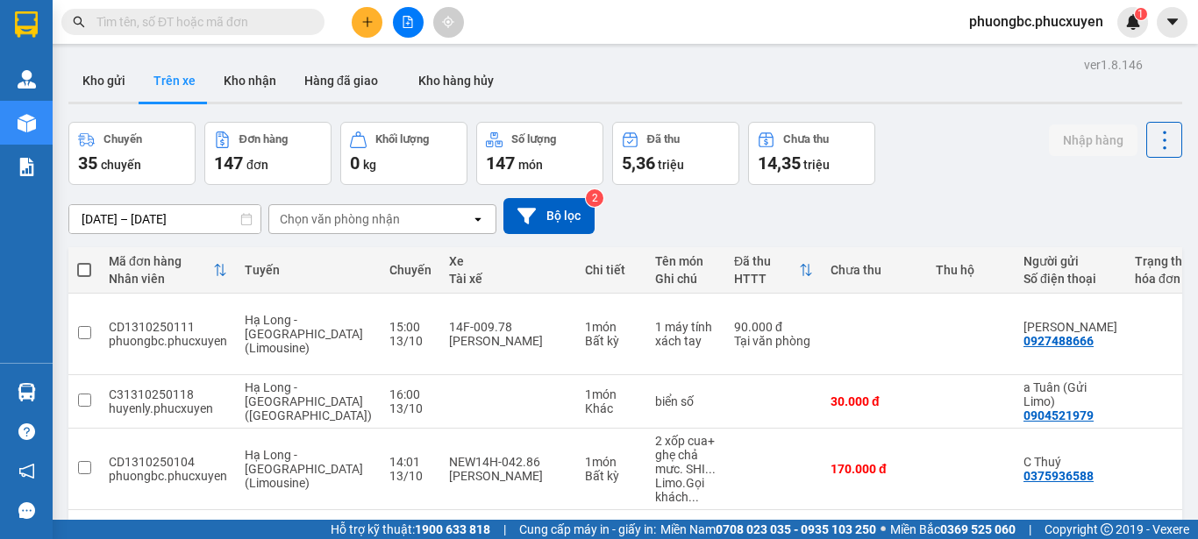
click at [935, 158] on div "Chuyến 35 chuyến Đơn hàng 147 đơn Khối lượng 0 kg Số lượng 147 món Đã thu 5,36 …" at bounding box center [625, 153] width 1114 height 63
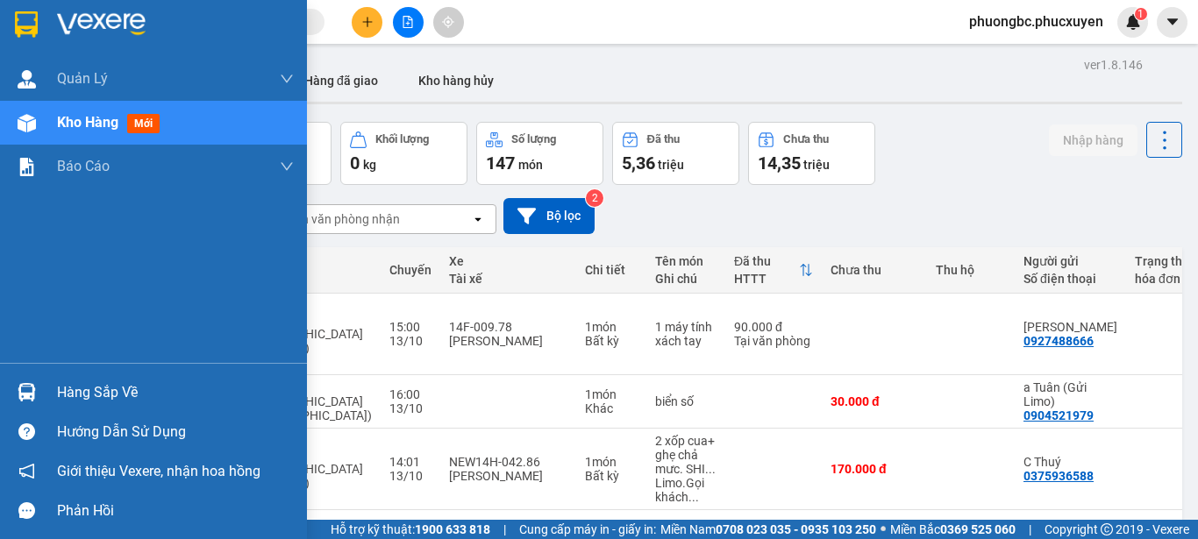
click at [92, 122] on span "Kho hàng" at bounding box center [87, 122] width 61 height 17
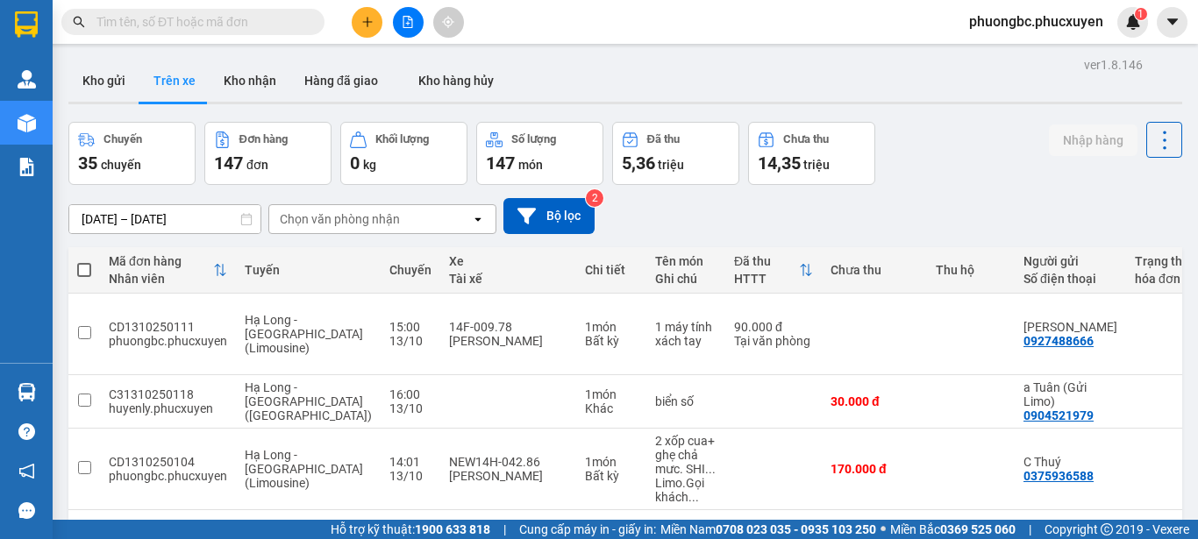
click at [922, 181] on div "Chuyến 35 chuyến Đơn hàng 147 đơn Khối lượng 0 kg Số lượng 147 món Đã thu 5,36 …" at bounding box center [625, 153] width 1114 height 63
click at [926, 79] on div "Kho gửi Trên xe Kho nhận Hàng đã giao Kho hàng hủy" at bounding box center [625, 83] width 1114 height 46
click at [215, 18] on input "text" at bounding box center [199, 21] width 207 height 19
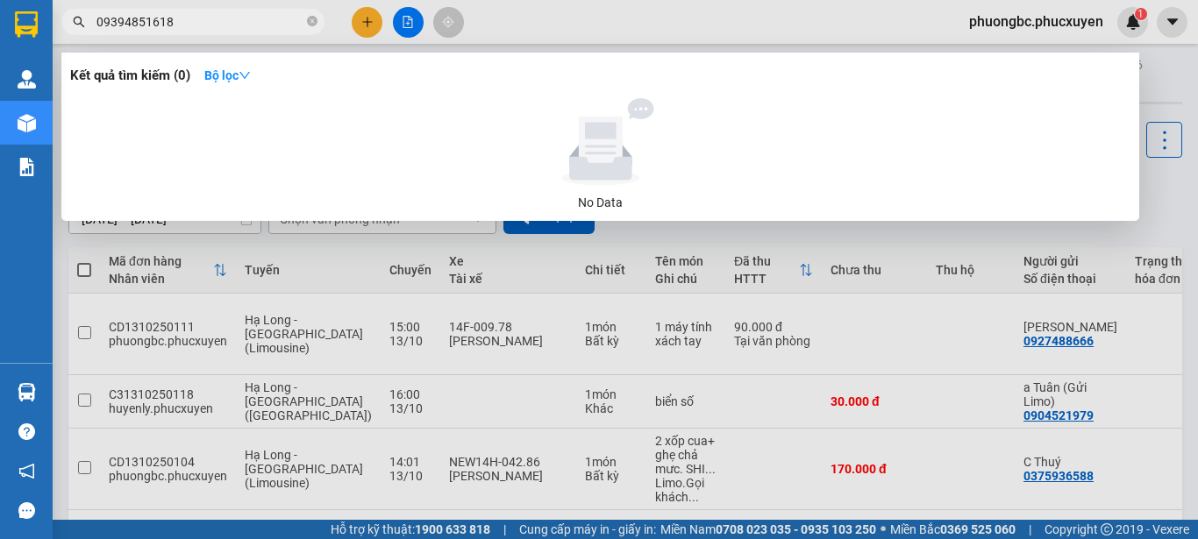
type input "09394851618"
click at [814, 367] on div at bounding box center [599, 269] width 1198 height 539
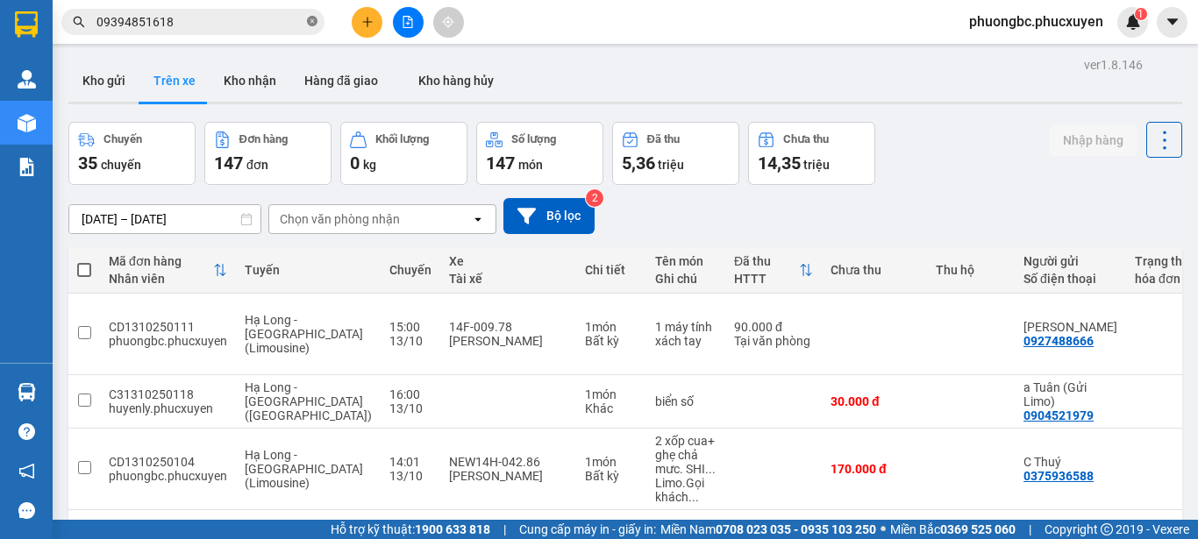
click at [310, 21] on icon "close-circle" at bounding box center [312, 21] width 11 height 11
click at [218, 19] on input "text" at bounding box center [199, 21] width 207 height 19
click at [219, 18] on input "text" at bounding box center [199, 21] width 207 height 19
paste input "CD1310250040"
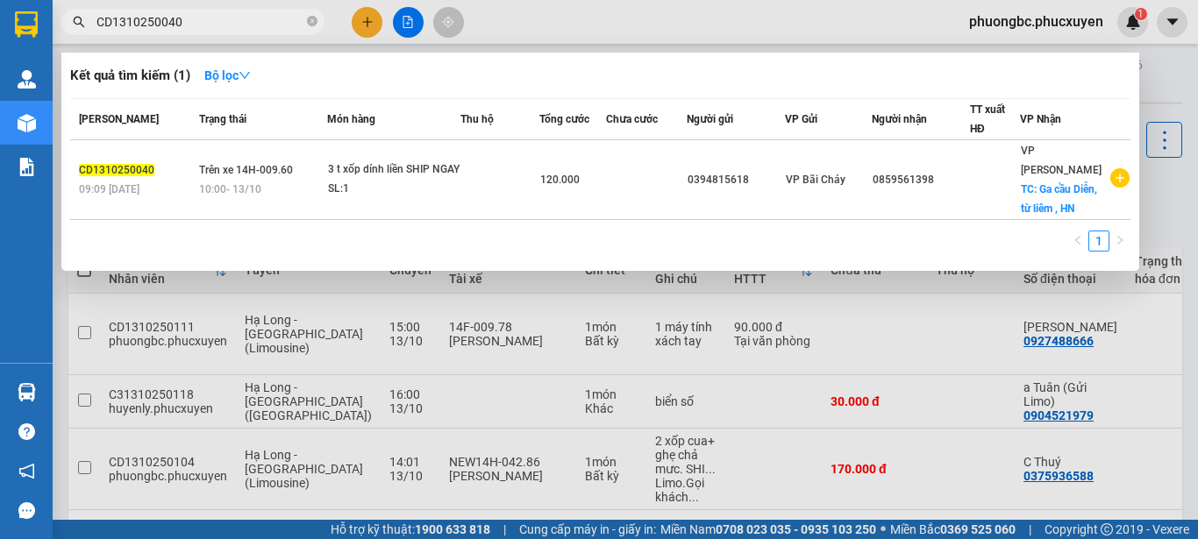
type input "CD1310250040"
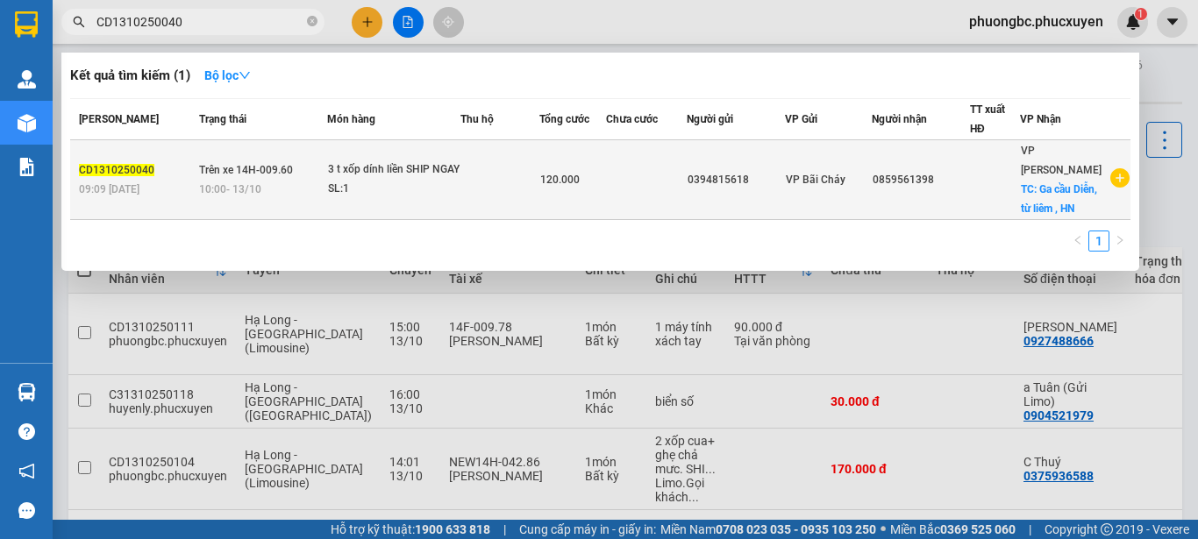
click at [125, 176] on span "CD1310250040" at bounding box center [116, 170] width 75 height 12
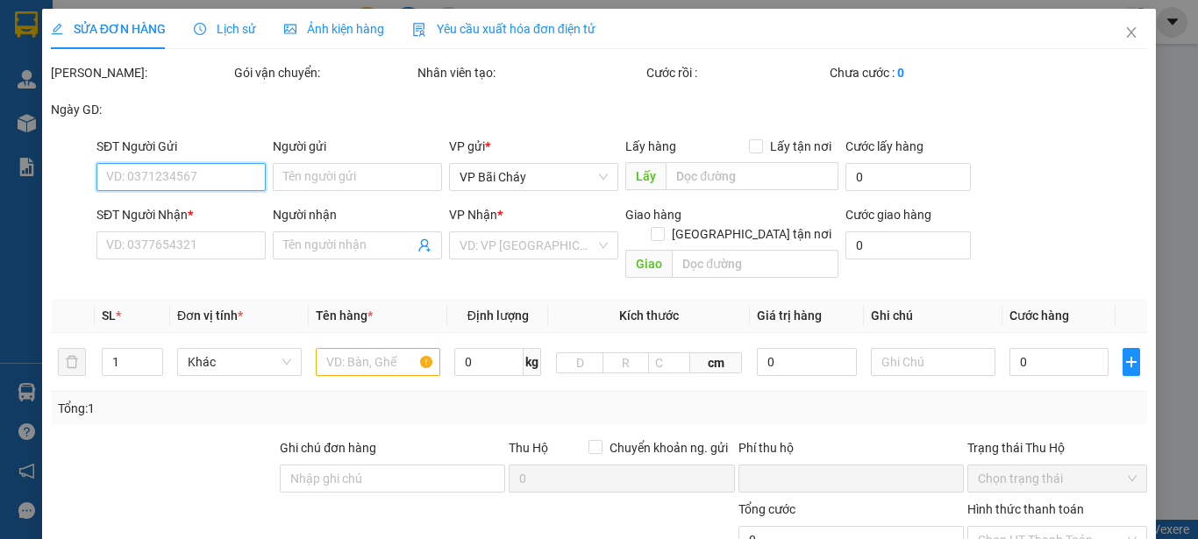
type input "0394815618"
type input "0859561398"
checkbox input "true"
type input "Ga cầu Diễn, từ liêm , HN"
type input "0"
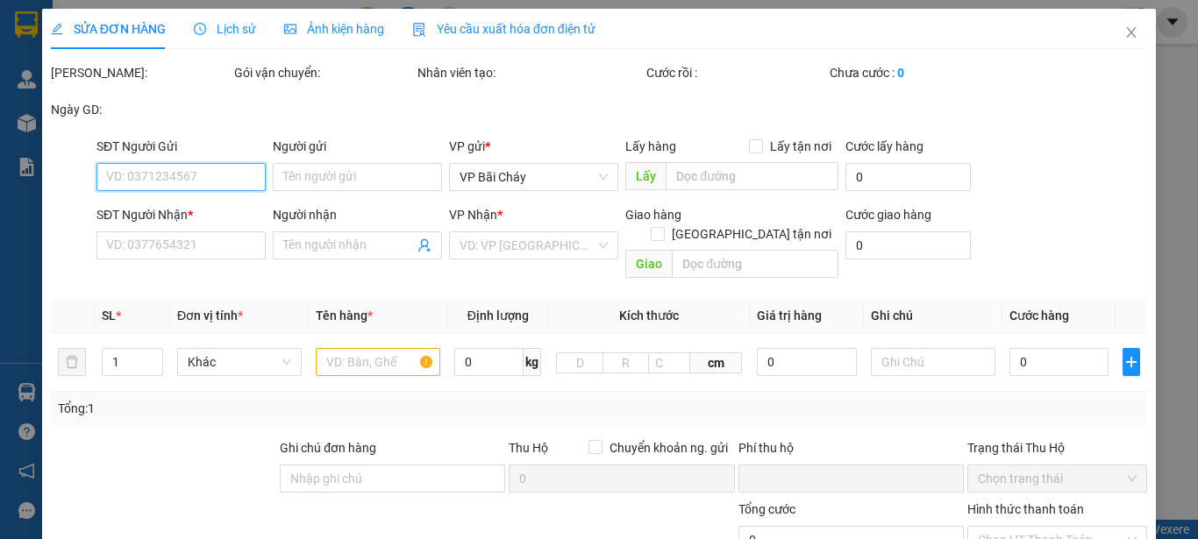
type input "120.000"
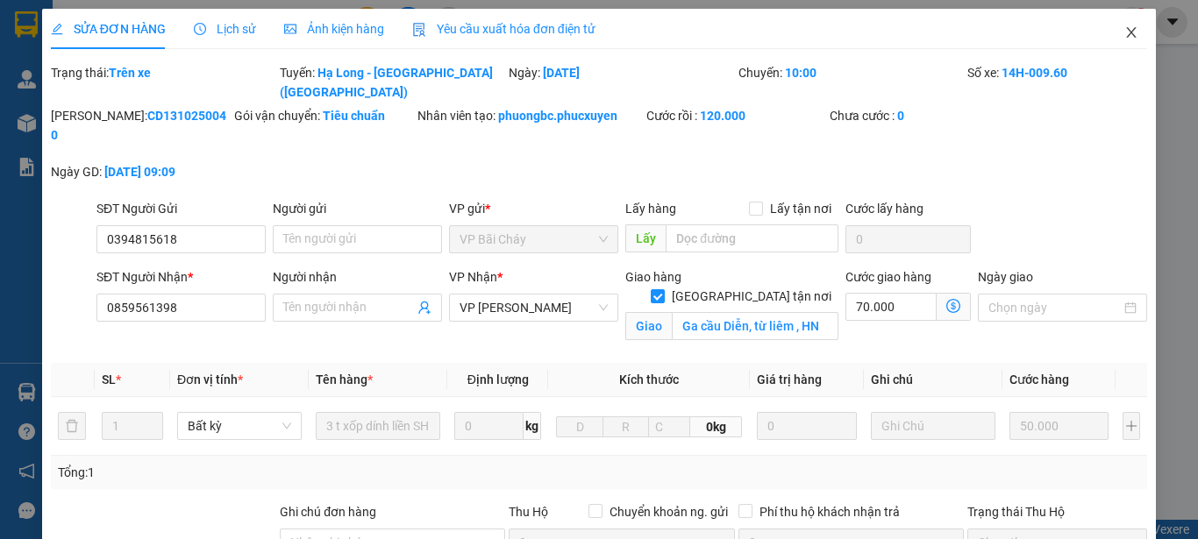
click at [1124, 30] on icon "close" at bounding box center [1131, 32] width 14 height 14
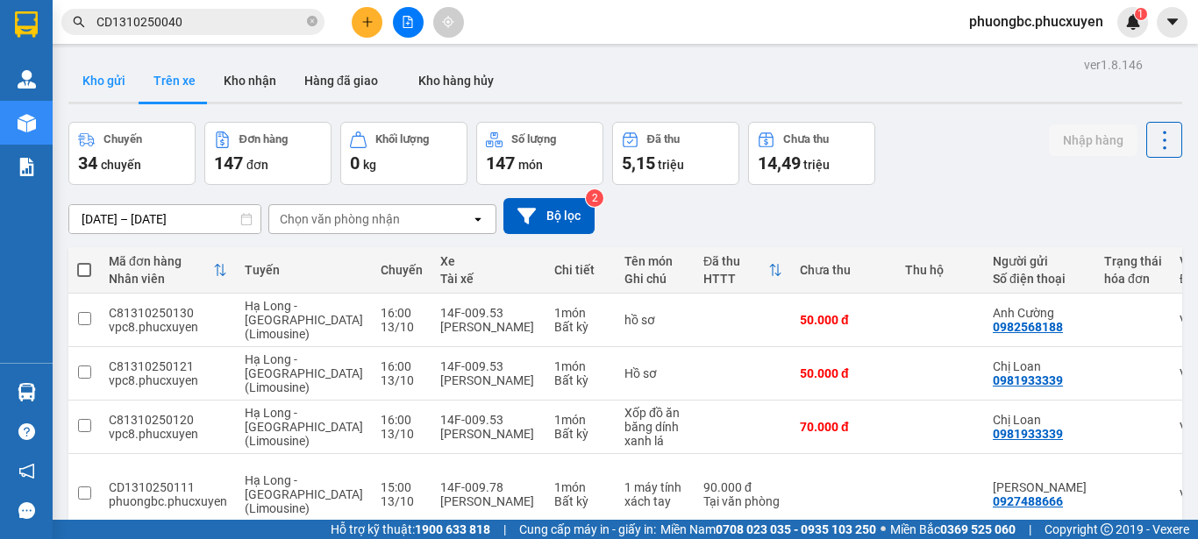
click at [111, 77] on button "Kho gửi" at bounding box center [103, 81] width 71 height 42
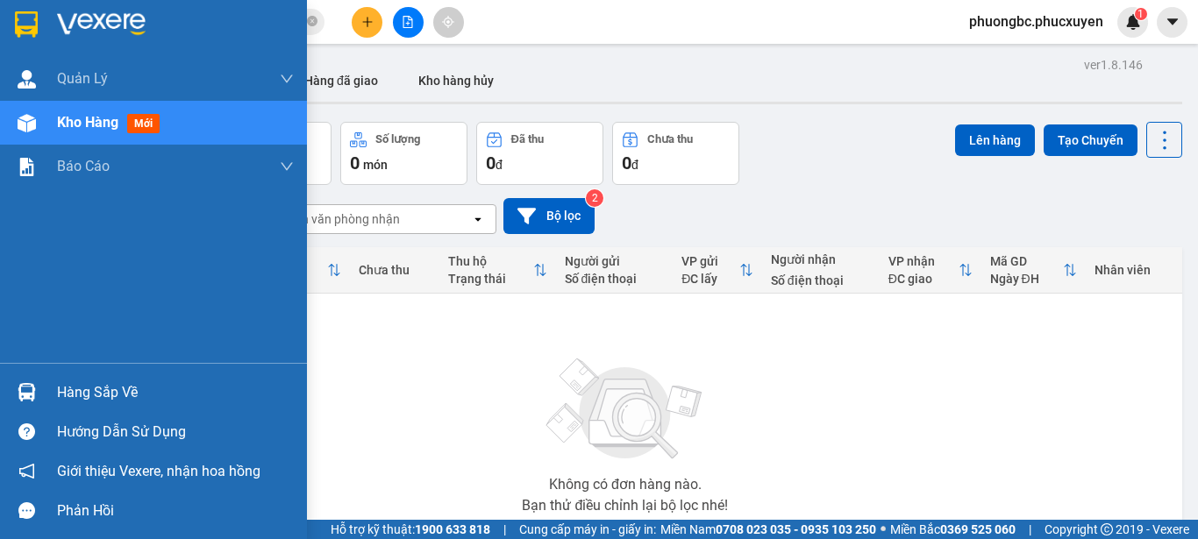
click at [86, 392] on div "Hàng sắp về" at bounding box center [175, 393] width 237 height 26
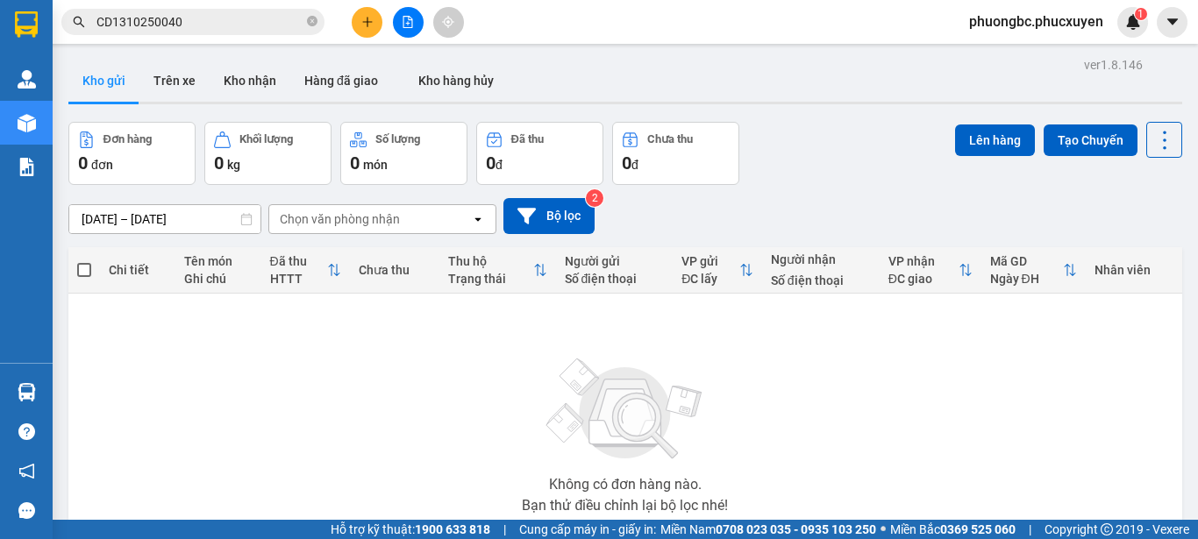
click at [871, 443] on section "Kết quả tìm kiếm ( 1 ) Bộ lọc Mã ĐH Trạng thái Món hàng Thu hộ Tổng cước Chưa c…" at bounding box center [599, 269] width 1198 height 539
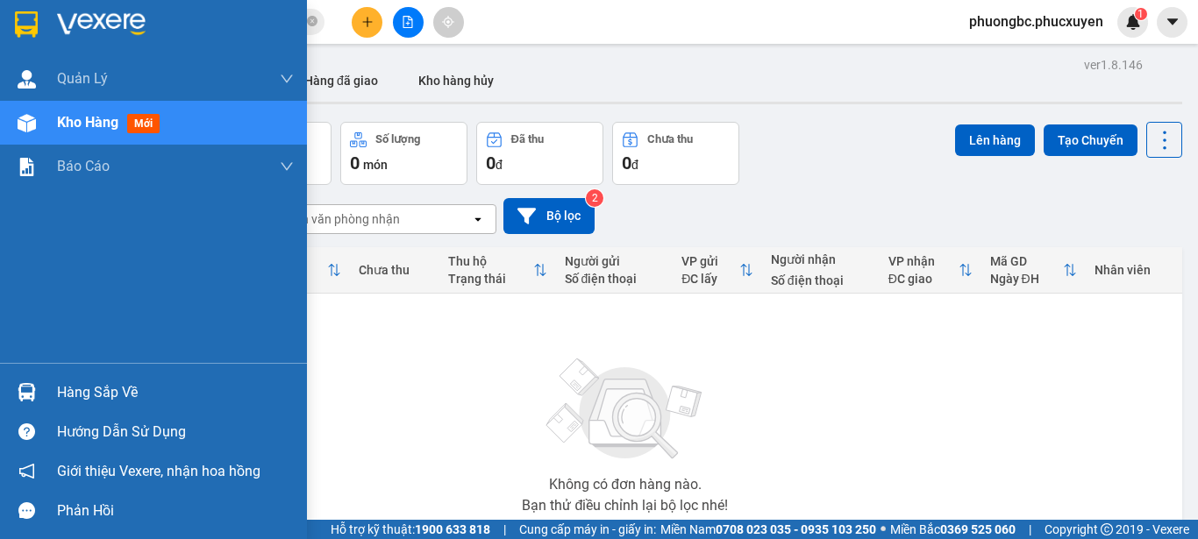
click at [76, 390] on div "Hàng sắp về" at bounding box center [175, 393] width 237 height 26
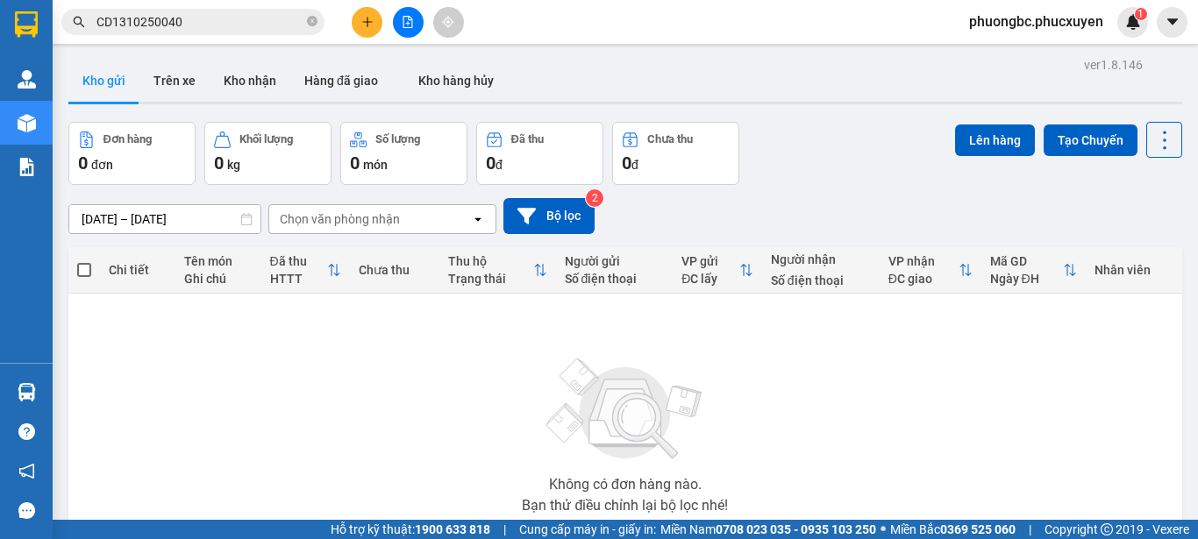
click at [966, 417] on section "Kết quả tìm kiếm ( 1 ) Bộ lọc Mã ĐH Trạng thái Món hàng Thu hộ Tổng cước Chưa c…" at bounding box center [599, 269] width 1198 height 539
click at [256, 79] on button "Kho nhận" at bounding box center [250, 81] width 81 height 42
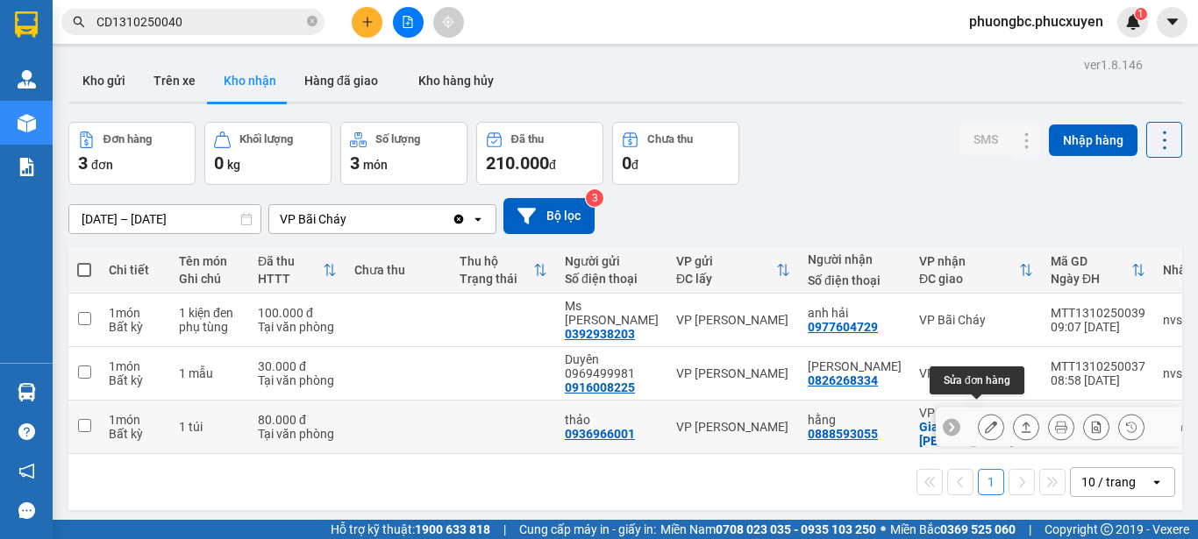
click at [985, 421] on icon at bounding box center [991, 427] width 12 height 12
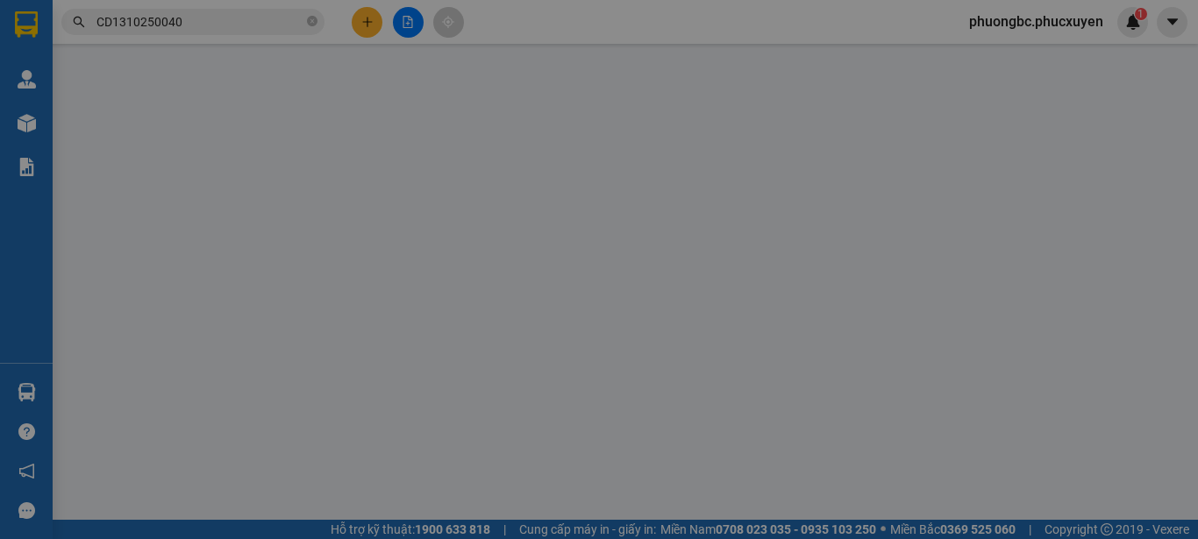
type input "0936966001"
type input "thảo"
type input "0888593055"
type input "hằng"
checkbox input "true"
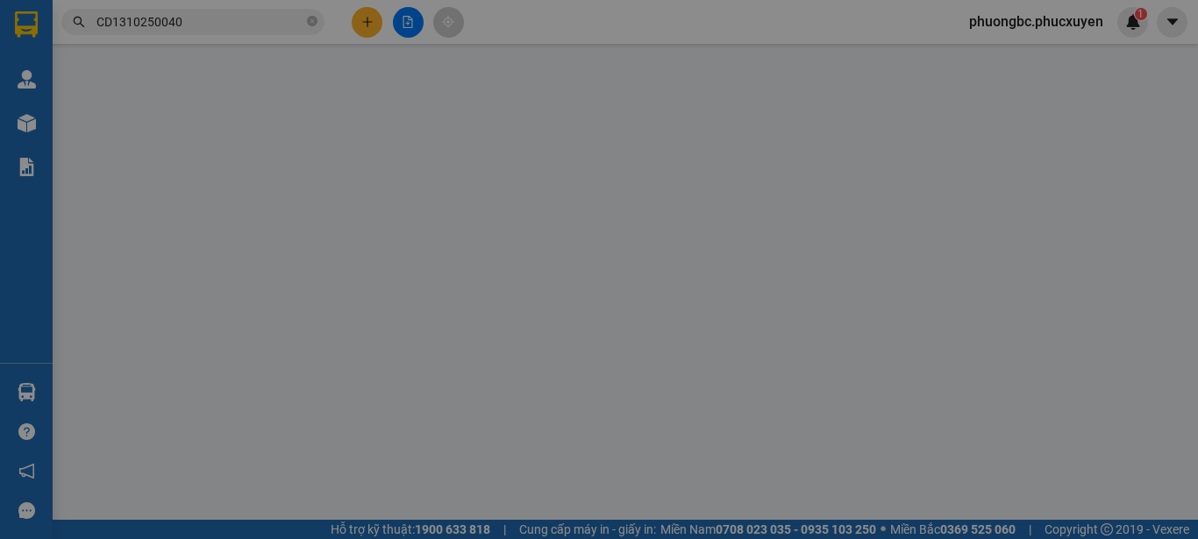
type input "nhà 66 ngõ 37 [PERSON_NAME]"
type input "0"
type input "80.000"
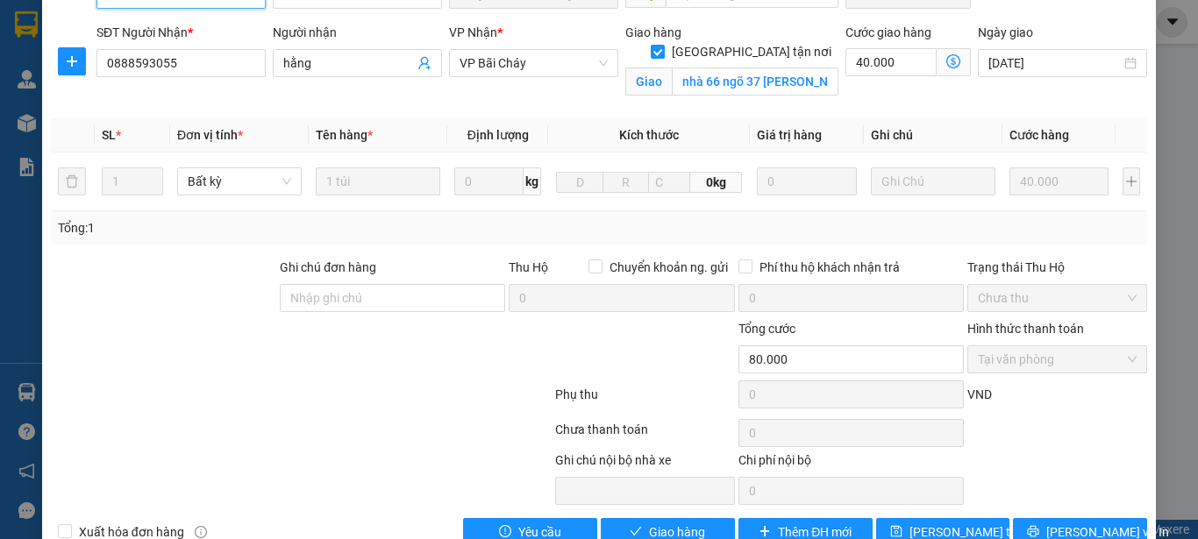
scroll to position [224, 0]
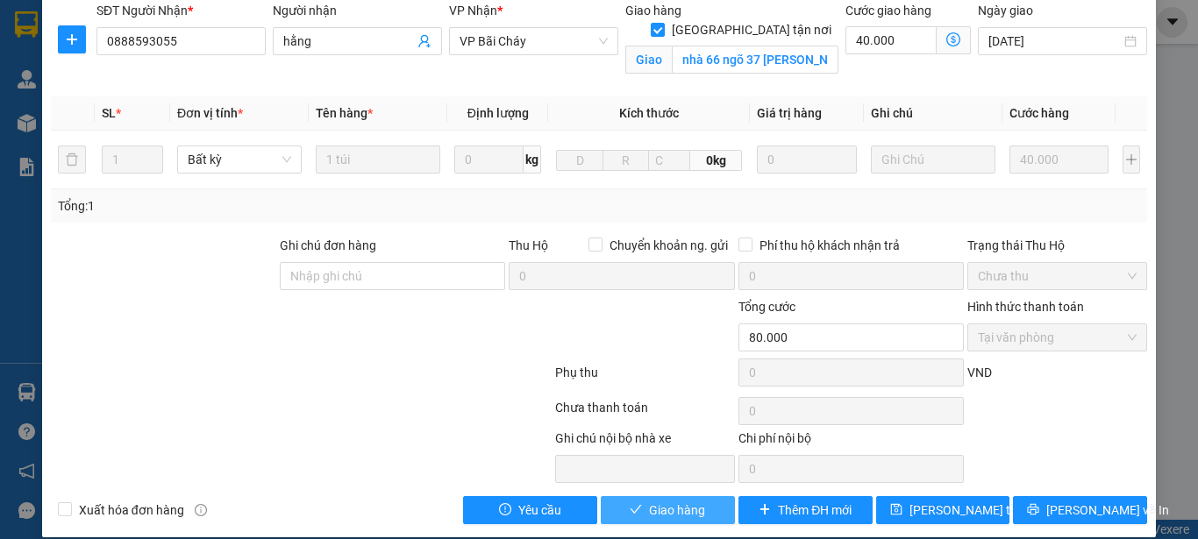
click at [668, 501] on span "Giao hàng" at bounding box center [677, 510] width 56 height 19
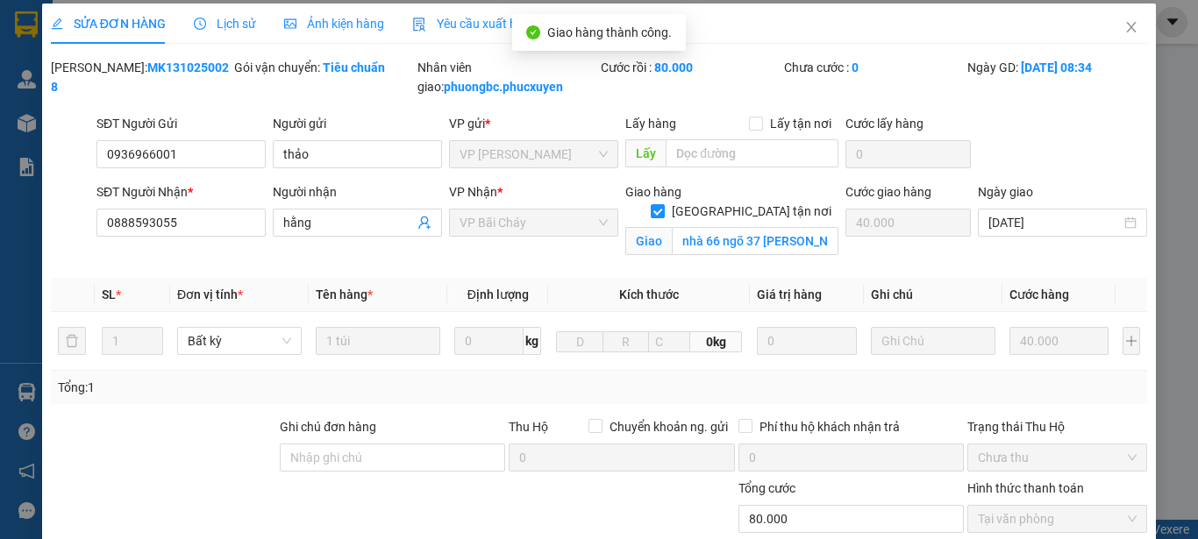
scroll to position [0, 0]
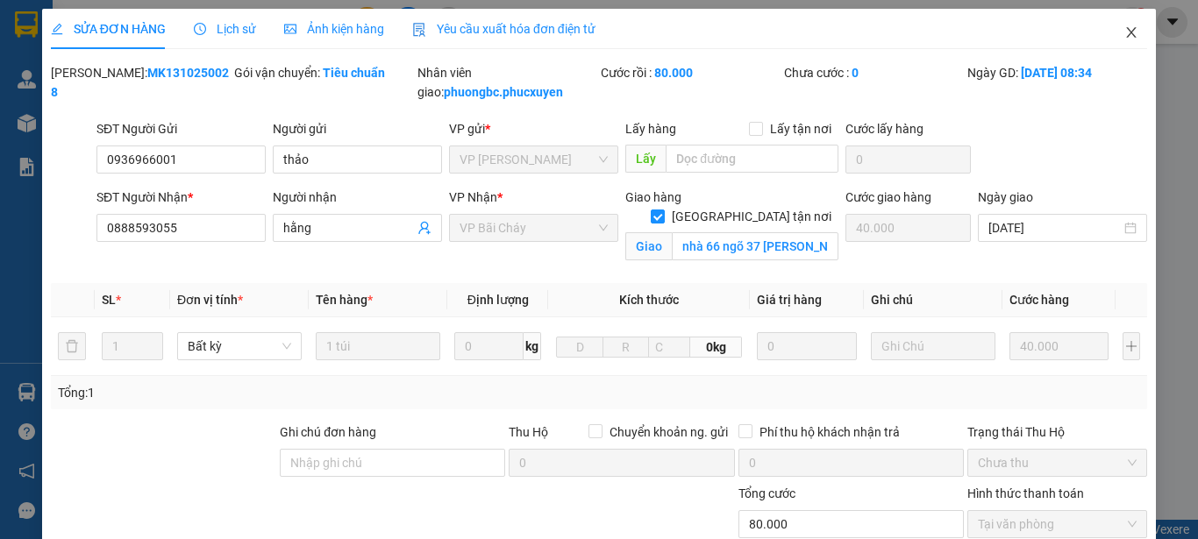
click at [1127, 30] on icon "close" at bounding box center [1132, 32] width 10 height 11
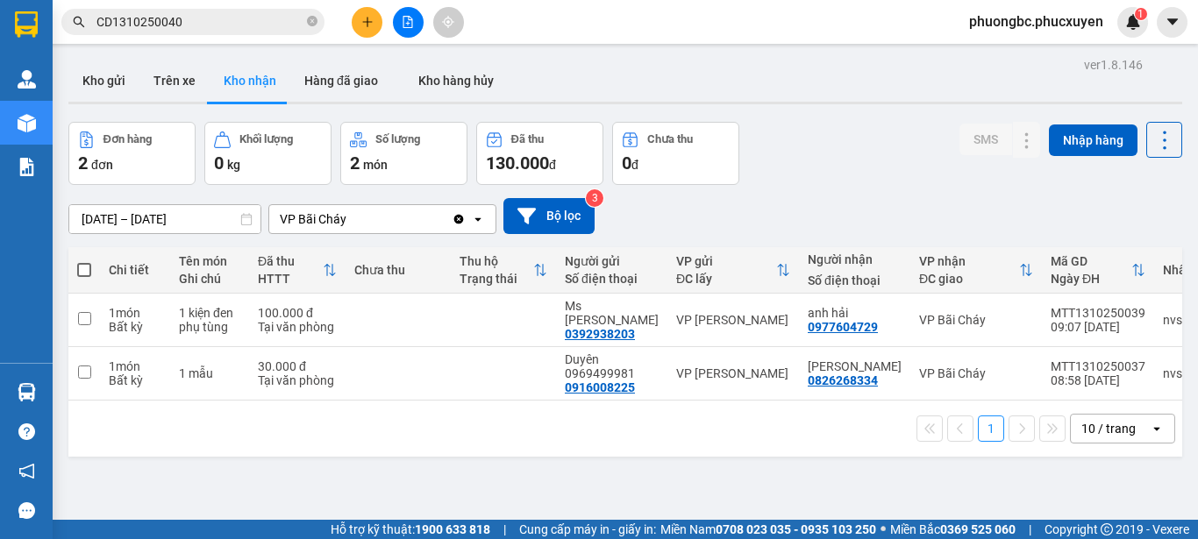
click at [674, 472] on div "ver 1.8.146 Kho gửi Trên xe Kho nhận Hàng đã giao Kho hàng hủy Đơn hàng 2 đơn K…" at bounding box center [625, 322] width 1128 height 539
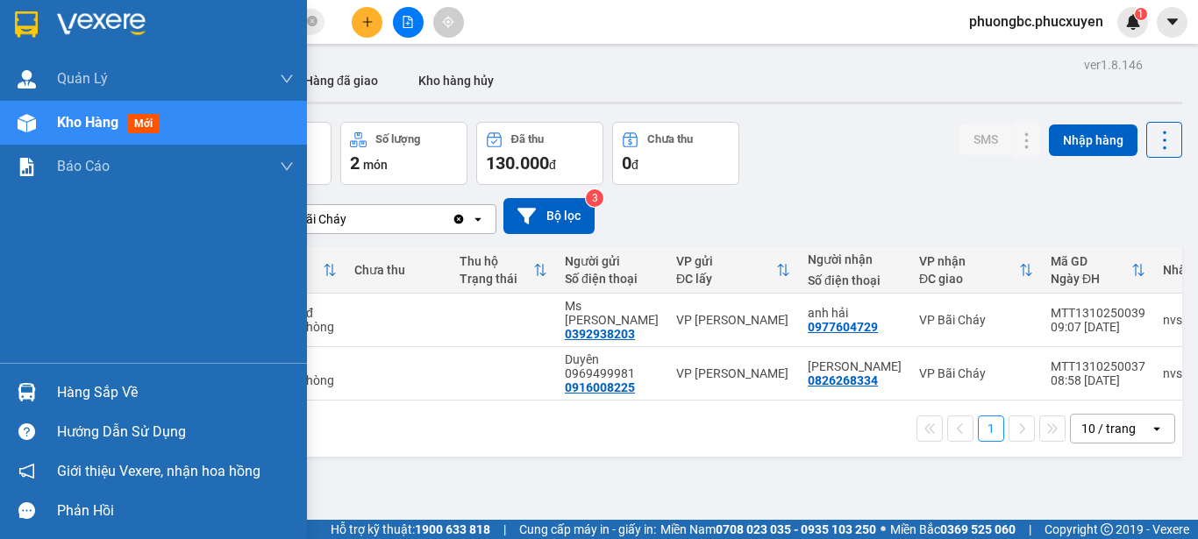
click at [86, 390] on div "Hàng sắp về" at bounding box center [175, 393] width 237 height 26
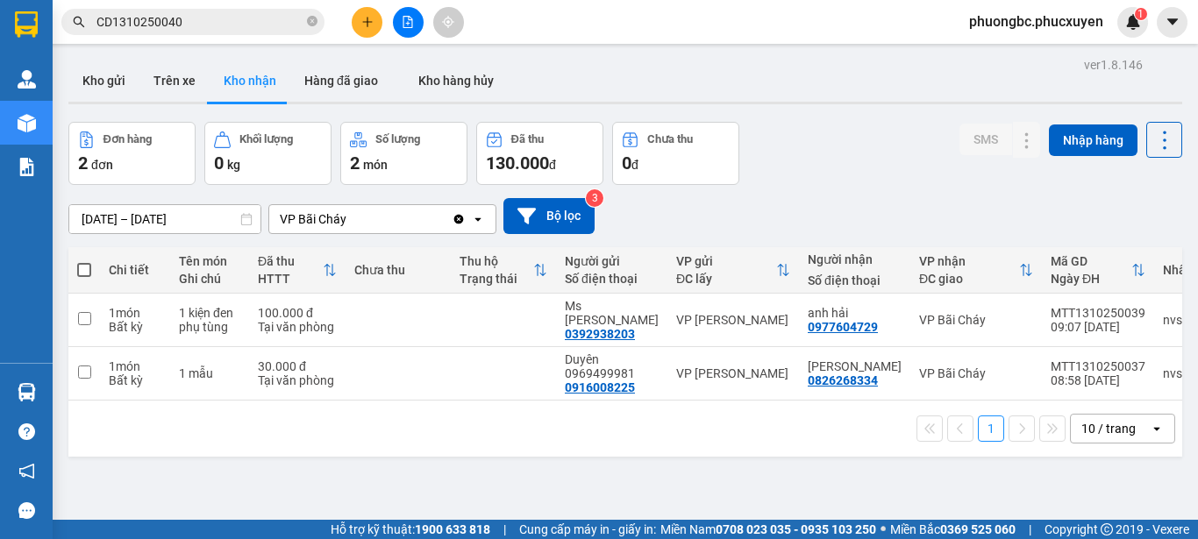
click at [902, 478] on section "Kết quả tìm kiếm ( 1 ) Bộ lọc Mã ĐH Trạng thái Món hàng Thu hộ Tổng cước Chưa c…" at bounding box center [599, 269] width 1198 height 539
click at [831, 159] on div "Đơn hàng 2 đơn Khối lượng 0 kg Số lượng 2 món Đã thu 130.000 đ Chưa thu 0 đ SMS…" at bounding box center [625, 153] width 1114 height 63
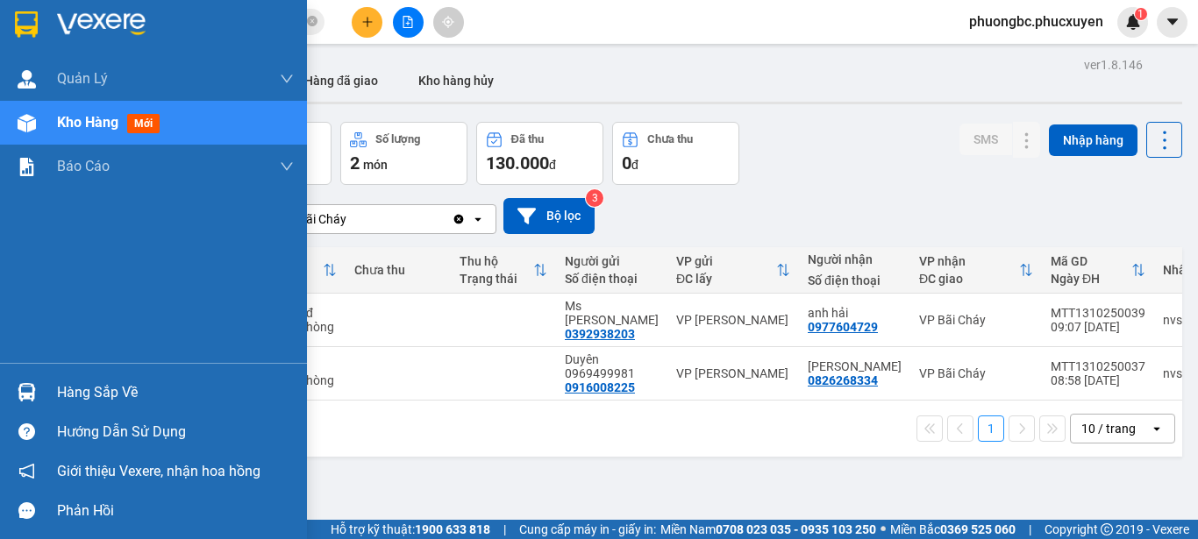
click at [82, 391] on div "Hàng sắp về" at bounding box center [175, 393] width 237 height 26
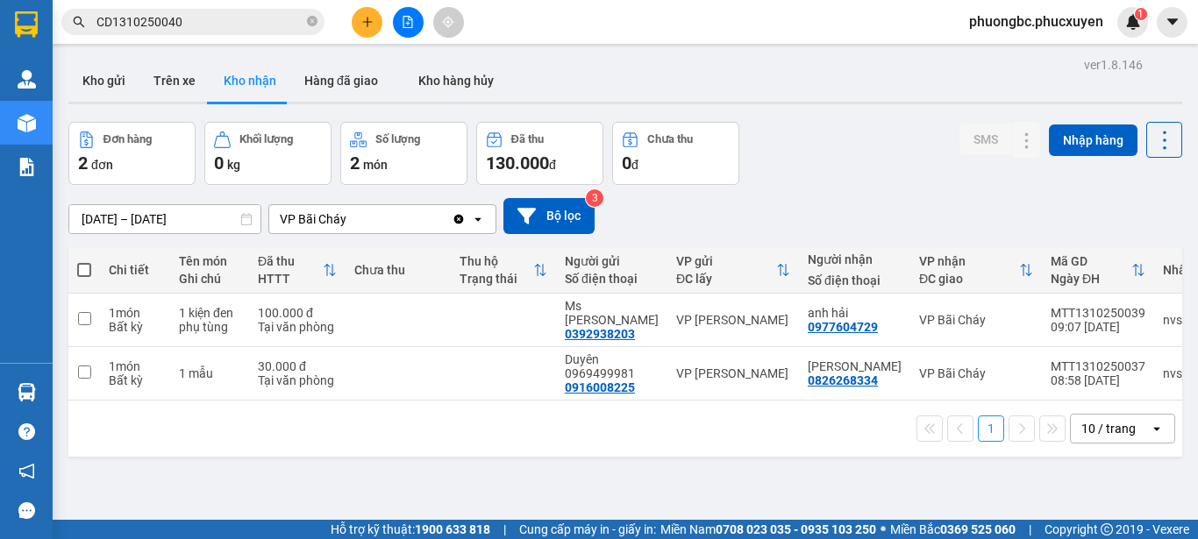
click at [841, 474] on section "Kết quả tìm kiếm ( 1 ) Bộ lọc Mã ĐH Trạng thái Món hàng Thu hộ Tổng cước Chưa c…" at bounding box center [599, 269] width 1198 height 539
click at [312, 22] on icon "close-circle" at bounding box center [312, 21] width 11 height 11
click at [864, 172] on div "Đơn hàng 2 đơn Khối lượng 0 kg Số lượng 2 món Đã thu 130.000 đ Chưa thu 0 đ SMS…" at bounding box center [625, 153] width 1114 height 63
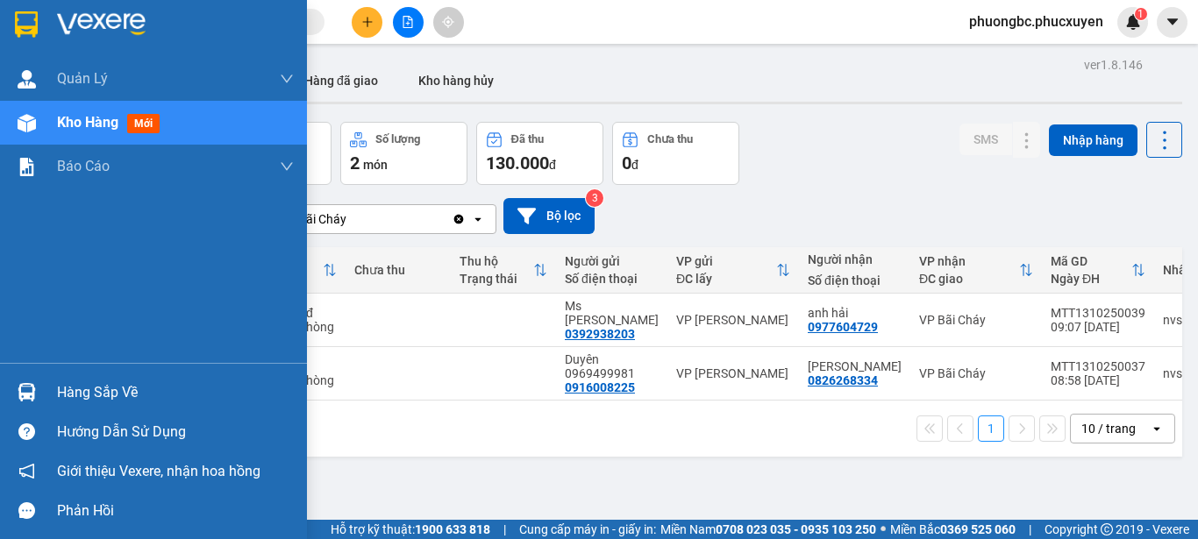
click at [83, 393] on div "Hàng sắp về" at bounding box center [175, 393] width 237 height 26
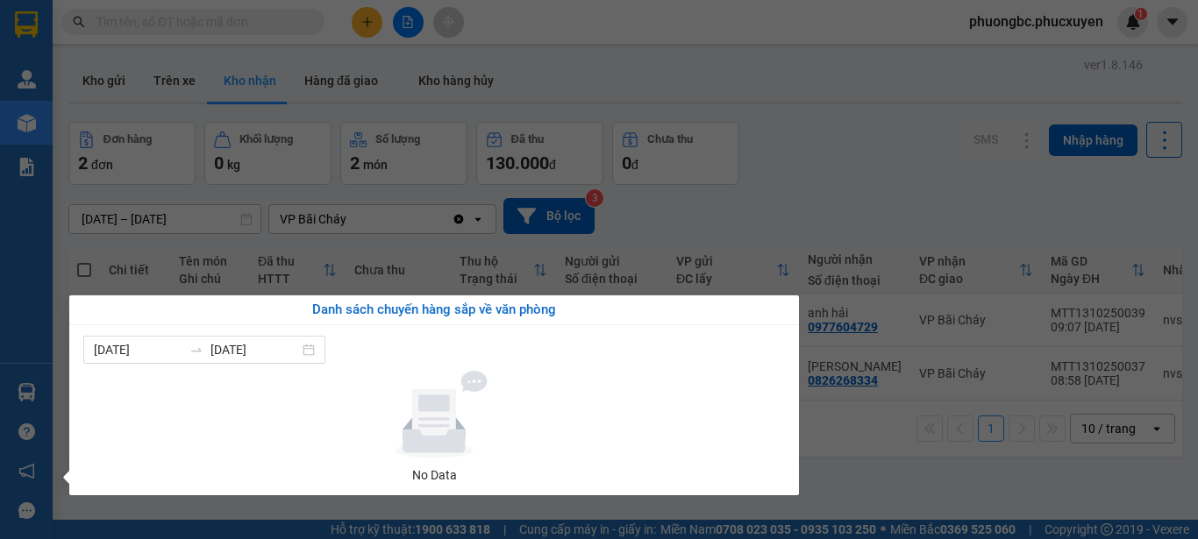
click at [854, 484] on section "Kết quả tìm kiếm ( 1 ) Bộ lọc Mã ĐH Trạng thái Món hàng Thu hộ Tổng cước Chưa c…" at bounding box center [599, 269] width 1198 height 539
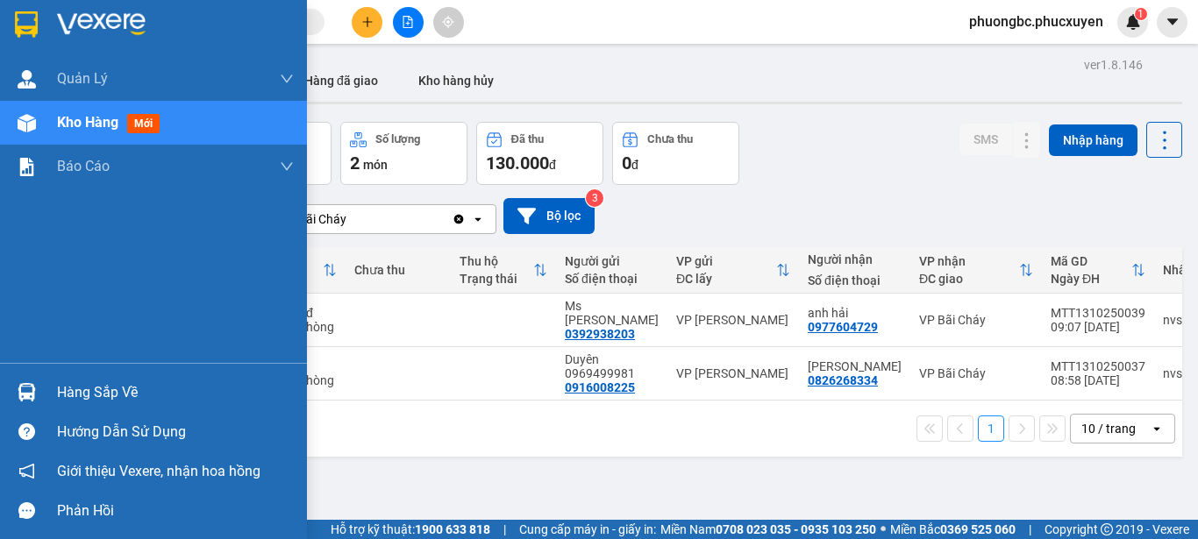
click at [71, 392] on div "Hàng sắp về" at bounding box center [175, 393] width 237 height 26
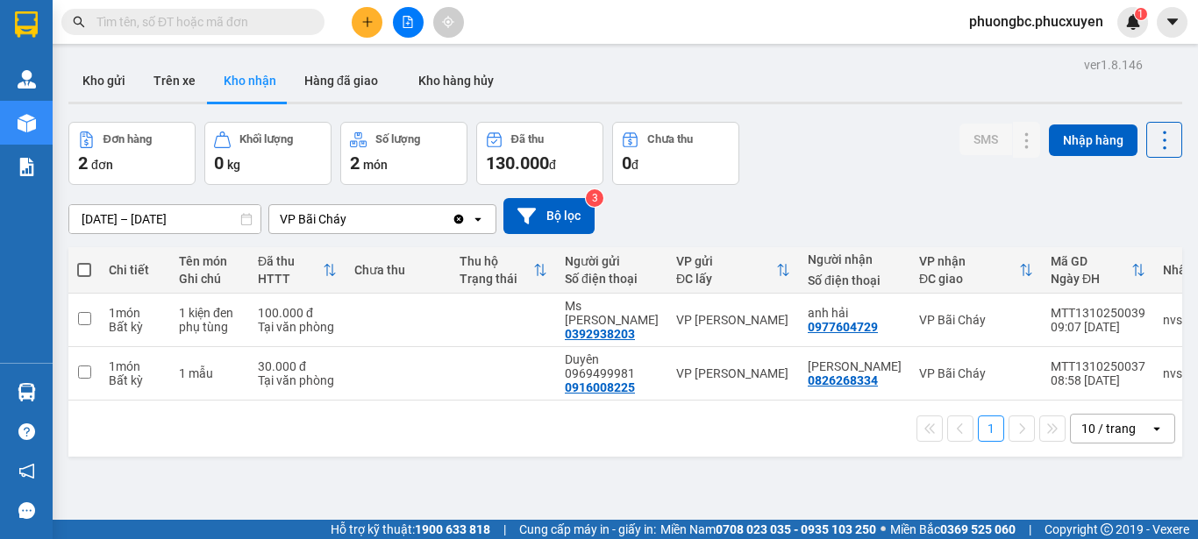
click at [859, 478] on section "Kết quả tìm kiếm ( 1 ) Bộ lọc Mã ĐH Trạng thái Món hàng Thu hộ Tổng cước Chưa c…" at bounding box center [599, 269] width 1198 height 539
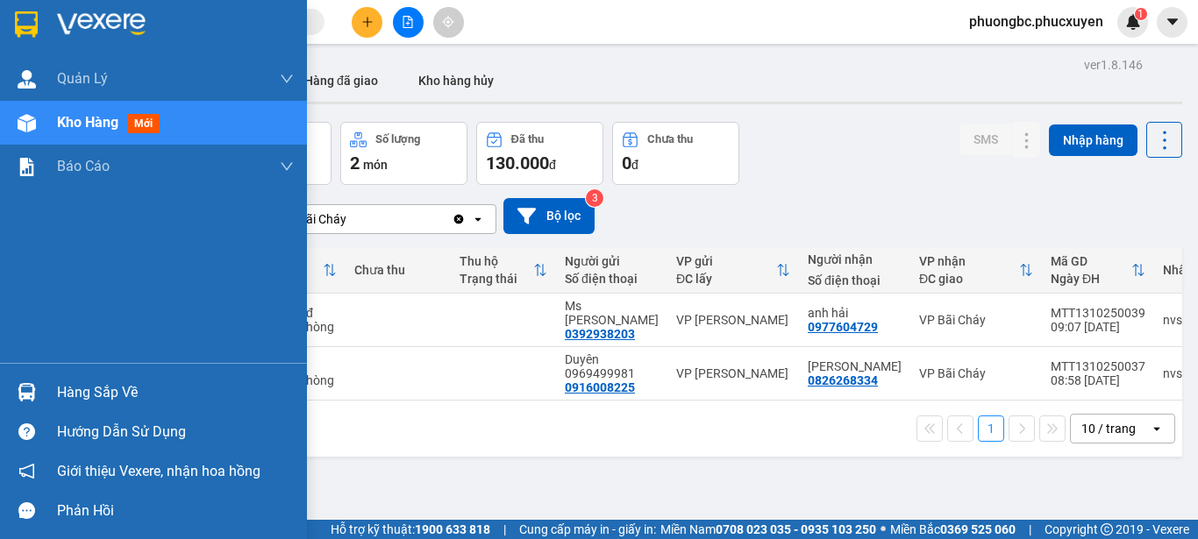
click at [77, 390] on div "Hàng sắp về" at bounding box center [175, 393] width 237 height 26
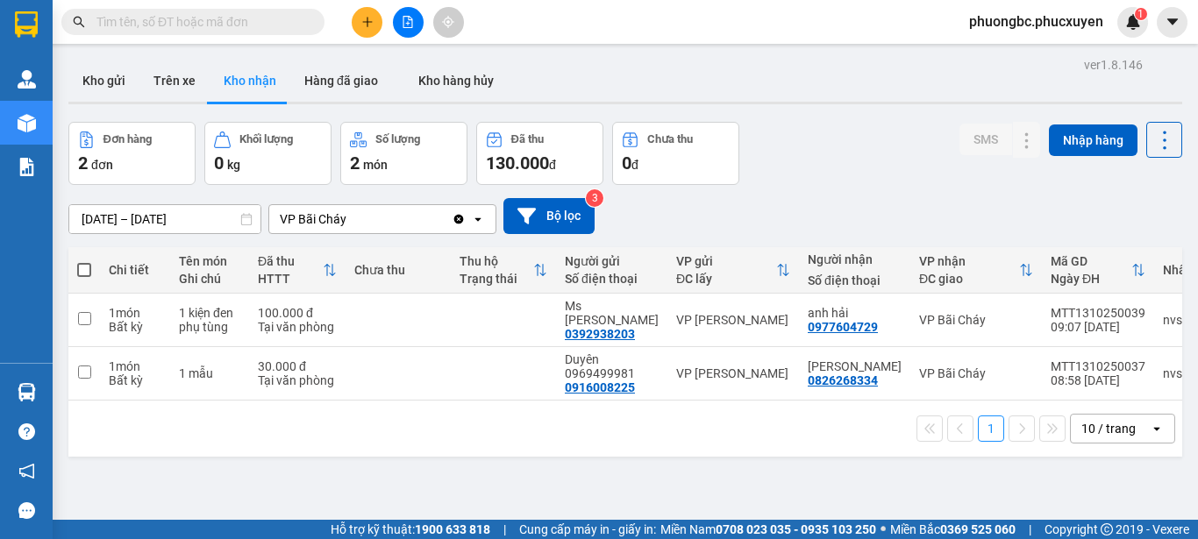
click at [861, 474] on section "Kết quả tìm kiếm ( 1 ) Bộ lọc Mã ĐH Trạng thái Món hàng Thu hộ Tổng cước Chưa c…" at bounding box center [599, 269] width 1198 height 539
click at [101, 75] on button "Kho gửi" at bounding box center [103, 81] width 71 height 42
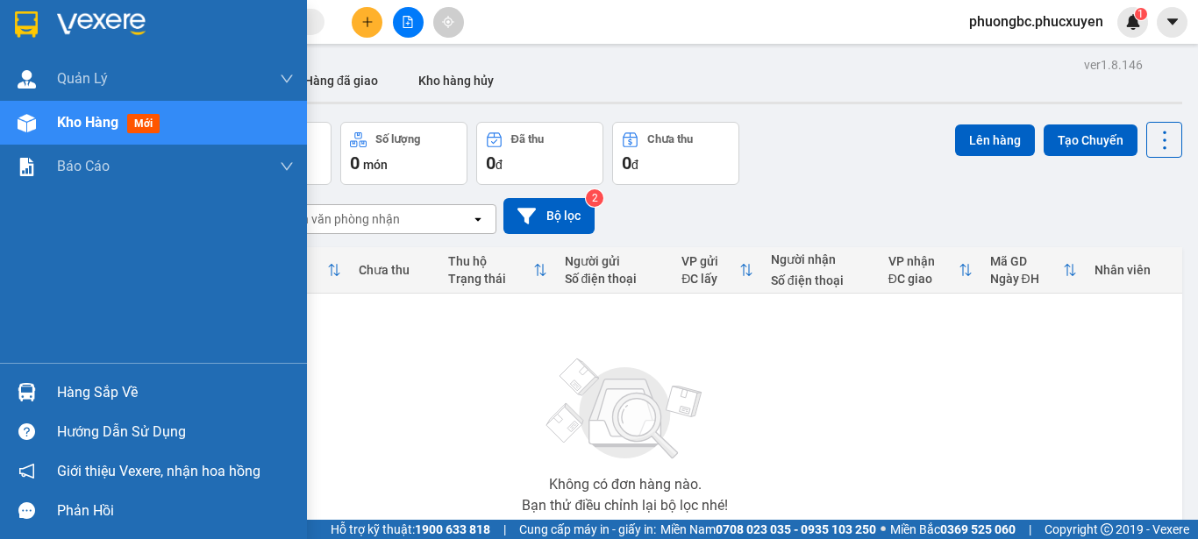
click at [81, 396] on div "Hàng sắp về" at bounding box center [175, 393] width 237 height 26
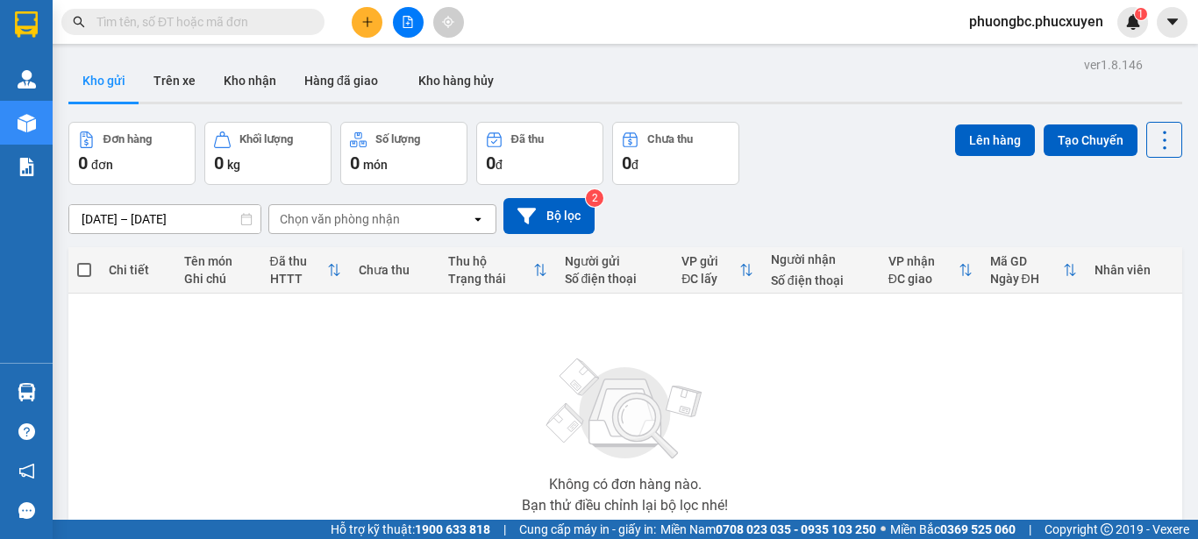
click at [917, 407] on section "Kết quả tìm kiếm ( 1 ) Bộ lọc Mã ĐH Trạng thái Món hàng Thu hộ Tổng cước Chưa c…" at bounding box center [599, 269] width 1198 height 539
click at [366, 20] on icon "plus" at bounding box center [367, 22] width 12 height 12
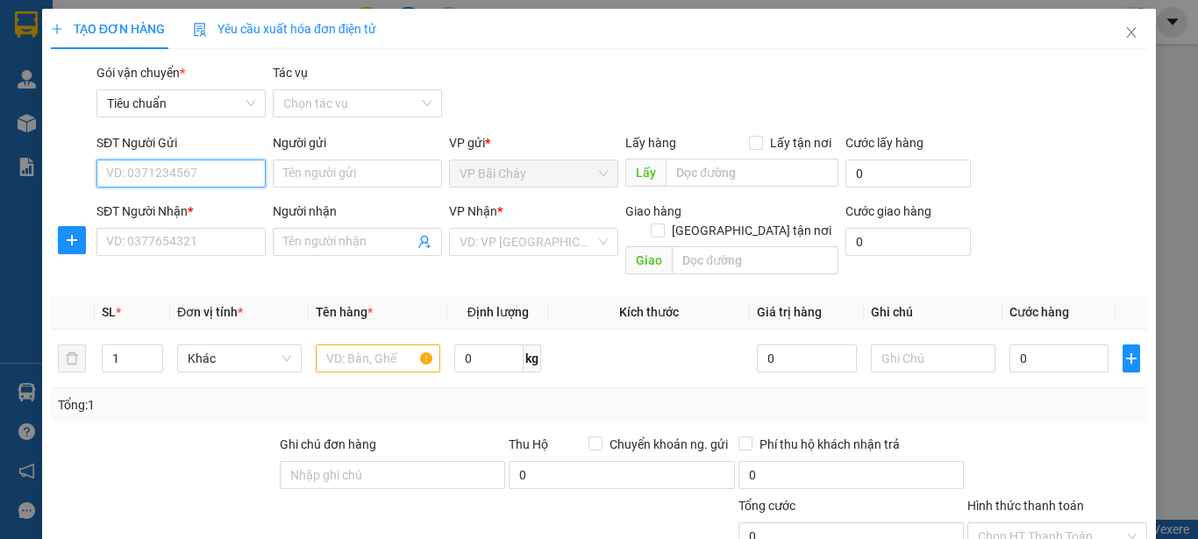
click at [167, 172] on input "SĐT Người Gửi" at bounding box center [180, 174] width 169 height 28
paste input "0987676580"
type input "0987676580"
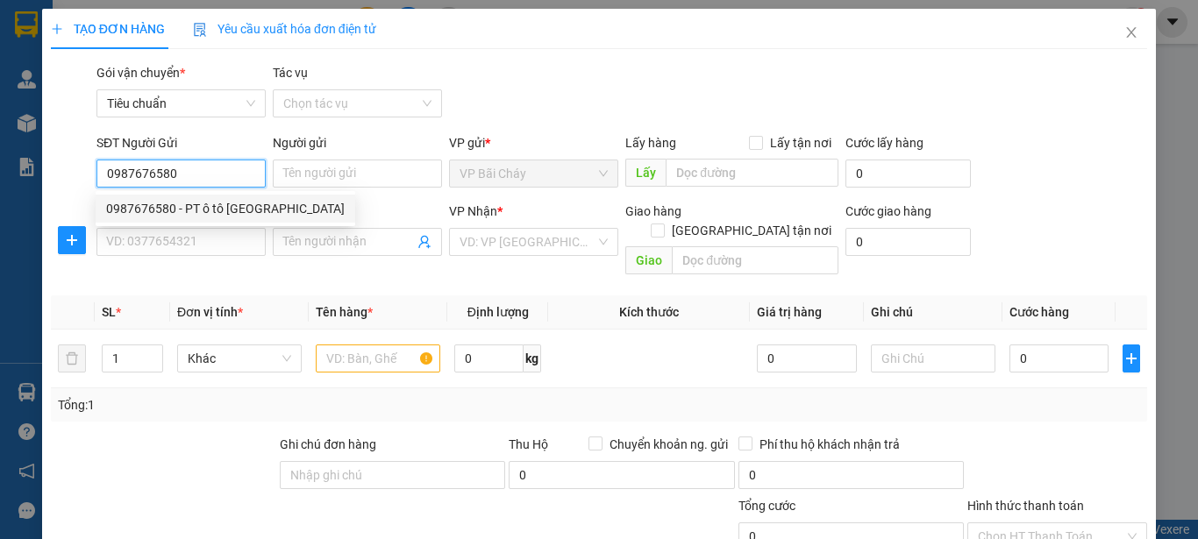
click at [143, 209] on div "0987676580 - PT ô tô [GEOGRAPHIC_DATA]" at bounding box center [225, 208] width 239 height 19
type input "PT ô tô [GEOGRAPHIC_DATA]"
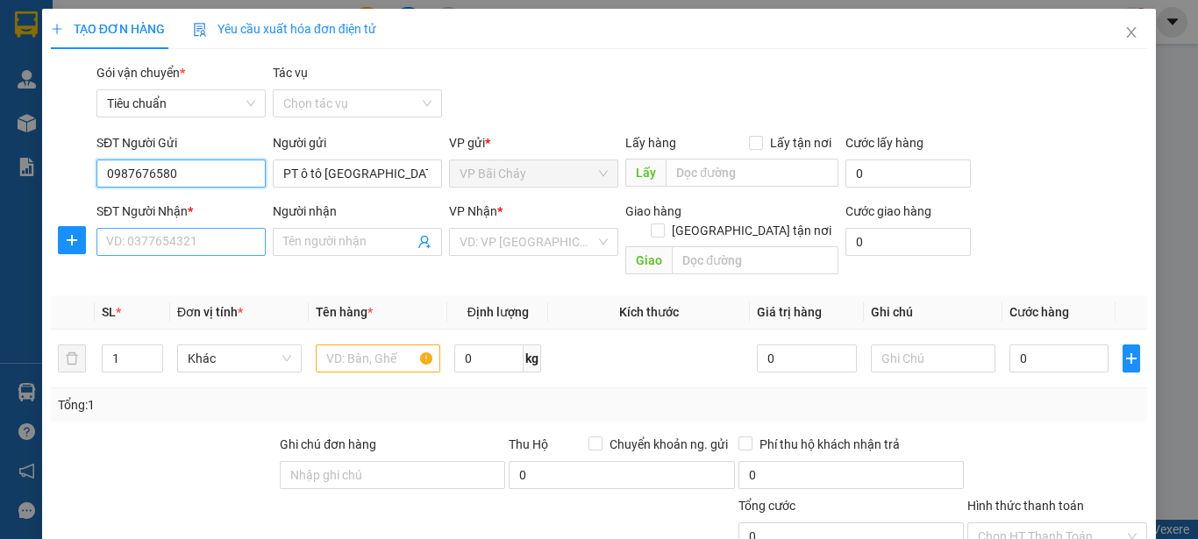
type input "0987676580"
click at [175, 245] on input "SĐT Người Nhận *" at bounding box center [180, 242] width 169 height 28
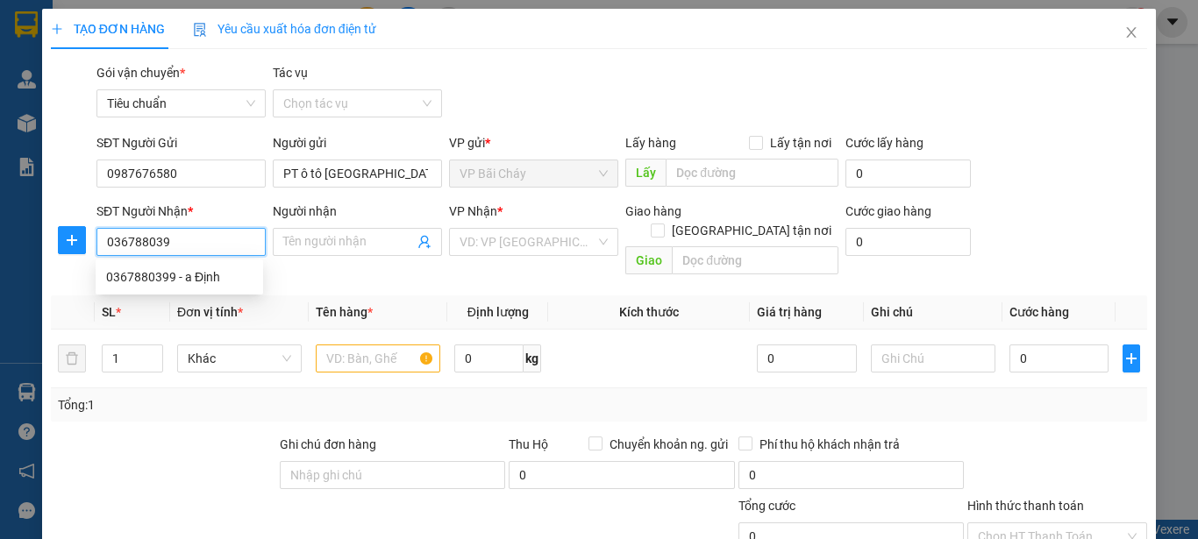
type input "0367880399"
click at [146, 275] on div "0367880399 - a Định" at bounding box center [179, 276] width 146 height 19
type input "a Định"
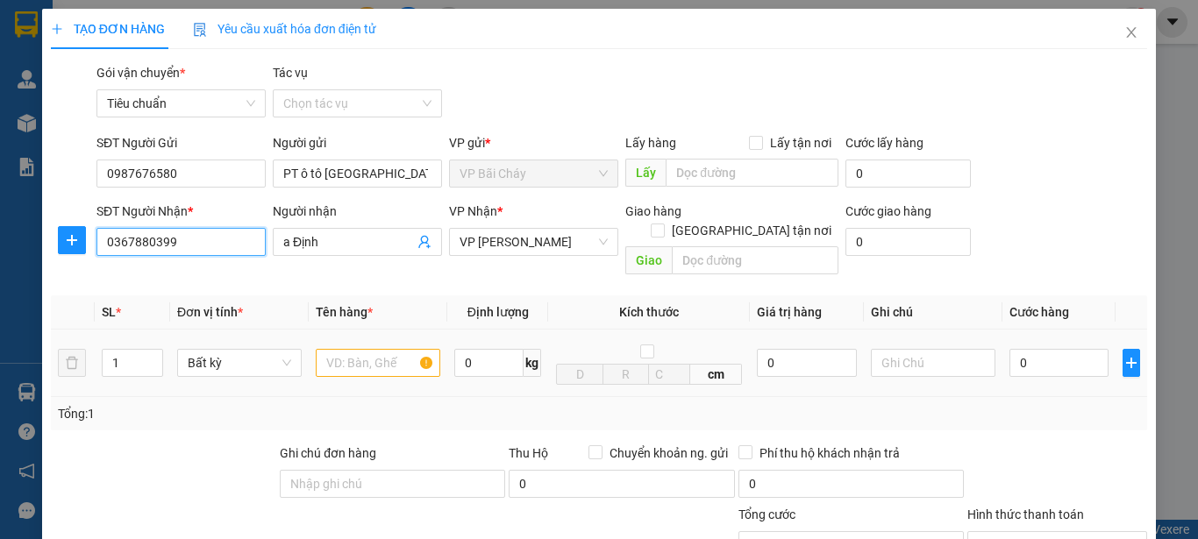
type input "0367880399"
click at [362, 349] on input "text" at bounding box center [378, 363] width 125 height 28
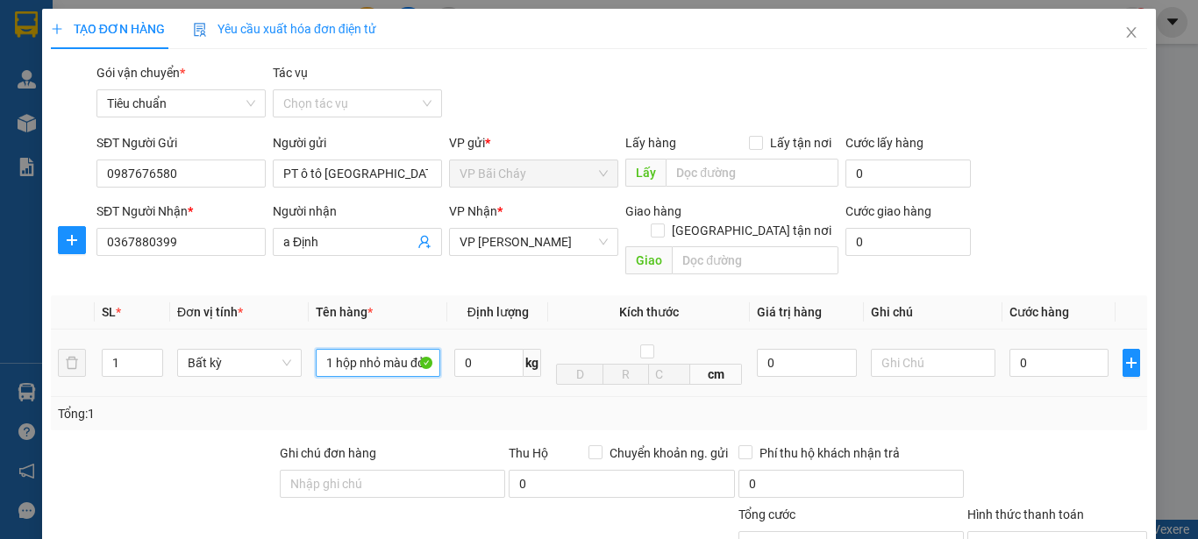
scroll to position [0, 2]
type input "1 hộp nhỏ màu đỏ"
click at [1037, 349] on input "0" at bounding box center [1058, 363] width 99 height 28
type input "3"
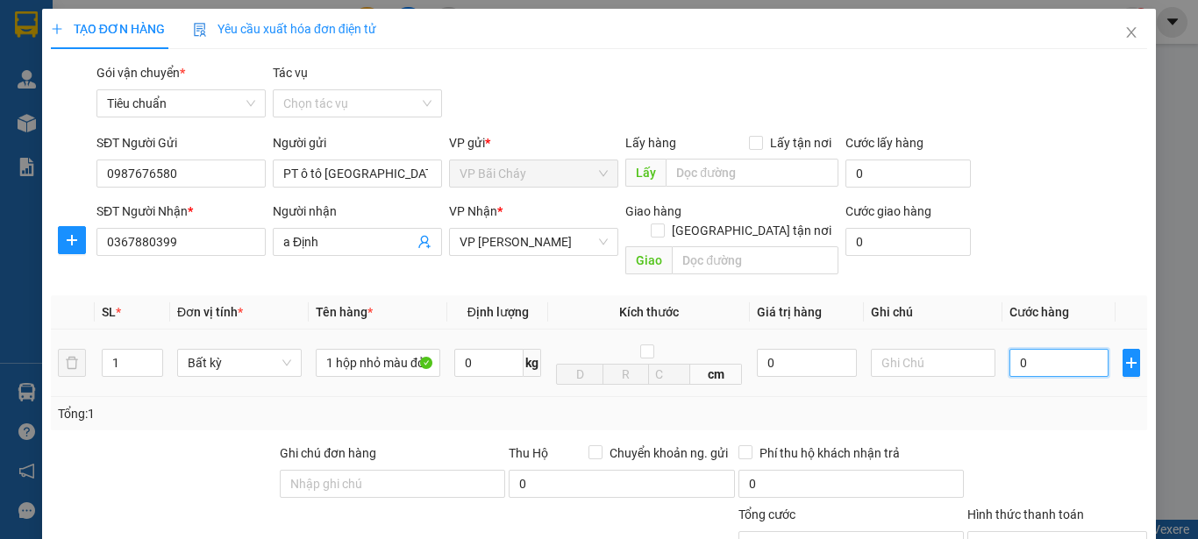
type input "3"
type input "30"
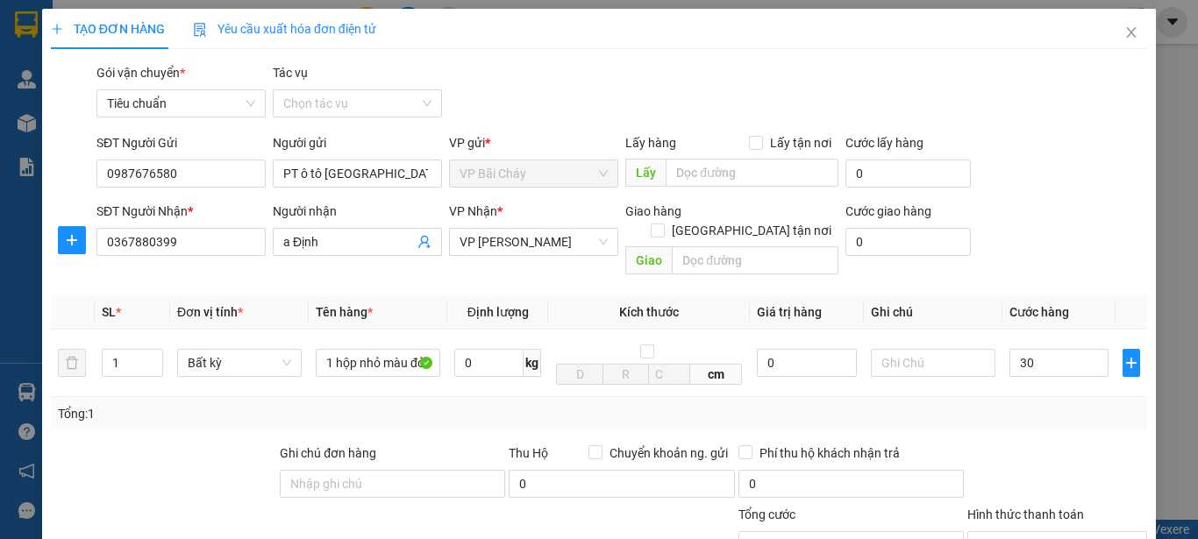
type input "30.000"
click at [1027, 197] on form "SĐT Người Gửi 0987676580 Người gửi PT ô [PERSON_NAME] VP gửi * VP Bãi Cháy Lấy …" at bounding box center [599, 207] width 1096 height 149
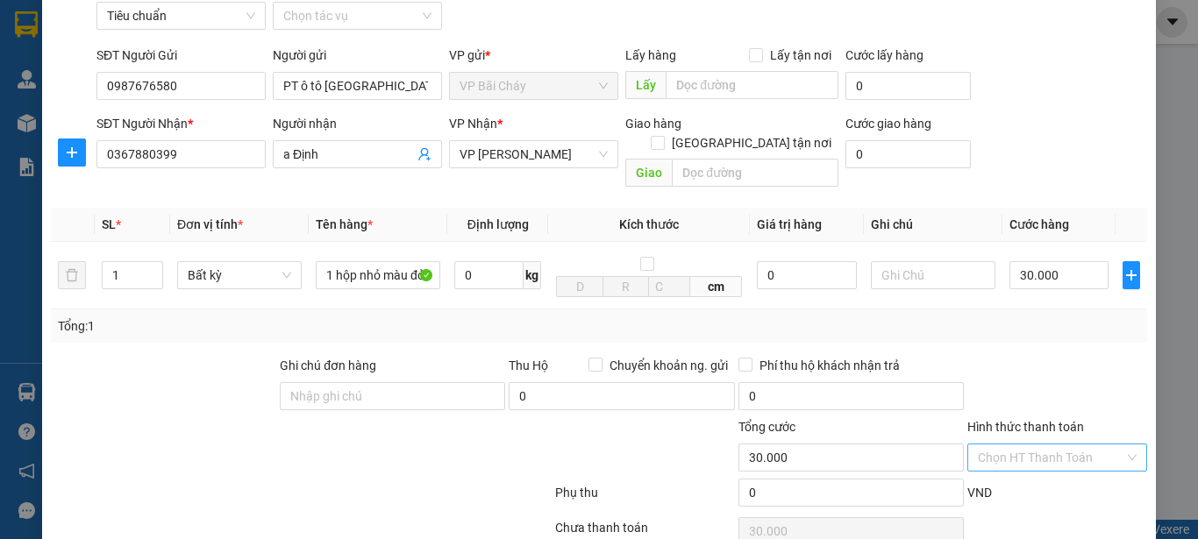
scroll to position [175, 0]
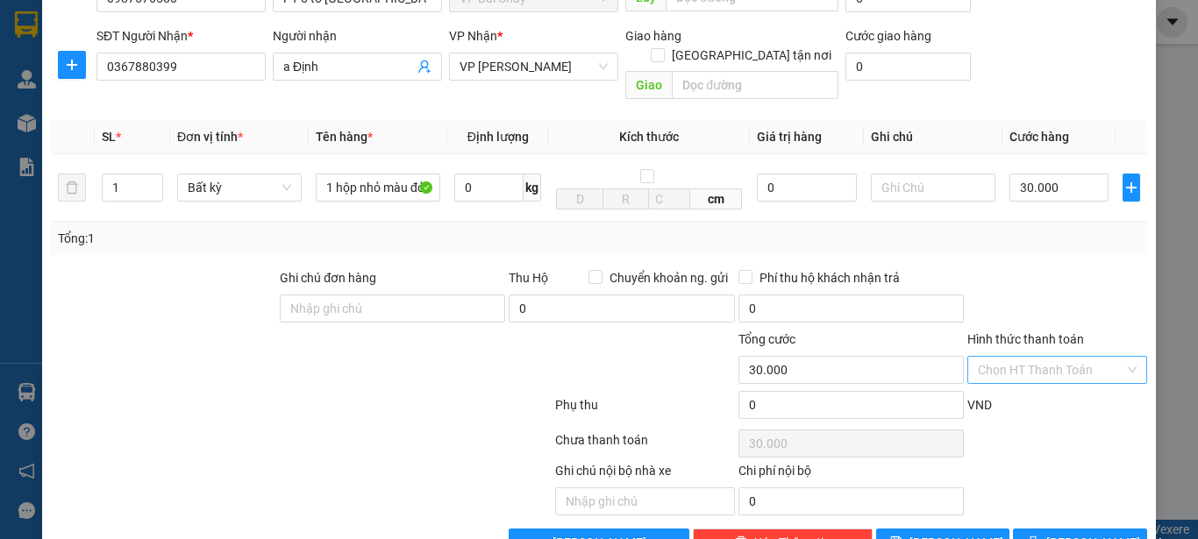
click at [1039, 357] on input "Hình thức thanh toán" at bounding box center [1051, 370] width 146 height 26
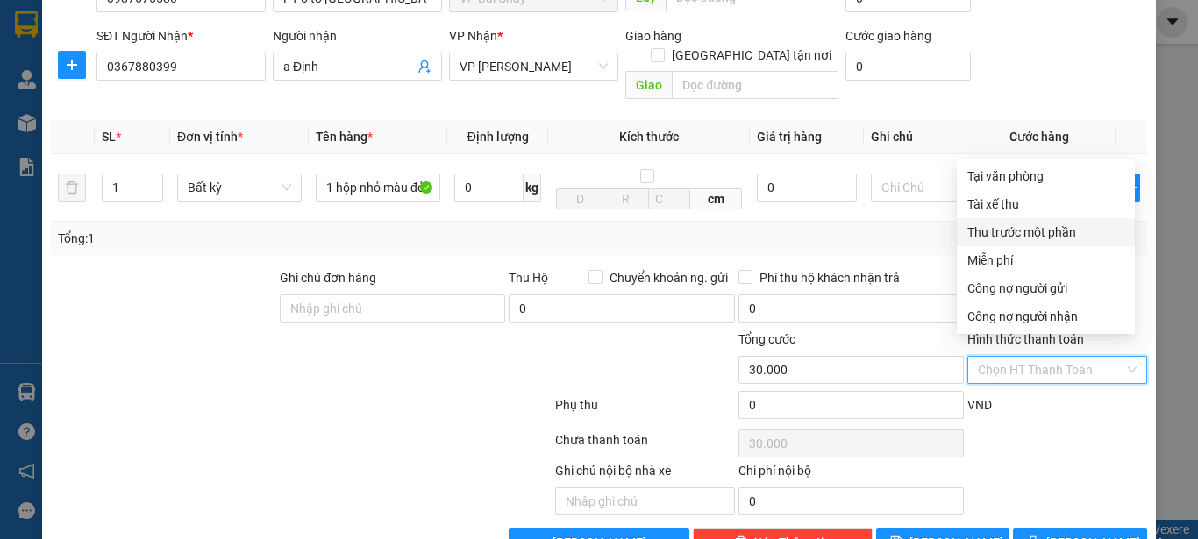
click at [273, 391] on div at bounding box center [301, 408] width 504 height 35
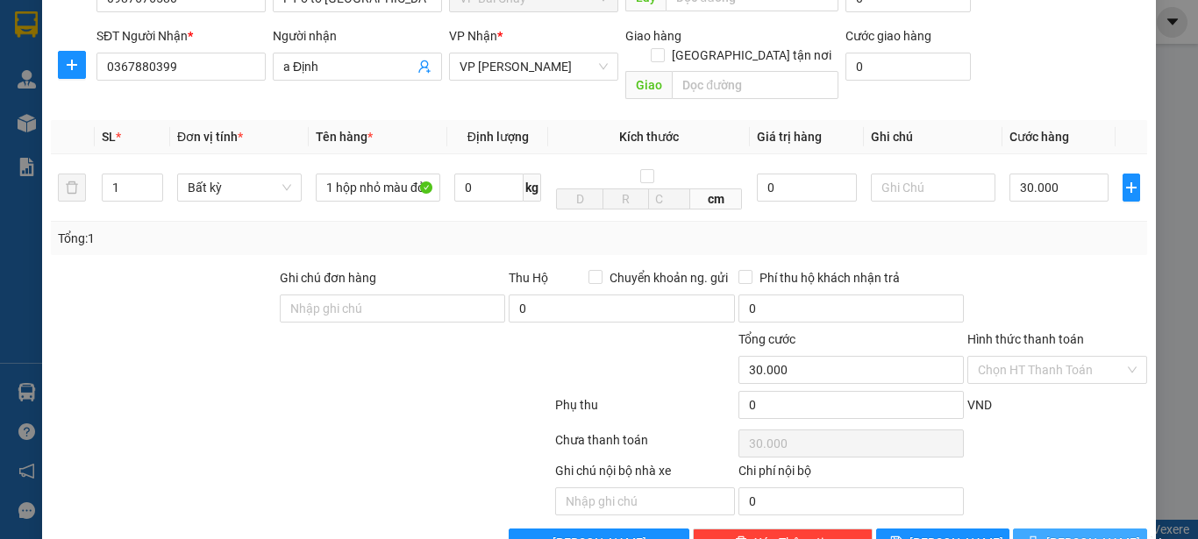
click at [1064, 533] on span "[PERSON_NAME] và In" at bounding box center [1107, 542] width 123 height 19
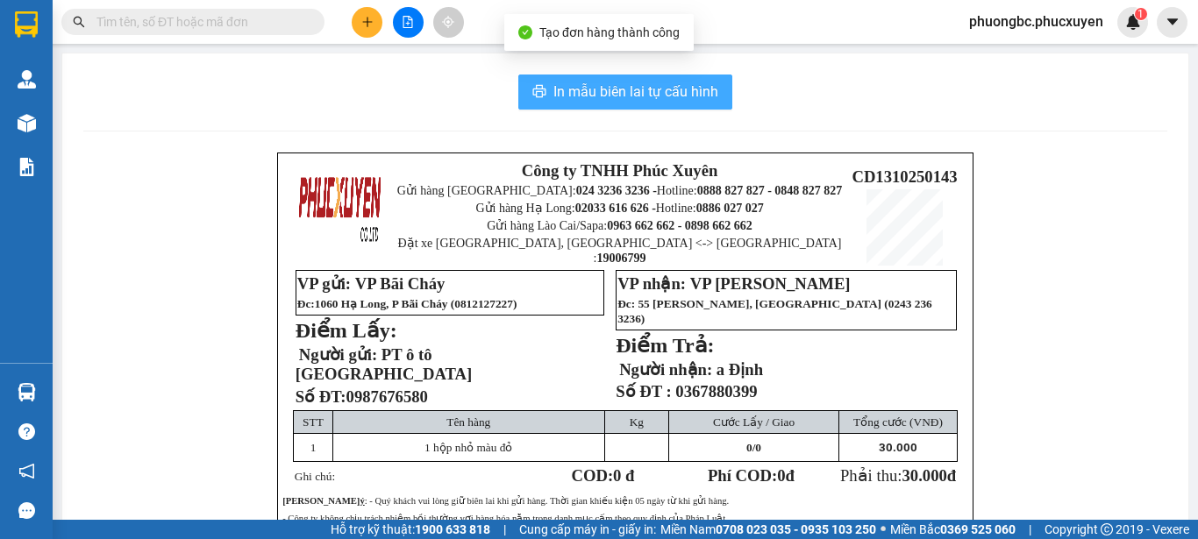
click at [618, 86] on span "In mẫu biên lai tự cấu hình" at bounding box center [635, 92] width 165 height 22
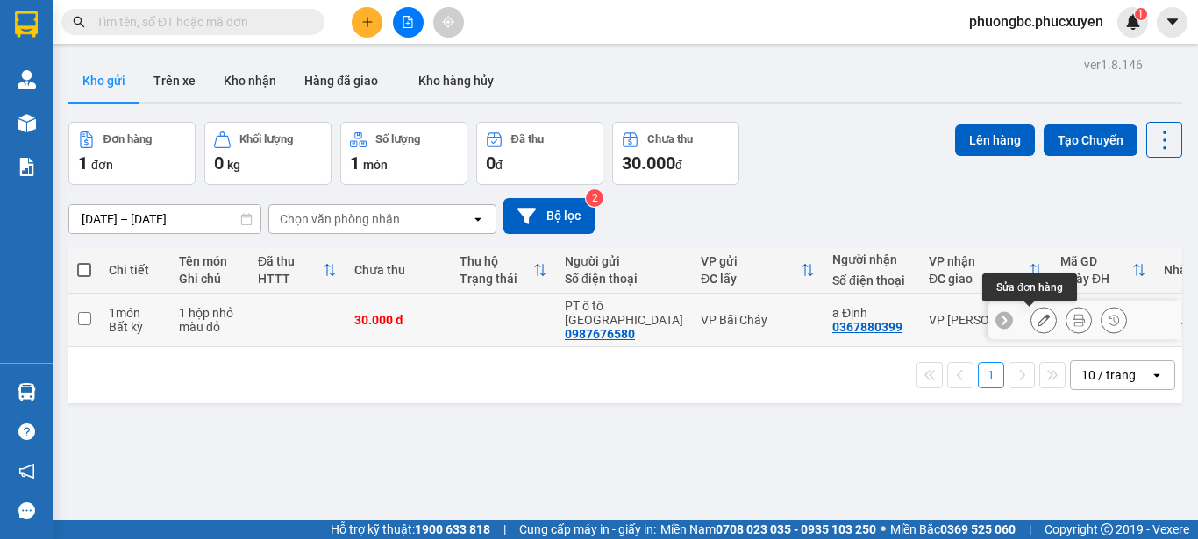
click at [1038, 325] on icon at bounding box center [1044, 320] width 12 height 12
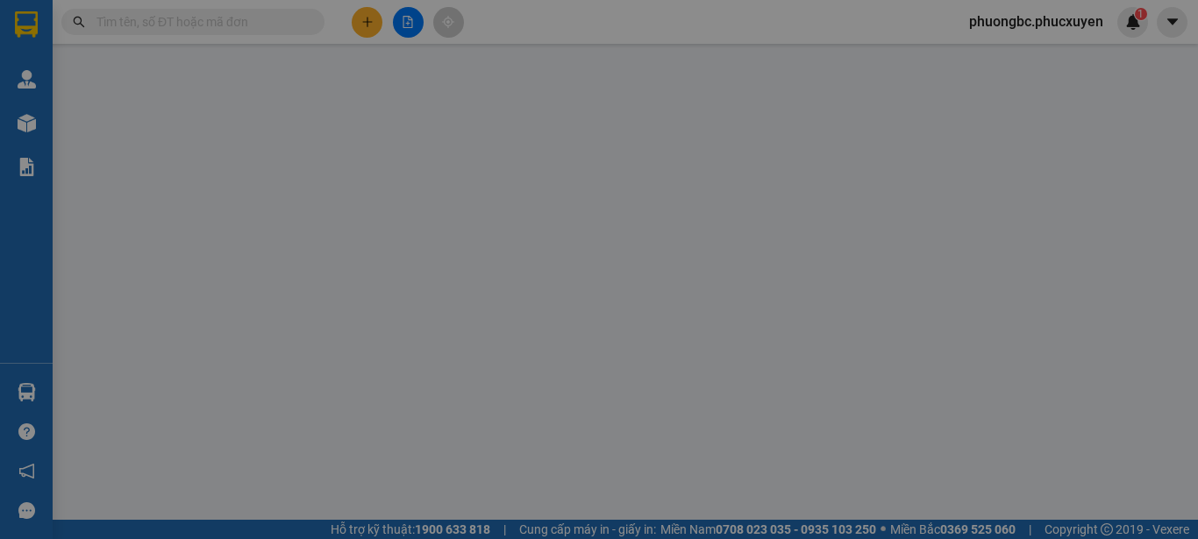
type input "0987676580"
type input "PT ô tô [GEOGRAPHIC_DATA]"
type input "0367880399"
type input "a Định"
type input "0"
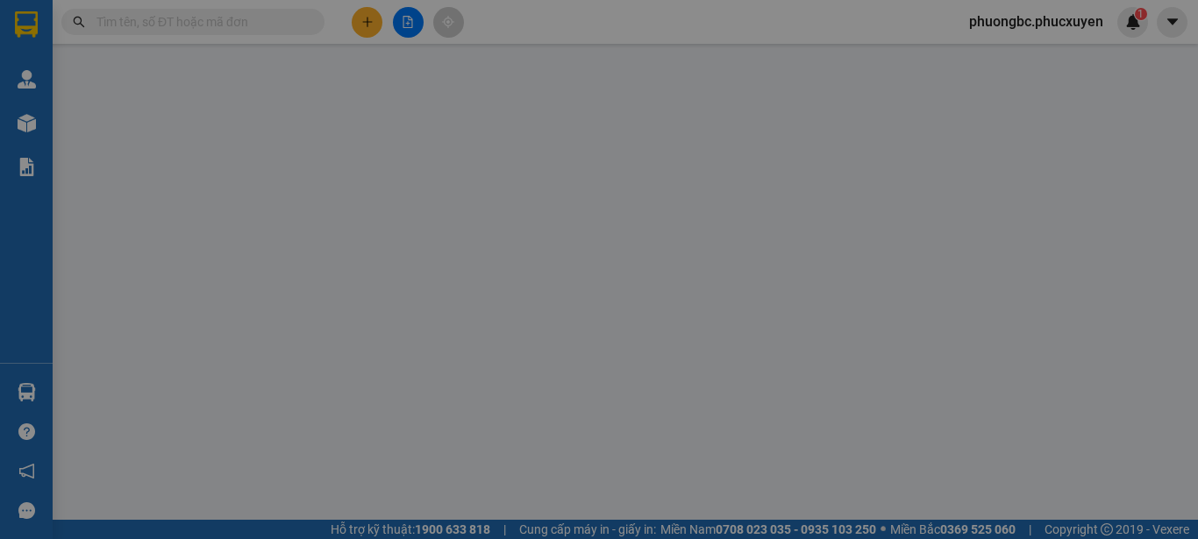
type input "30.000"
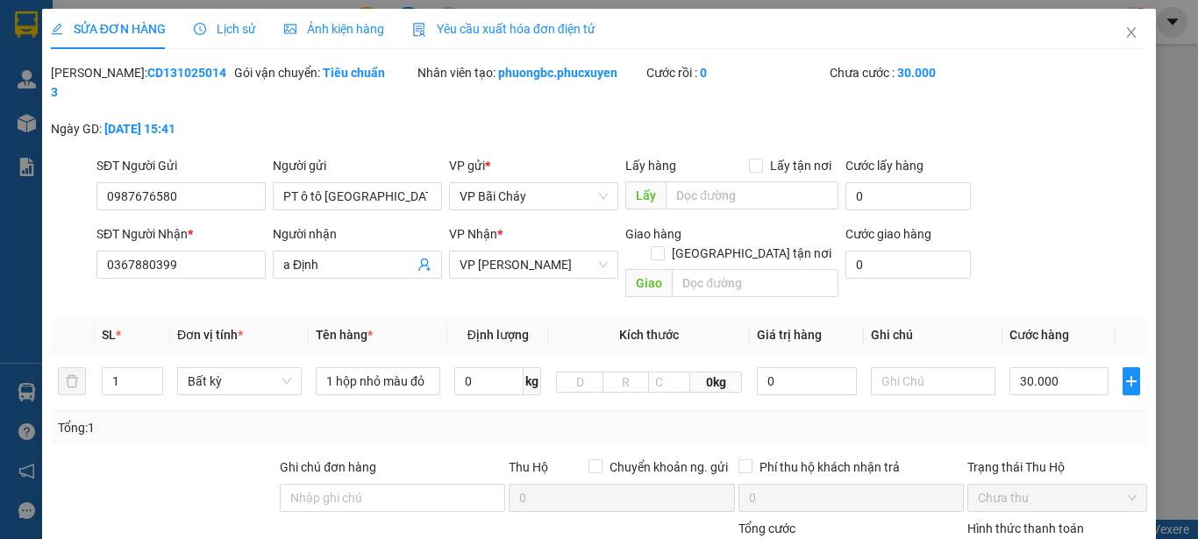
drag, startPoint x: 189, startPoint y: 75, endPoint x: 95, endPoint y: 86, distance: 95.4
click at [95, 86] on div "[PERSON_NAME]: CD1310250143" at bounding box center [140, 91] width 183 height 56
copy b "CD1310250143"
drag, startPoint x: 340, startPoint y: 243, endPoint x: 142, endPoint y: 247, distance: 198.3
click at [142, 247] on div "SĐT Người Nhận * 0367880399 Người nhận a Định VP Nhận * VP [PERSON_NAME] Giao h…" at bounding box center [622, 265] width 1058 height 81
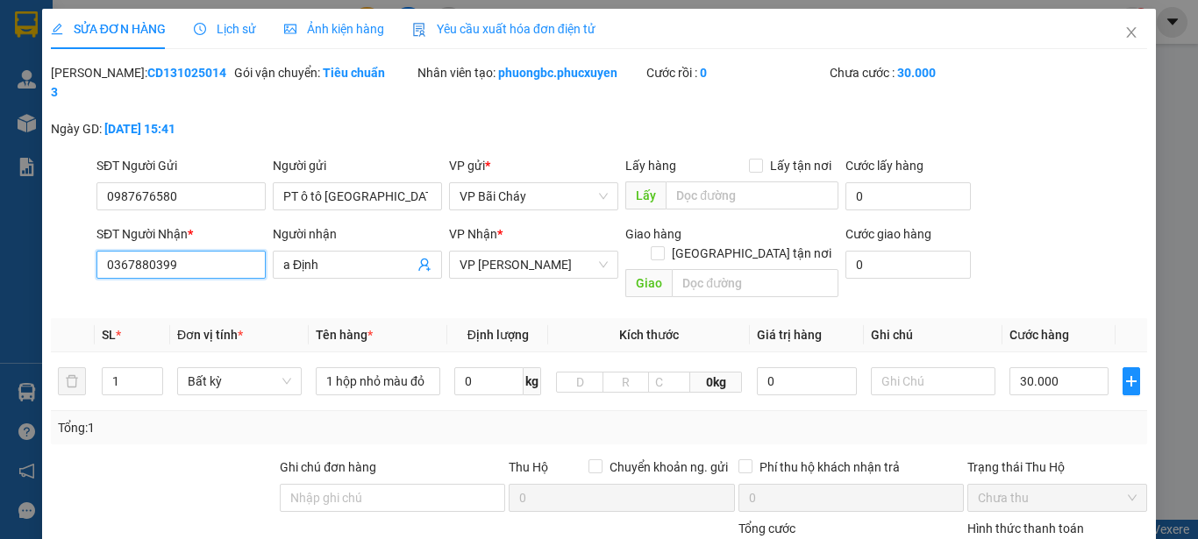
drag, startPoint x: 211, startPoint y: 246, endPoint x: 0, endPoint y: 236, distance: 211.6
click at [0, 236] on div "SỬA ĐƠN HÀNG Lịch sử Ảnh kiện hàng Yêu cầu xuất hóa đơn điện tử Total Paid Fee …" at bounding box center [599, 269] width 1198 height 539
click at [159, 458] on div at bounding box center [163, 488] width 229 height 61
click at [1127, 32] on icon "close" at bounding box center [1132, 32] width 10 height 11
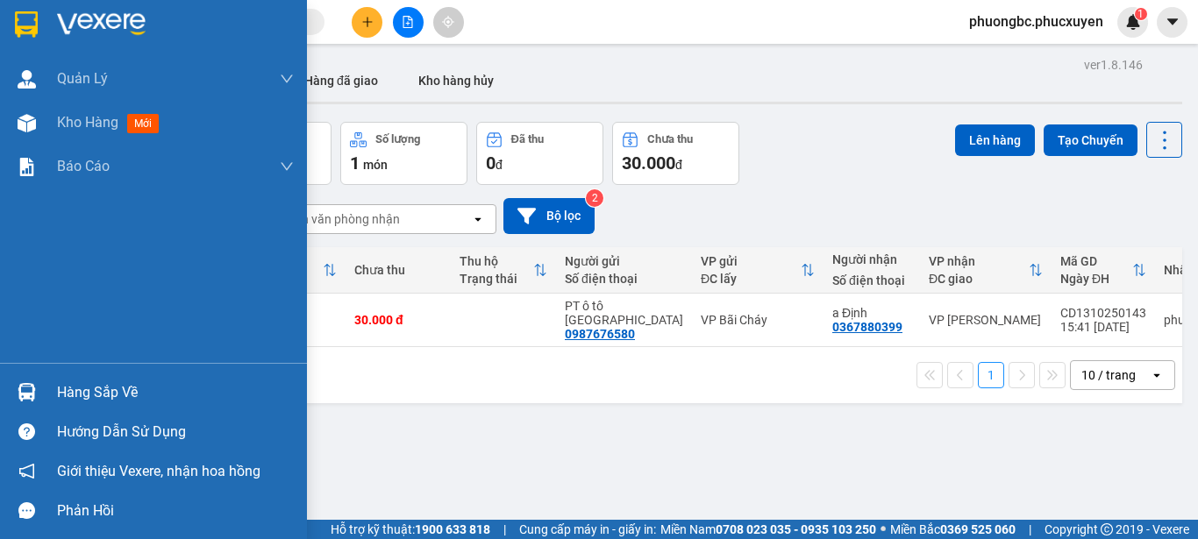
click at [116, 388] on div "Hàng sắp về" at bounding box center [175, 393] width 237 height 26
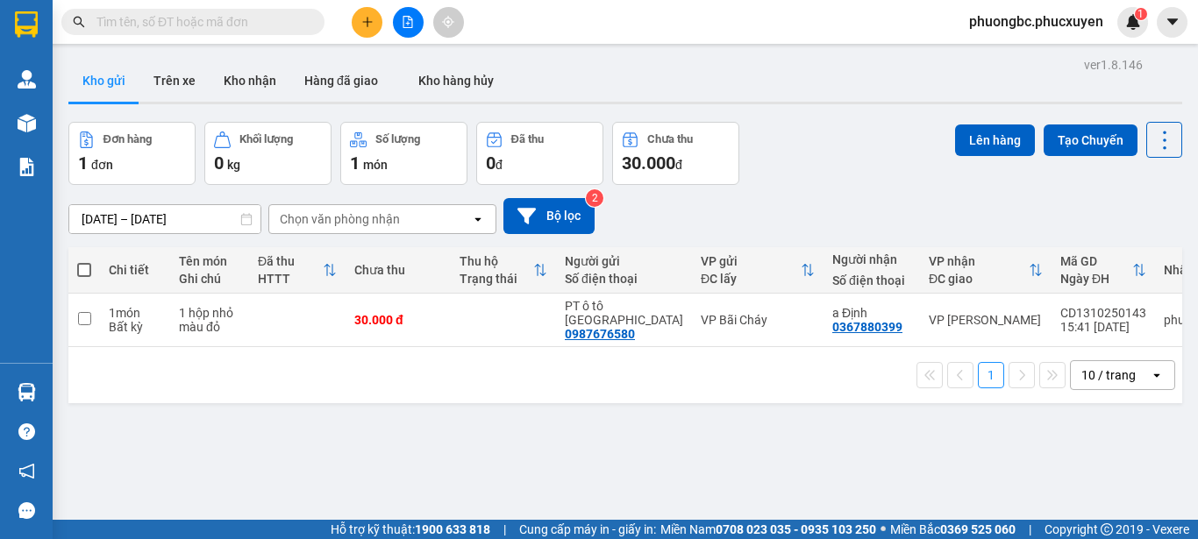
click at [938, 450] on section "Kết quả tìm kiếm ( 1 ) Bộ lọc Mã ĐH Trạng thái Món hàng Thu hộ Tổng cước Chưa c…" at bounding box center [599, 269] width 1198 height 539
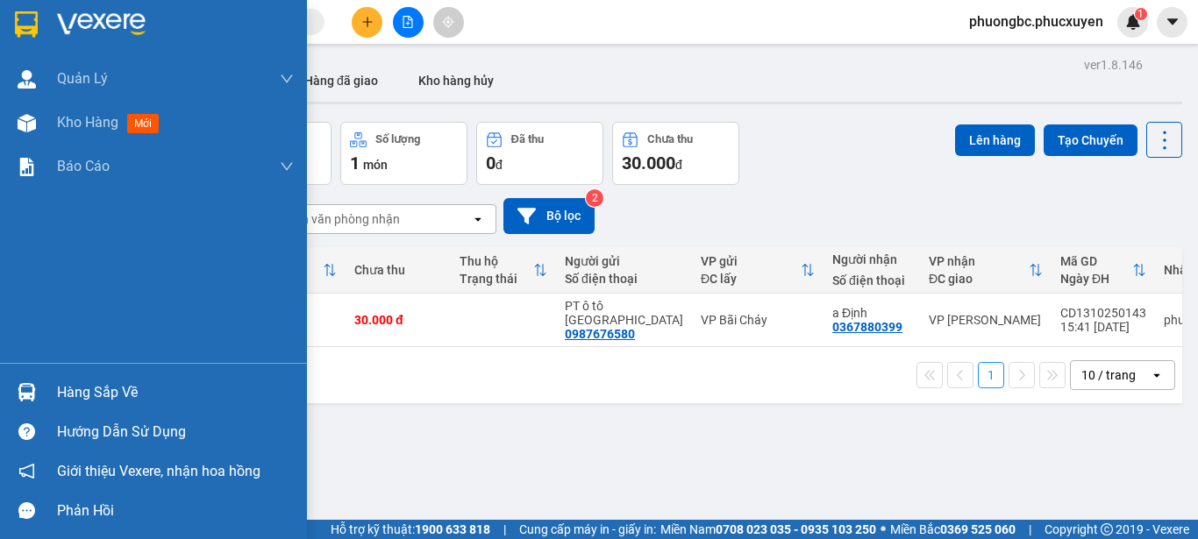
click at [75, 389] on div "Hàng sắp về" at bounding box center [175, 393] width 237 height 26
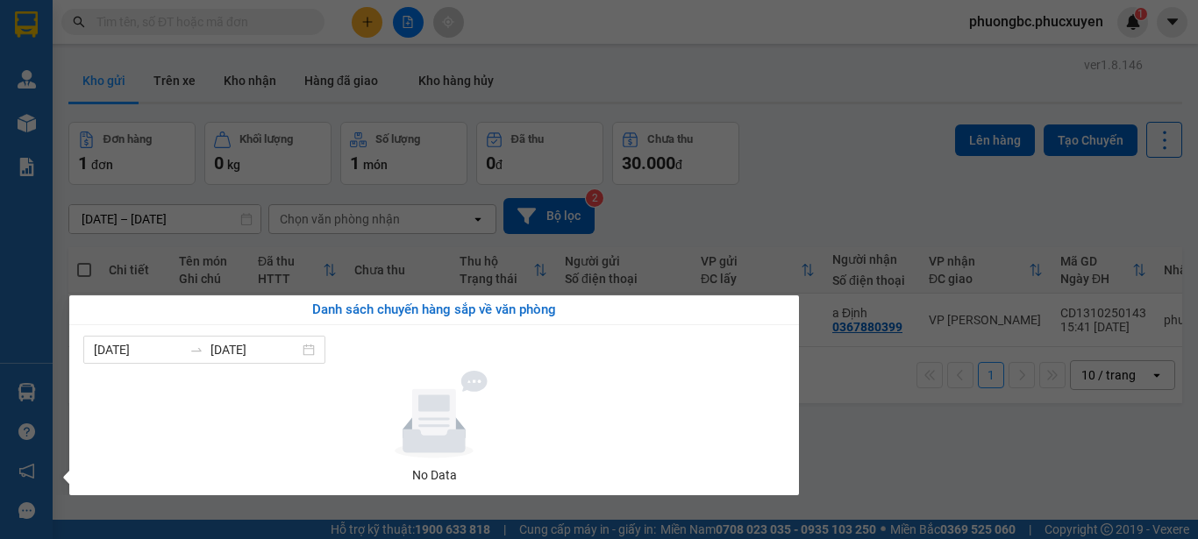
click at [866, 442] on section "Kết quả tìm kiếm ( 1 ) Bộ lọc Mã ĐH Trạng thái Món hàng Thu hộ Tổng cước Chưa c…" at bounding box center [599, 269] width 1198 height 539
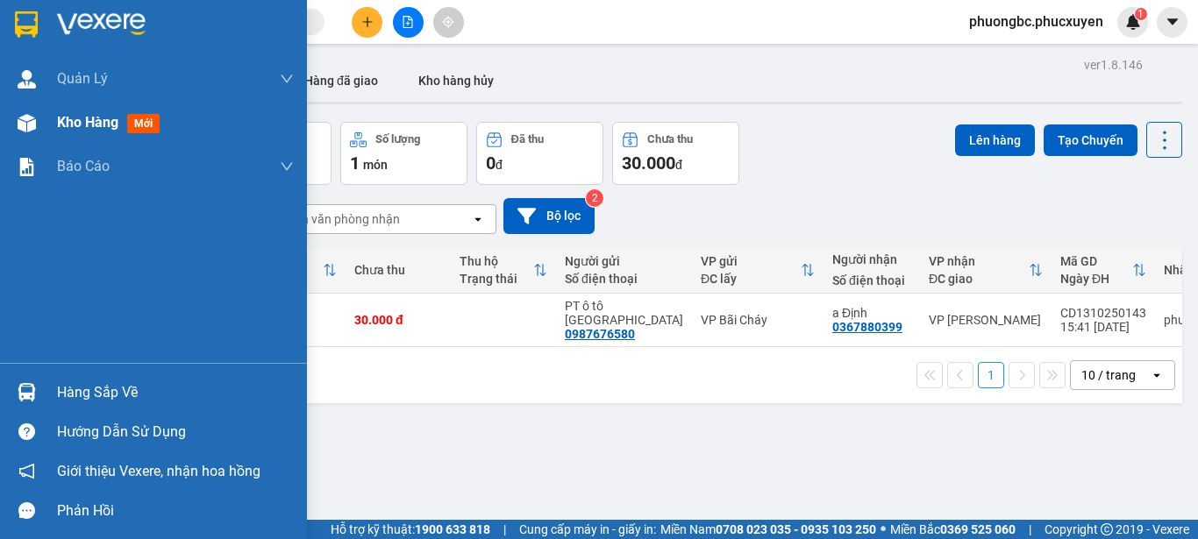
click at [89, 118] on span "Kho hàng" at bounding box center [87, 122] width 61 height 17
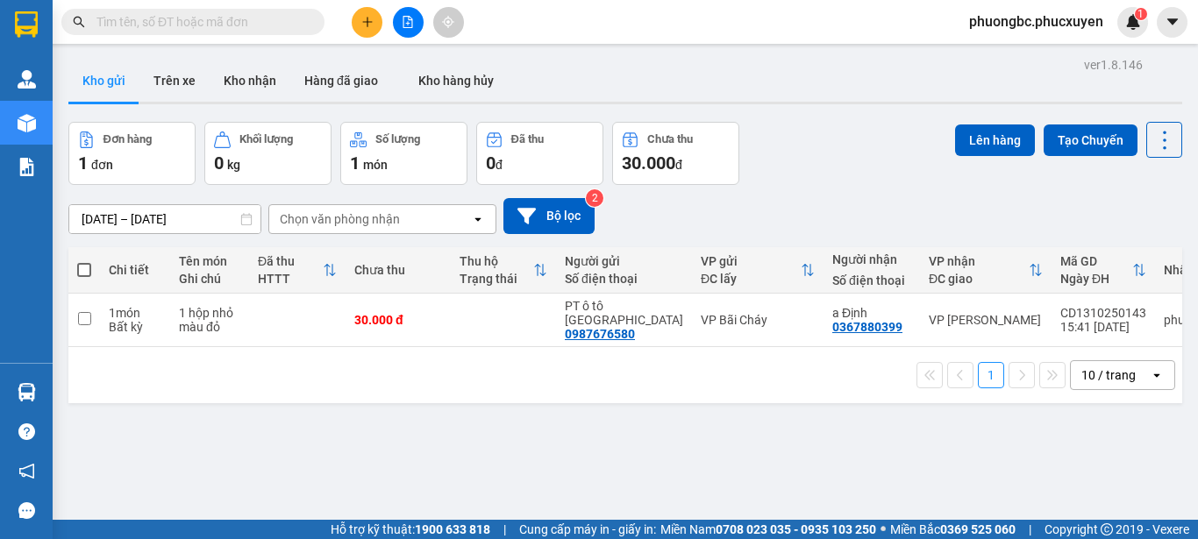
click at [588, 458] on div "ver 1.8.146 Kho gửi Trên xe Kho nhận Hàng đã giao Kho hàng hủy Đơn hàng 1 đơn K…" at bounding box center [625, 322] width 1128 height 539
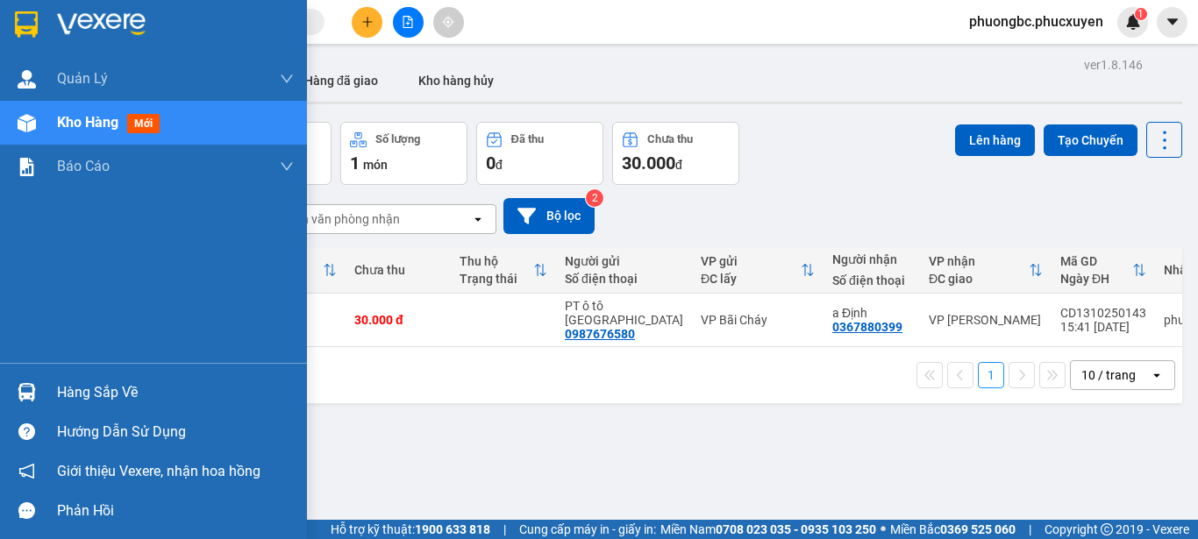
click at [111, 391] on div "Hàng sắp về" at bounding box center [175, 393] width 237 height 26
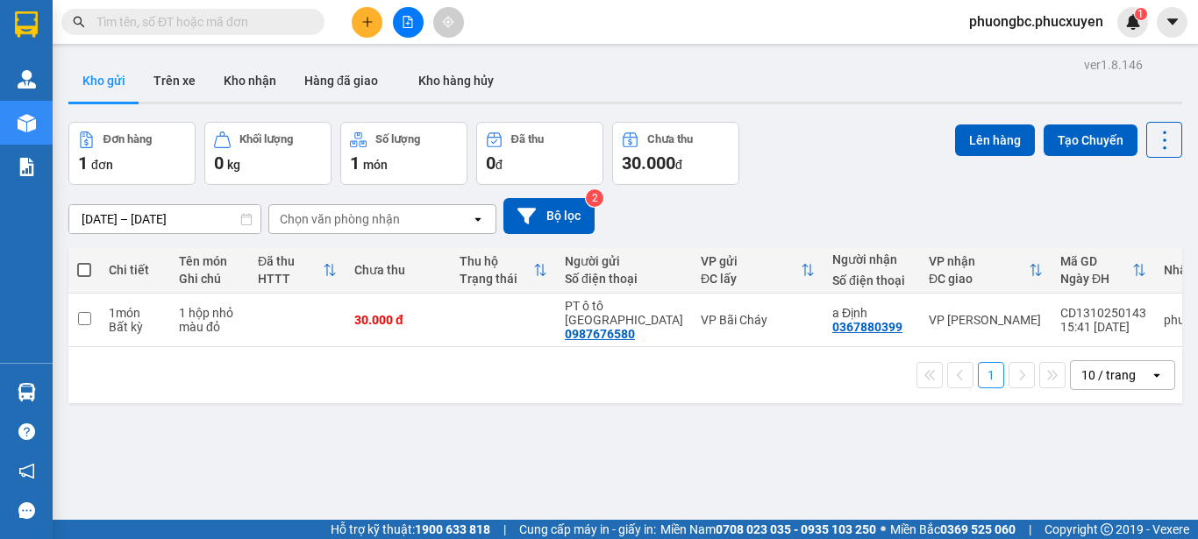
click at [847, 454] on section "Kết quả tìm kiếm ( 1 ) Bộ lọc Mã ĐH Trạng thái Món hàng Thu hộ Tổng cước Chưa c…" at bounding box center [599, 269] width 1198 height 539
click at [184, 76] on button "Trên xe" at bounding box center [174, 81] width 70 height 42
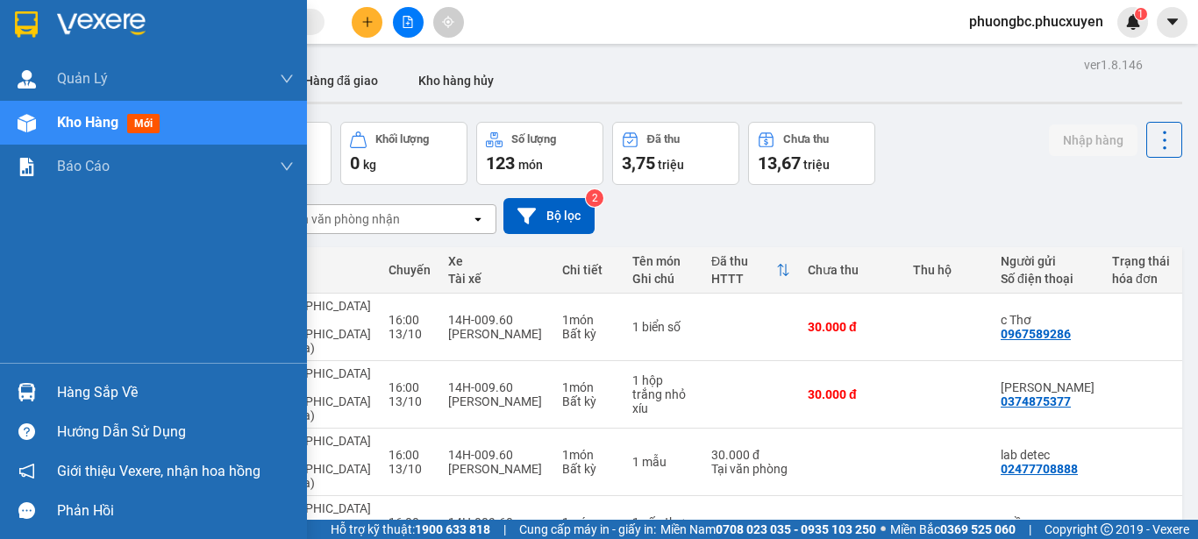
click at [90, 385] on div "Hàng sắp về" at bounding box center [175, 393] width 237 height 26
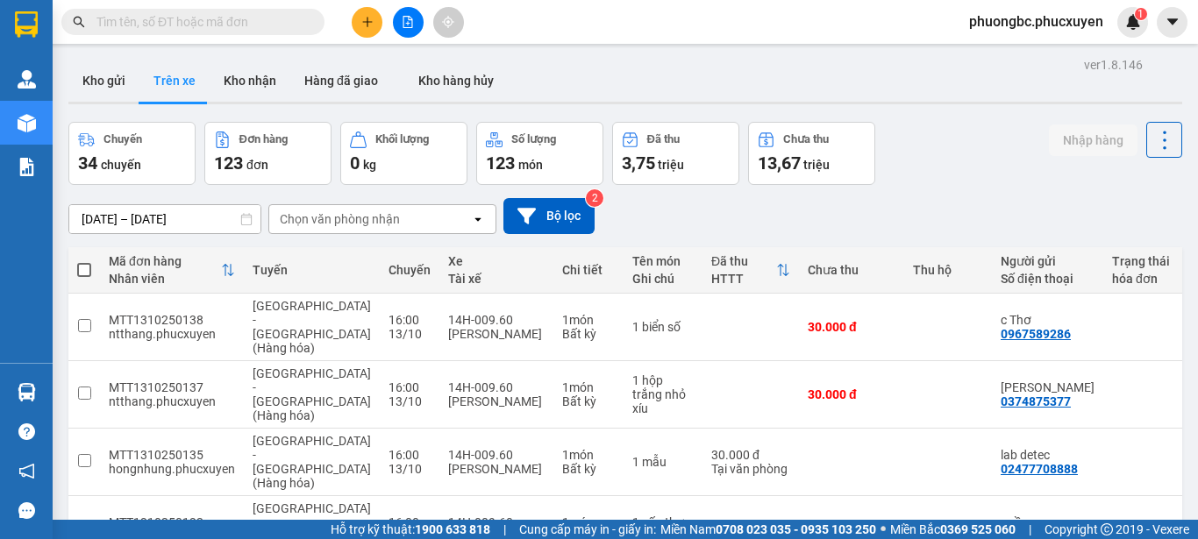
click at [934, 179] on section "Kết quả tìm kiếm ( 1 ) Bộ lọc Mã ĐH Trạng thái Món hàng Thu hộ Tổng cước Chưa c…" at bounding box center [599, 269] width 1198 height 539
click at [238, 82] on button "Kho nhận" at bounding box center [250, 81] width 81 height 42
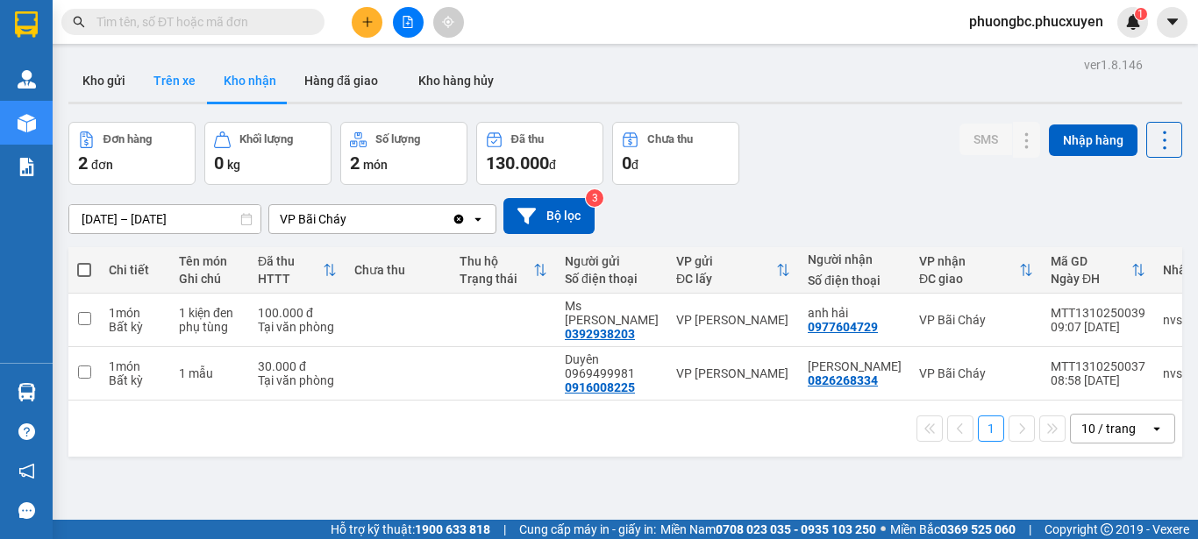
click at [179, 78] on button "Trên xe" at bounding box center [174, 81] width 70 height 42
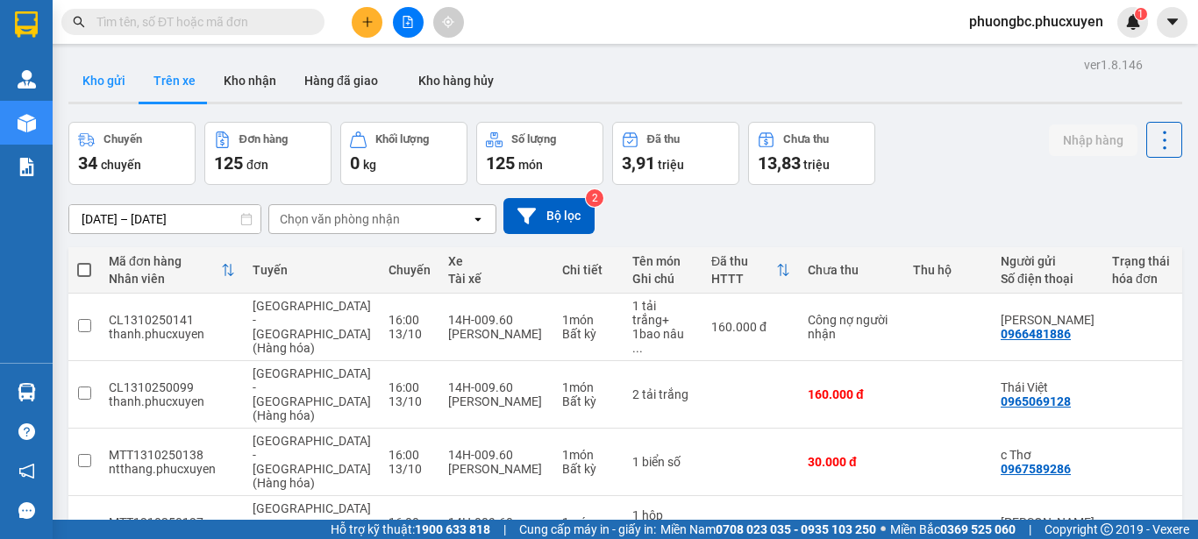
click at [106, 82] on button "Kho gửi" at bounding box center [103, 81] width 71 height 42
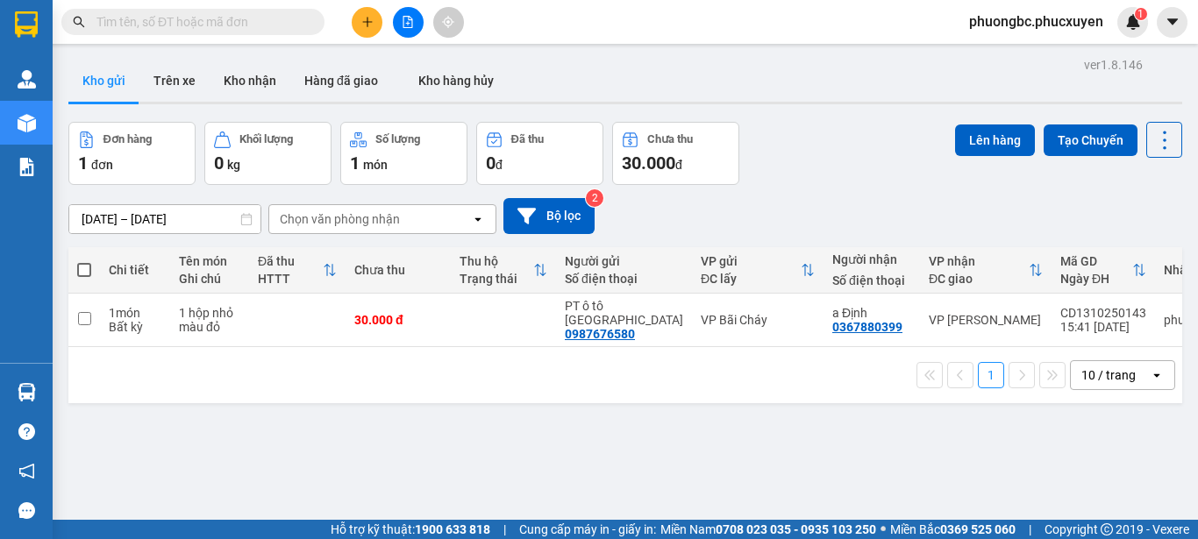
click at [821, 146] on div "Đơn hàng 1 đơn Khối lượng 0 kg Số lượng 1 món Đã thu 0 đ Chưa thu 30.000 đ Lên …" at bounding box center [625, 153] width 1114 height 63
click at [371, 21] on icon "plus" at bounding box center [367, 22] width 12 height 12
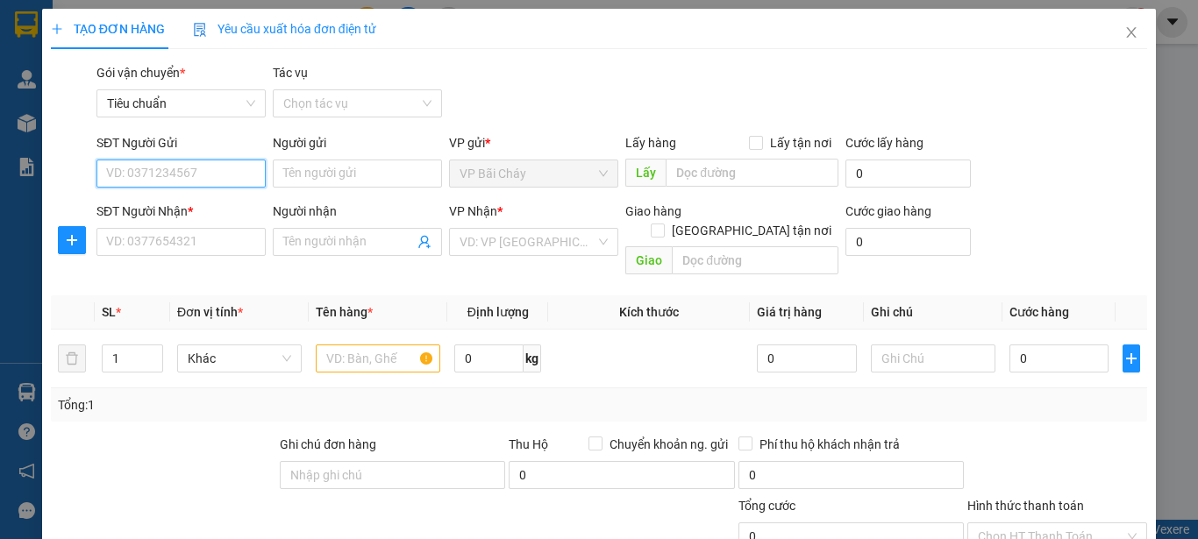
drag, startPoint x: 201, startPoint y: 171, endPoint x: 199, endPoint y: 149, distance: 22.0
click at [201, 168] on input "SĐT Người Gửi" at bounding box center [180, 174] width 169 height 28
click at [156, 209] on div "0826268334 - [PERSON_NAME]" at bounding box center [192, 208] width 173 height 19
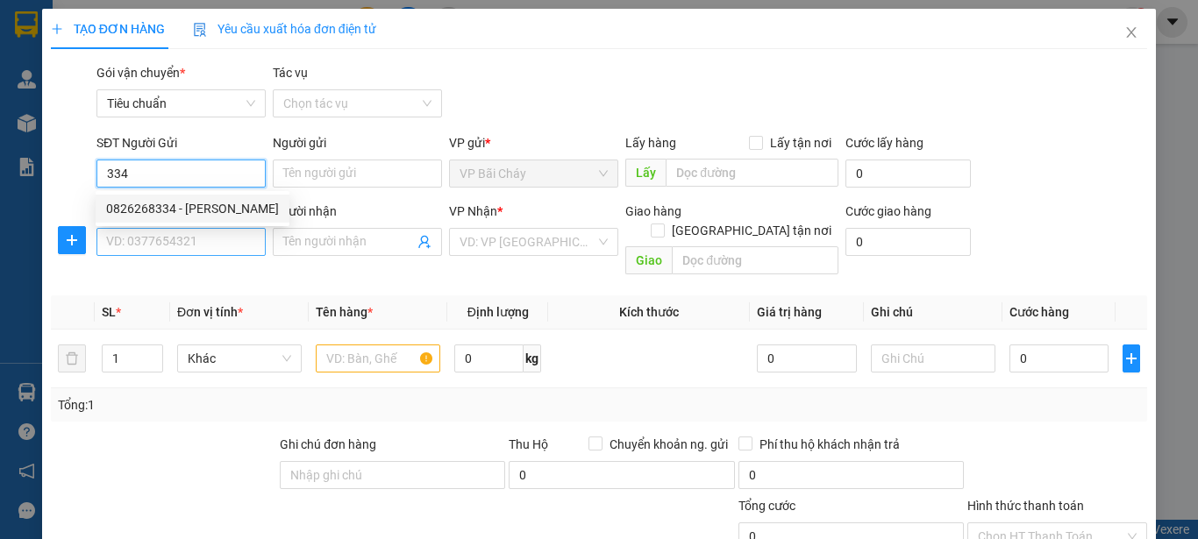
type input "0826268334"
type input "[PERSON_NAME]"
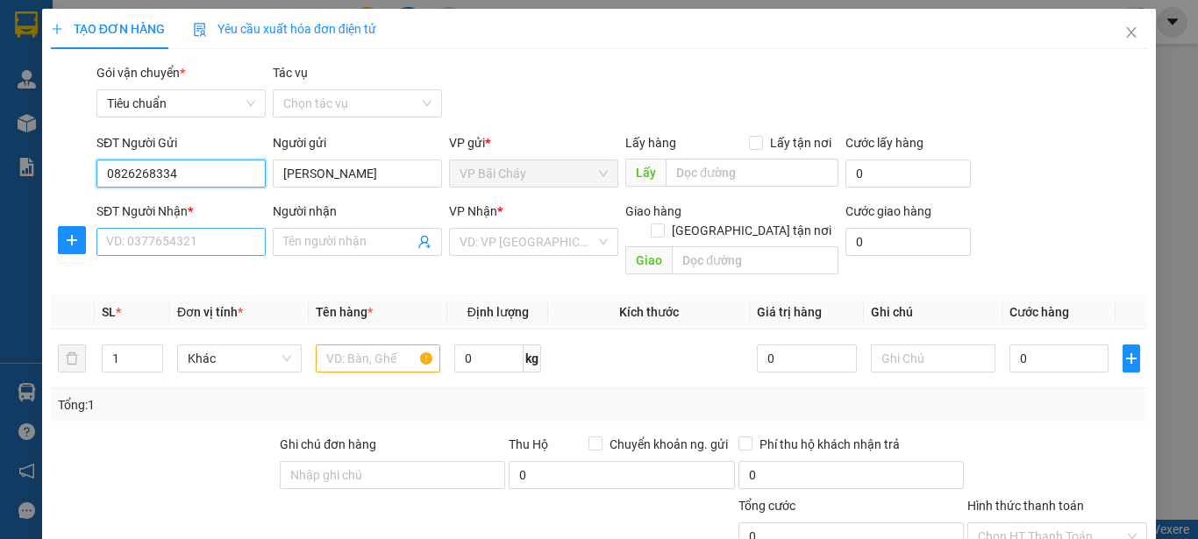
type input "0826268334"
click at [173, 244] on input "SĐT Người Nhận *" at bounding box center [180, 242] width 169 height 28
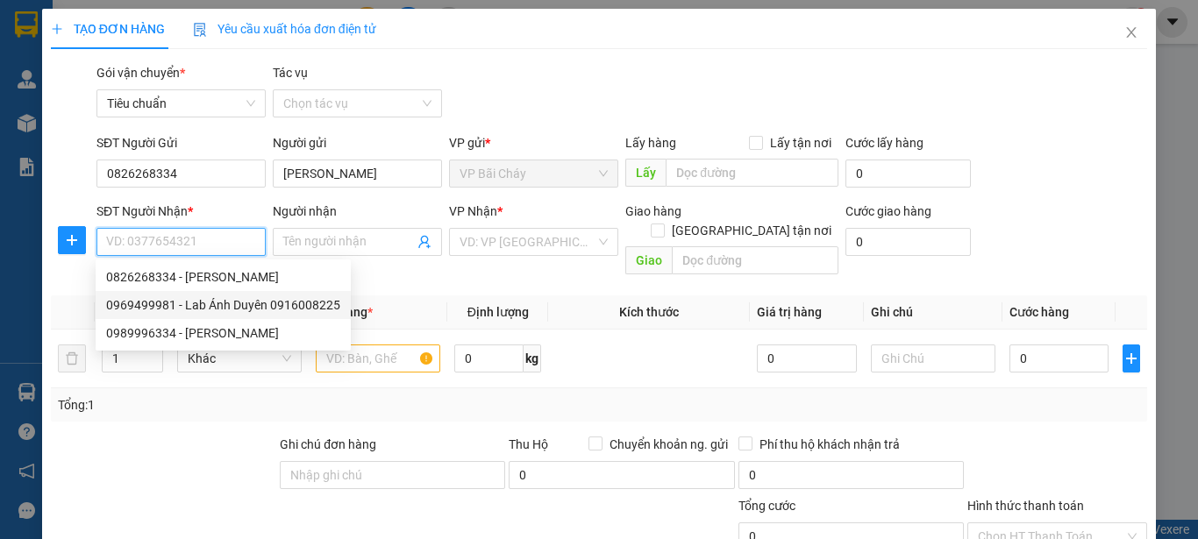
click at [215, 302] on div "0969499981 - Lab Ánh Duyên 0916008225" at bounding box center [223, 305] width 234 height 19
type input "0969499981"
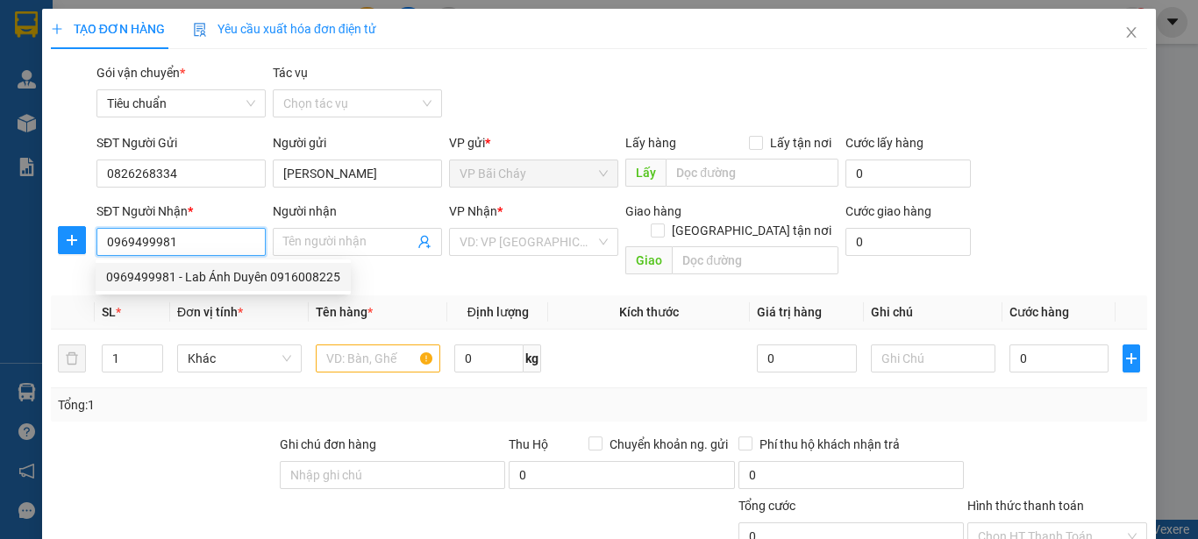
type input "Lab Ánh Duyên 0916008225"
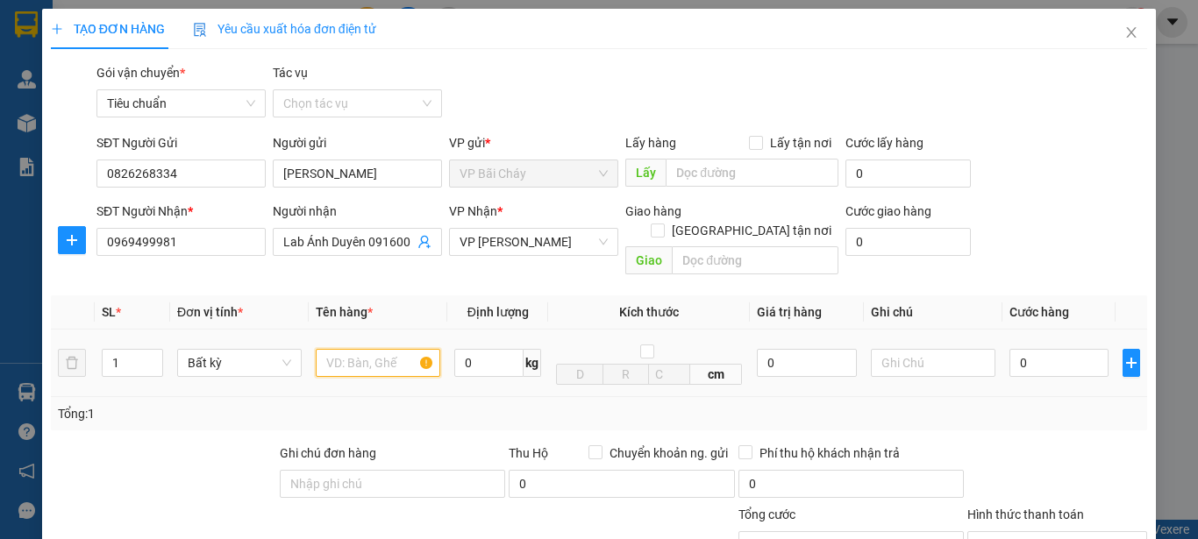
click at [358, 349] on input "text" at bounding box center [378, 363] width 125 height 28
type input "1 mẫu răng"
click at [1026, 349] on input "0" at bounding box center [1058, 363] width 99 height 28
type input "3"
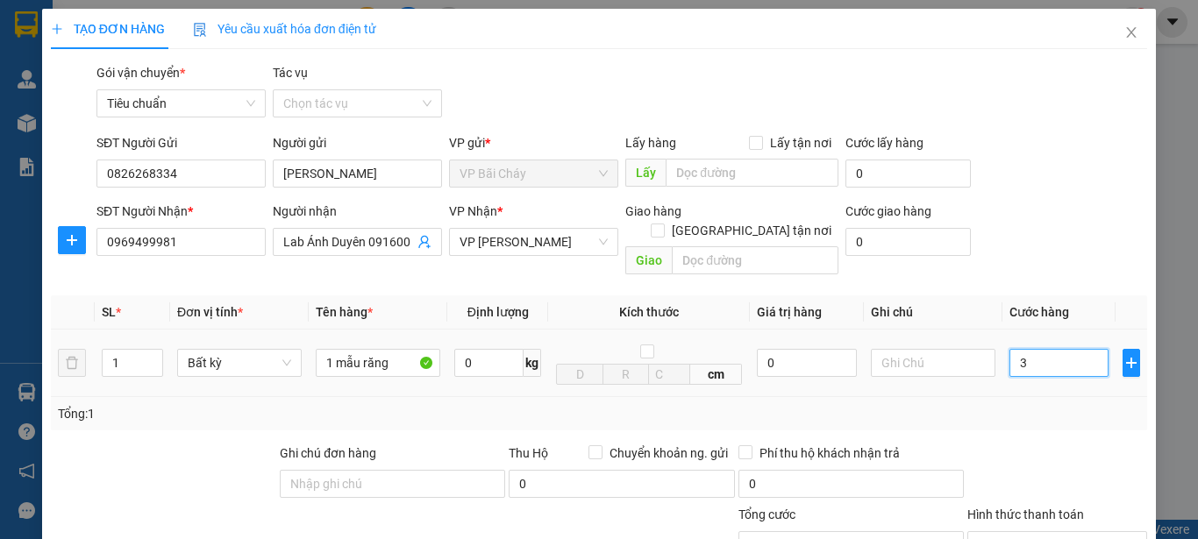
type input "3"
type input "30"
type input "30.000"
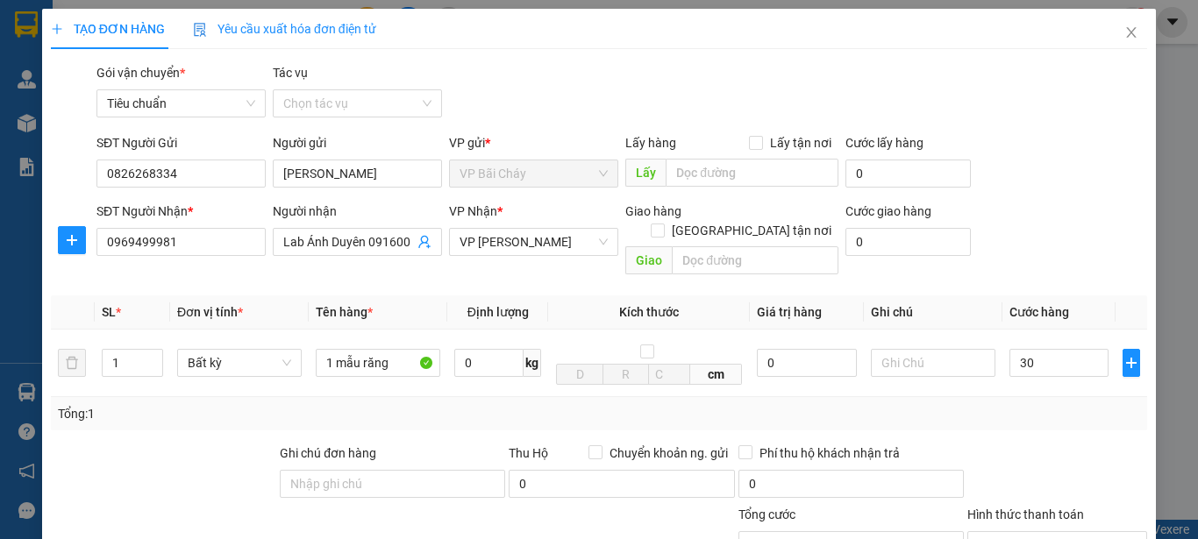
type input "30.000"
click at [1065, 169] on div "SĐT Người Gửi 0826268334 Người gửi Anh Sáng VP gửi * VP Bãi Cháy Lấy hàng Lấy t…" at bounding box center [622, 163] width 1058 height 61
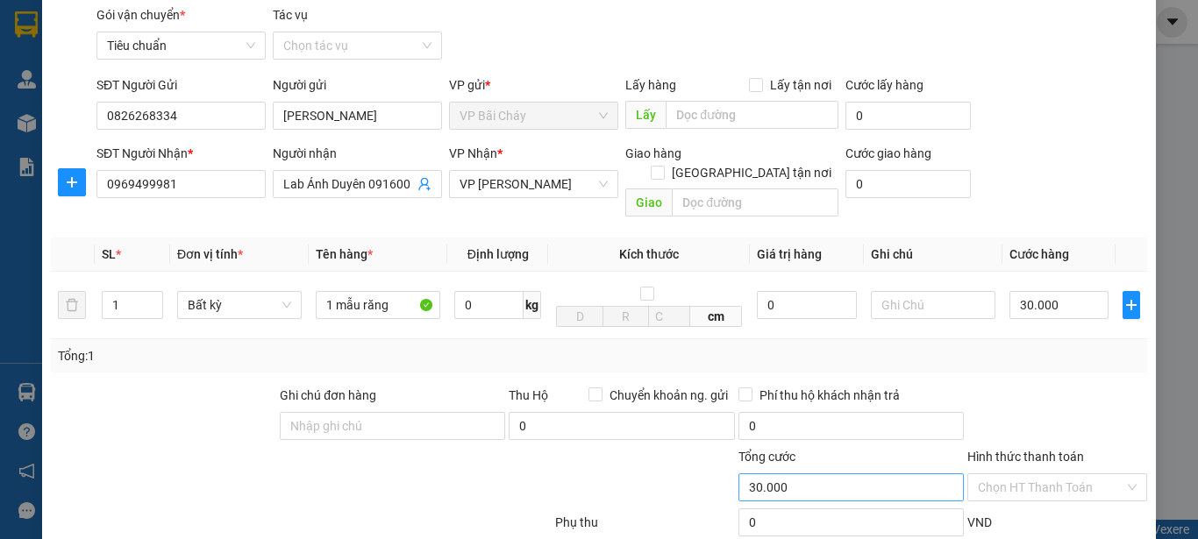
scroll to position [88, 0]
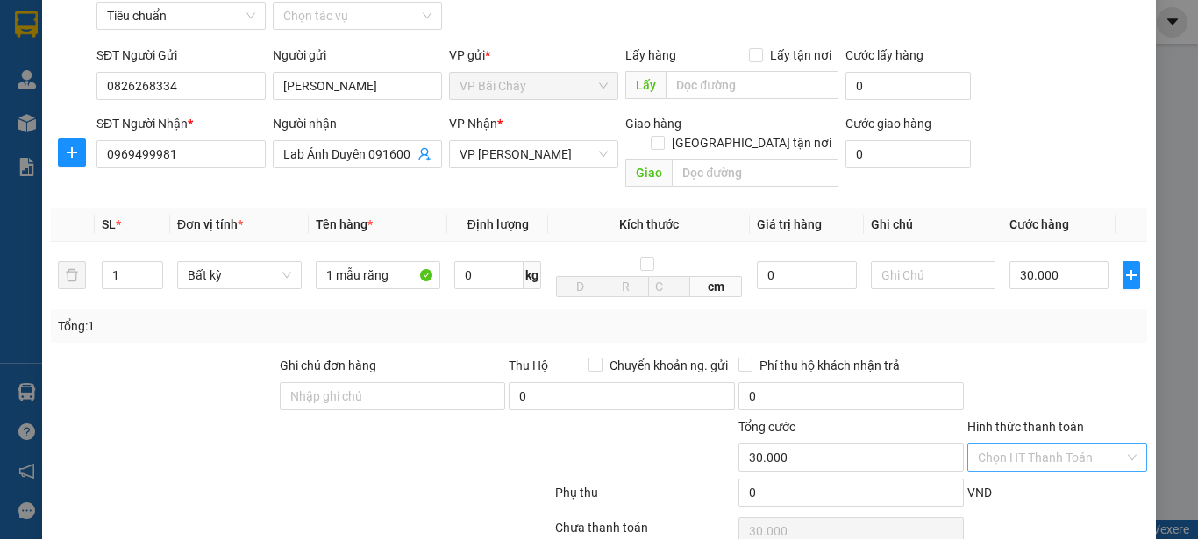
click at [1038, 445] on input "Hình thức thanh toán" at bounding box center [1051, 458] width 146 height 26
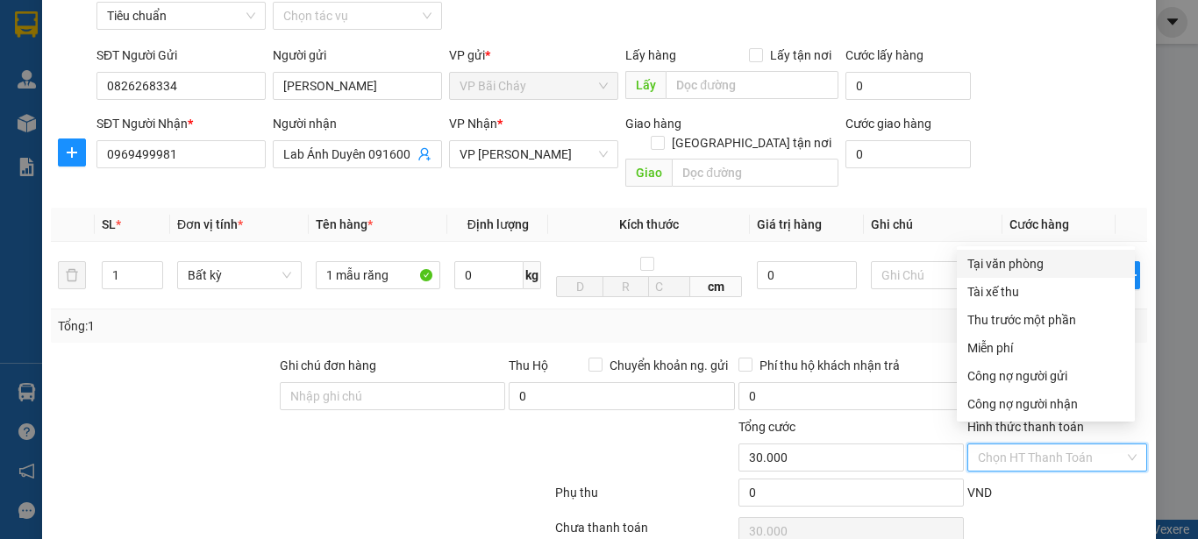
click at [1025, 257] on div "Tại văn phòng" at bounding box center [1045, 263] width 157 height 19
type input "0"
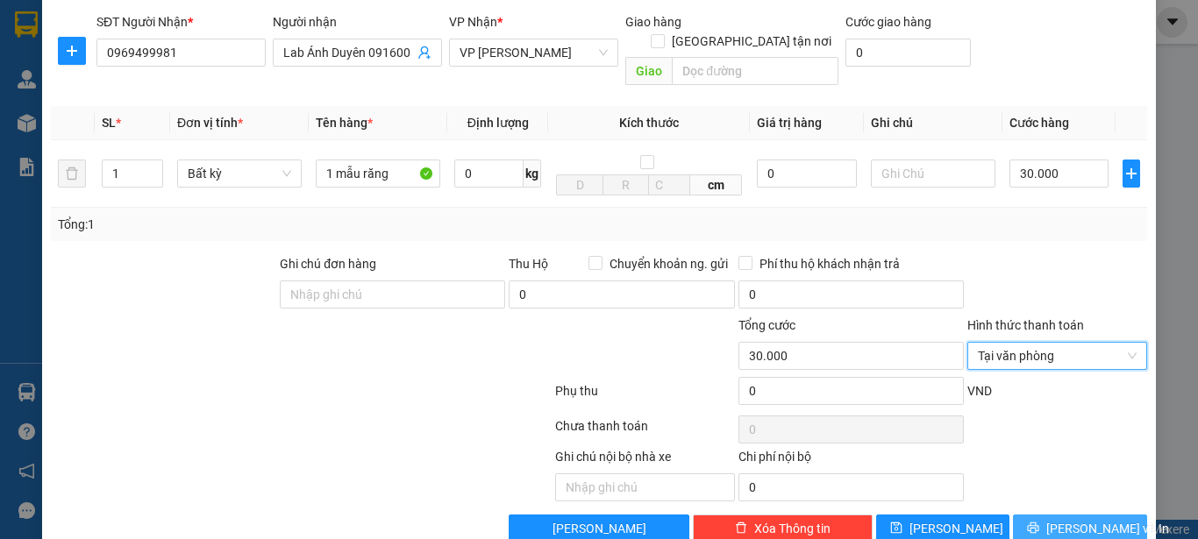
scroll to position [209, 0]
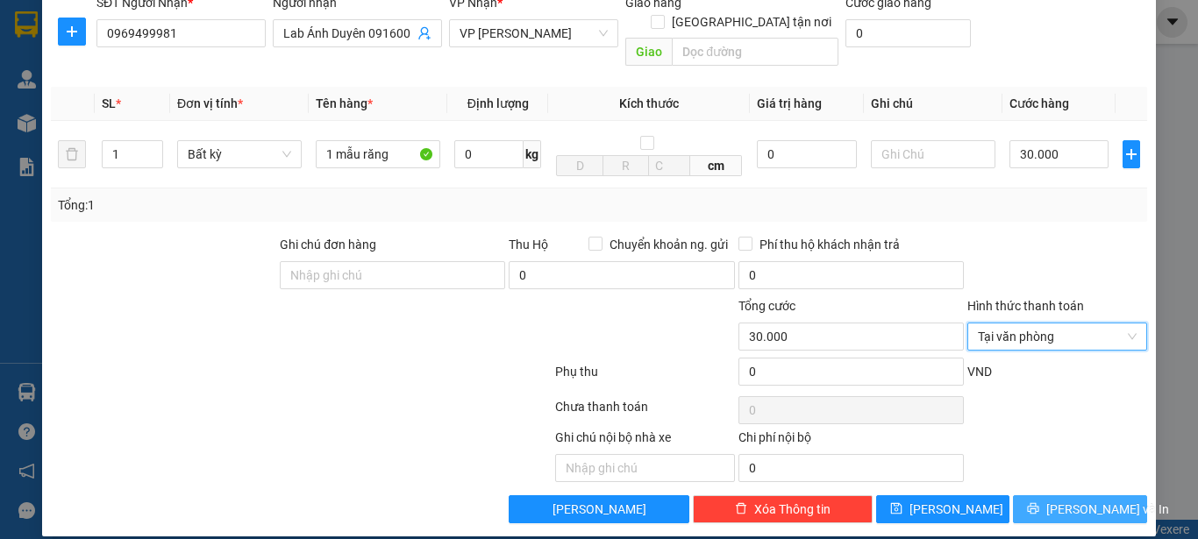
click at [1039, 503] on icon "printer" at bounding box center [1033, 509] width 12 height 12
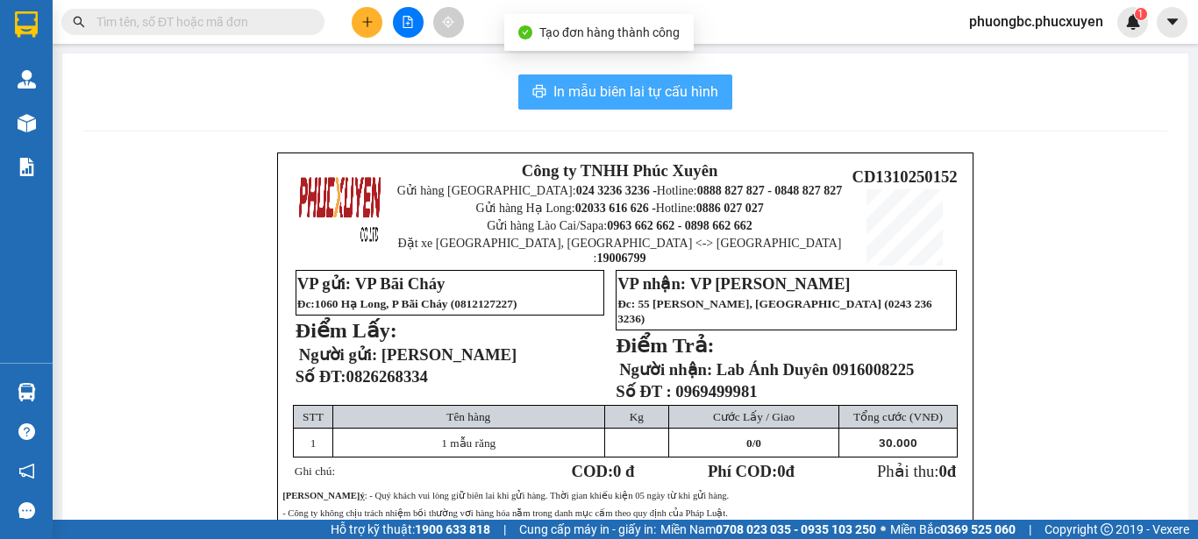
click at [610, 95] on span "In mẫu biên lai tự cấu hình" at bounding box center [635, 92] width 165 height 22
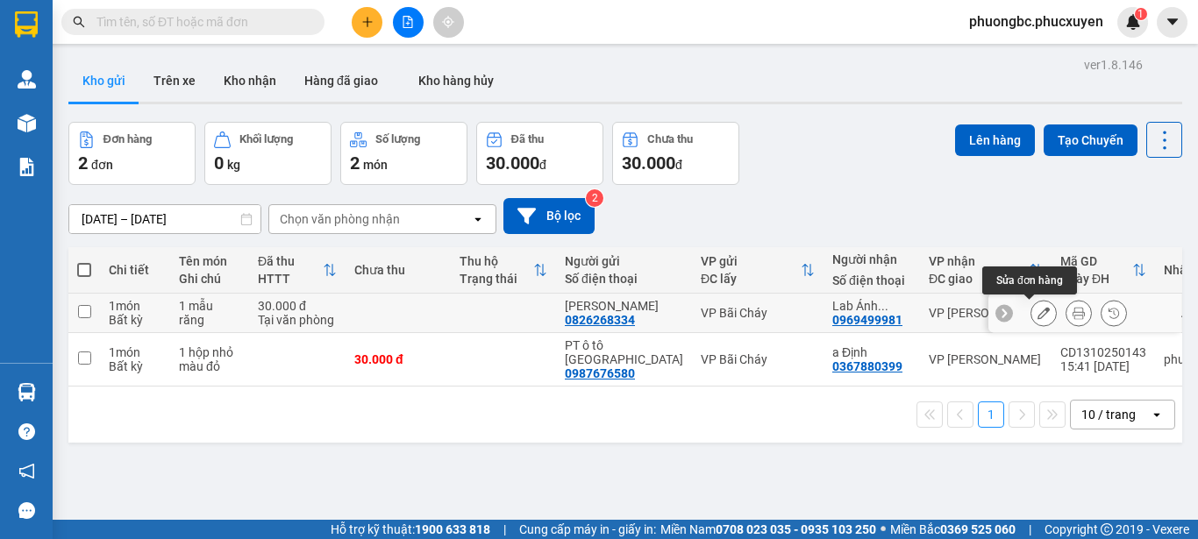
click at [1038, 313] on icon at bounding box center [1044, 313] width 12 height 12
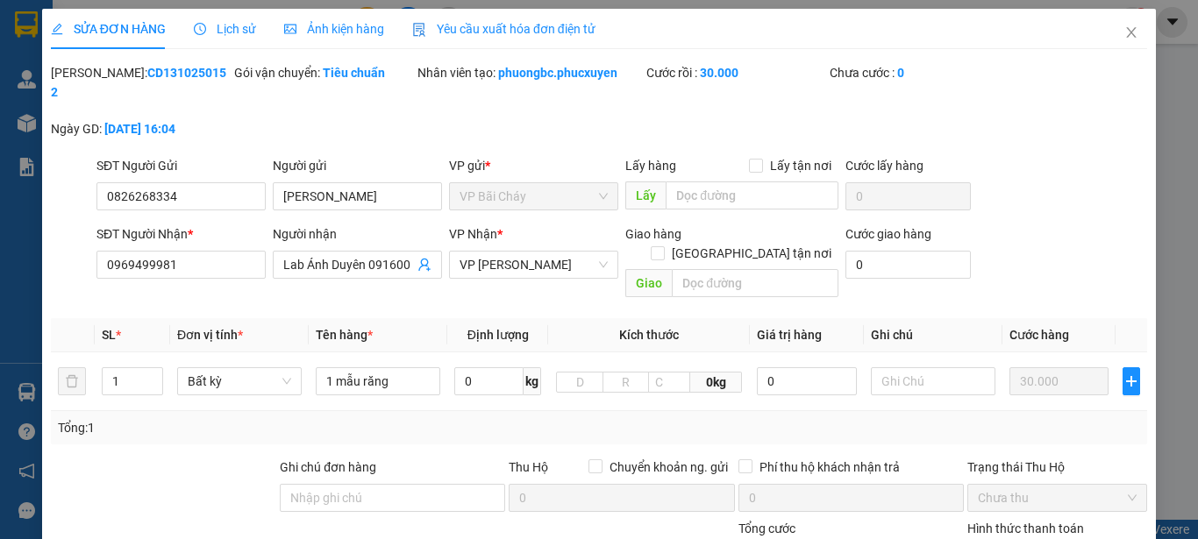
type input "0826268334"
type input "[PERSON_NAME]"
type input "0969499981"
type input "Lab Ánh Duyên 0916008225"
type input "0"
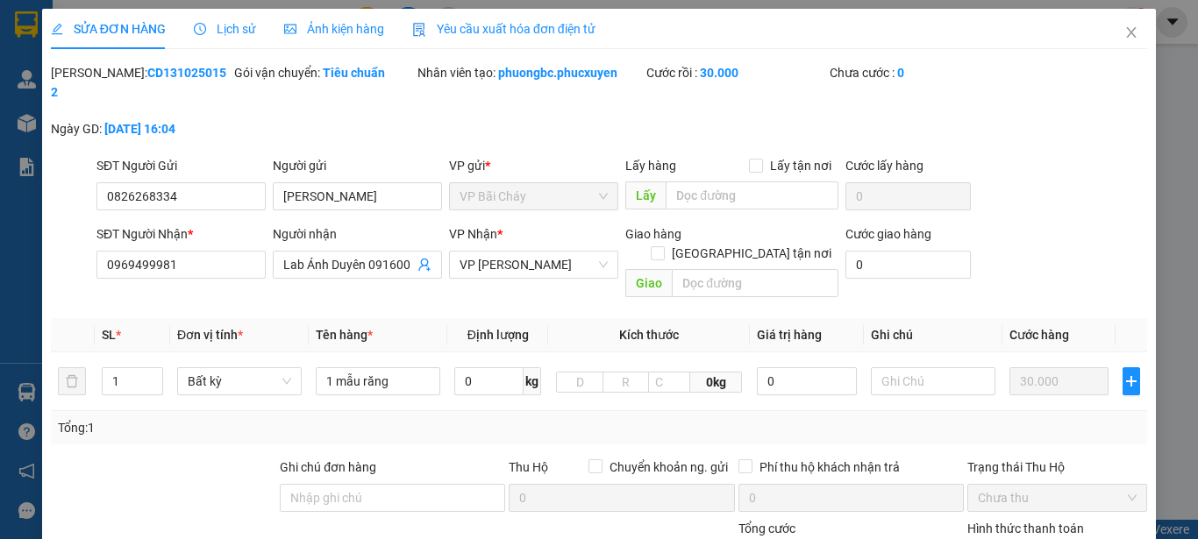
type input "30.000"
drag, startPoint x: 197, startPoint y: 75, endPoint x: 96, endPoint y: 65, distance: 101.4
click at [96, 65] on div "[PERSON_NAME]: CD1310250152" at bounding box center [141, 82] width 180 height 39
copy b "CD1310250152"
click at [1127, 34] on icon "close" at bounding box center [1132, 32] width 10 height 11
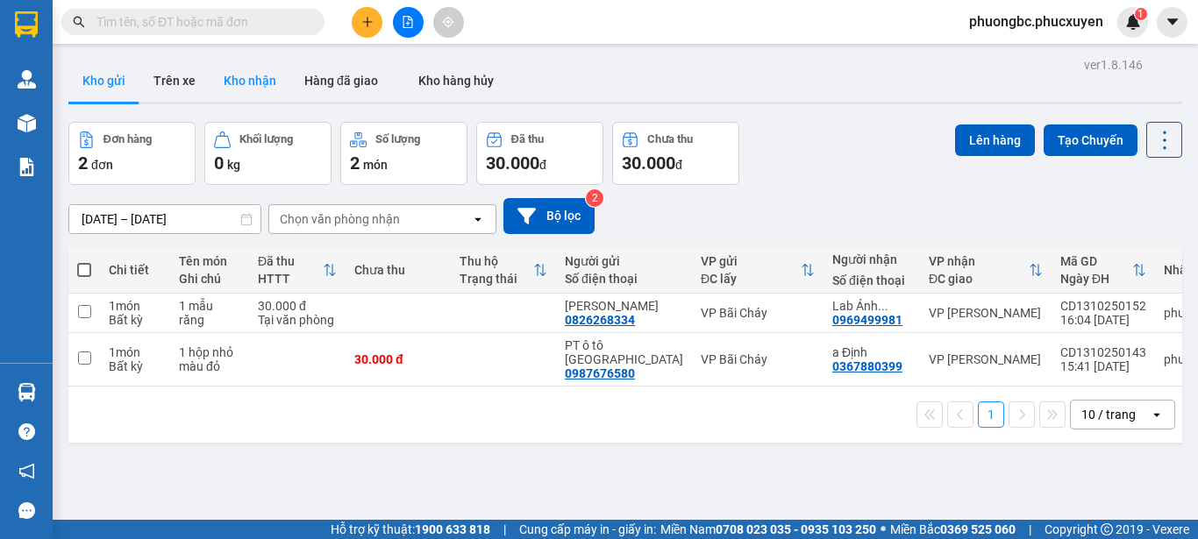
click at [251, 80] on button "Kho nhận" at bounding box center [250, 81] width 81 height 42
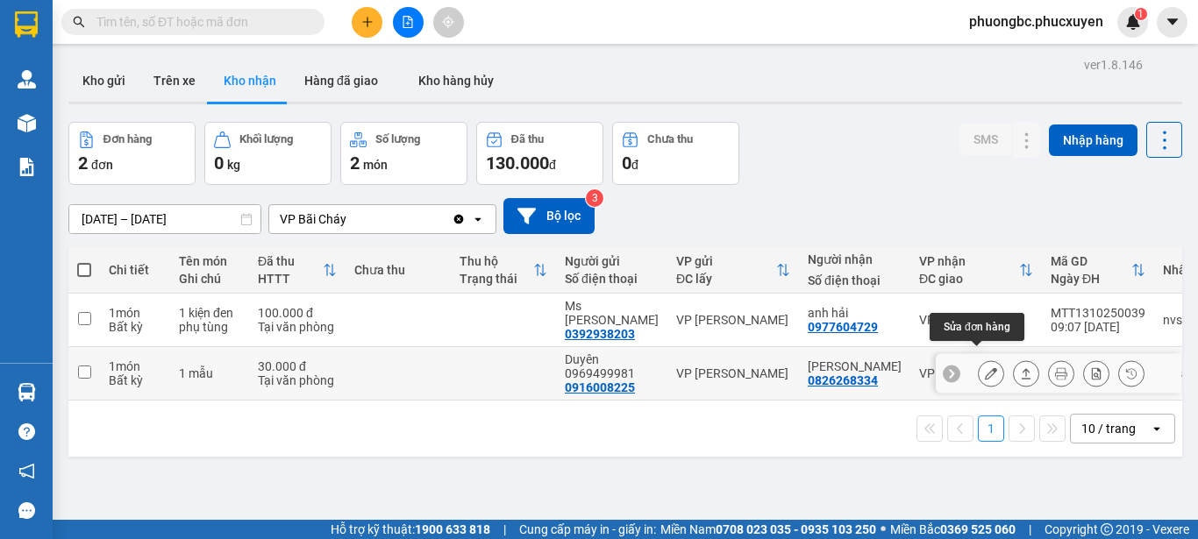
click at [985, 367] on icon at bounding box center [991, 373] width 12 height 12
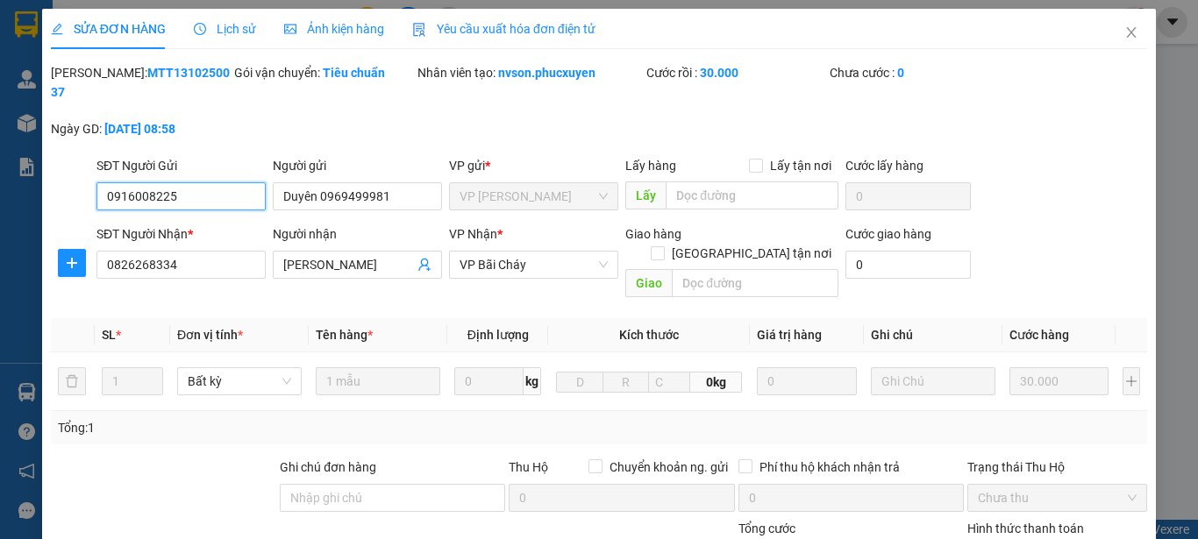
type input "0916008225"
type input "Duyên 0969499981"
type input "0826268334"
type input "[PERSON_NAME]"
type input "0"
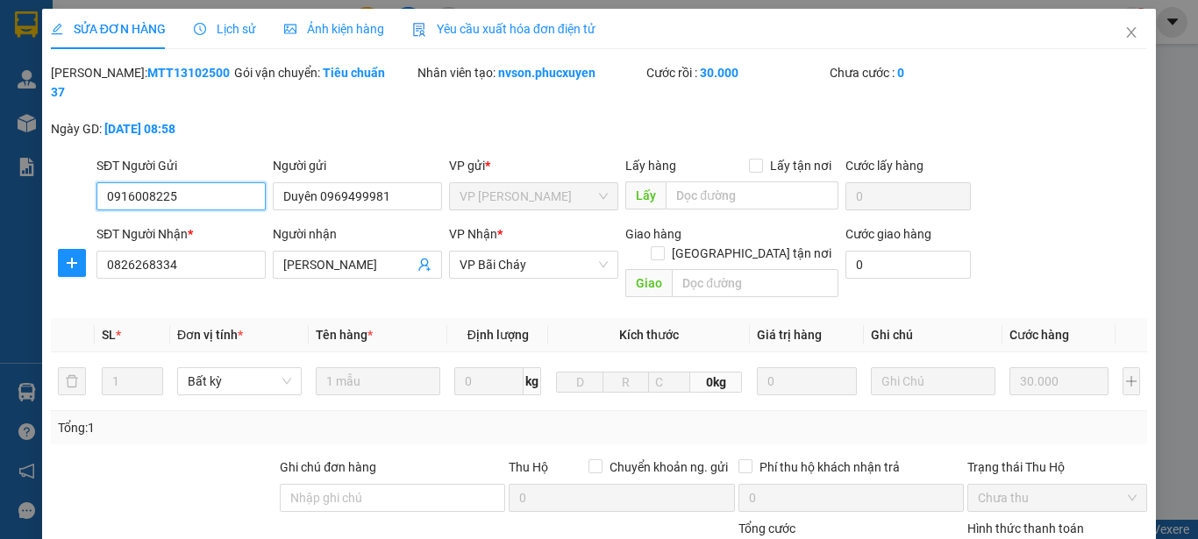
type input "30.000"
drag, startPoint x: 200, startPoint y: 74, endPoint x: 91, endPoint y: 81, distance: 109.0
click at [91, 81] on div "[PERSON_NAME]: MTT1310250037" at bounding box center [141, 82] width 180 height 39
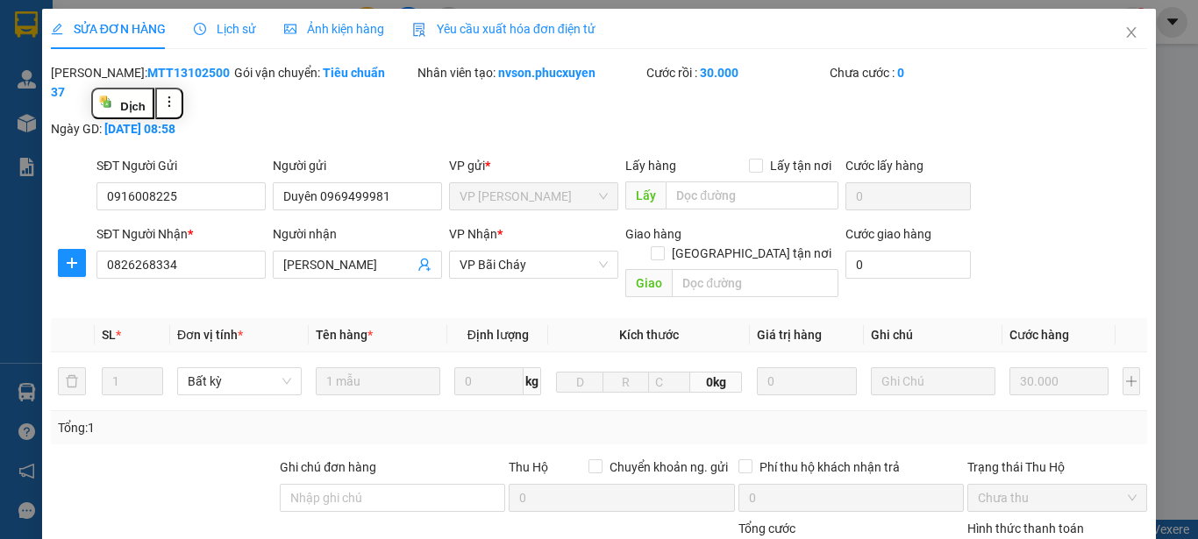
copy b "MTT1310250037"
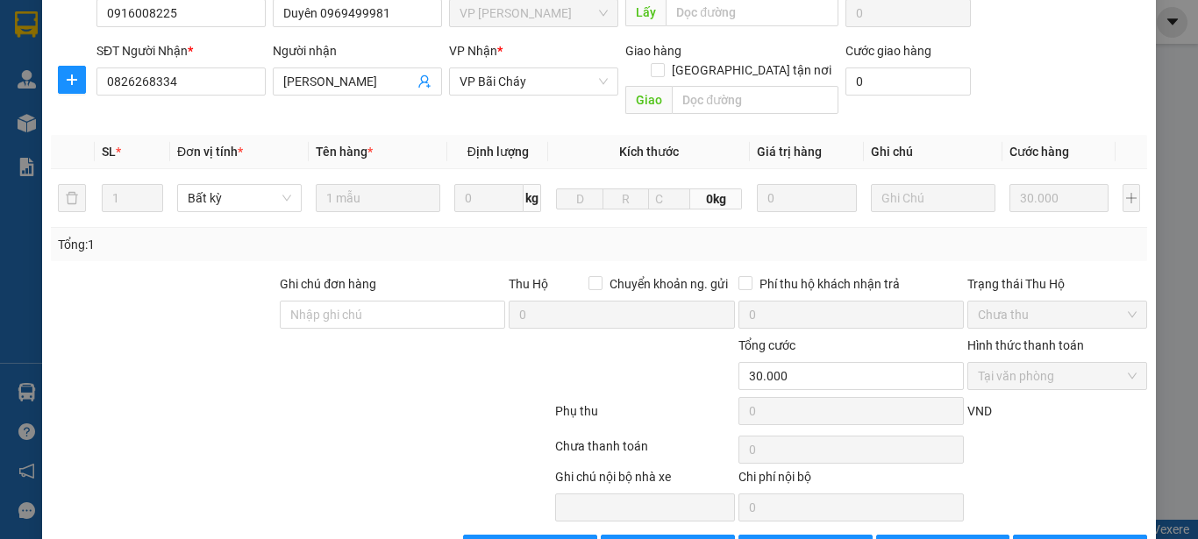
scroll to position [203, 0]
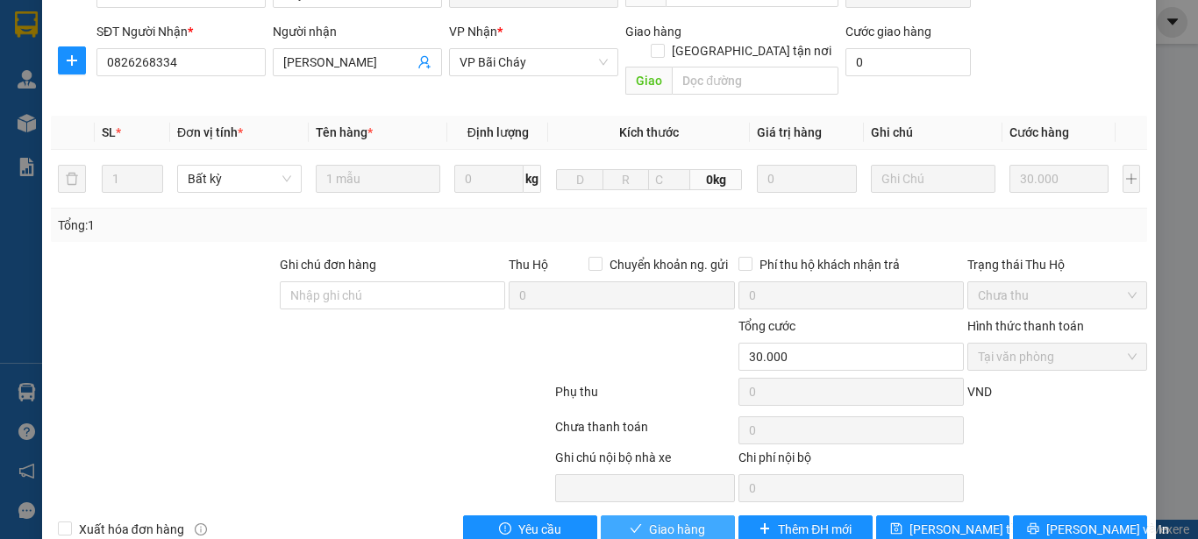
click at [685, 520] on span "Giao hàng" at bounding box center [677, 529] width 56 height 19
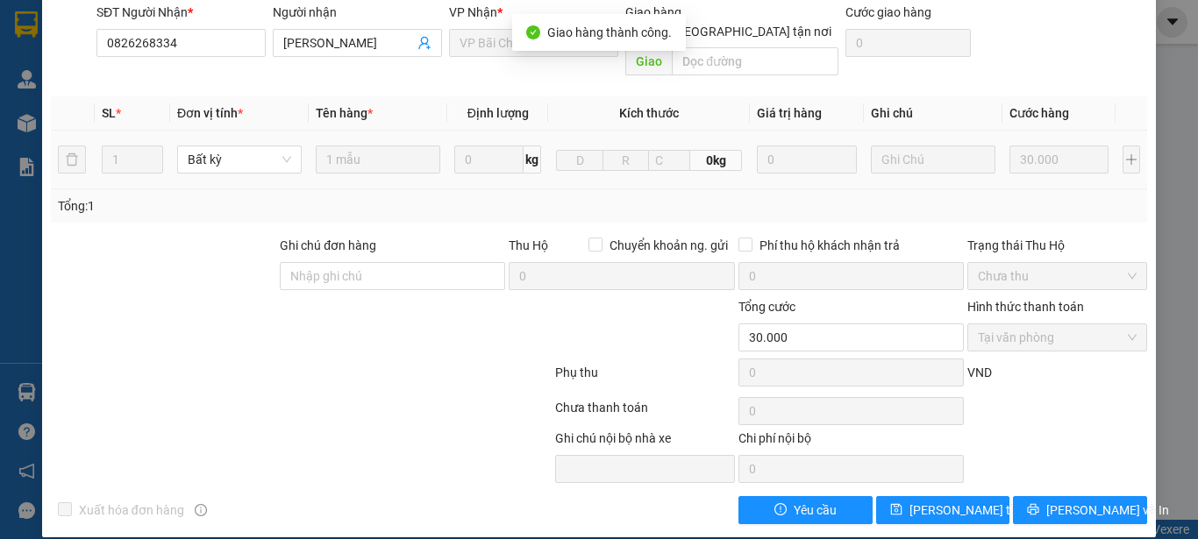
scroll to position [0, 0]
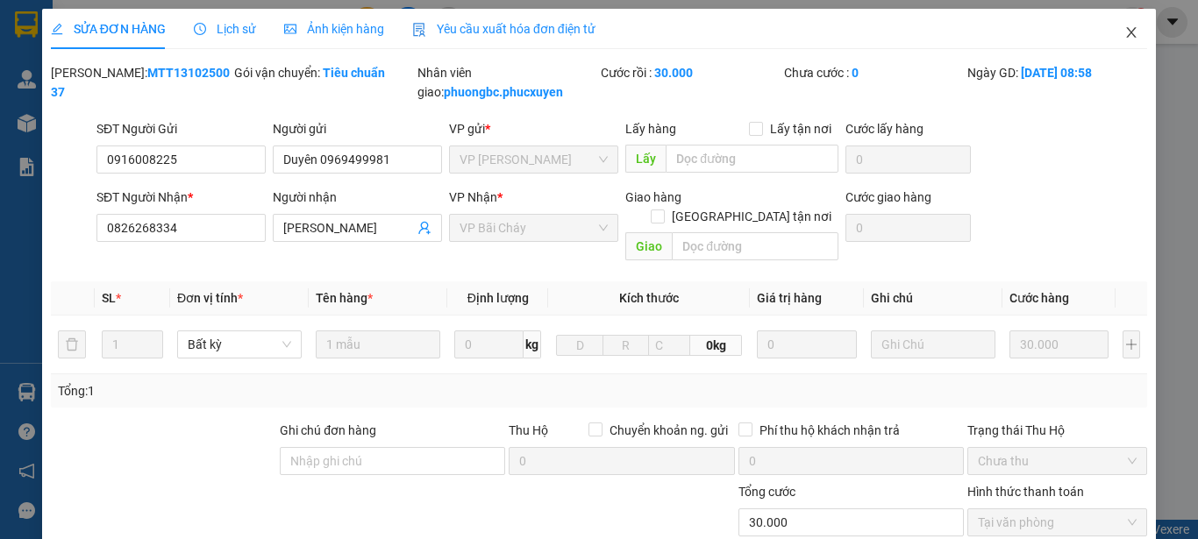
click at [1124, 30] on icon "close" at bounding box center [1131, 32] width 14 height 14
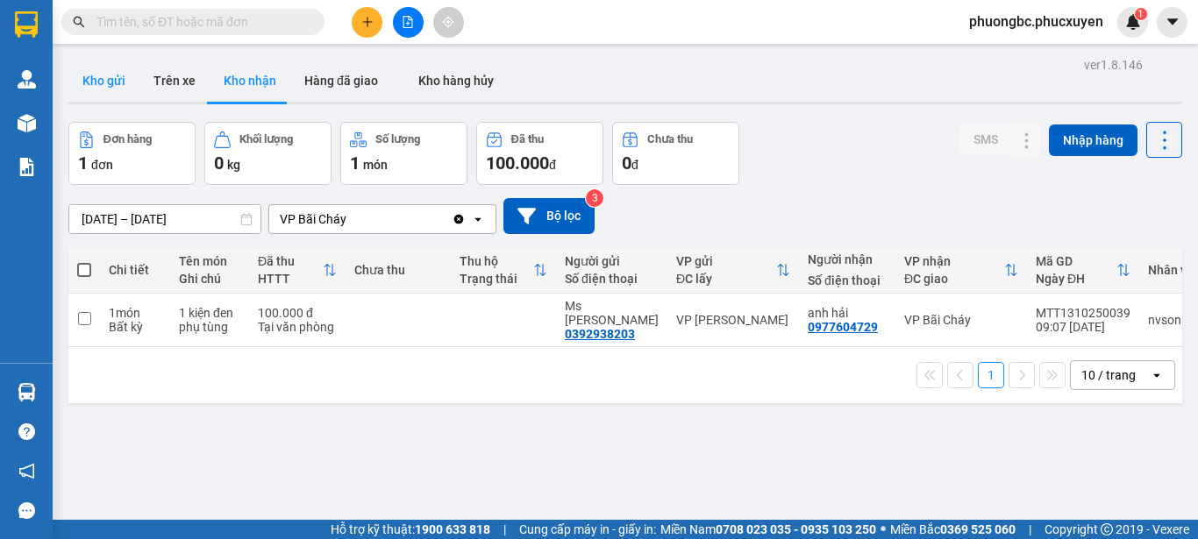
click at [101, 78] on button "Kho gửi" at bounding box center [103, 81] width 71 height 42
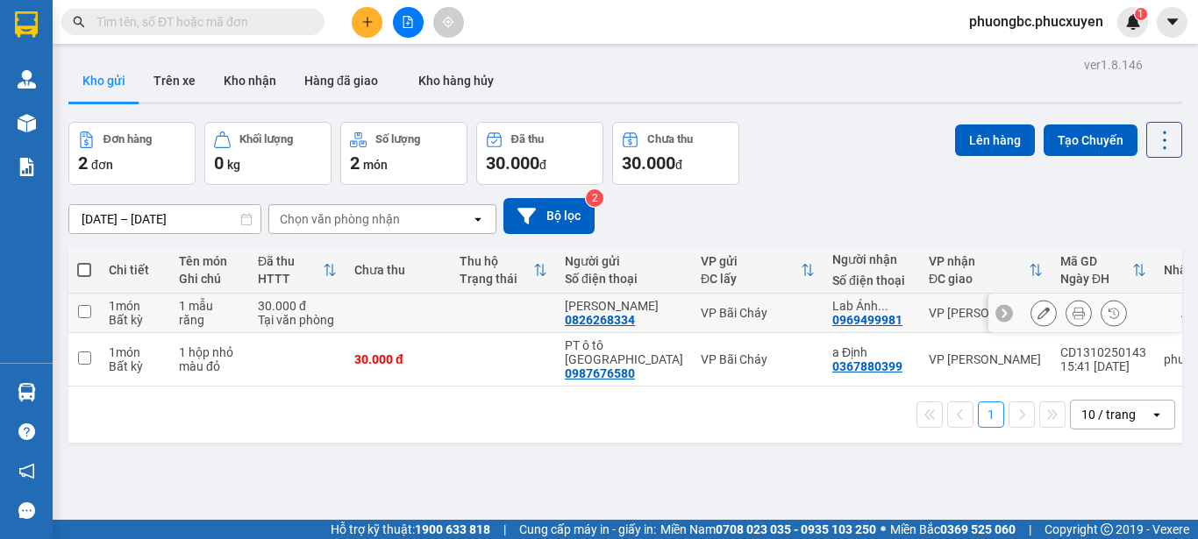
click at [82, 311] on input "checkbox" at bounding box center [84, 311] width 13 height 13
checkbox input "true"
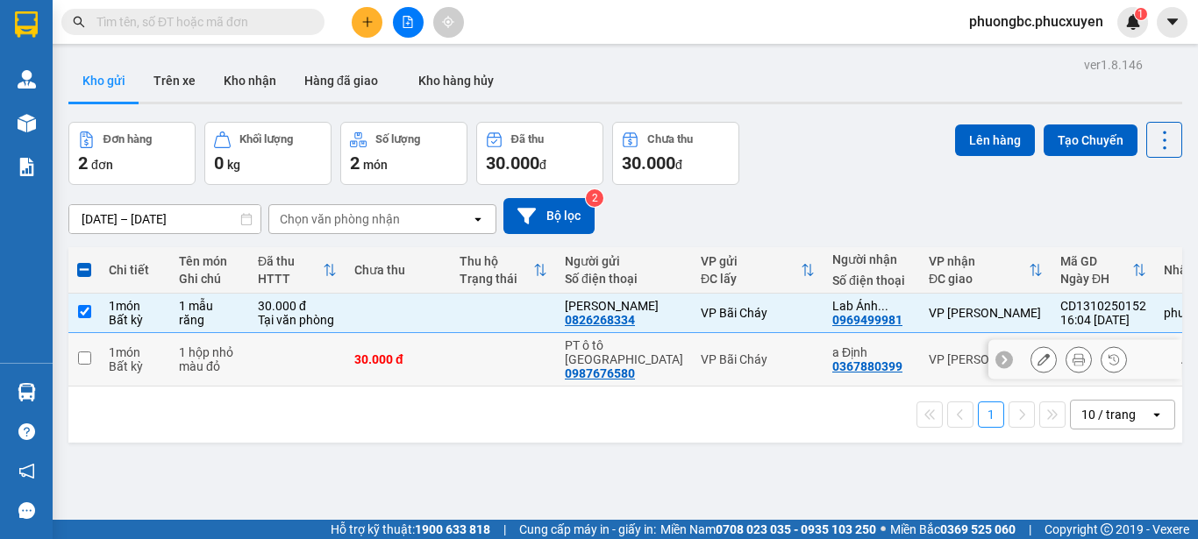
click at [83, 357] on input "checkbox" at bounding box center [84, 358] width 13 height 13
checkbox input "true"
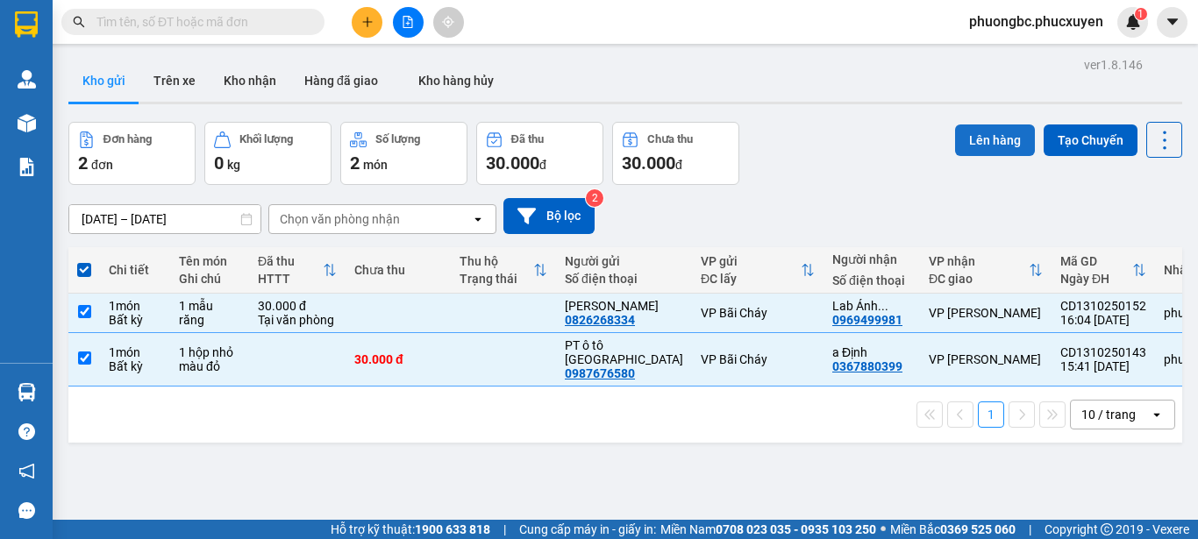
click at [986, 135] on button "Lên hàng" at bounding box center [995, 141] width 80 height 32
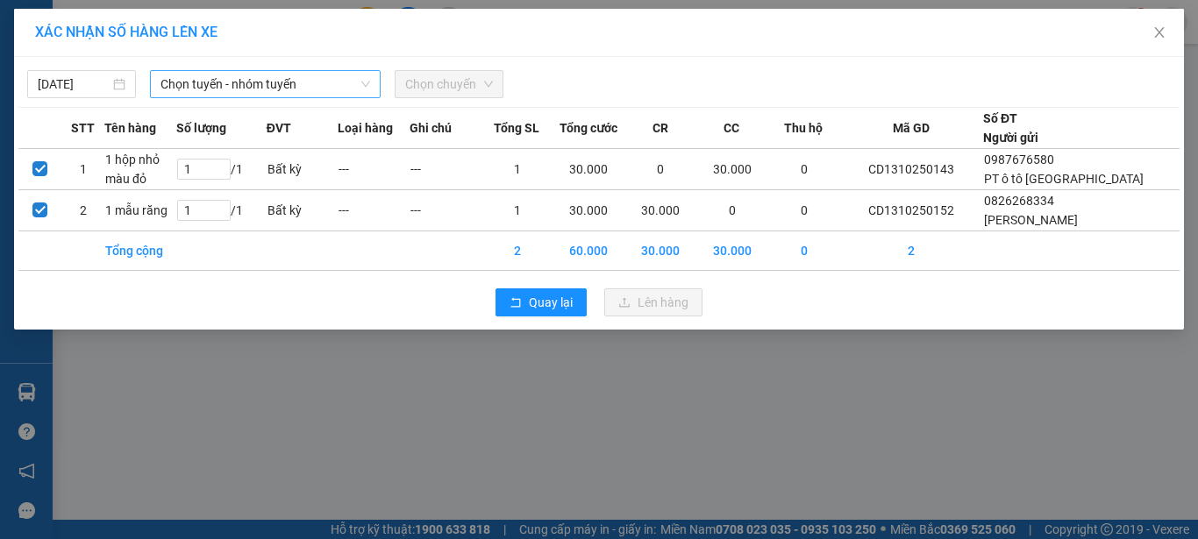
click at [297, 80] on span "Chọn tuyến - nhóm tuyến" at bounding box center [265, 84] width 210 height 26
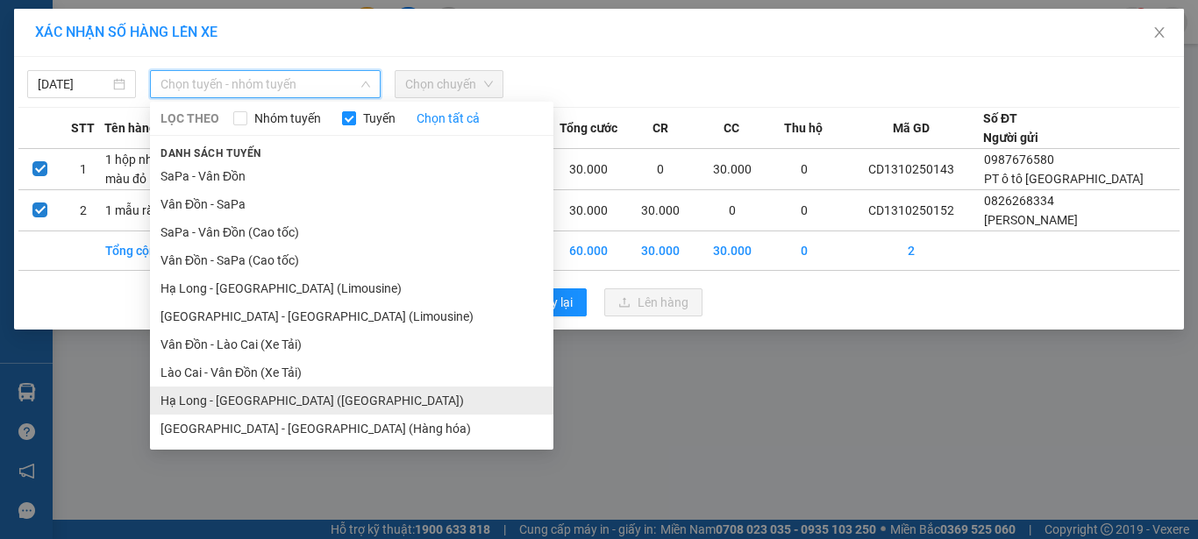
click at [264, 405] on li "Hạ Long - [GEOGRAPHIC_DATA] ([GEOGRAPHIC_DATA])" at bounding box center [351, 401] width 403 height 28
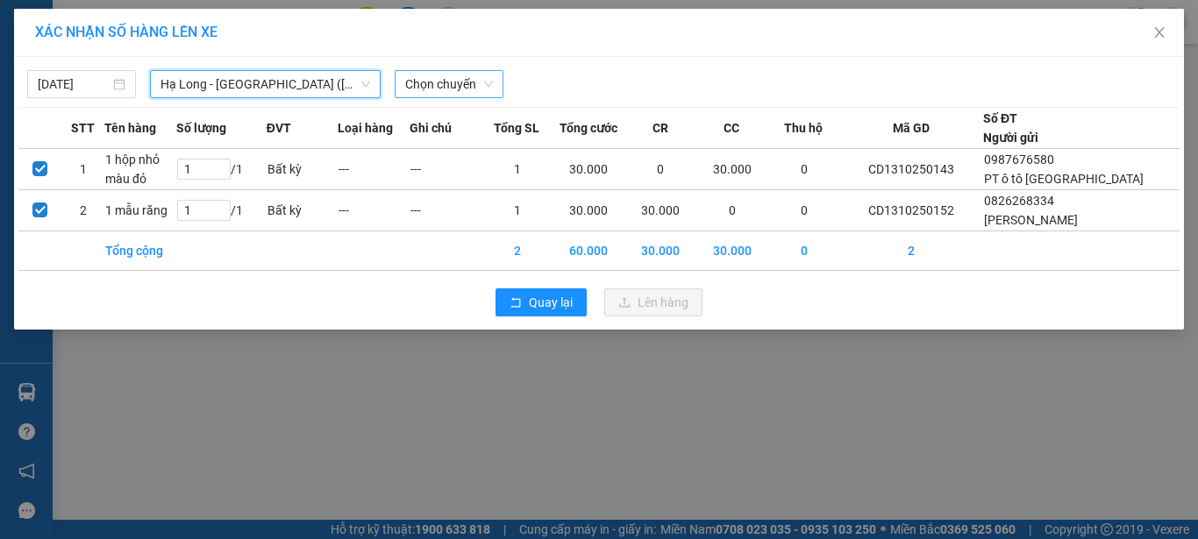
click at [454, 86] on span "Chọn chuyến" at bounding box center [449, 84] width 88 height 26
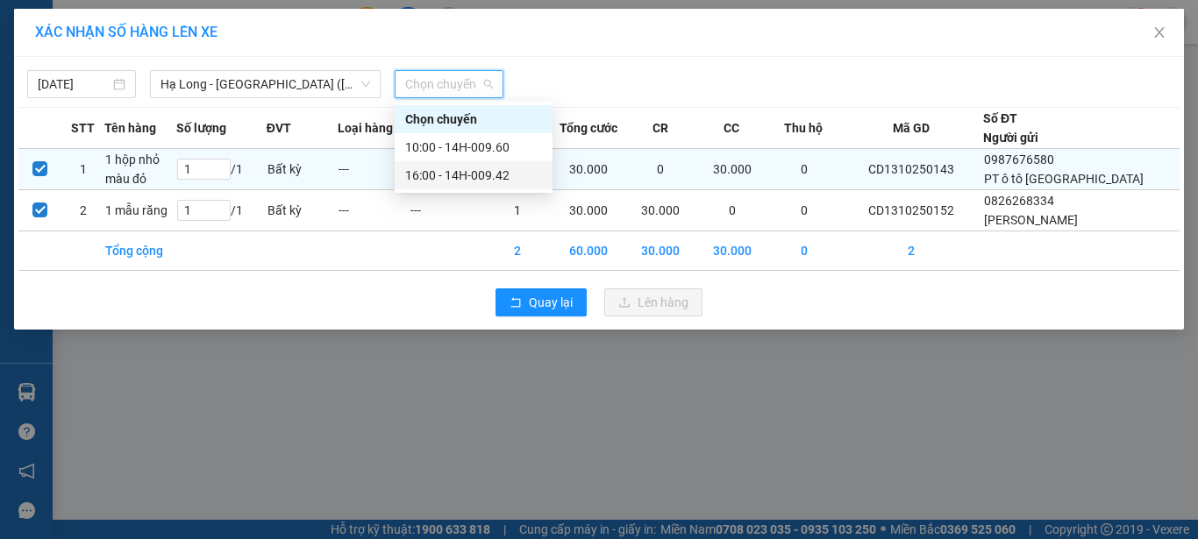
click at [484, 177] on div "16:00 - 14H-009.42" at bounding box center [473, 175] width 137 height 19
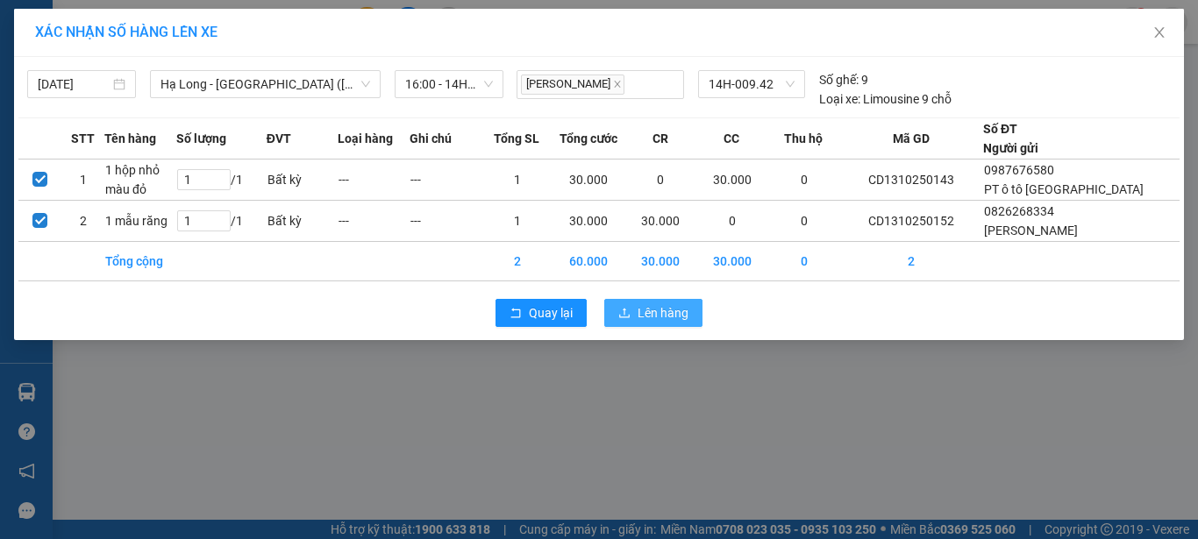
click at [672, 310] on span "Lên hàng" at bounding box center [663, 312] width 51 height 19
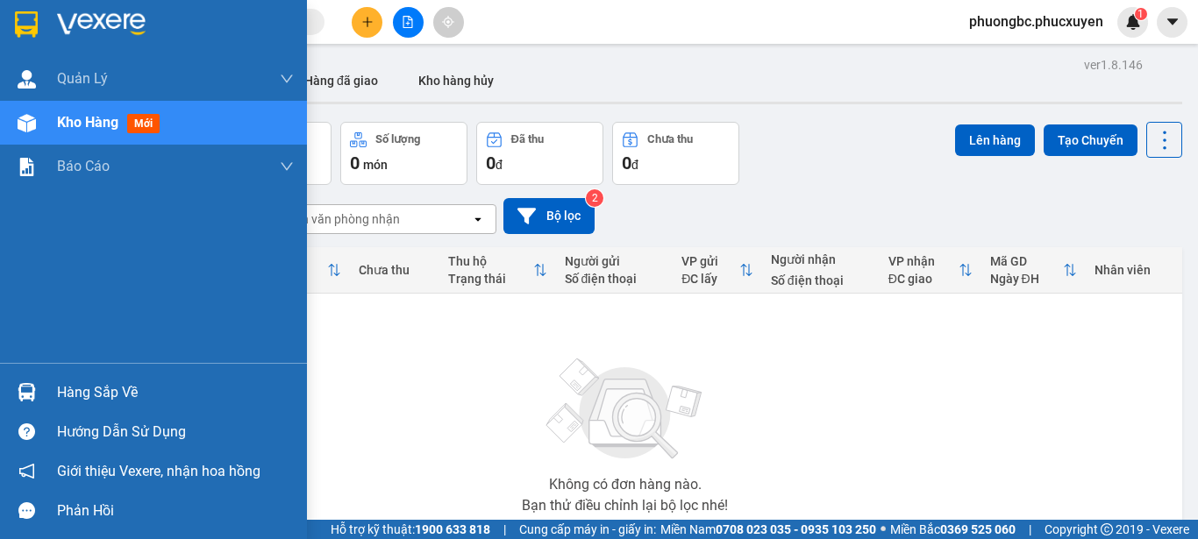
click at [94, 390] on div "Hàng sắp về" at bounding box center [175, 393] width 237 height 26
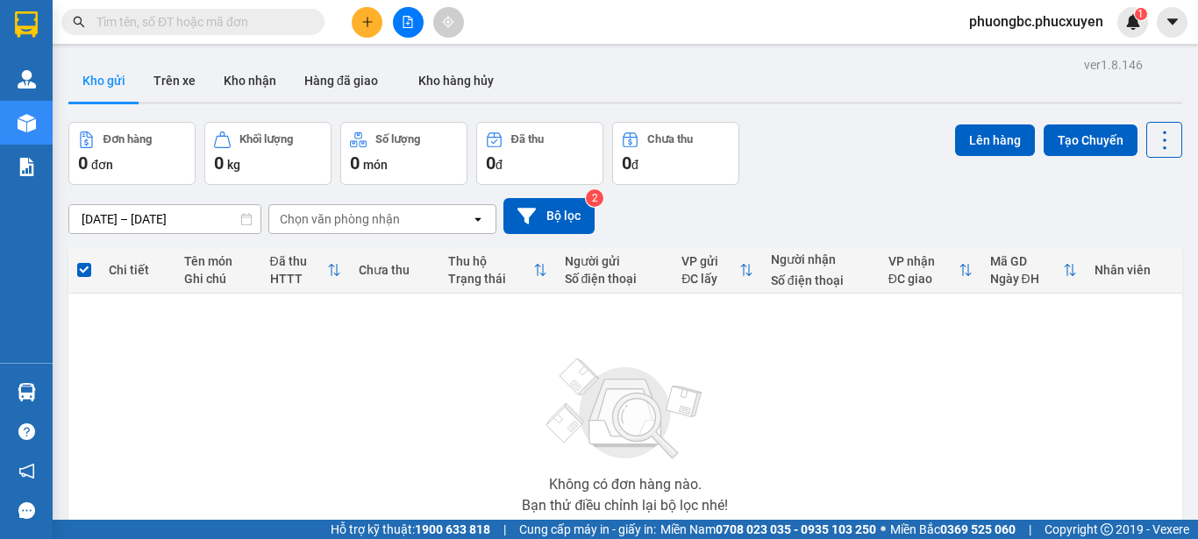
click at [900, 423] on section "Kết quả tìm kiếm ( 1 ) Bộ lọc Mã ĐH Trạng thái Món hàng Thu hộ Tổng cước Chưa c…" at bounding box center [599, 269] width 1198 height 539
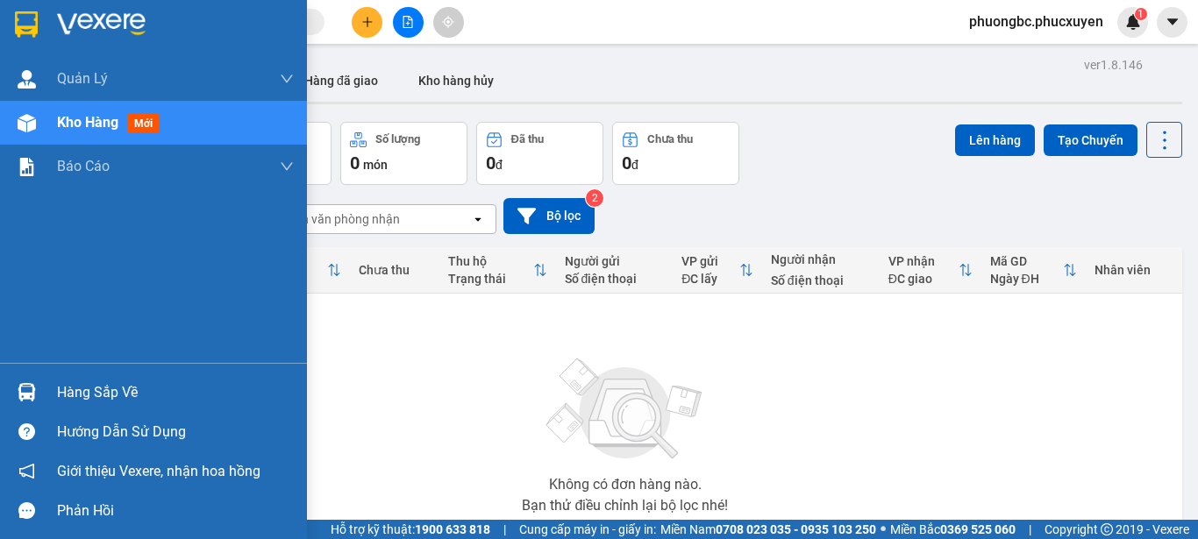
click at [101, 396] on div "Hàng sắp về" at bounding box center [175, 393] width 237 height 26
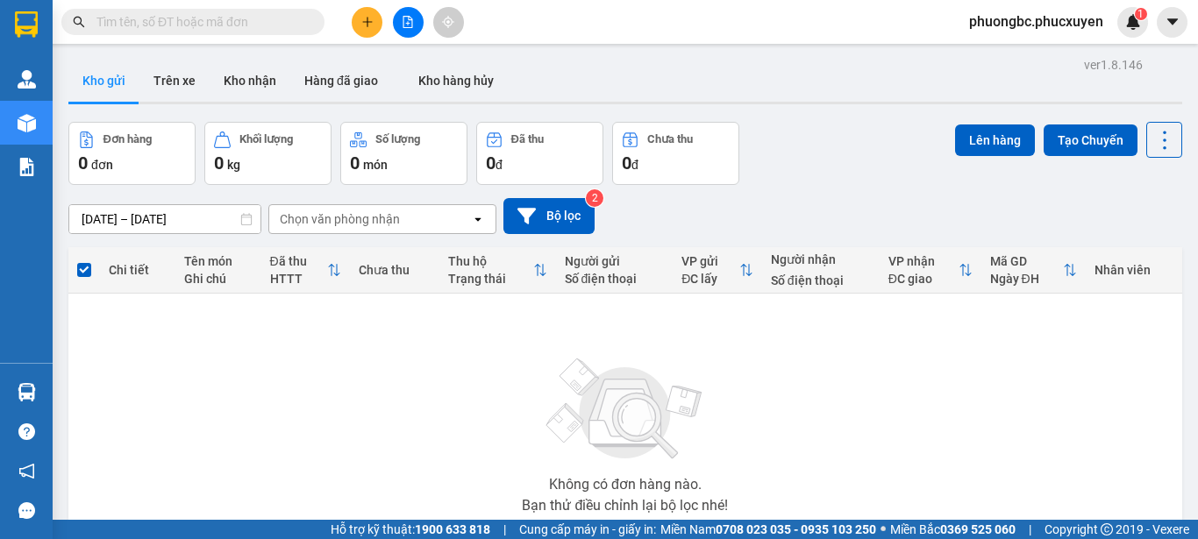
click at [947, 449] on section "Kết quả tìm kiếm ( 1 ) Bộ lọc Mã ĐH Trạng thái Món hàng Thu hộ Tổng cước Chưa c…" at bounding box center [599, 269] width 1198 height 539
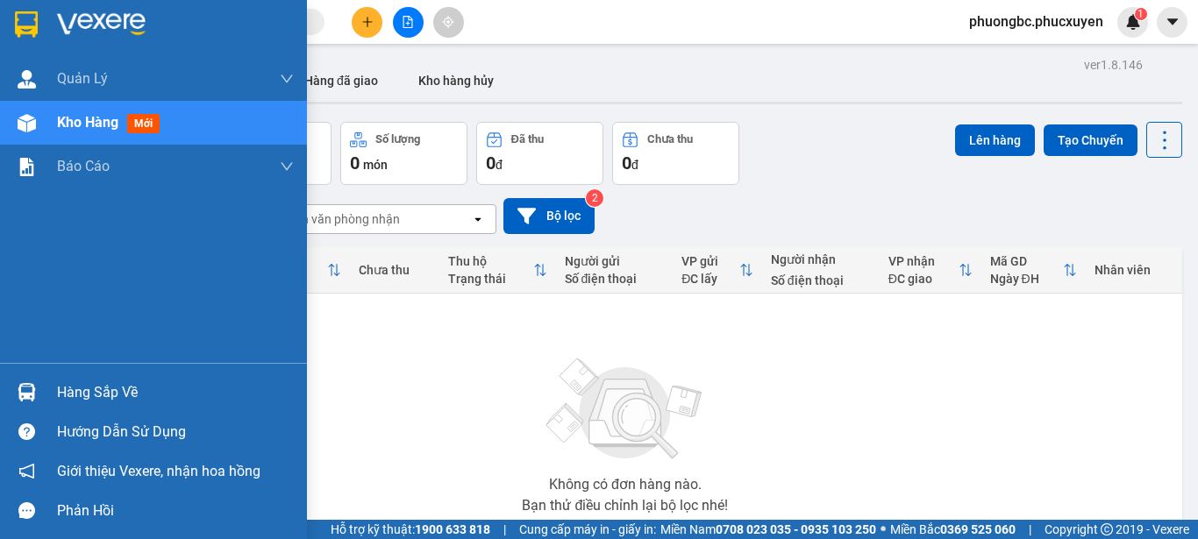
click at [23, 388] on img at bounding box center [27, 392] width 18 height 18
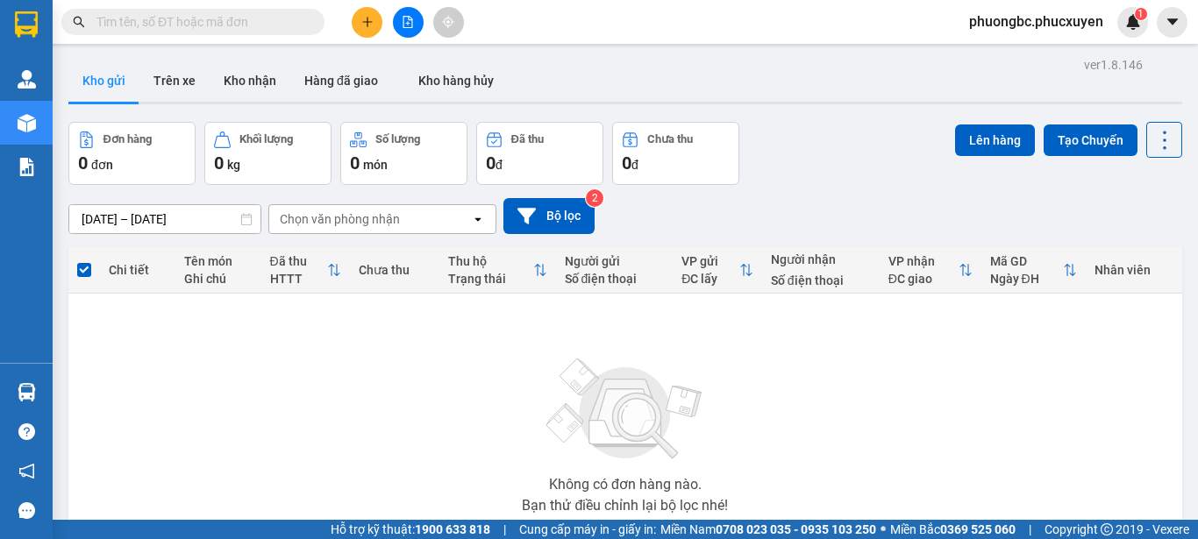
click at [942, 437] on section "Kết quả tìm kiếm ( 1 ) Bộ lọc Mã ĐH Trạng thái Món hàng Thu hộ Tổng cước Chưa c…" at bounding box center [599, 269] width 1198 height 539
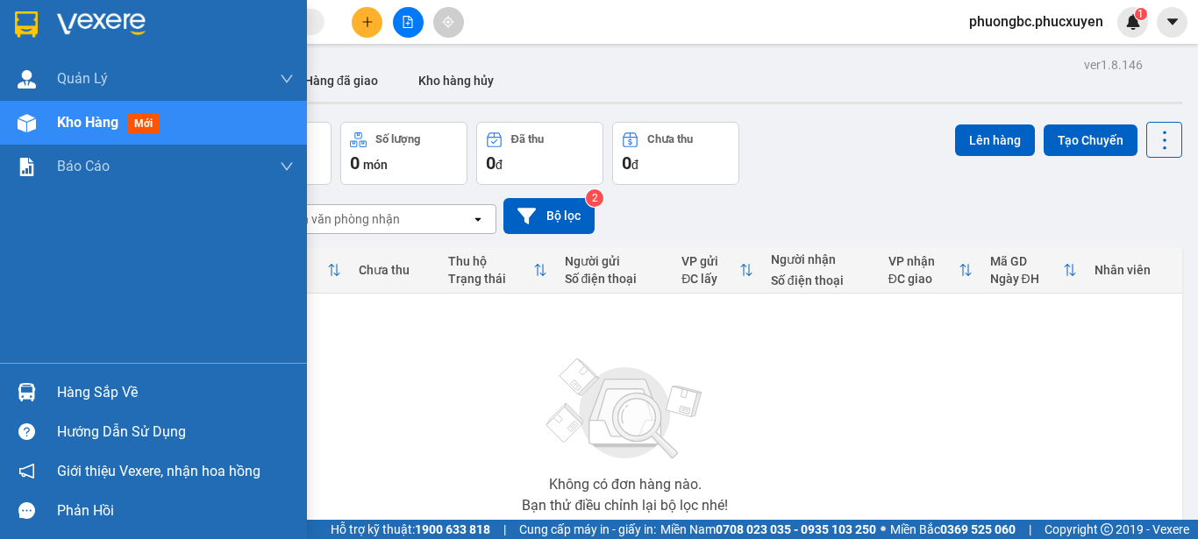
click at [21, 390] on img at bounding box center [27, 392] width 18 height 18
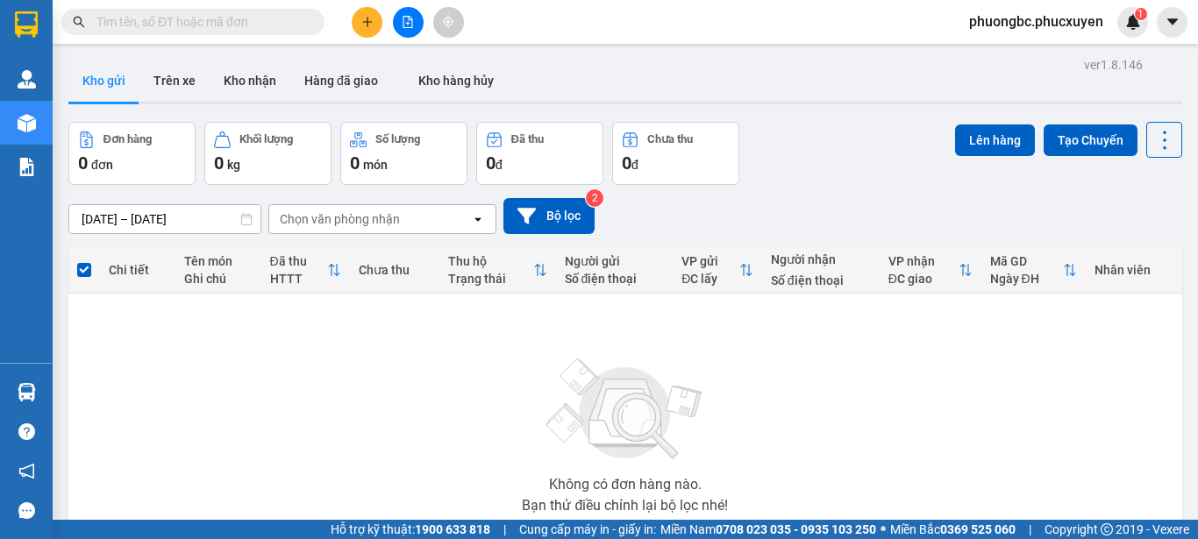
click at [897, 411] on section "Kết quả tìm kiếm ( 1 ) Bộ lọc Mã ĐH Trạng thái Món hàng Thu hộ Tổng cước Chưa c…" at bounding box center [599, 269] width 1198 height 539
click at [338, 408] on div "Không có đơn hàng nào. Bạn thử điều chỉnh lại bộ lọc nhé!" at bounding box center [625, 430] width 1096 height 263
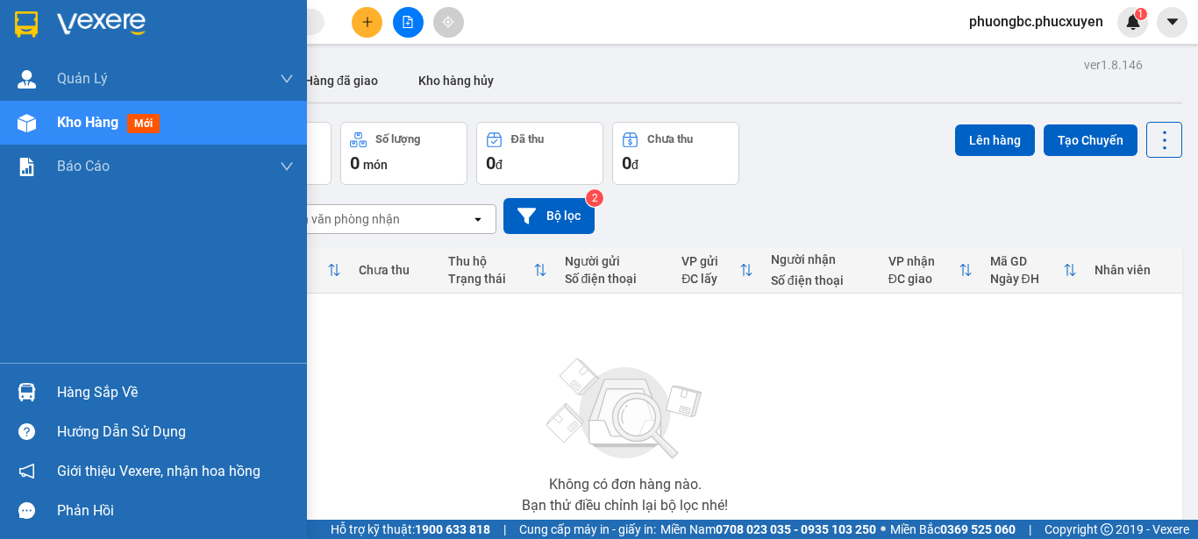
click at [70, 394] on div "Hàng sắp về" at bounding box center [175, 393] width 237 height 26
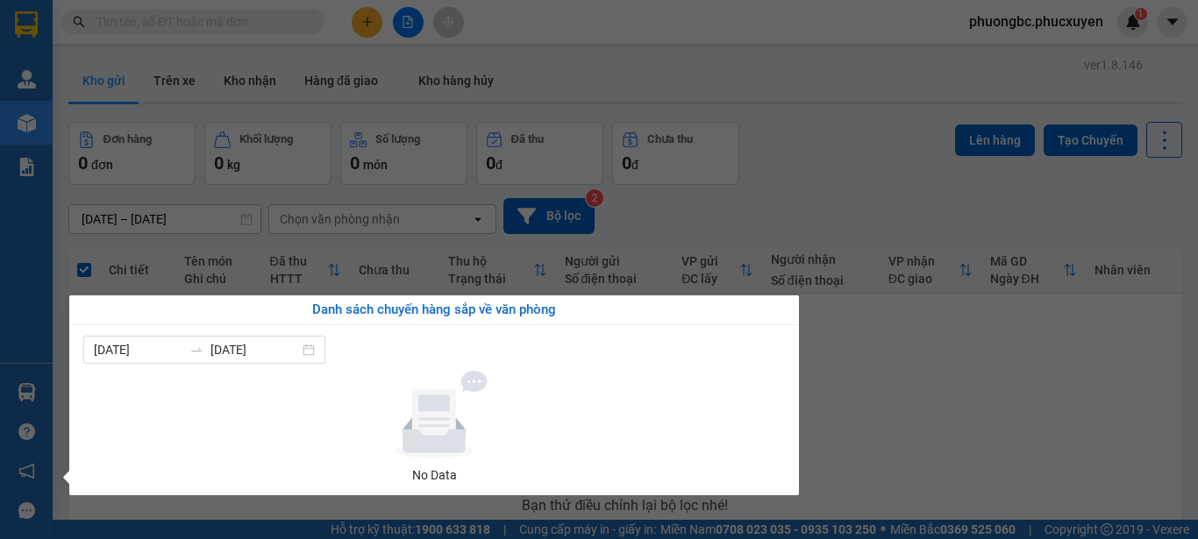
click at [894, 394] on section "Kết quả tìm kiếm ( 1 ) Bộ lọc Mã ĐH Trạng thái Món hàng Thu hộ Tổng cước Chưa c…" at bounding box center [599, 269] width 1198 height 539
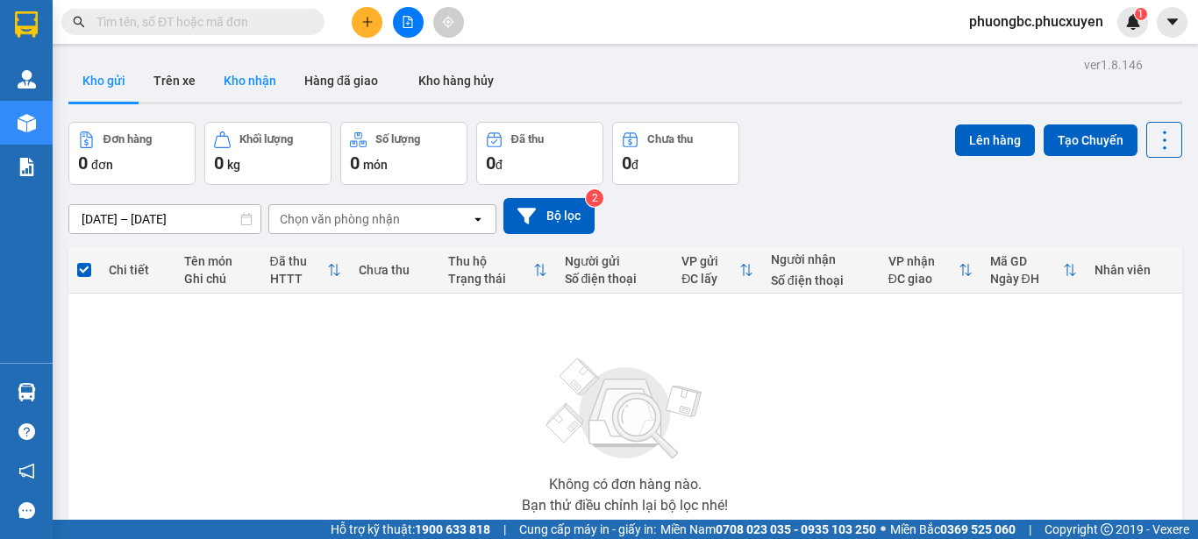
click at [240, 82] on button "Kho nhận" at bounding box center [250, 81] width 81 height 42
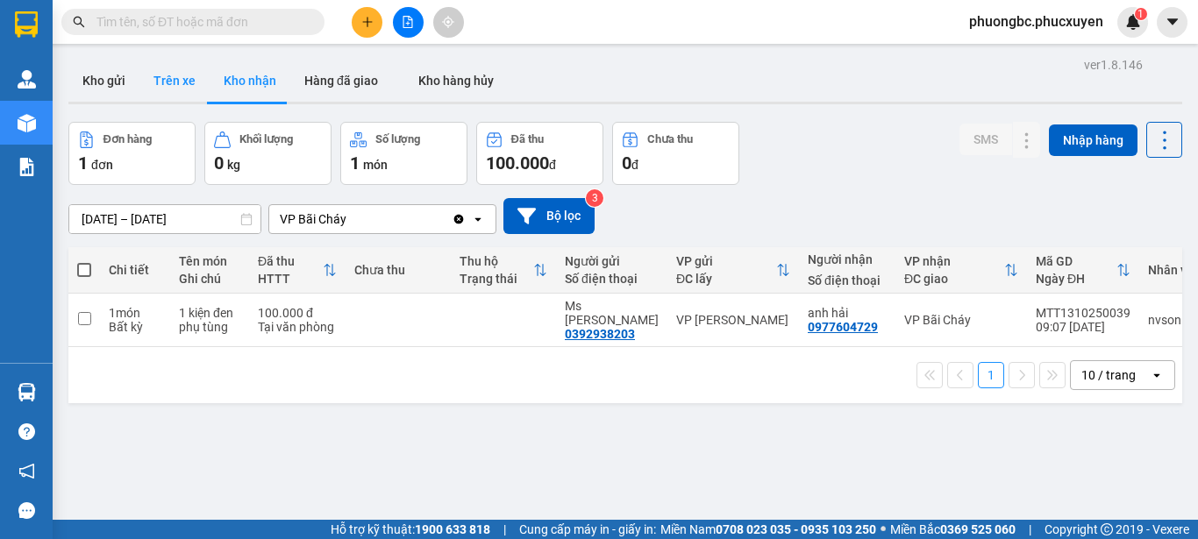
click at [160, 82] on button "Trên xe" at bounding box center [174, 81] width 70 height 42
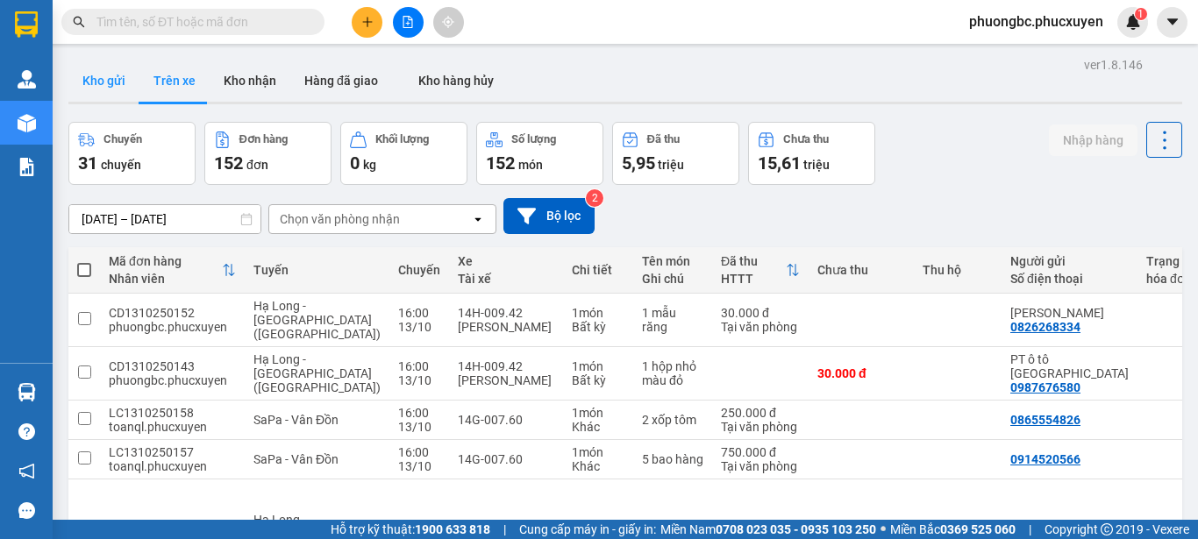
click at [102, 80] on button "Kho gửi" at bounding box center [103, 81] width 71 height 42
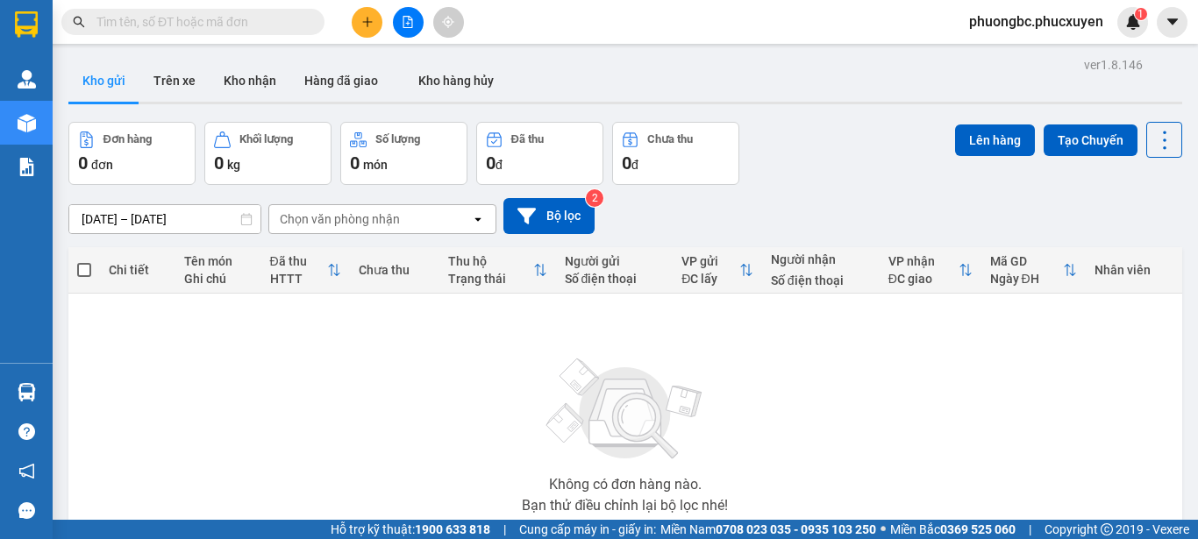
click at [821, 161] on div "Đơn hàng 0 đơn Khối lượng 0 kg Số lượng 0 món Đã thu 0 đ Chưa thu 0 đ Lên hàng …" at bounding box center [625, 153] width 1114 height 63
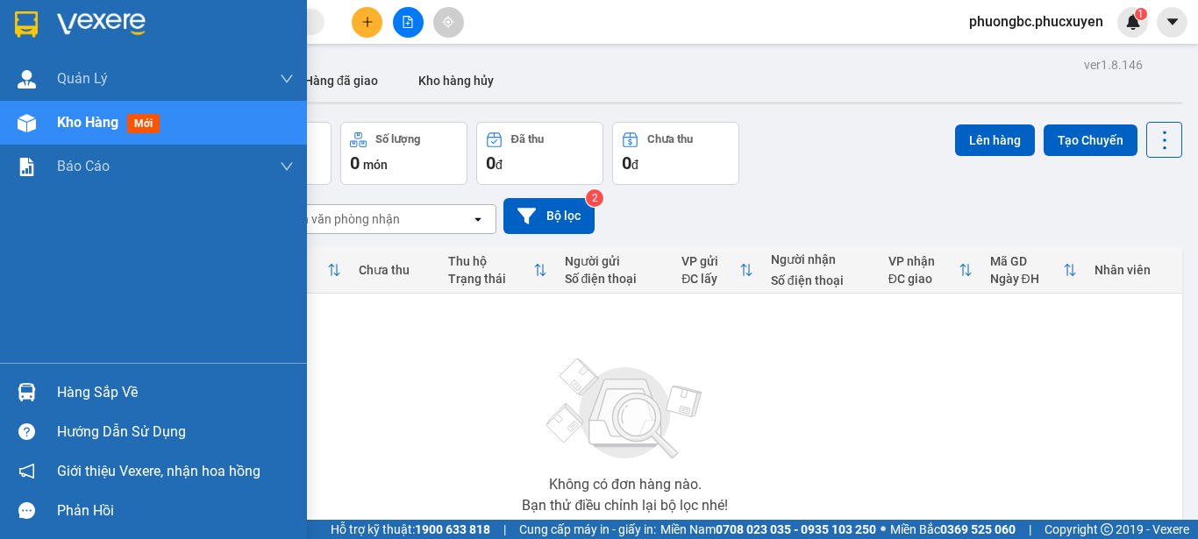
click at [72, 389] on div "Hàng sắp về" at bounding box center [175, 393] width 237 height 26
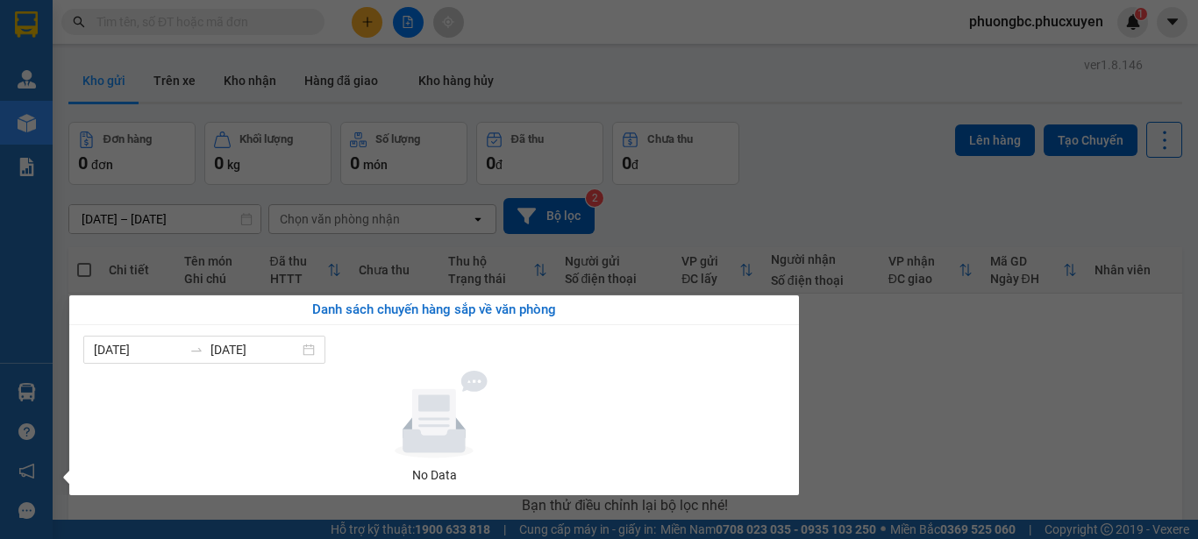
click at [917, 385] on section "Kết quả tìm kiếm ( 1 ) Bộ lọc Mã ĐH Trạng thái Món hàng Thu hộ Tổng cước Chưa c…" at bounding box center [599, 269] width 1198 height 539
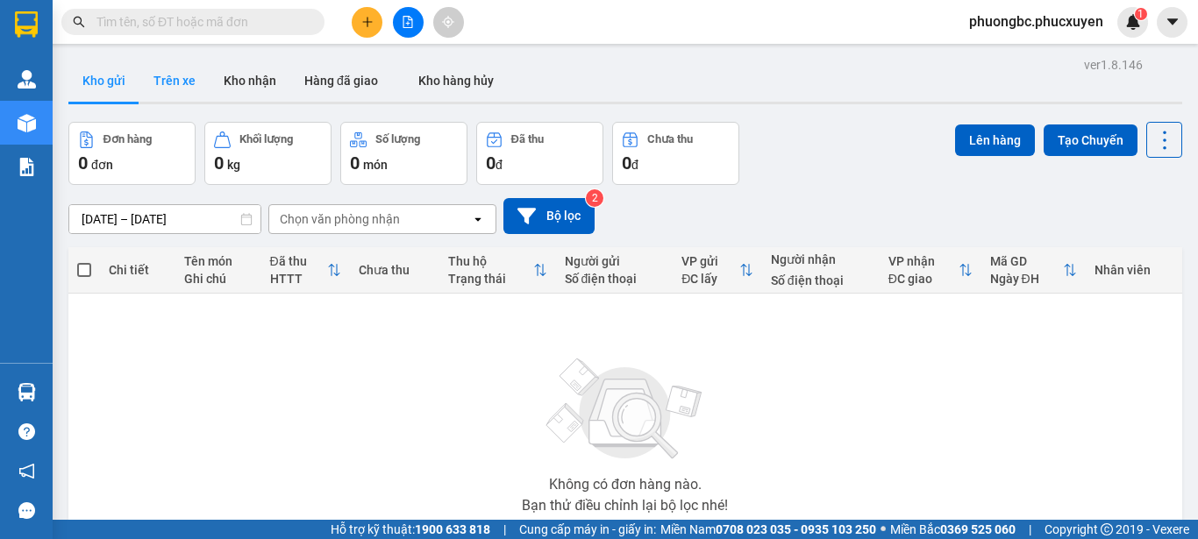
click at [174, 83] on button "Trên xe" at bounding box center [174, 81] width 70 height 42
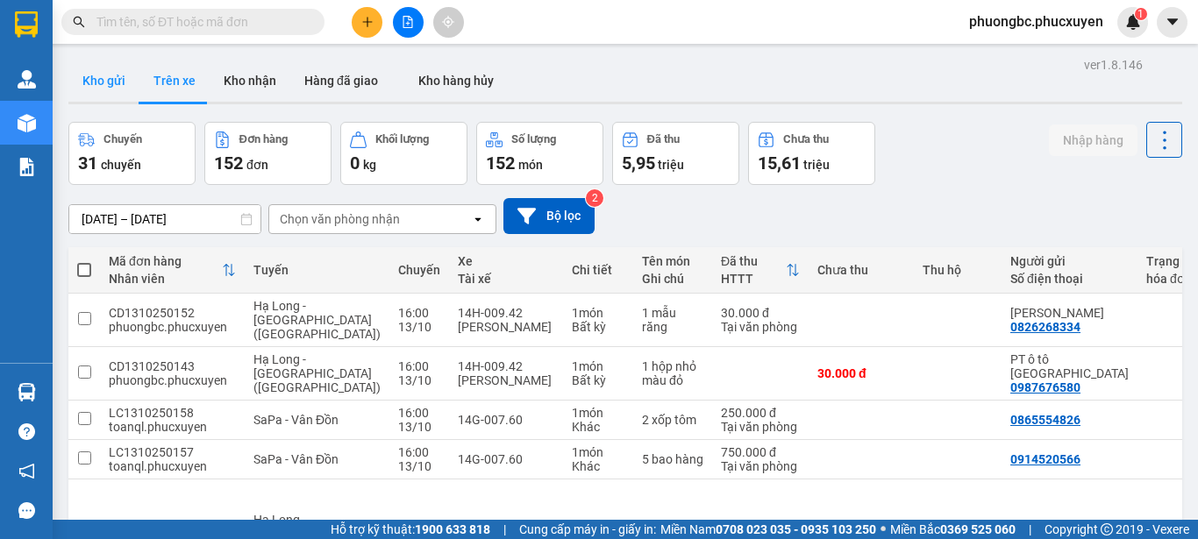
click at [98, 83] on button "Kho gửi" at bounding box center [103, 81] width 71 height 42
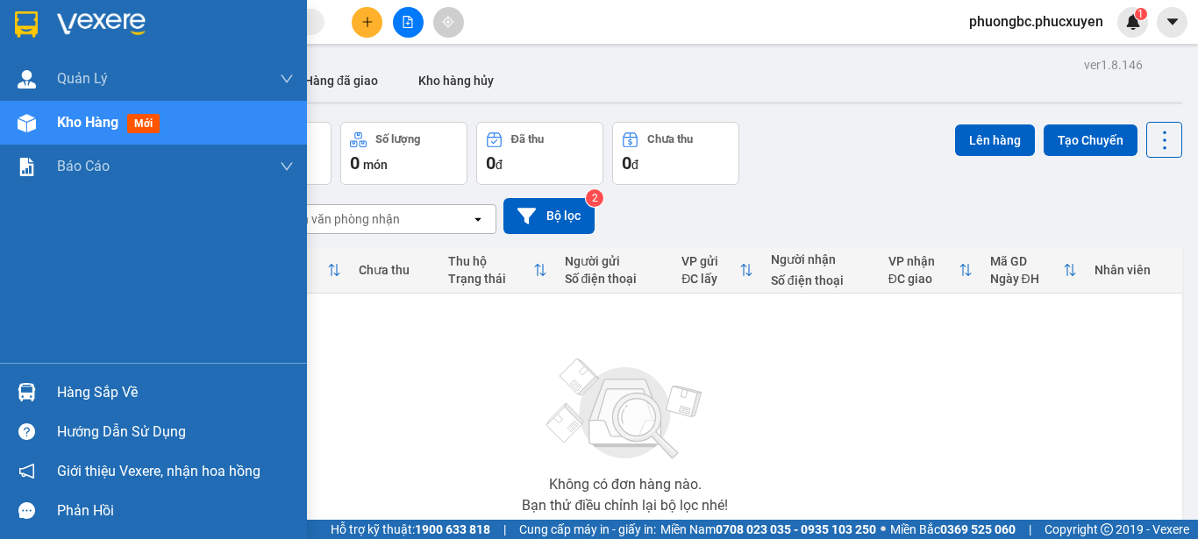
click at [91, 394] on div "Hàng sắp về" at bounding box center [175, 393] width 237 height 26
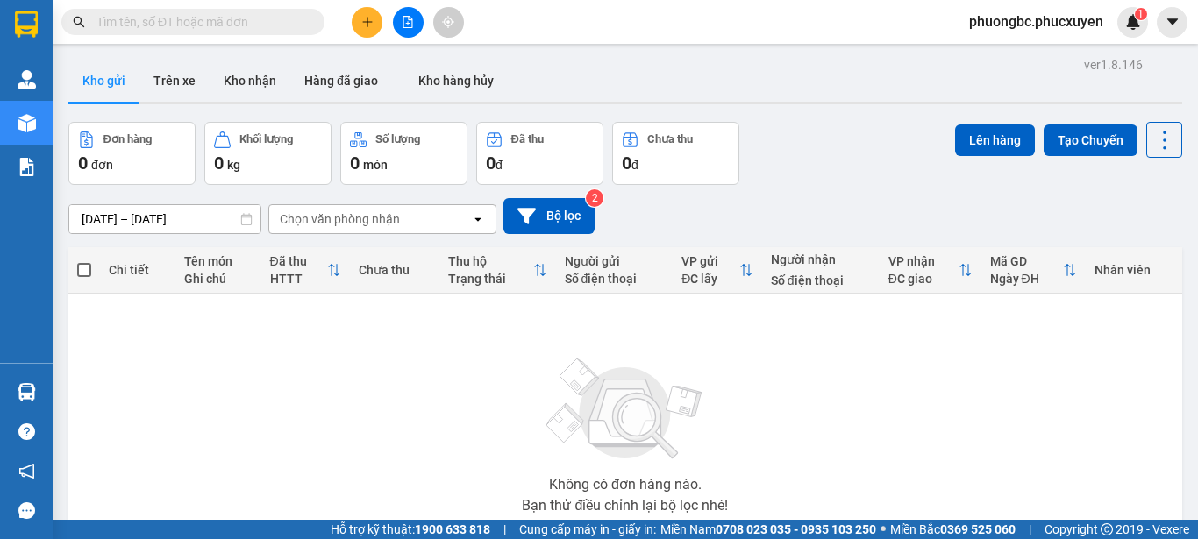
click at [904, 410] on section "Kết quả tìm kiếm ( 1 ) Bộ lọc Mã ĐH Trạng thái Món hàng Thu hộ Tổng cước Chưa c…" at bounding box center [599, 269] width 1198 height 539
click at [1019, 21] on span "phuongbc.phucxuyen" at bounding box center [1036, 22] width 162 height 22
click at [811, 88] on div "Kho gửi Trên xe Kho nhận Hàng đã giao Kho hàng hủy" at bounding box center [625, 83] width 1114 height 46
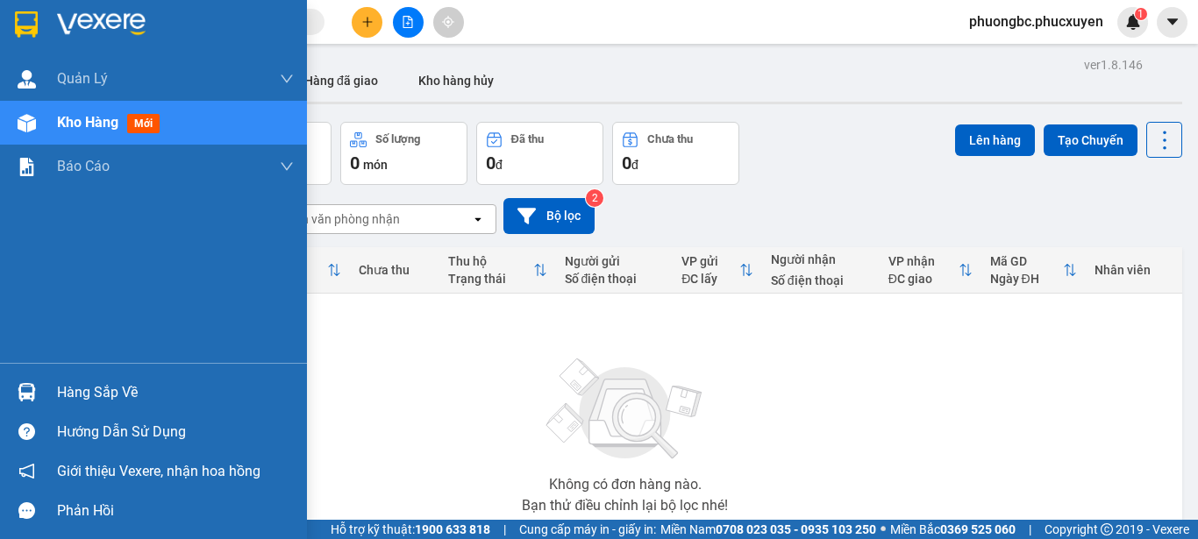
click at [81, 391] on div "Hàng sắp về" at bounding box center [175, 393] width 237 height 26
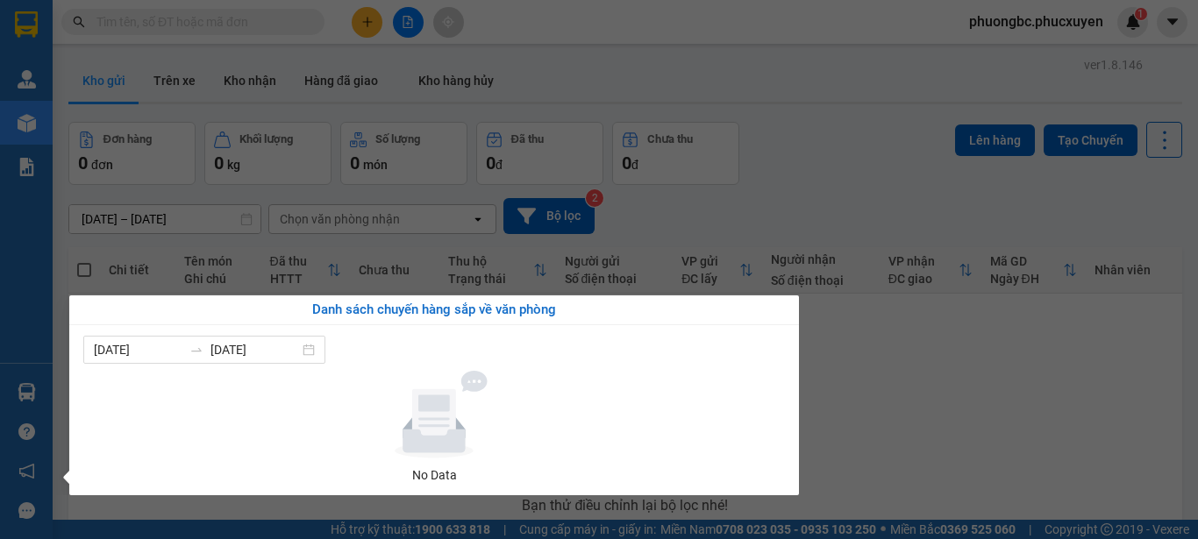
click at [926, 439] on section "Kết quả tìm kiếm ( 1 ) Bộ lọc Mã ĐH Trạng thái Món hàng Thu hộ Tổng cước Chưa c…" at bounding box center [599, 269] width 1198 height 539
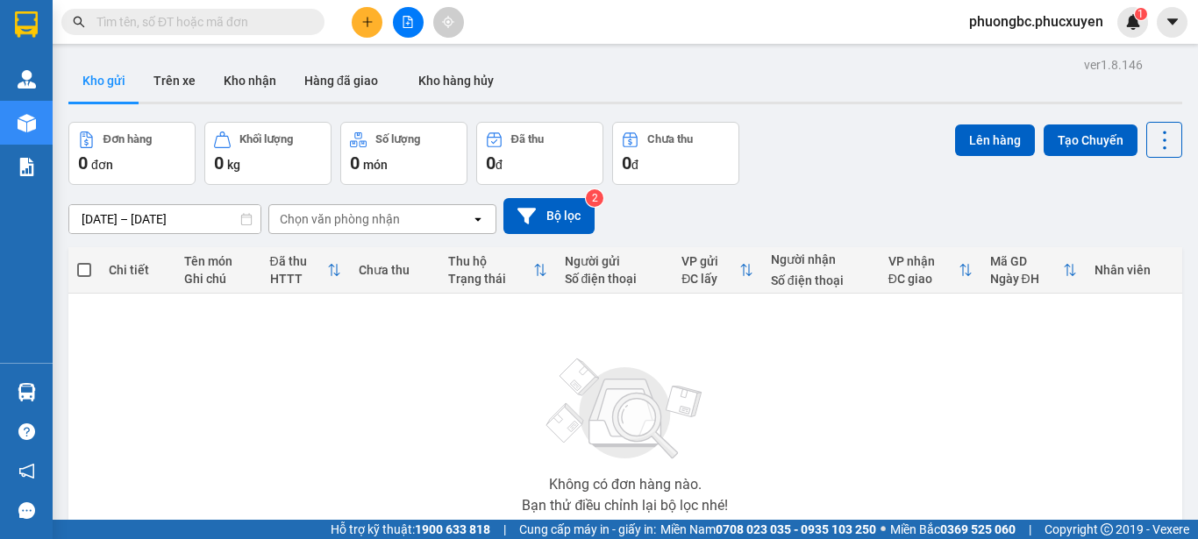
click at [1029, 24] on span "phuongbc.phucxuyen" at bounding box center [1036, 22] width 162 height 22
click at [985, 53] on span "Đăng xuất" at bounding box center [1043, 54] width 127 height 19
